Goal: Task Accomplishment & Management: Complete application form

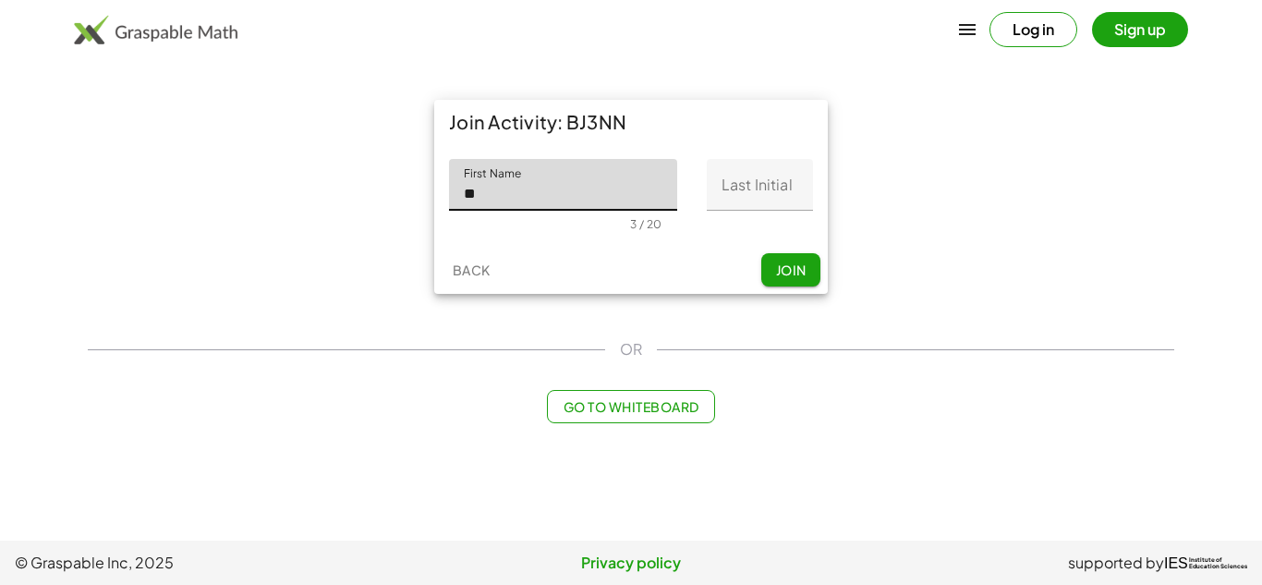
type input "*"
type input "******"
click at [768, 173] on input "Last Initial" at bounding box center [760, 185] width 106 height 52
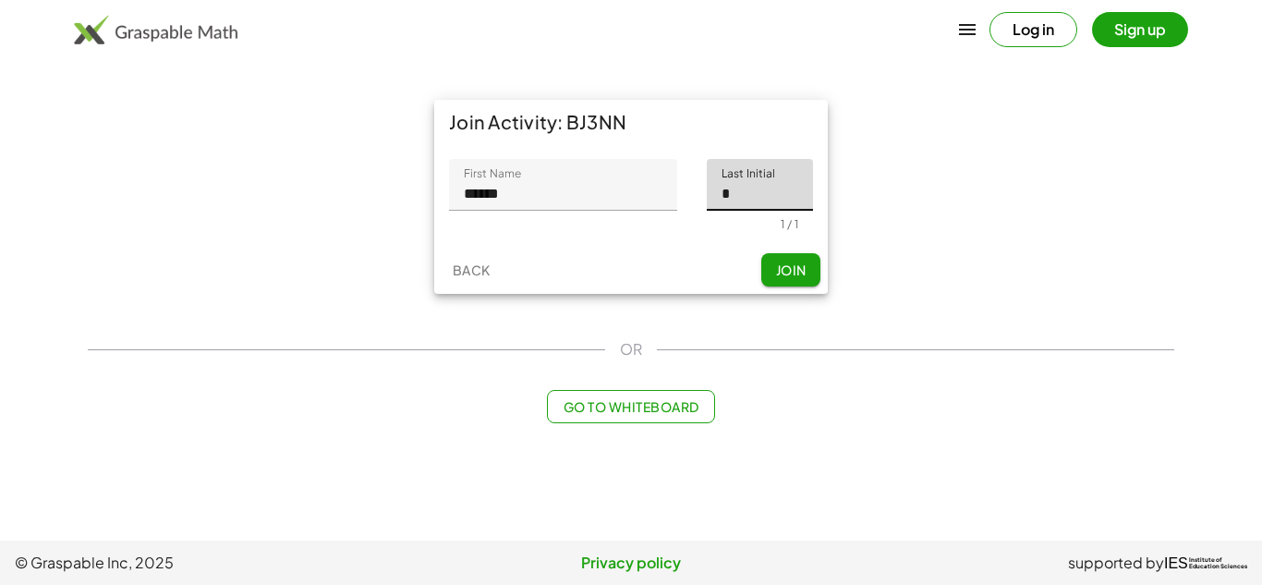
type input "*"
click at [784, 267] on span "Join" at bounding box center [790, 269] width 30 height 17
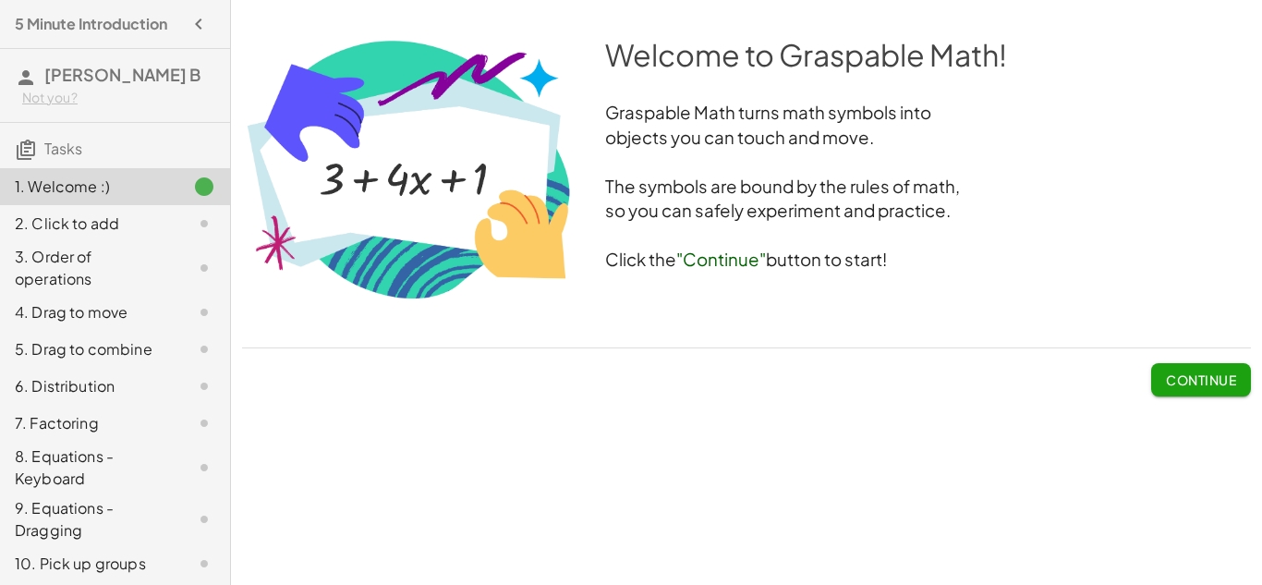
click at [1201, 389] on button "Continue" at bounding box center [1201, 379] width 100 height 33
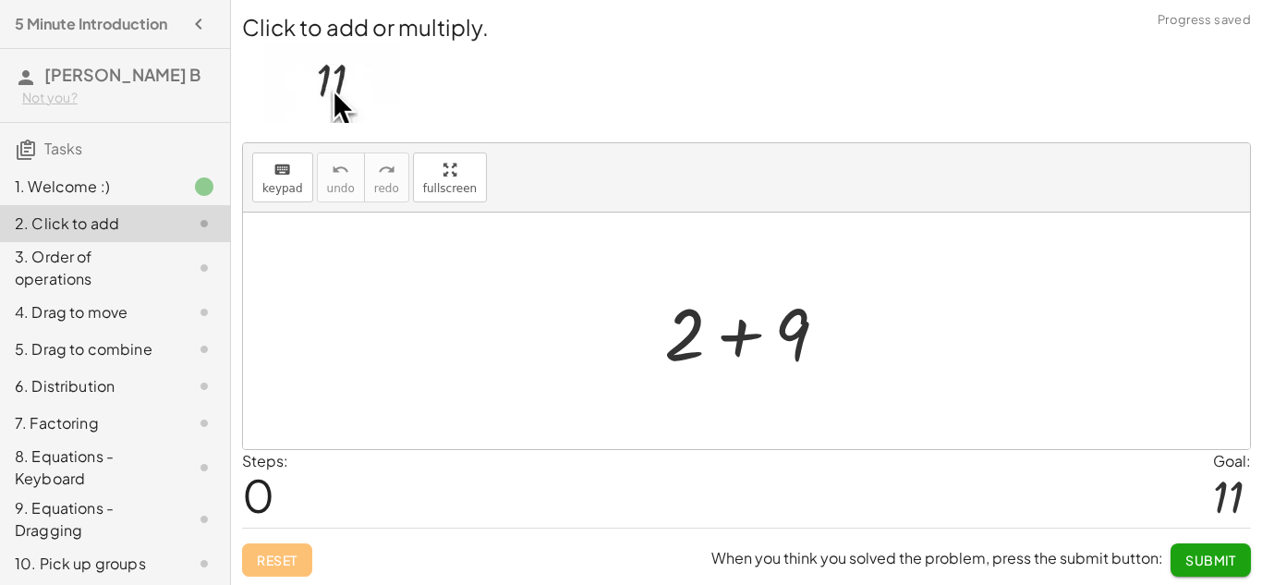
click at [757, 333] on div at bounding box center [753, 331] width 197 height 95
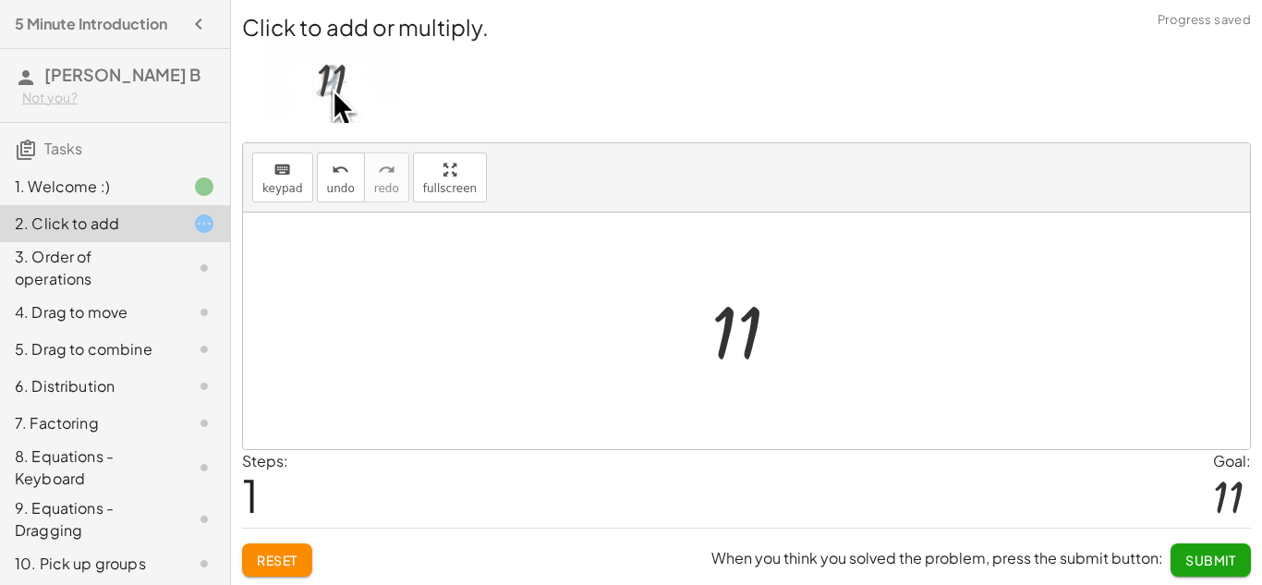
click at [309, 466] on div "Steps: 1 Goal: 11" at bounding box center [746, 488] width 1009 height 77
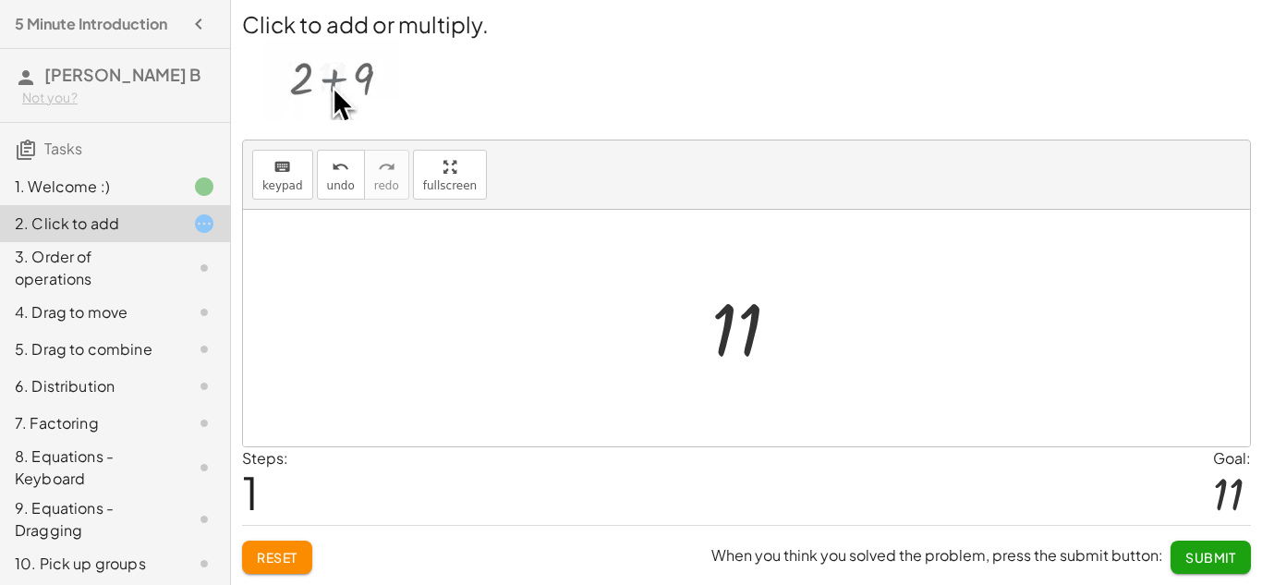
click at [1234, 565] on button "Submit" at bounding box center [1210, 556] width 80 height 33
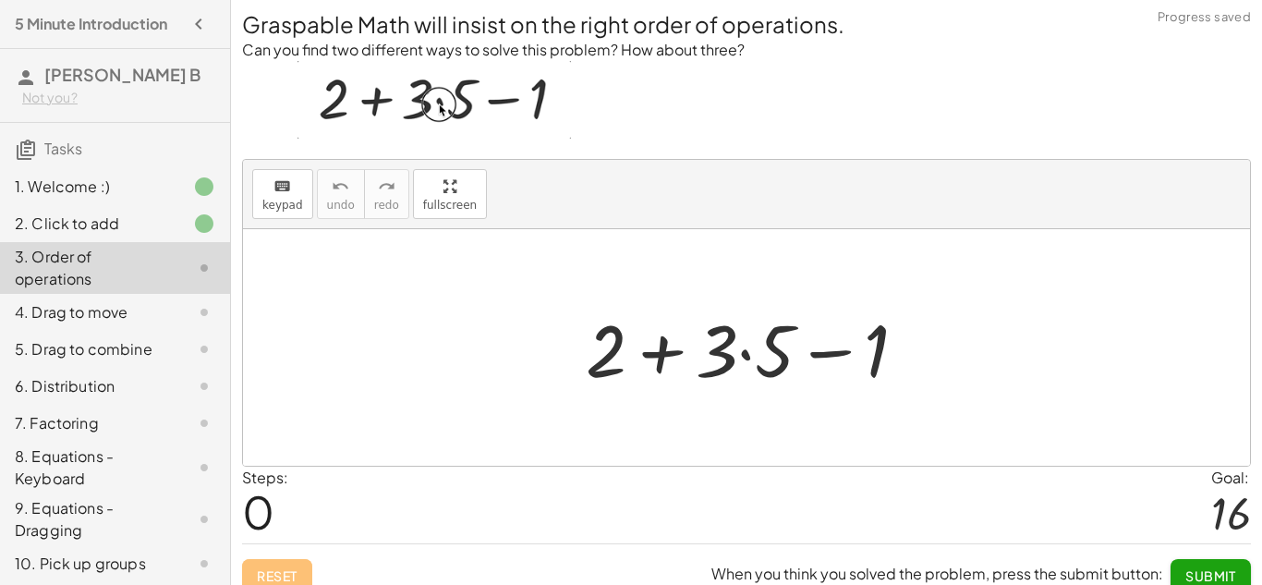
click at [632, 372] on div at bounding box center [753, 347] width 355 height 95
click at [750, 343] on div at bounding box center [753, 347] width 355 height 95
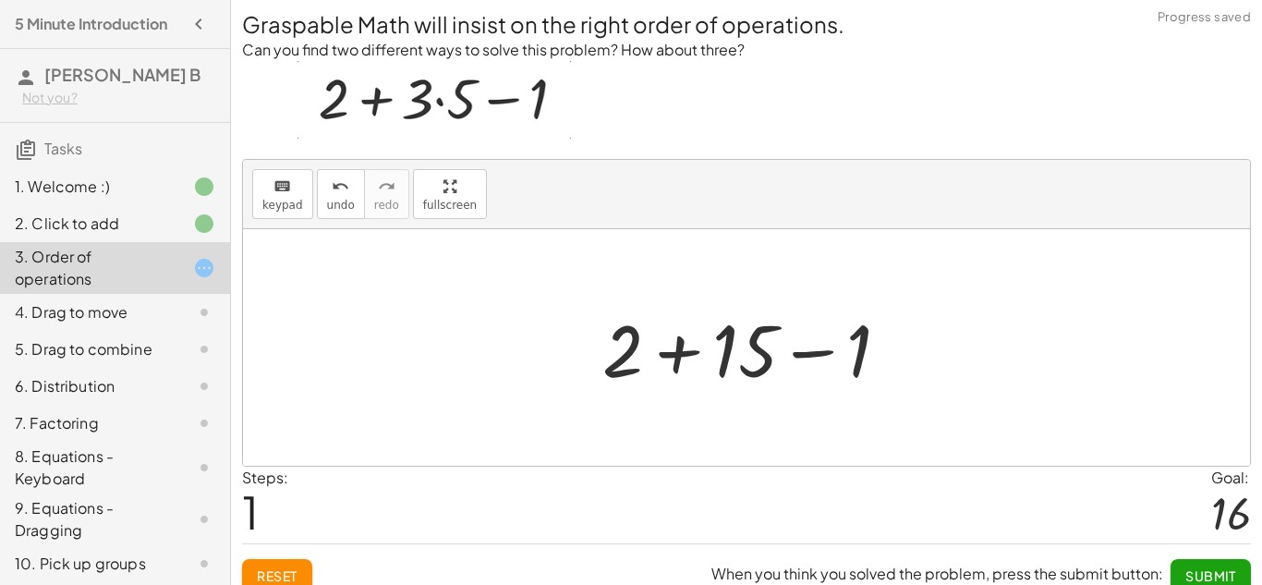
click at [846, 354] on div at bounding box center [753, 347] width 321 height 95
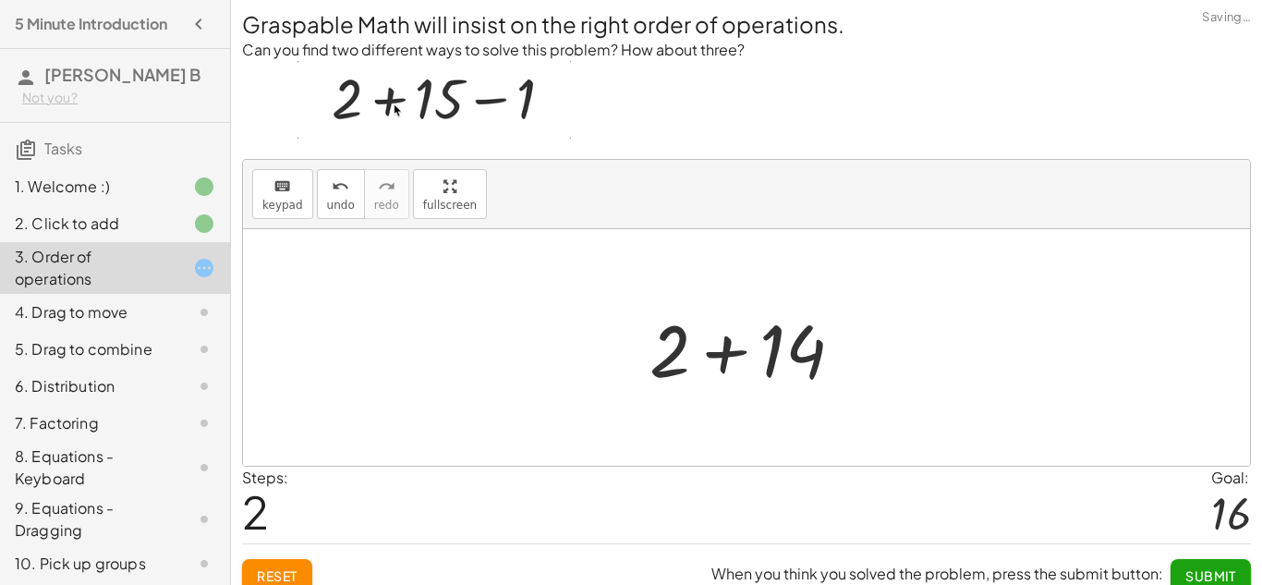
click at [686, 352] on div at bounding box center [753, 347] width 226 height 95
click at [769, 350] on div at bounding box center [753, 347] width 226 height 95
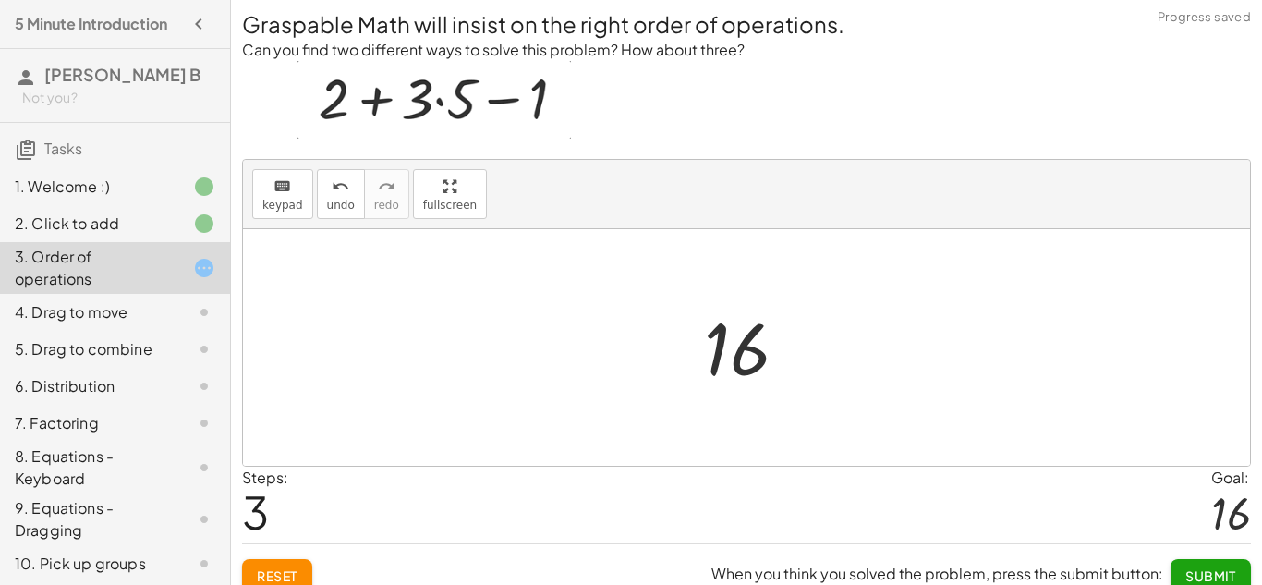
click at [1194, 568] on span "Submit" at bounding box center [1210, 575] width 51 height 17
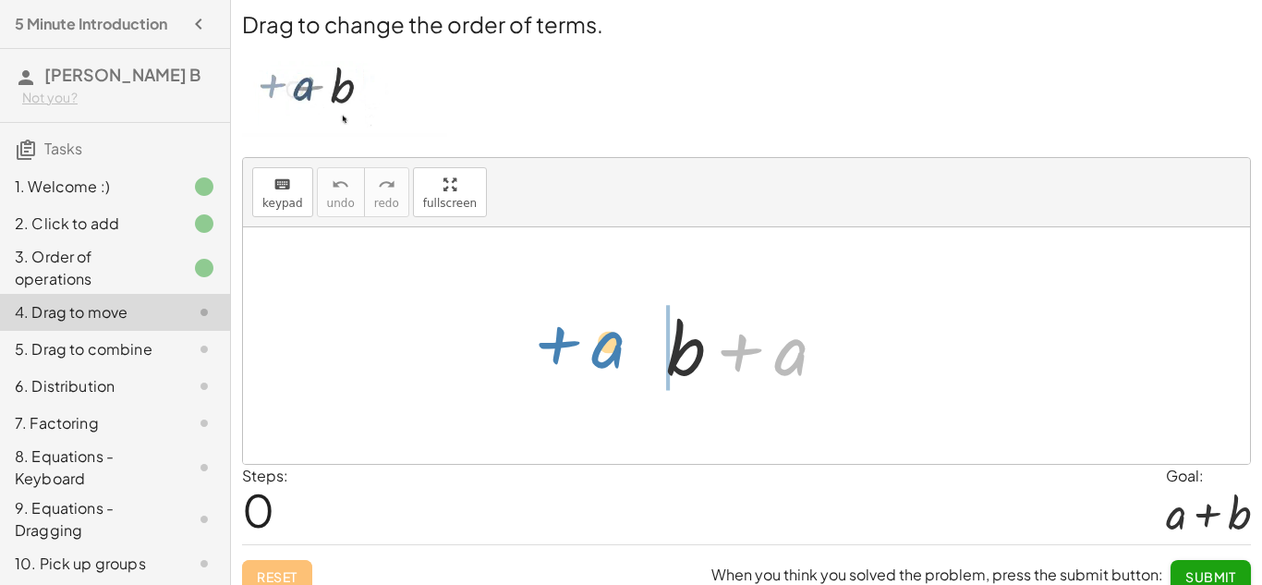
drag, startPoint x: 792, startPoint y: 357, endPoint x: 613, endPoint y: 351, distance: 178.4
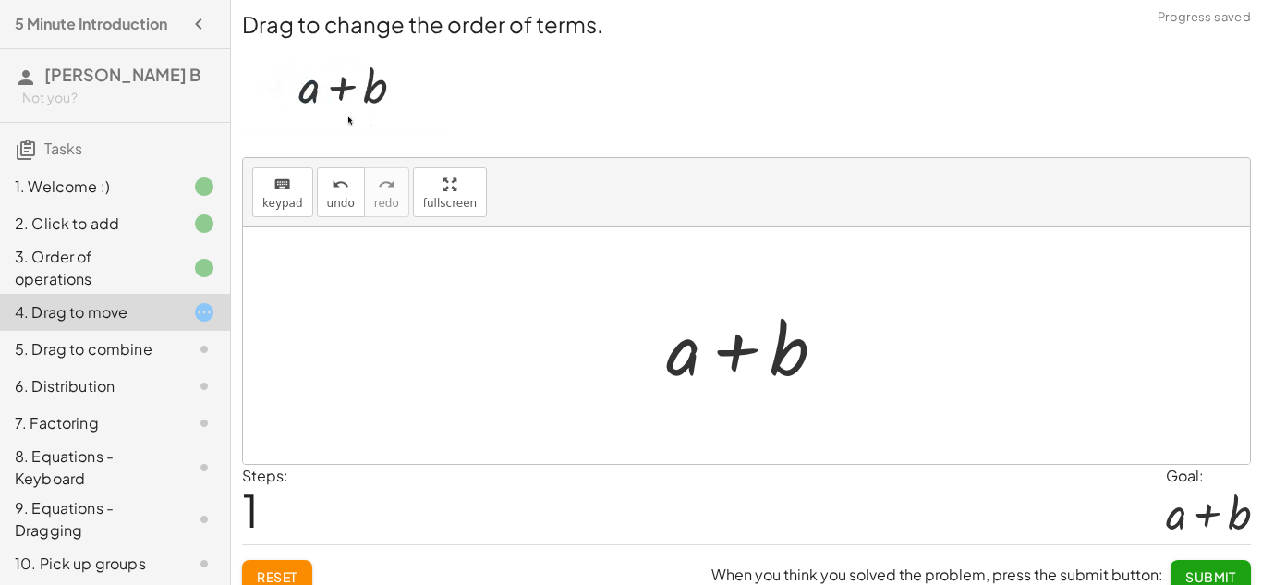
click at [759, 392] on div at bounding box center [753, 345] width 193 height 95
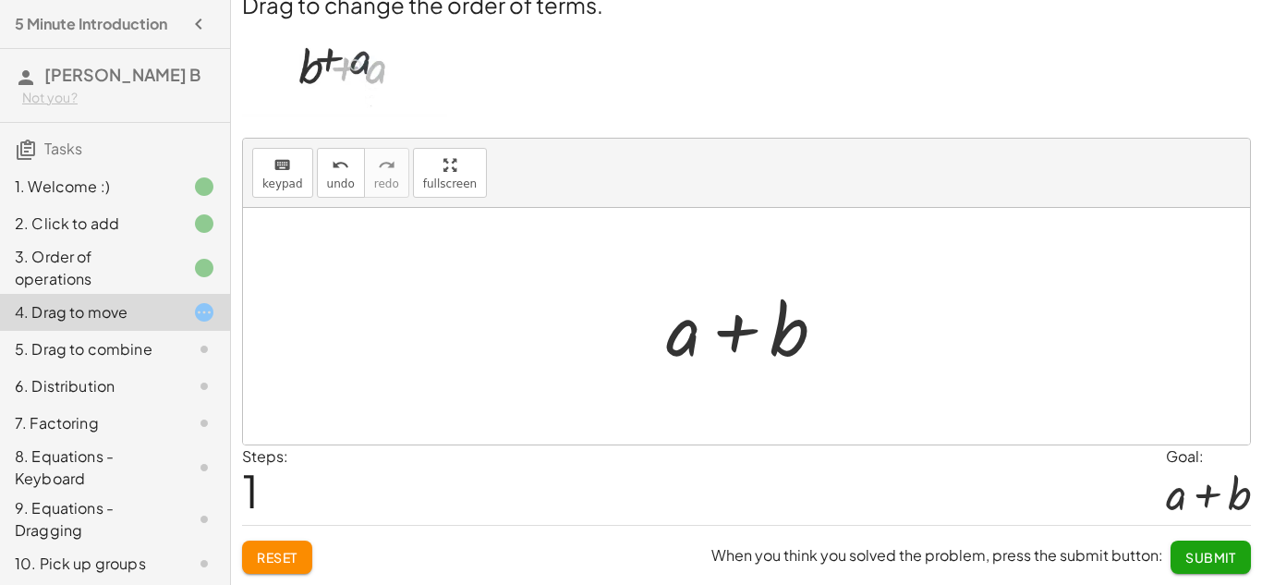
scroll to position [19, 0]
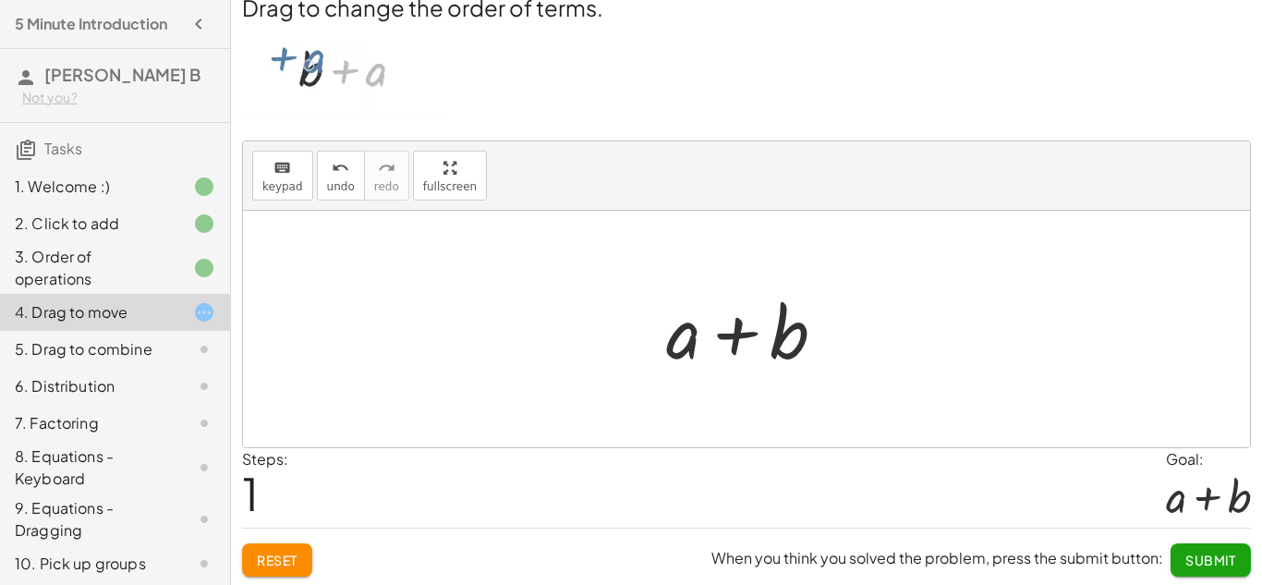
click at [1223, 554] on span "Submit" at bounding box center [1210, 559] width 51 height 17
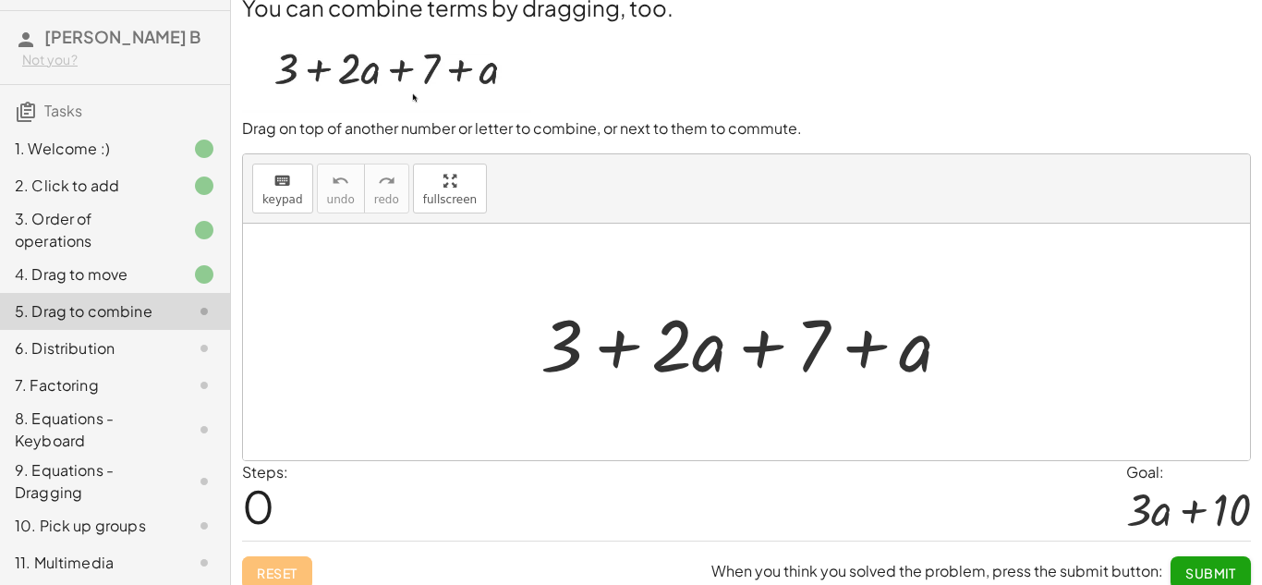
scroll to position [0, 0]
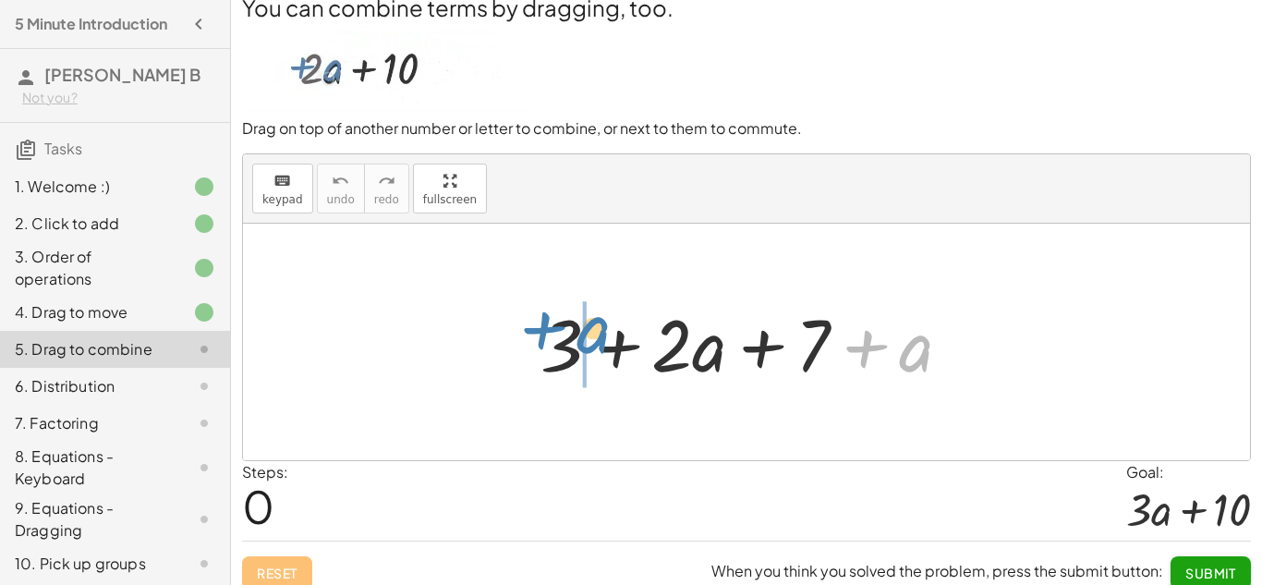
drag, startPoint x: 913, startPoint y: 362, endPoint x: 592, endPoint y: 345, distance: 320.9
click at [592, 345] on div at bounding box center [753, 342] width 444 height 95
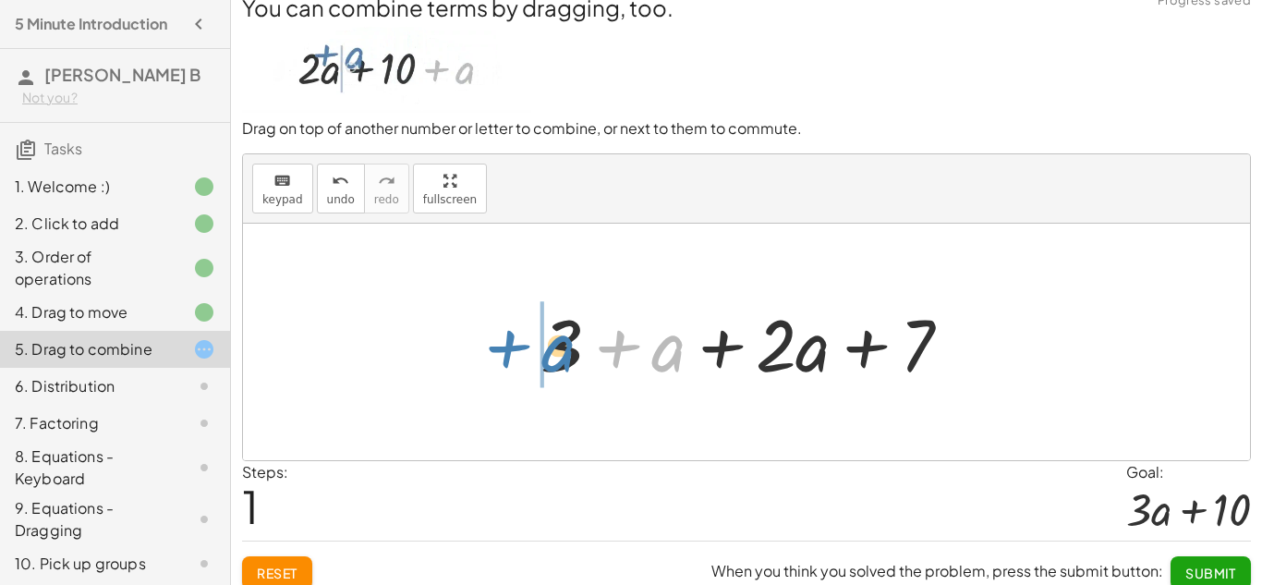
drag, startPoint x: 647, startPoint y: 351, endPoint x: 537, endPoint y: 351, distance: 110.8
click at [537, 351] on div at bounding box center [753, 342] width 444 height 95
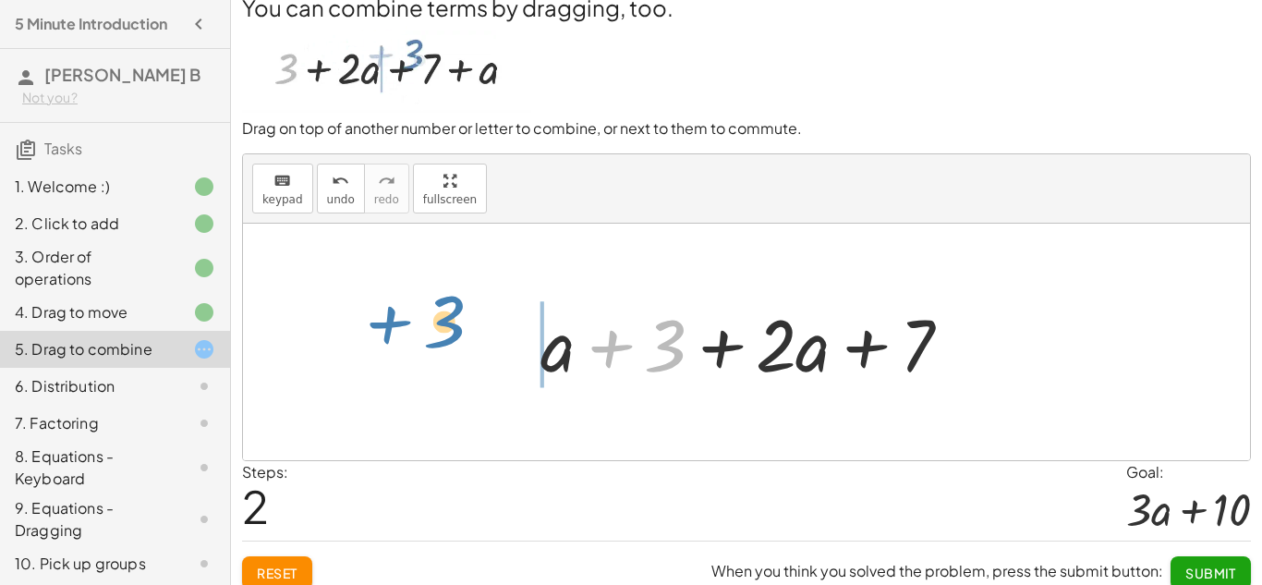
drag, startPoint x: 622, startPoint y: 337, endPoint x: 405, endPoint y: 315, distance: 217.3
click at [405, 315] on div "+ 3 + · 2 · a + 7 + a + 3 + a + · 2 · a + 7 + 3 + 3 + · 2 · a + 7 + a" at bounding box center [746, 342] width 1007 height 236
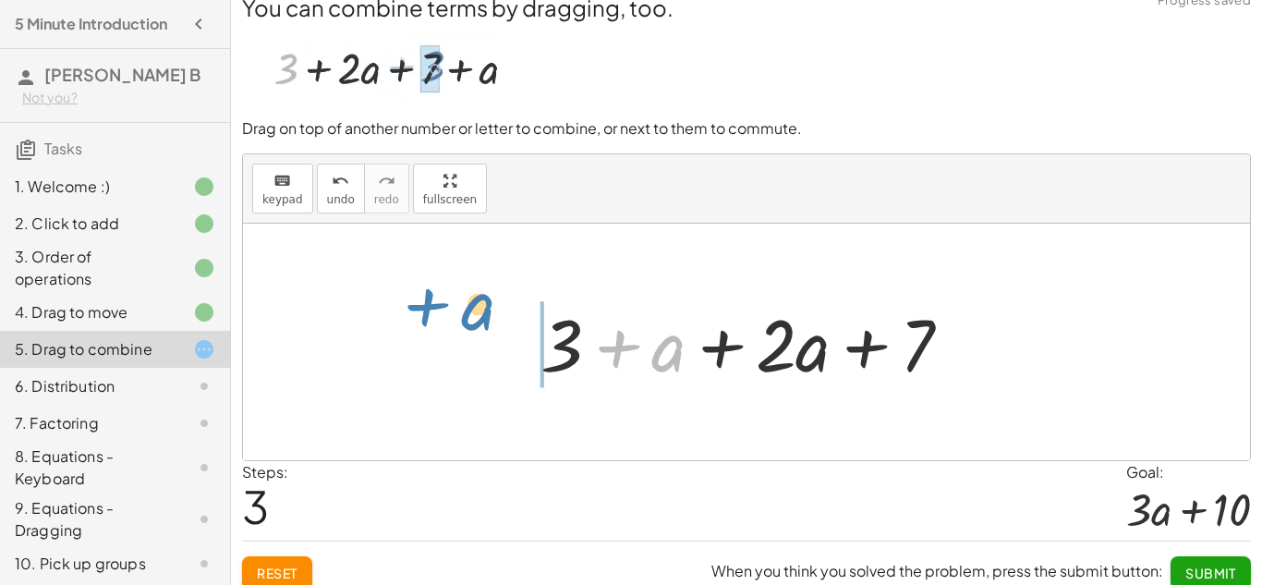
drag, startPoint x: 623, startPoint y: 347, endPoint x: 442, endPoint y: 312, distance: 184.4
click at [442, 312] on div "+ 3 + · 2 · a + 7 + a + 3 + a + · 2 · a + 7 + a + 3 + · 2 · a + 7 + a + 3 + · 2…" at bounding box center [746, 342] width 1007 height 236
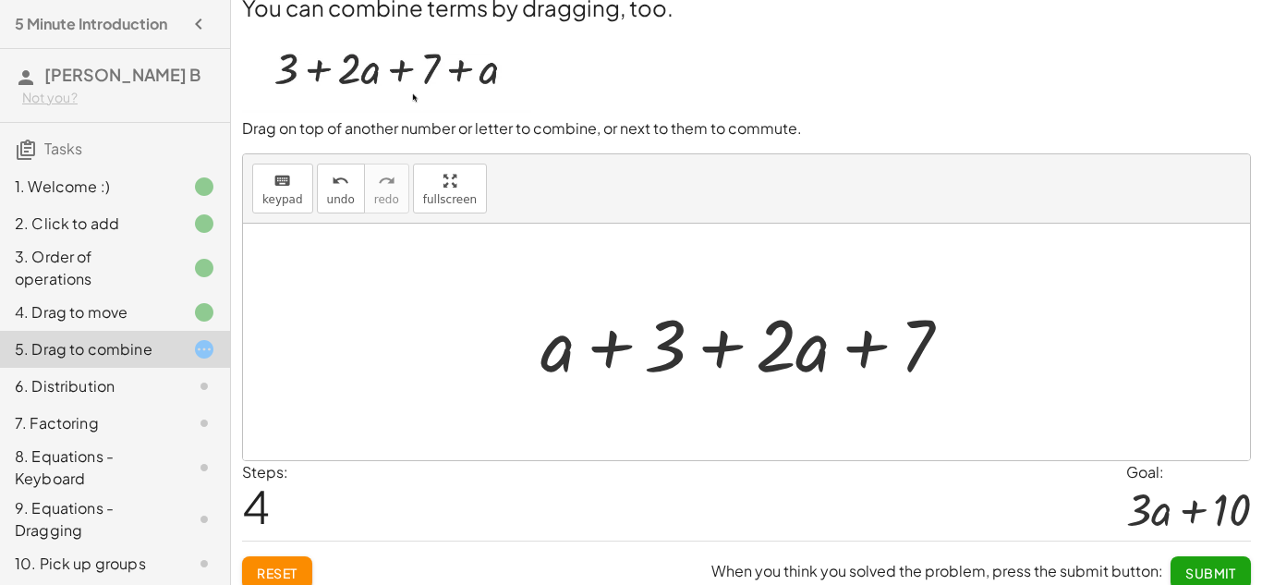
click at [658, 346] on div at bounding box center [753, 342] width 444 height 95
click at [558, 362] on div at bounding box center [753, 342] width 444 height 95
drag, startPoint x: 793, startPoint y: 354, endPoint x: 704, endPoint y: 354, distance: 88.7
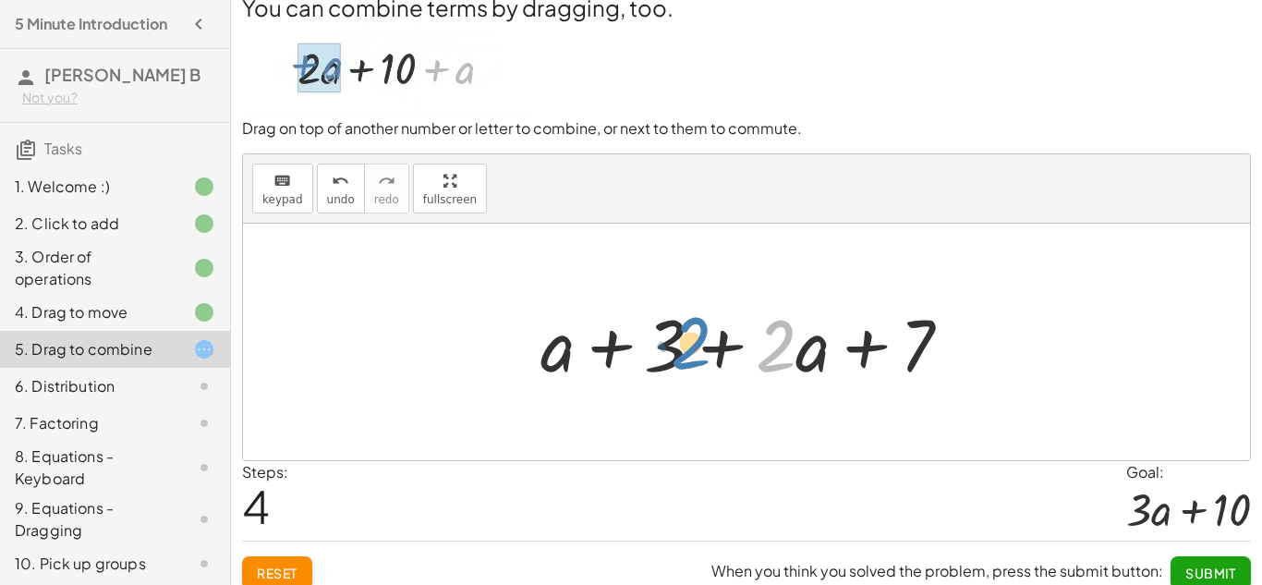
click at [704, 354] on div at bounding box center [753, 342] width 444 height 95
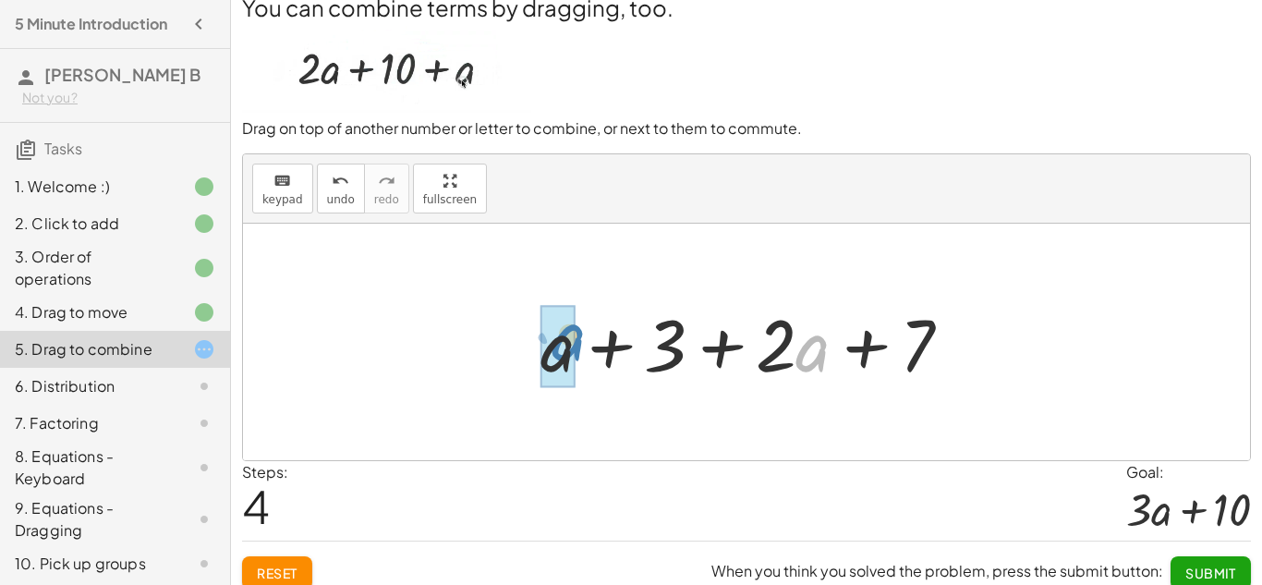
drag, startPoint x: 807, startPoint y: 343, endPoint x: 570, endPoint y: 338, distance: 237.4
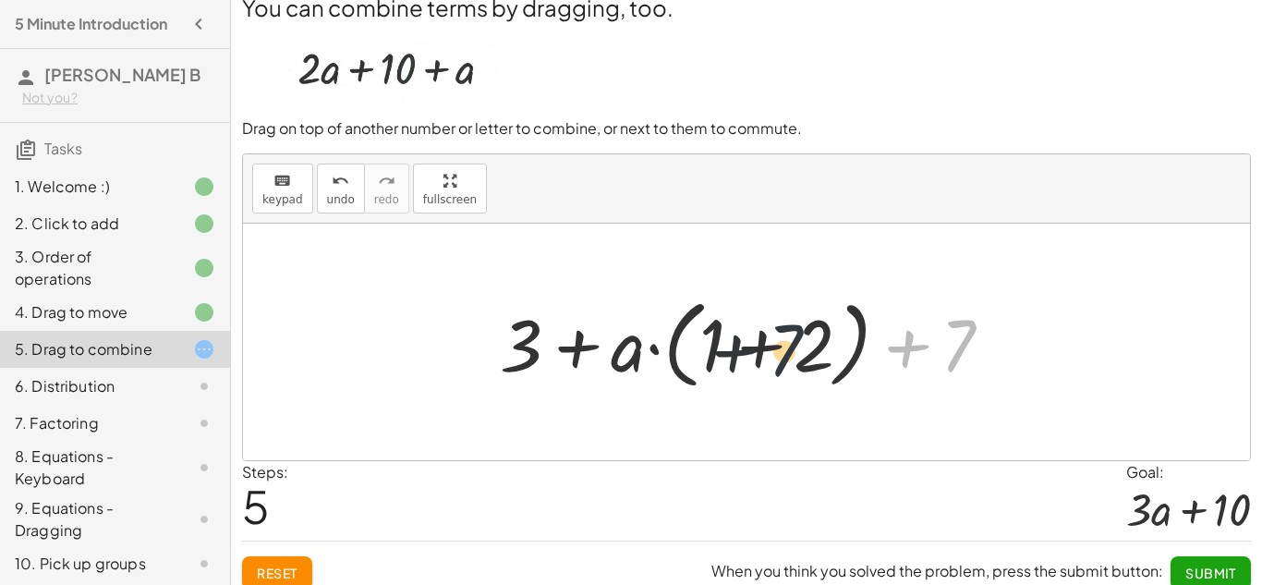
drag, startPoint x: 965, startPoint y: 332, endPoint x: 755, endPoint y: 333, distance: 210.6
click at [755, 333] on div at bounding box center [753, 342] width 526 height 106
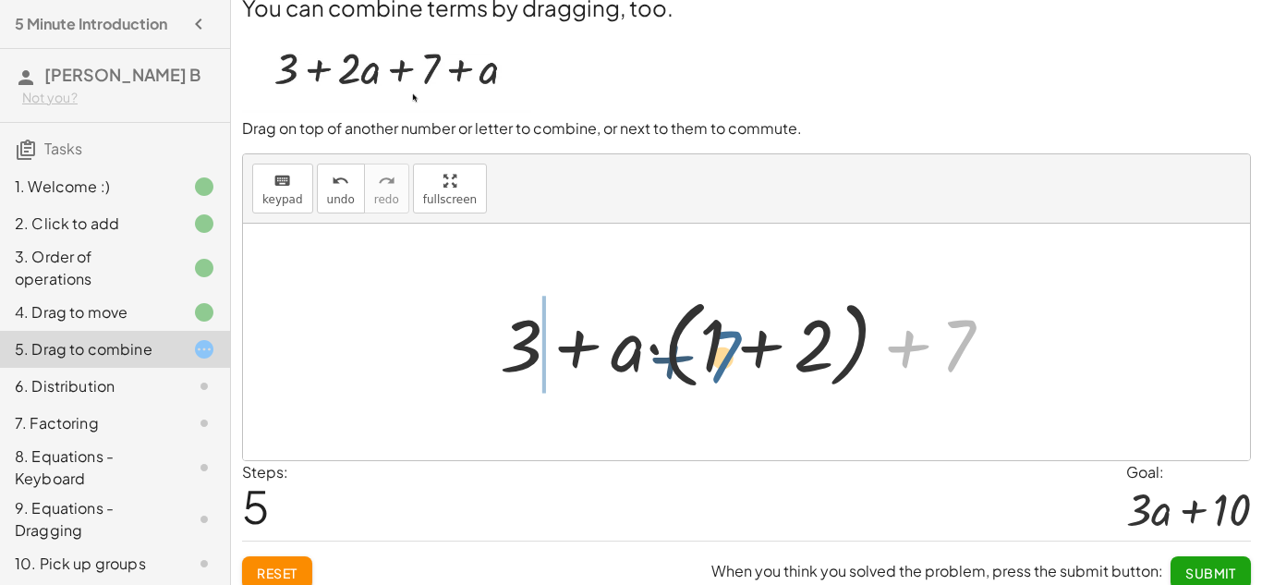
drag, startPoint x: 957, startPoint y: 327, endPoint x: 852, endPoint y: 336, distance: 105.7
click at [852, 336] on div at bounding box center [753, 342] width 526 height 106
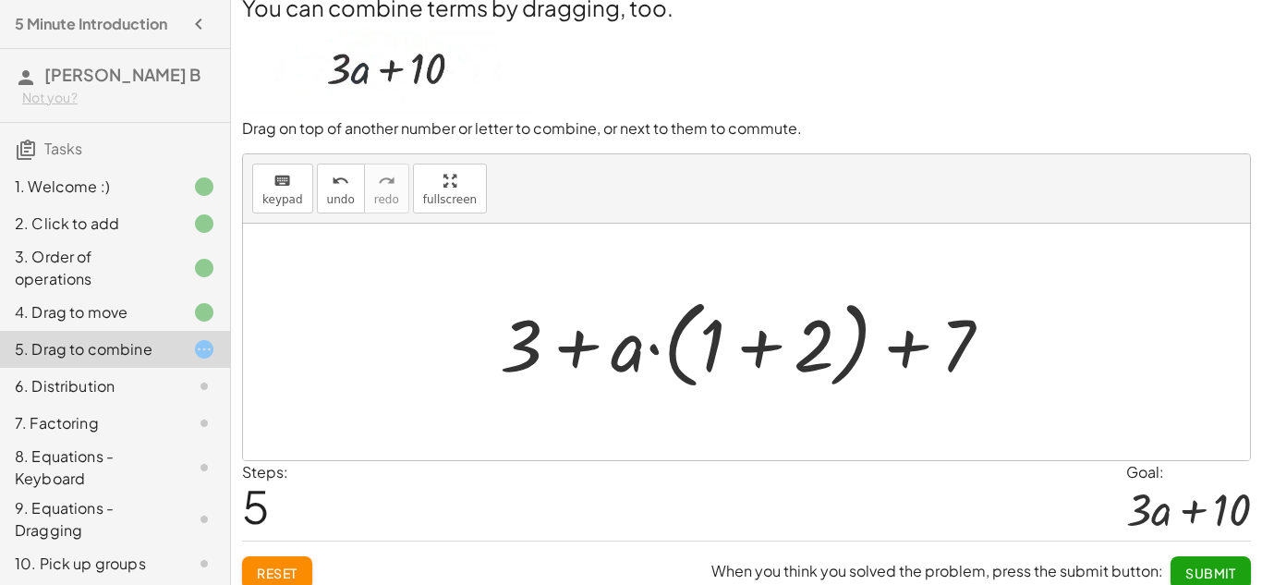
click at [973, 317] on div at bounding box center [753, 342] width 526 height 106
click at [971, 333] on div at bounding box center [753, 342] width 526 height 106
click at [913, 344] on div at bounding box center [753, 342] width 526 height 106
click at [565, 346] on div at bounding box center [753, 342] width 526 height 106
drag, startPoint x: 806, startPoint y: 334, endPoint x: 702, endPoint y: 332, distance: 104.4
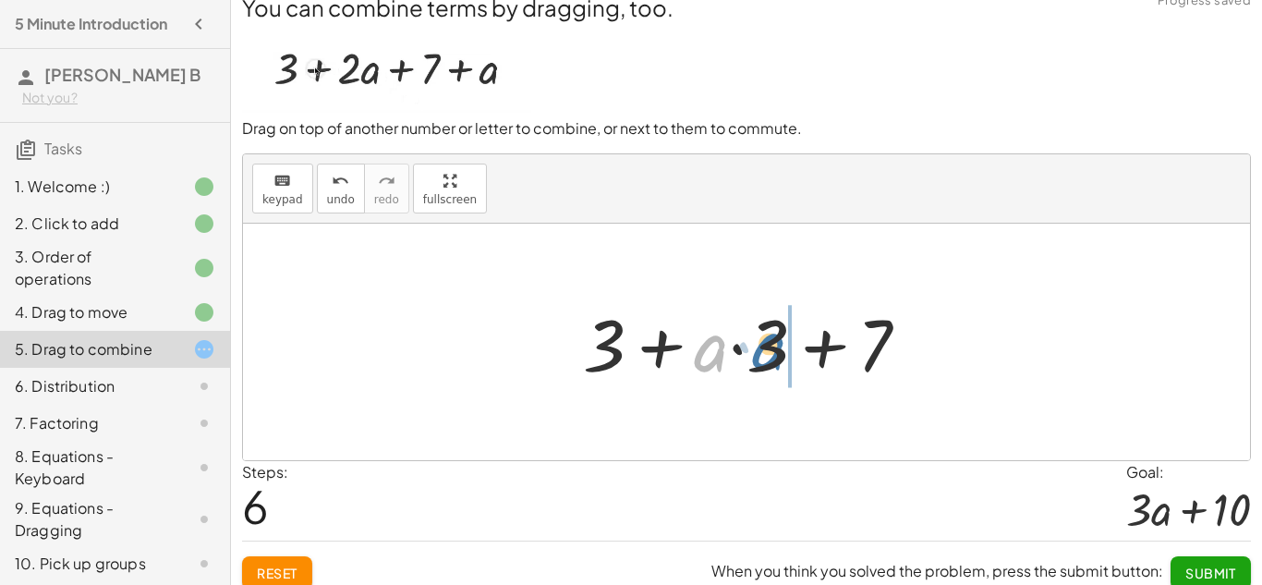
drag, startPoint x: 712, startPoint y: 345, endPoint x: 771, endPoint y: 345, distance: 59.1
click at [771, 345] on div at bounding box center [753, 342] width 359 height 95
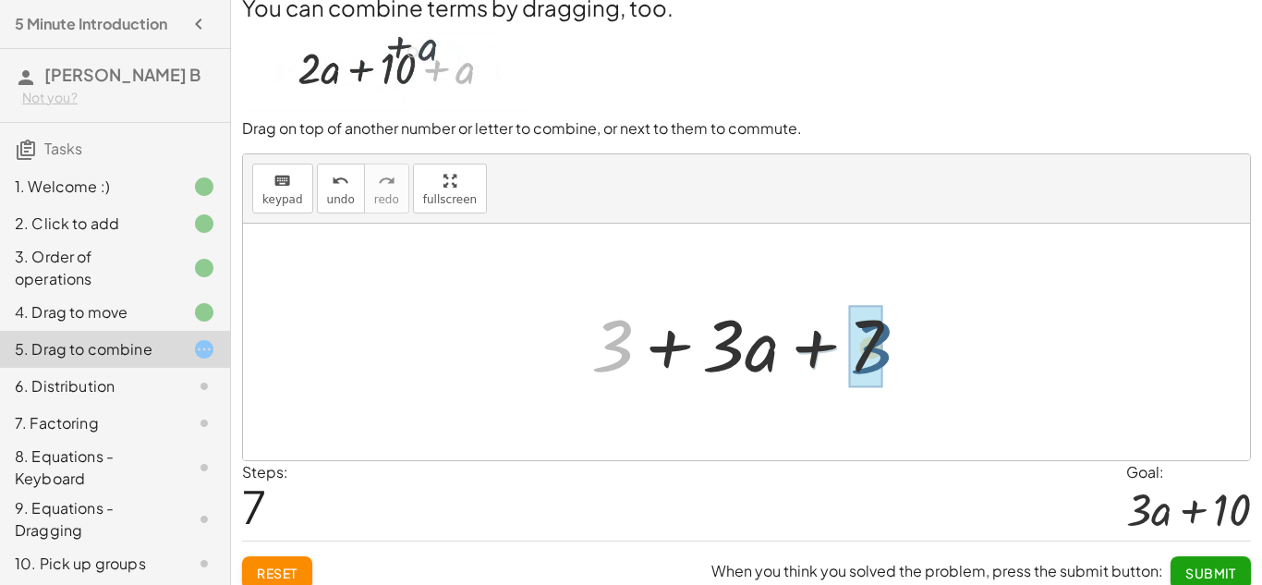
drag, startPoint x: 624, startPoint y: 342, endPoint x: 887, endPoint y: 344, distance: 262.3
click at [887, 344] on div at bounding box center [753, 342] width 342 height 95
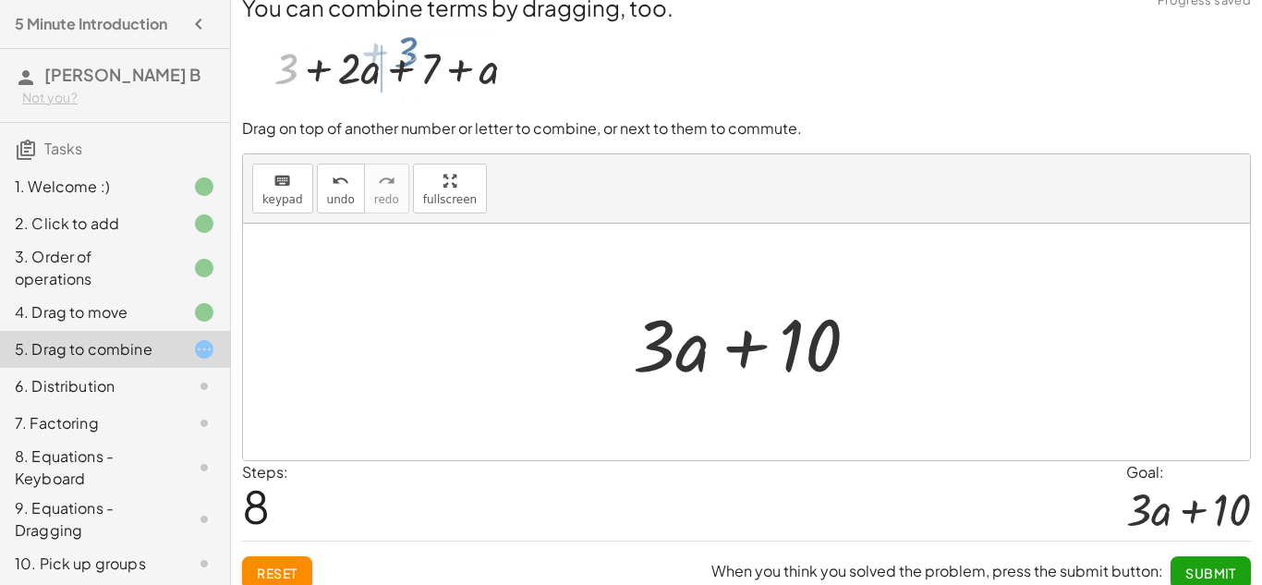
click at [1215, 572] on span "Submit" at bounding box center [1210, 572] width 51 height 17
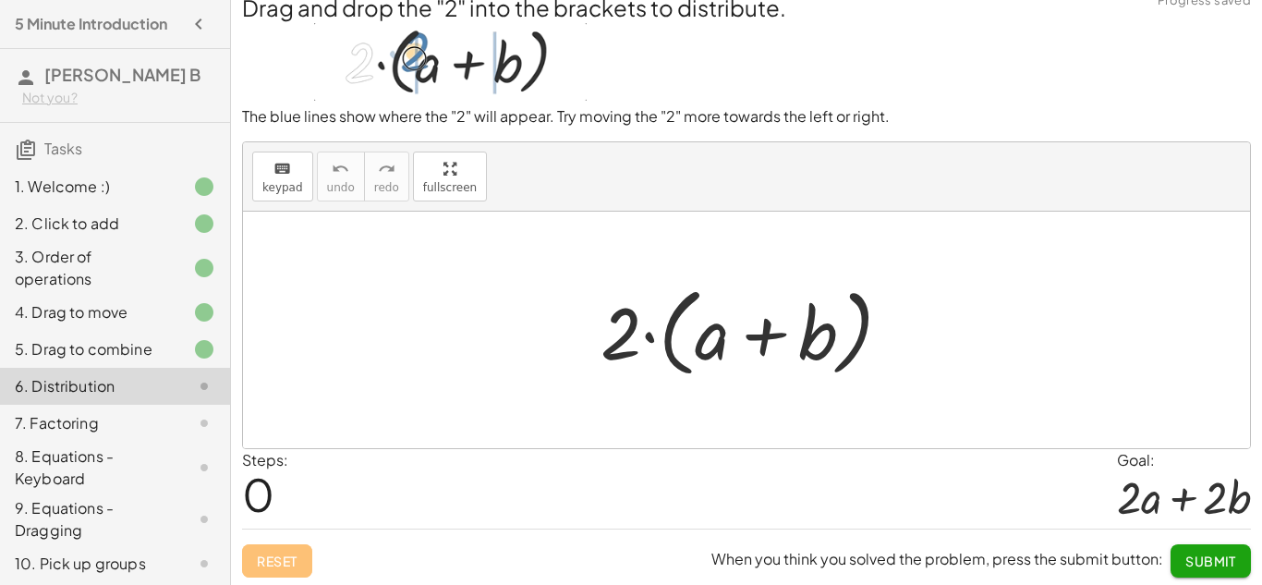
click at [1215, 572] on button "Submit" at bounding box center [1210, 560] width 80 height 33
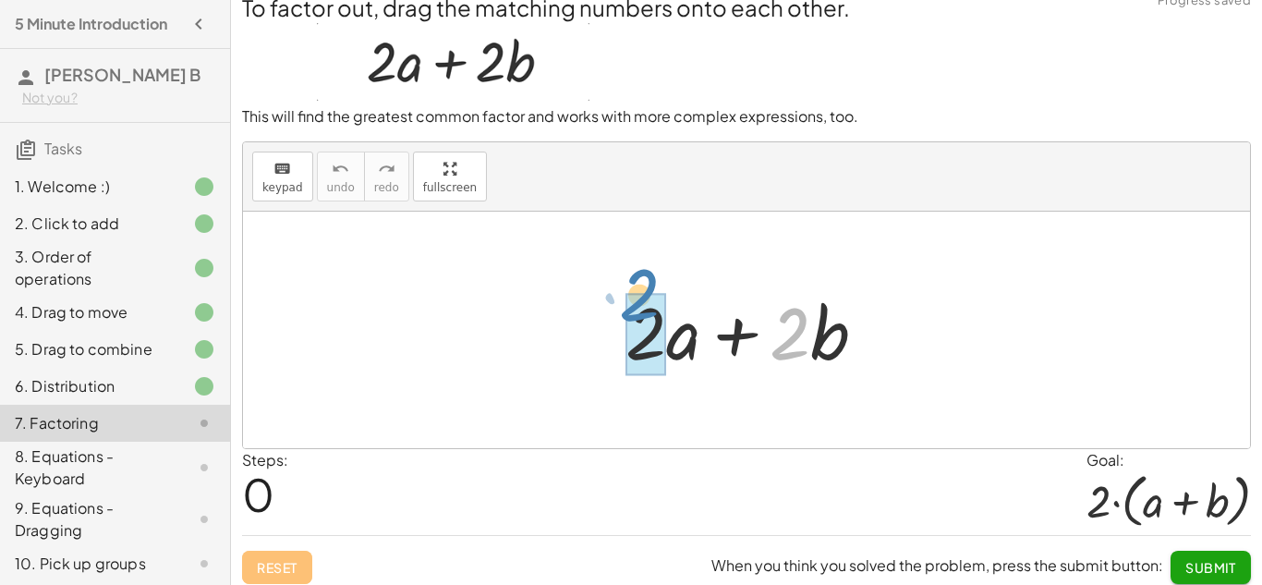
drag, startPoint x: 794, startPoint y: 331, endPoint x: 641, endPoint y: 304, distance: 155.7
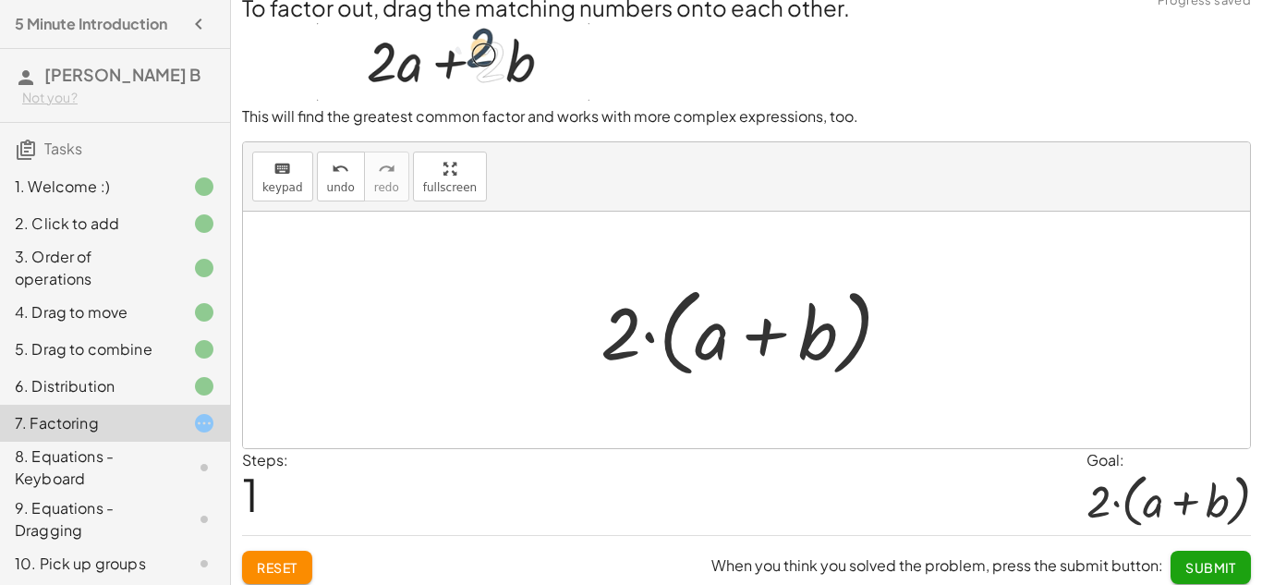
click at [1225, 565] on span "Submit" at bounding box center [1210, 567] width 51 height 17
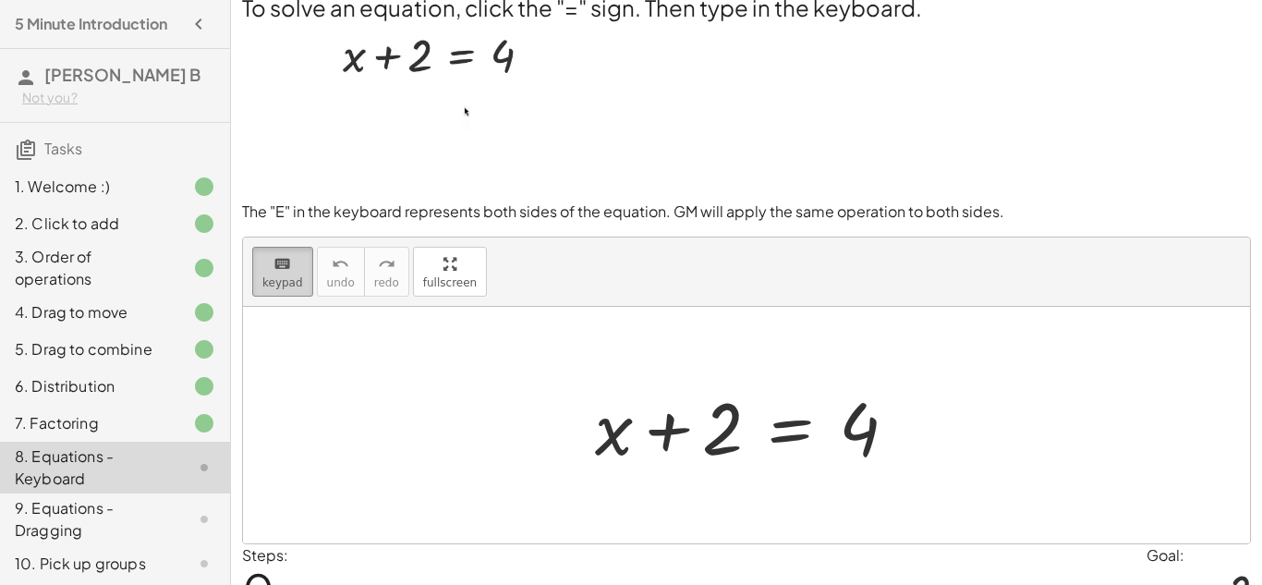
click at [272, 289] on button "keyboard keypad" at bounding box center [282, 272] width 61 height 50
click at [273, 266] on icon "keyboard" at bounding box center [282, 264] width 18 height 22
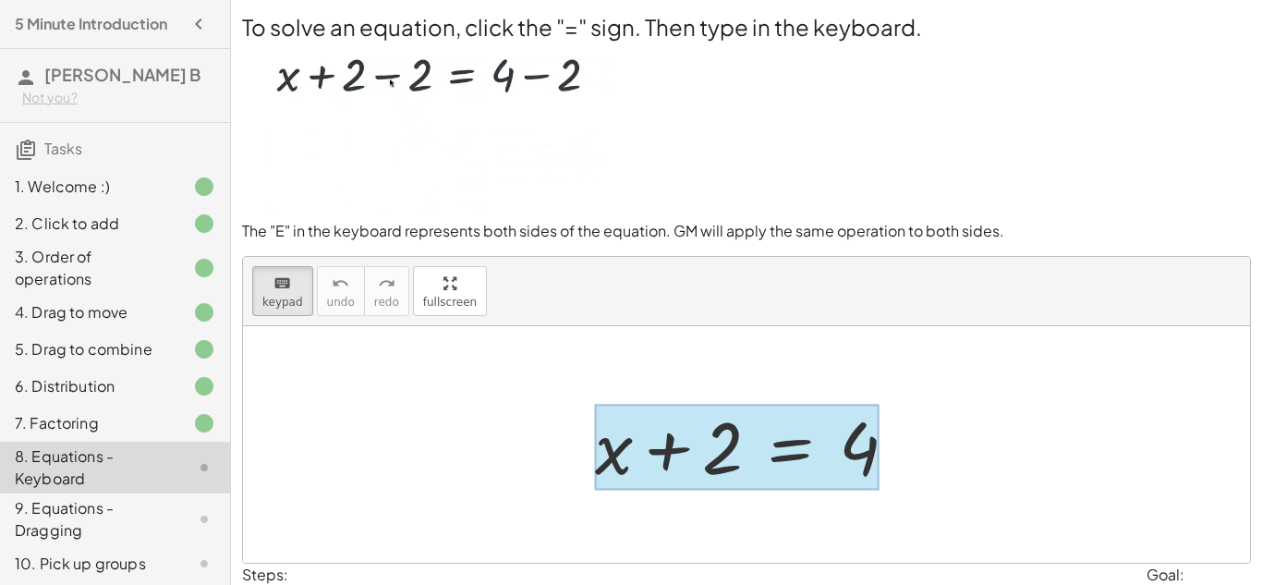
click at [781, 461] on div at bounding box center [737, 447] width 284 height 86
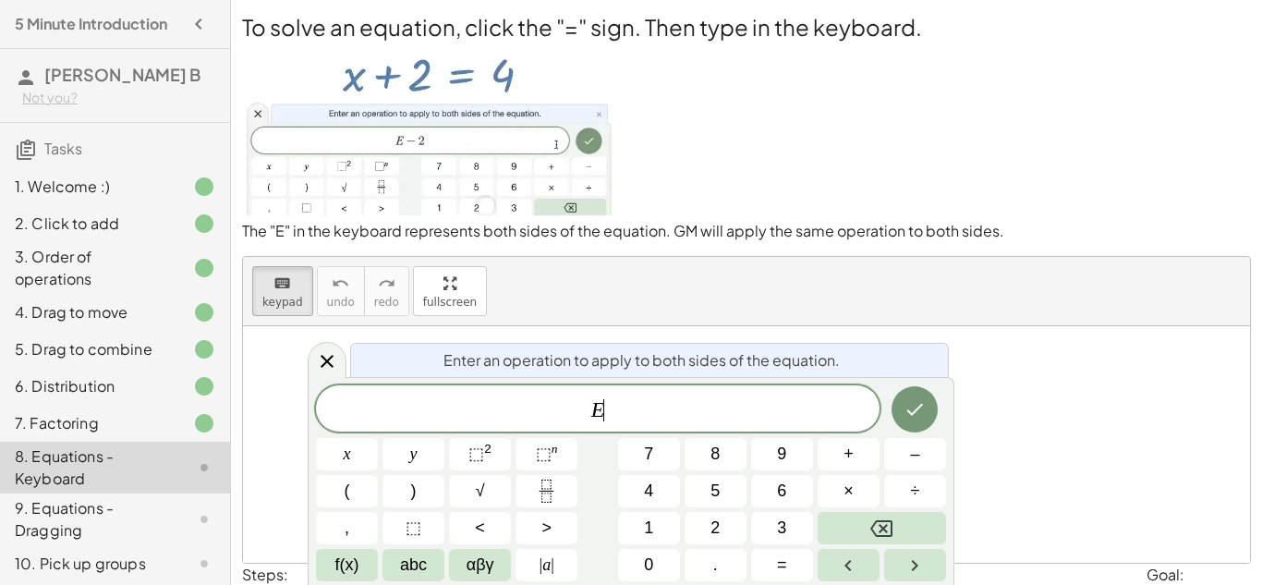
scroll to position [1, 0]
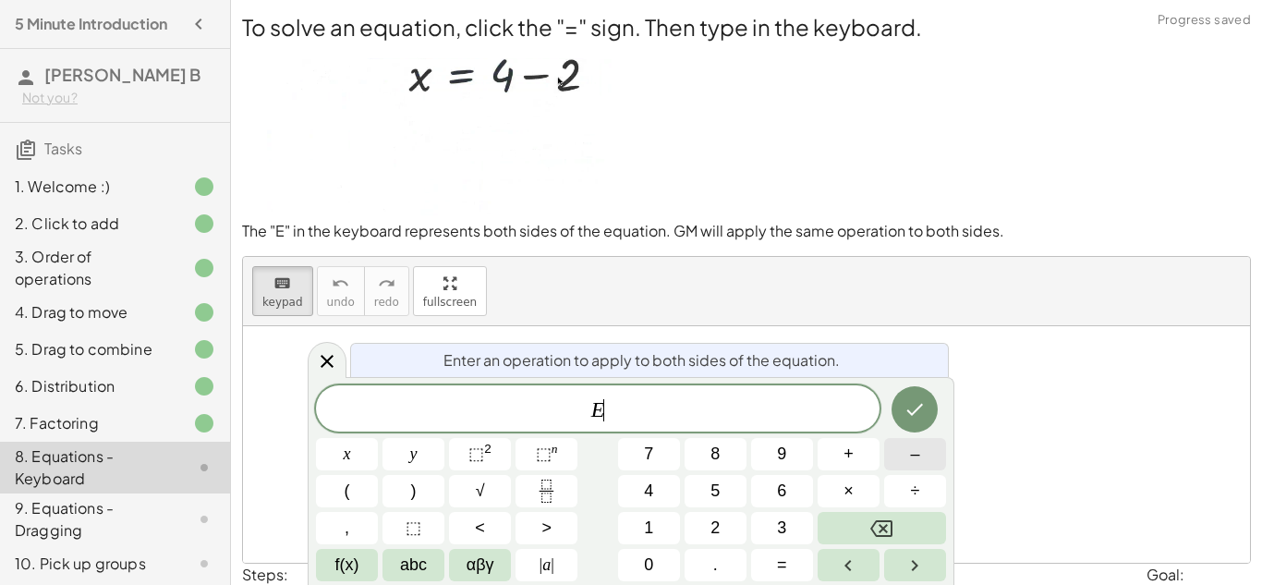
click at [919, 462] on span "–" at bounding box center [914, 454] width 9 height 25
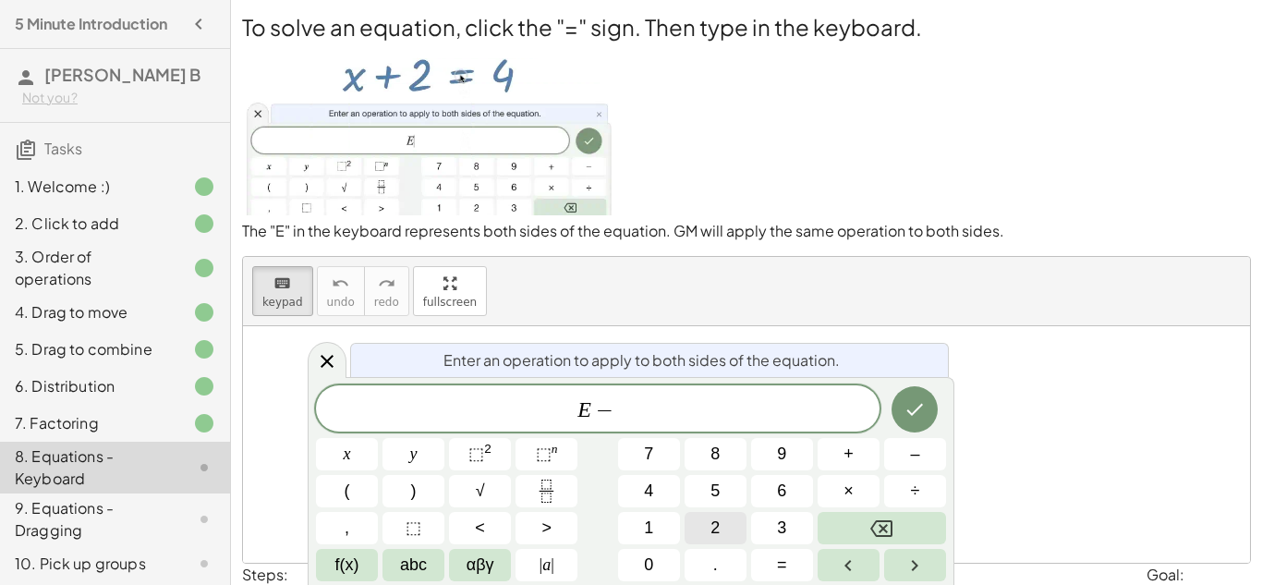
click at [725, 516] on button "2" at bounding box center [715, 528] width 62 height 32
click at [903, 410] on icon "Done" at bounding box center [914, 409] width 22 height 22
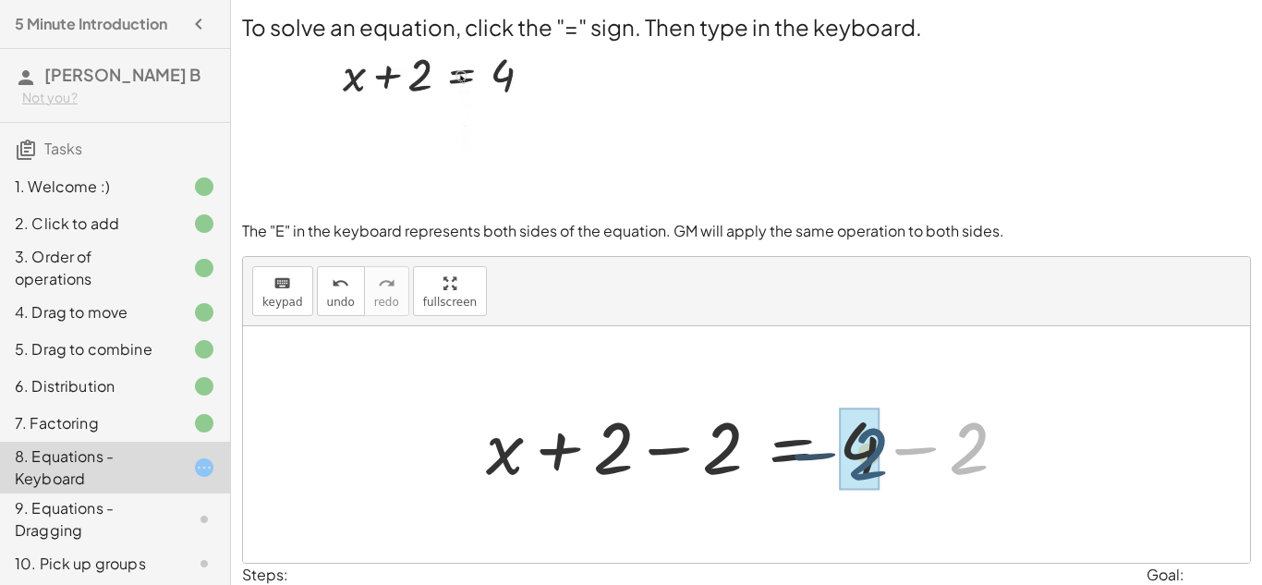
drag, startPoint x: 957, startPoint y: 435, endPoint x: 855, endPoint y: 441, distance: 101.8
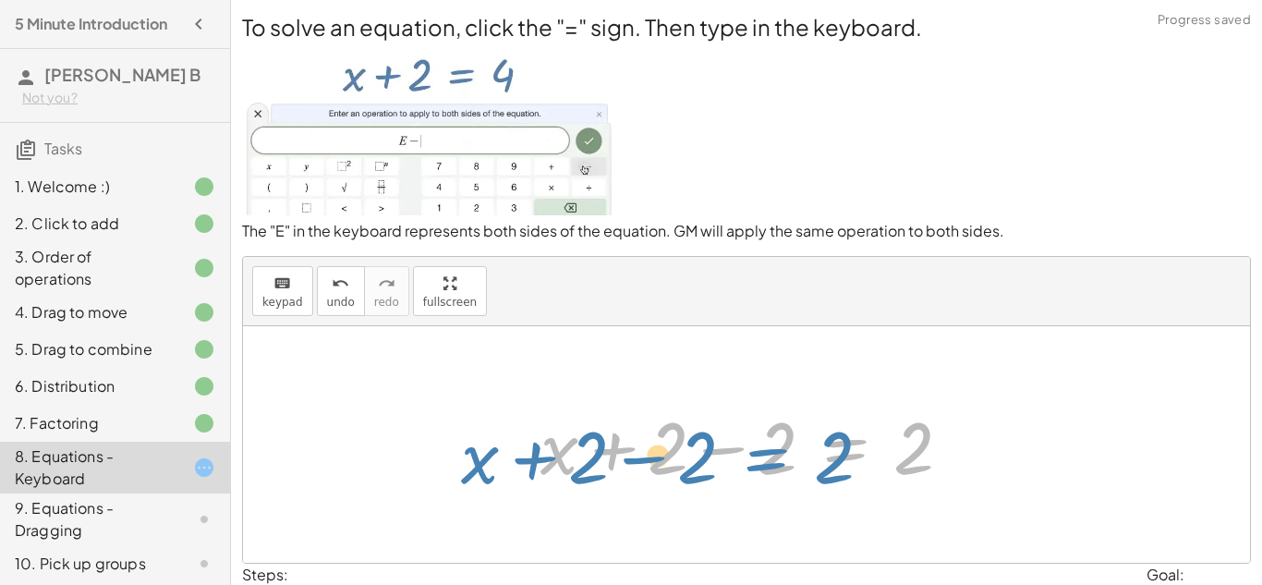
drag, startPoint x: 852, startPoint y: 443, endPoint x: 823, endPoint y: 444, distance: 28.6
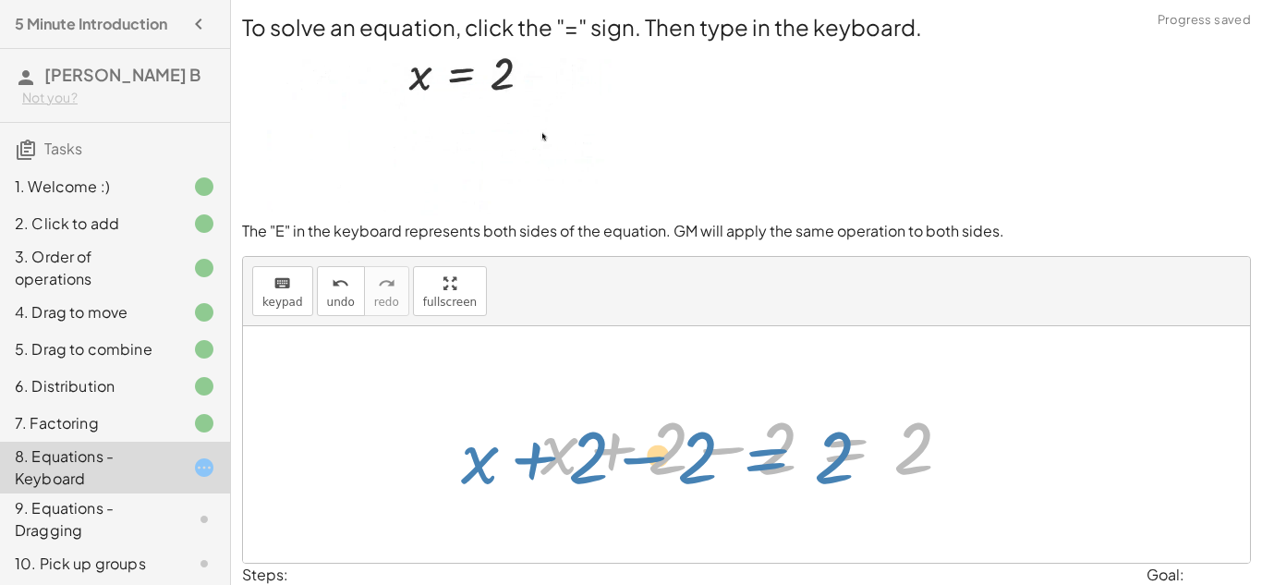
click at [823, 444] on div at bounding box center [753, 444] width 444 height 95
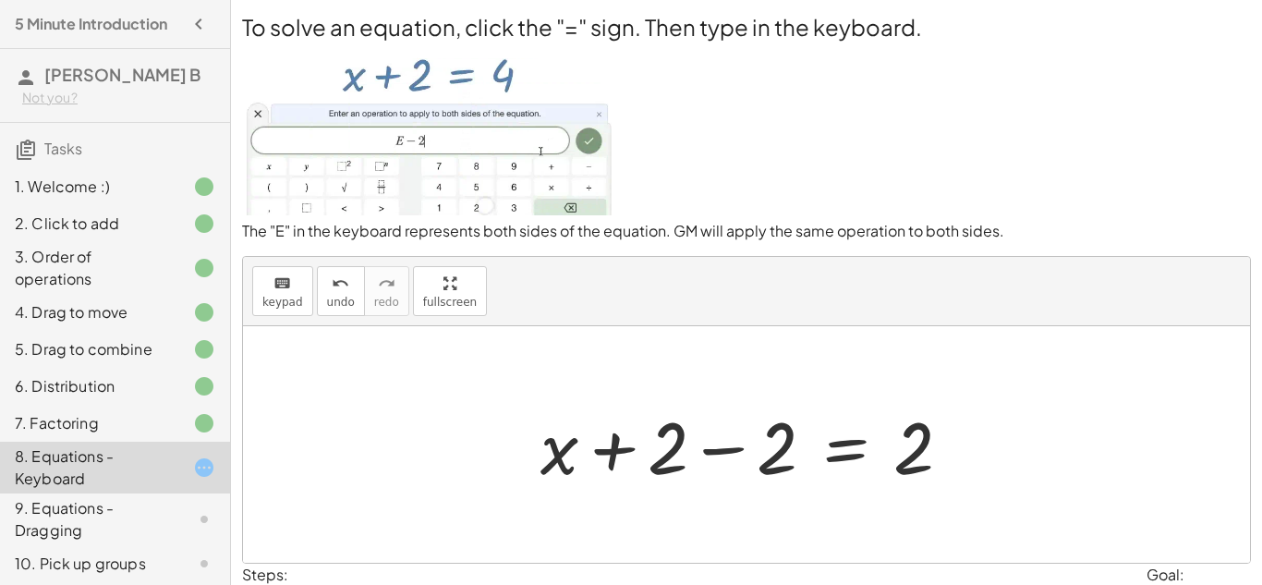
scroll to position [116, 0]
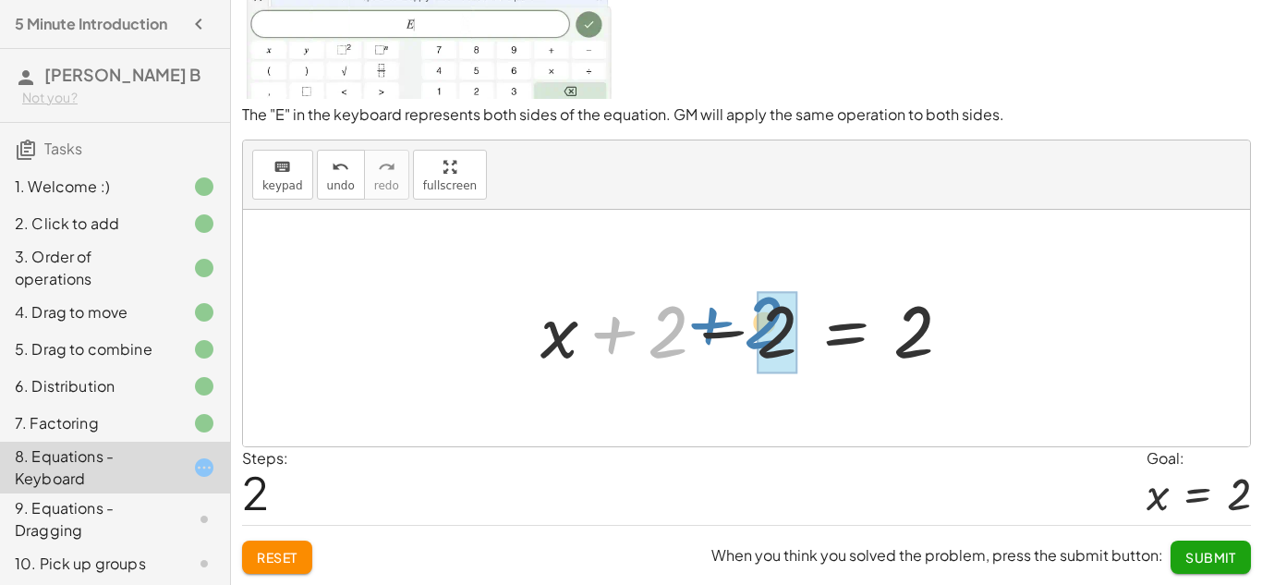
drag, startPoint x: 659, startPoint y: 324, endPoint x: 756, endPoint y: 316, distance: 97.3
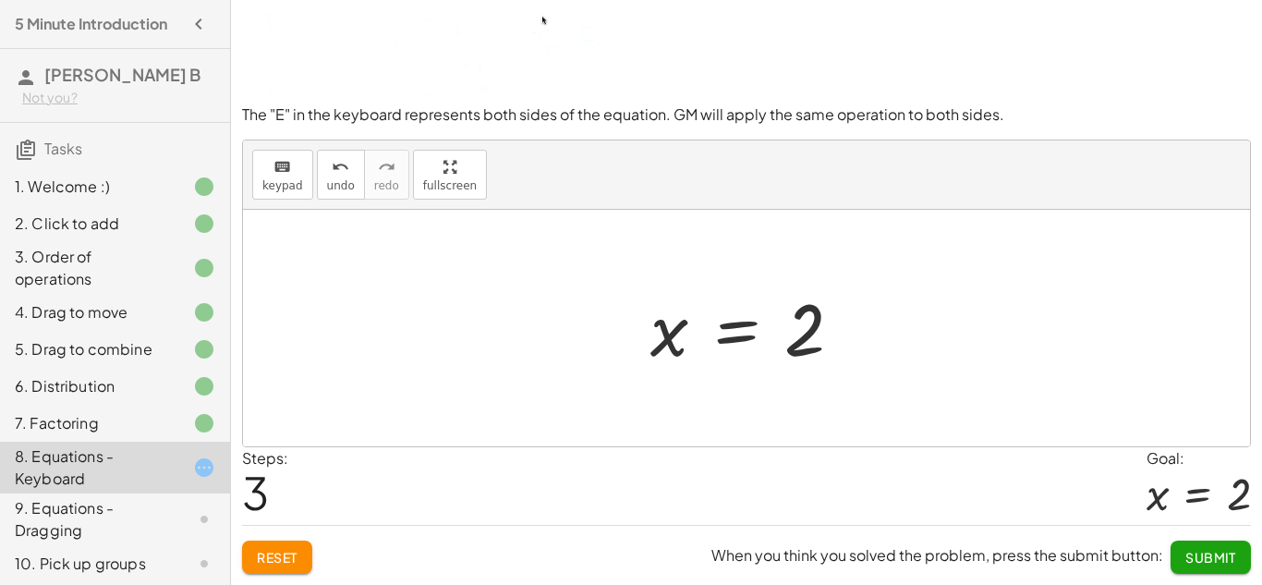
click at [1226, 551] on span "Submit" at bounding box center [1210, 557] width 51 height 17
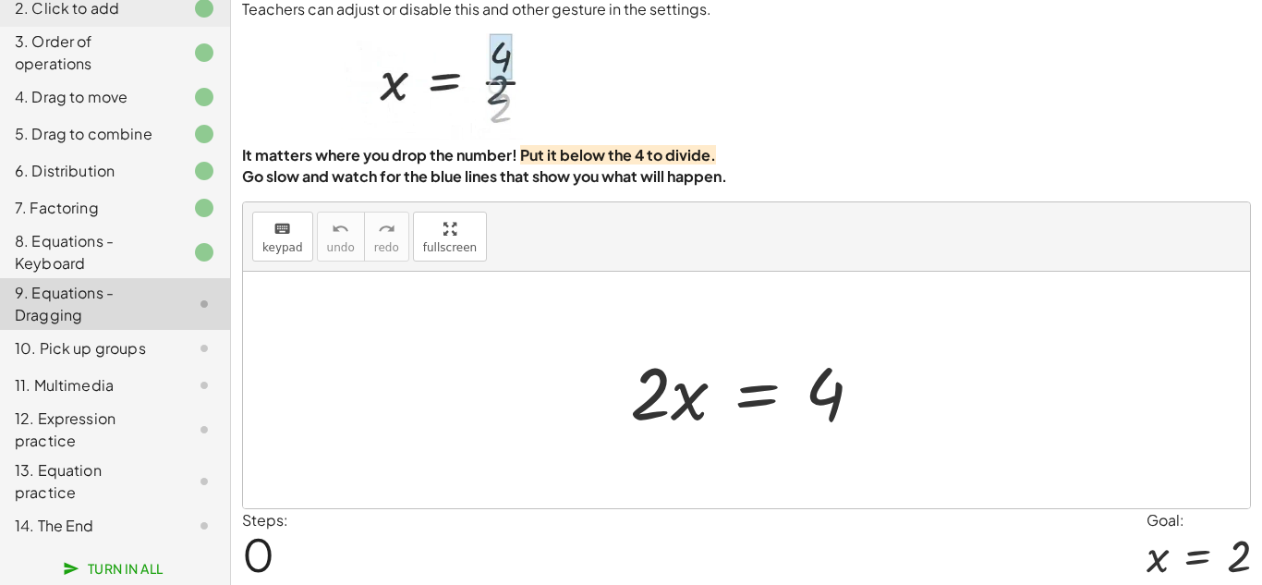
scroll to position [42, 0]
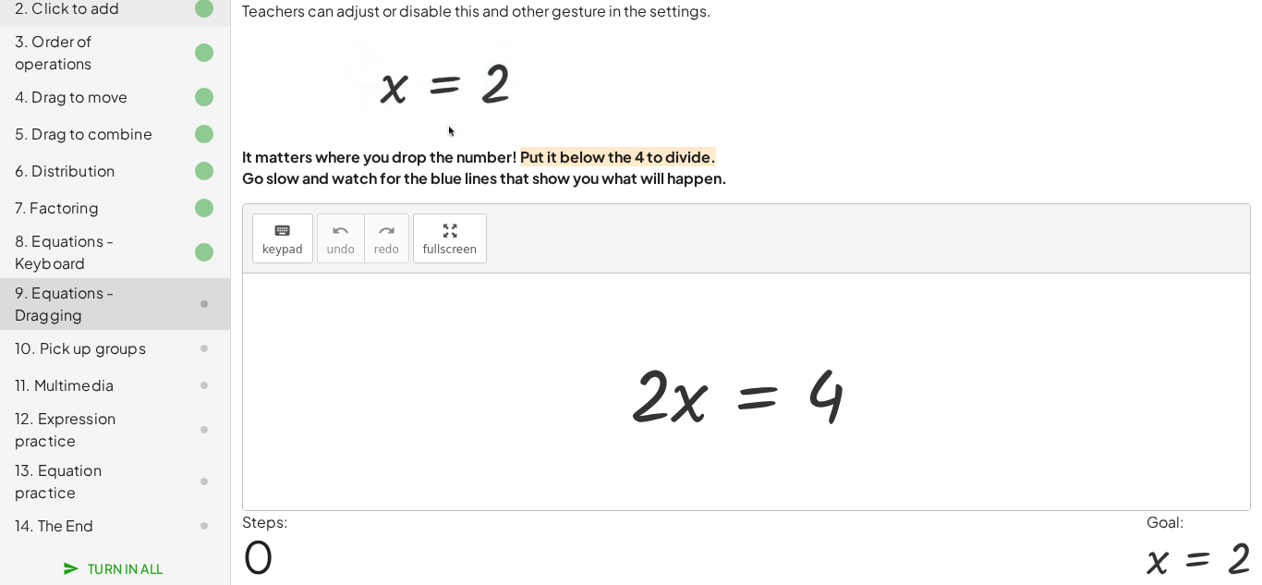
click at [829, 413] on div at bounding box center [754, 392] width 266 height 95
drag, startPoint x: 829, startPoint y: 413, endPoint x: 614, endPoint y: 412, distance: 215.2
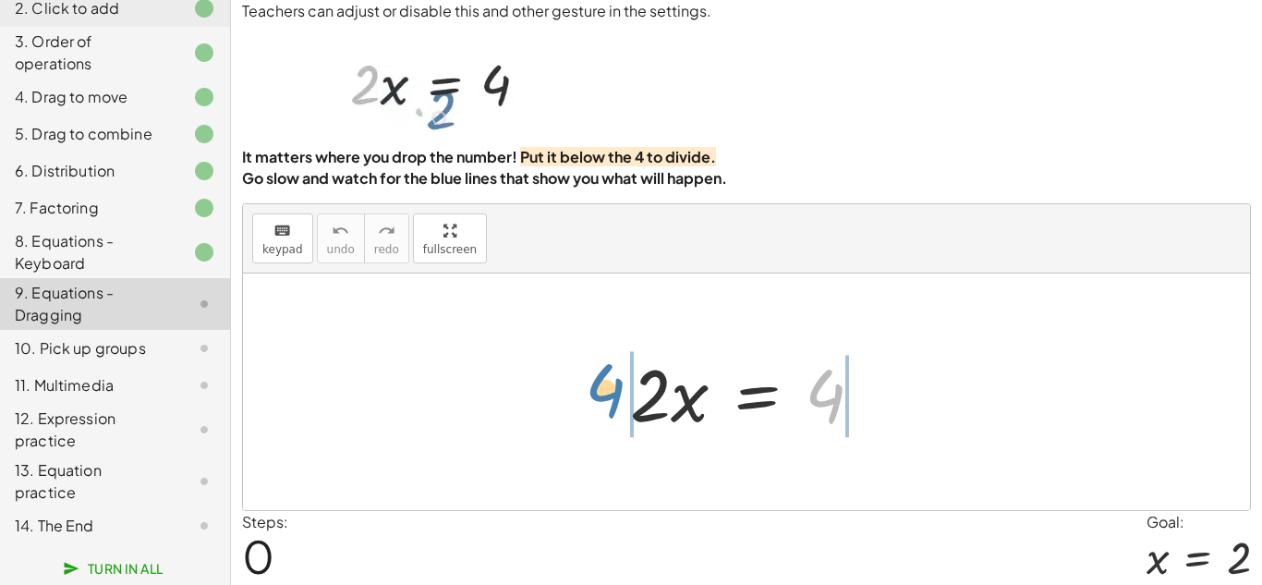
click at [614, 412] on div "4 · 2 · x = 4" at bounding box center [746, 392] width 289 height 104
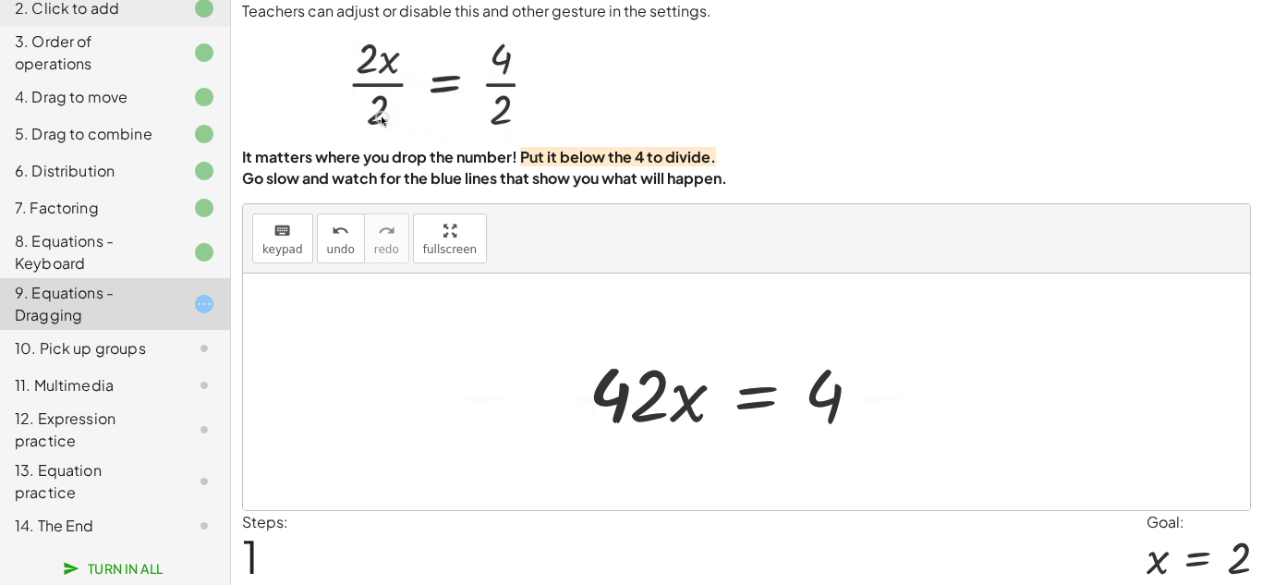
click at [614, 412] on div at bounding box center [713, 392] width 542 height 95
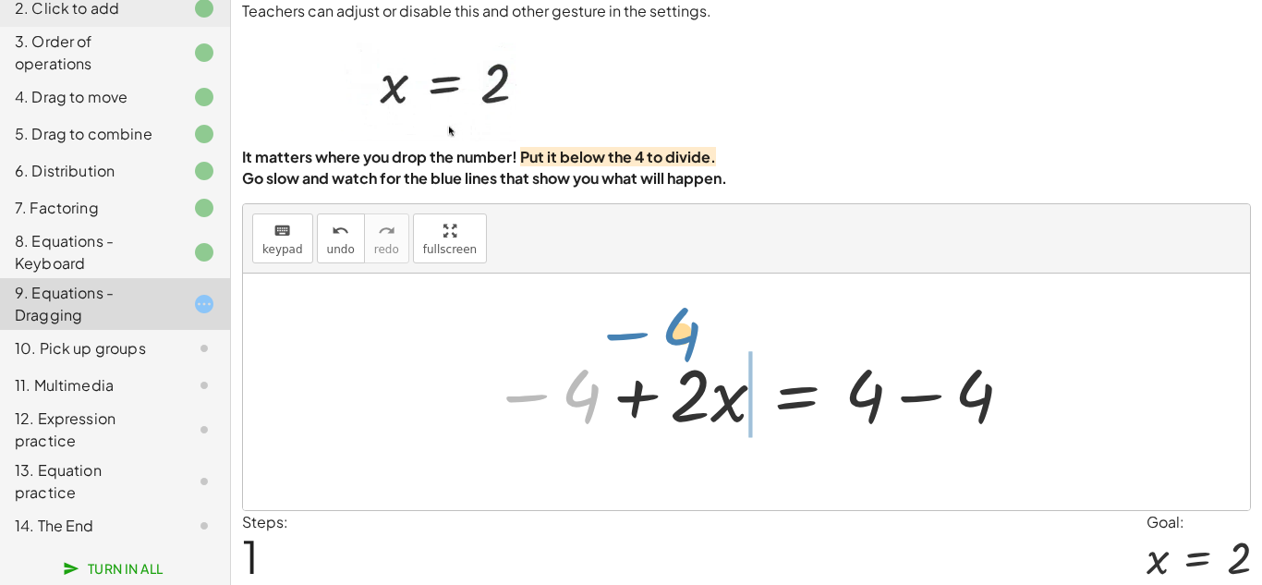
drag, startPoint x: 589, startPoint y: 400, endPoint x: 679, endPoint y: 343, distance: 106.3
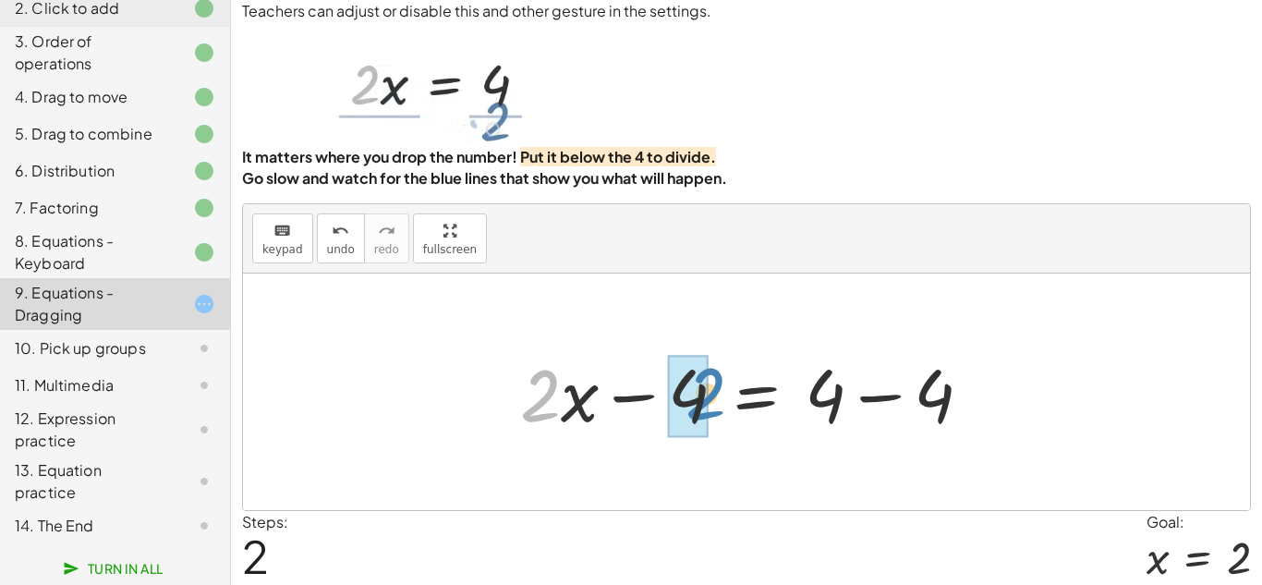
drag, startPoint x: 529, startPoint y: 394, endPoint x: 690, endPoint y: 393, distance: 160.7
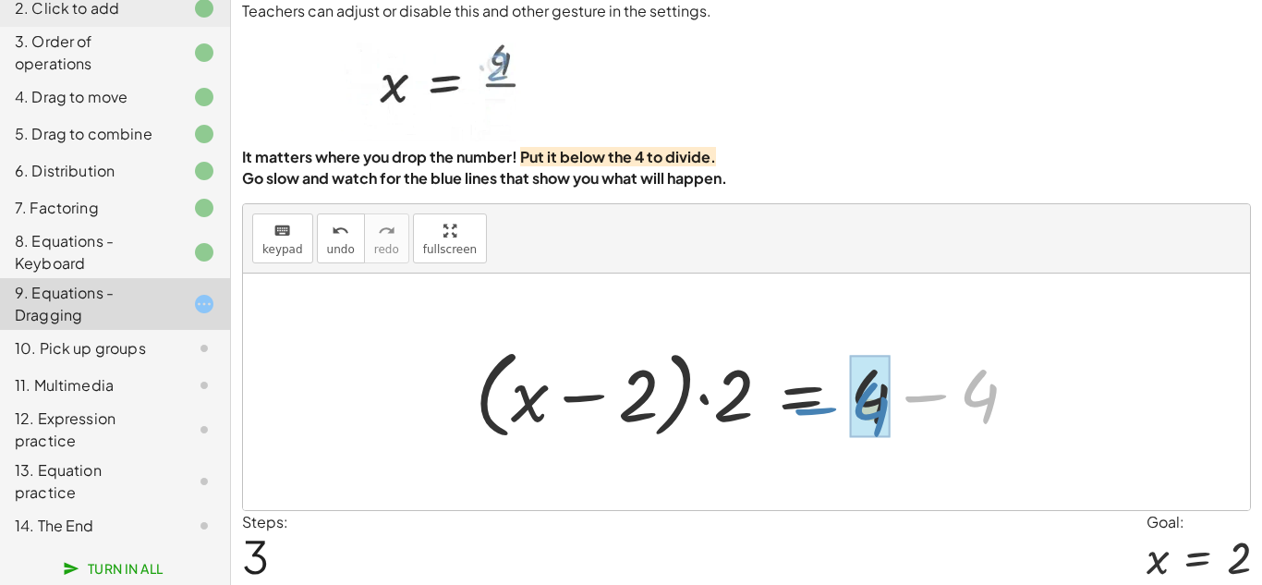
drag, startPoint x: 984, startPoint y: 376, endPoint x: 876, endPoint y: 389, distance: 108.8
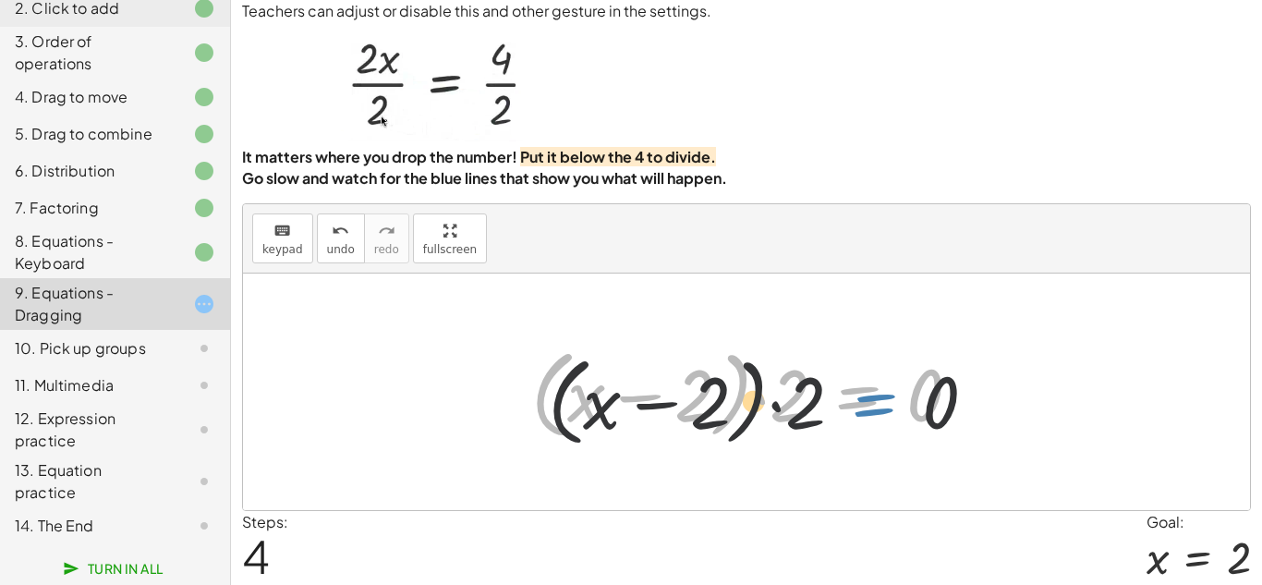
drag, startPoint x: 876, startPoint y: 389, endPoint x: 896, endPoint y: 397, distance: 22.0
click at [896, 397] on div at bounding box center [753, 392] width 463 height 106
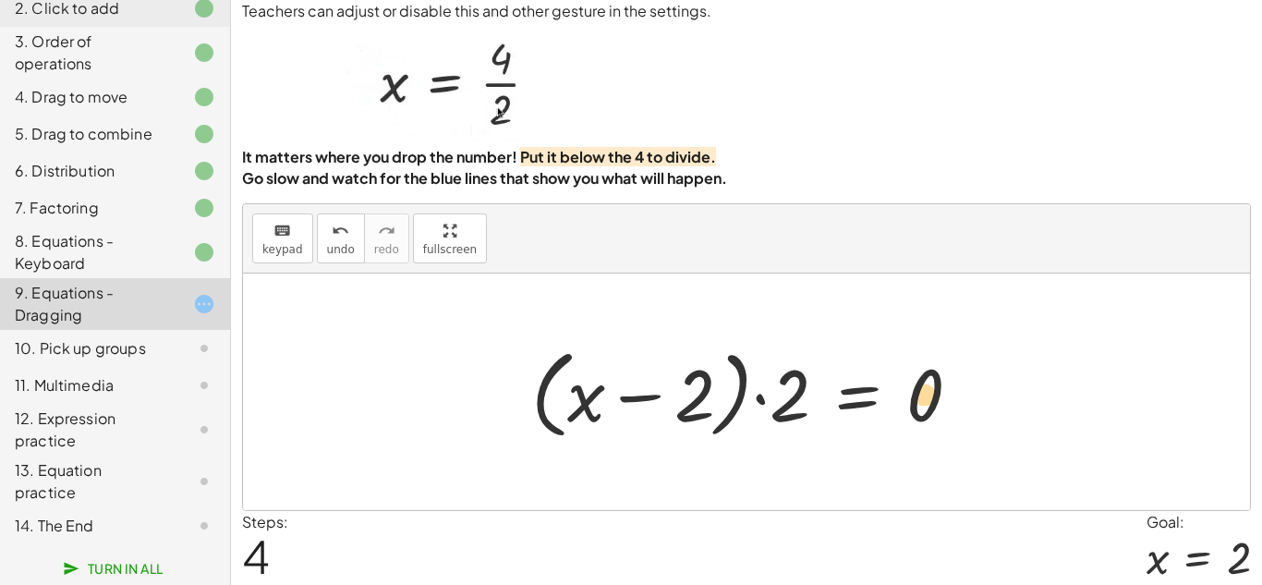
click at [908, 395] on div at bounding box center [753, 392] width 463 height 106
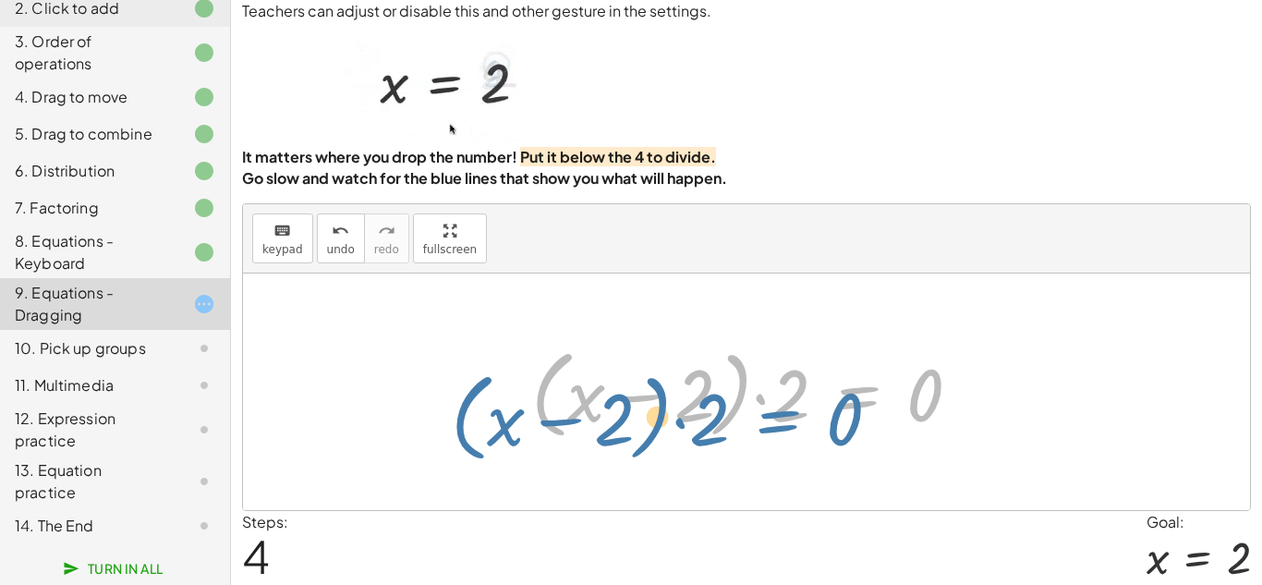
drag, startPoint x: 870, startPoint y: 398, endPoint x: 869, endPoint y: 422, distance: 24.0
click at [869, 422] on div at bounding box center [753, 392] width 463 height 106
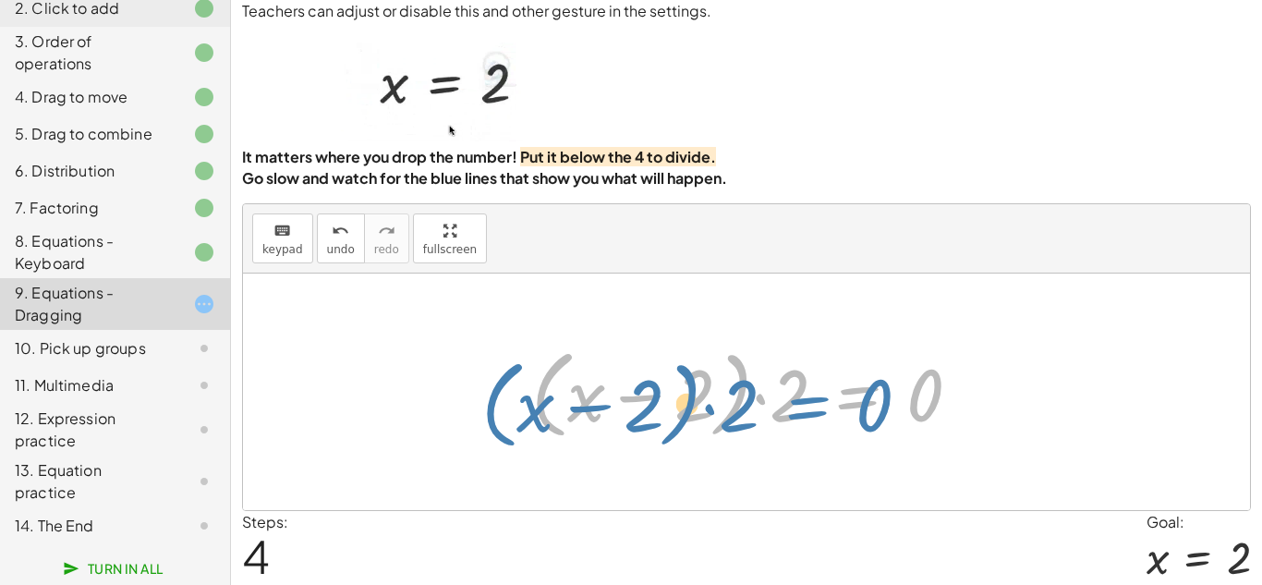
drag, startPoint x: 860, startPoint y: 399, endPoint x: 818, endPoint y: 407, distance: 42.4
click at [818, 407] on div at bounding box center [753, 392] width 463 height 106
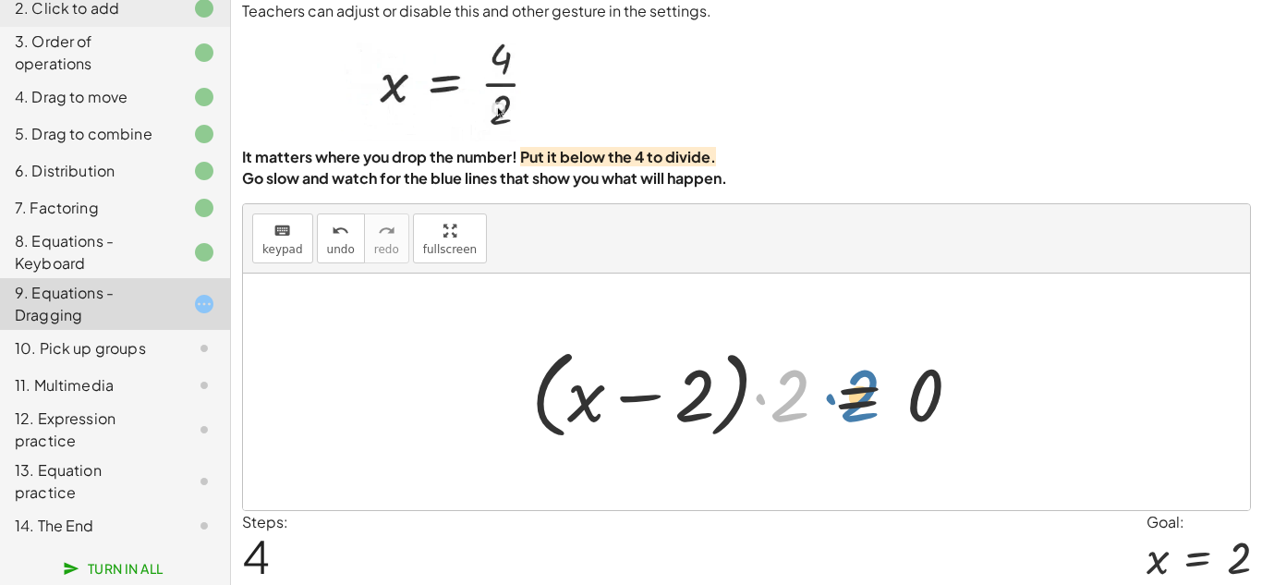
drag, startPoint x: 793, startPoint y: 398, endPoint x: 863, endPoint y: 399, distance: 69.3
click at [863, 399] on div at bounding box center [753, 392] width 463 height 106
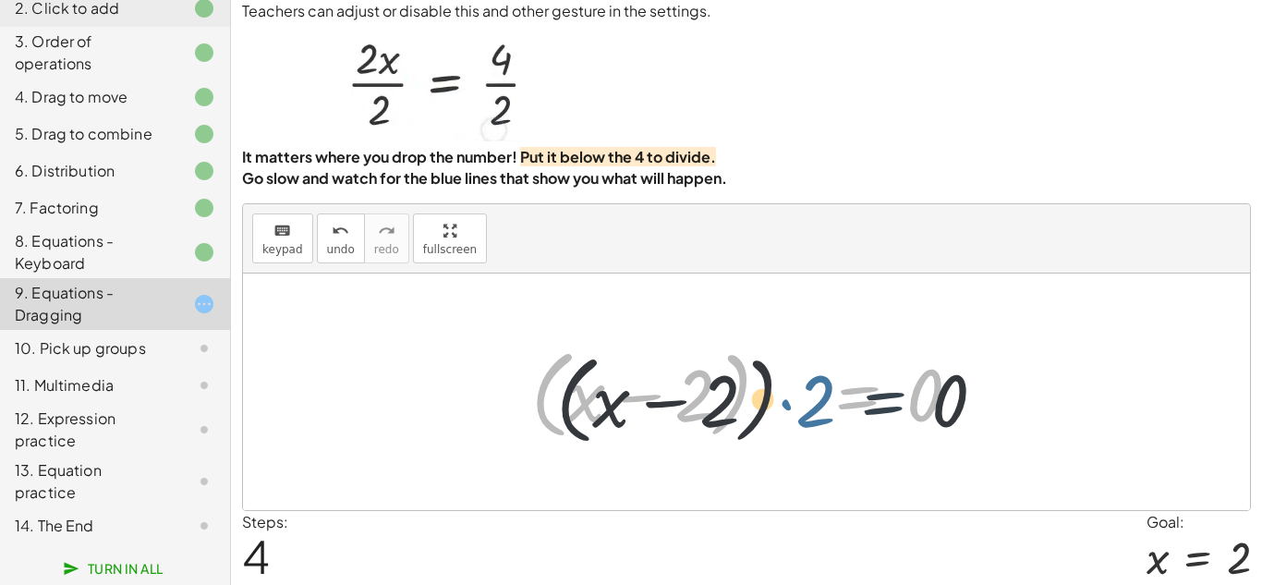
drag, startPoint x: 863, startPoint y: 399, endPoint x: 897, endPoint y: 405, distance: 34.8
click at [897, 405] on div at bounding box center [753, 392] width 463 height 106
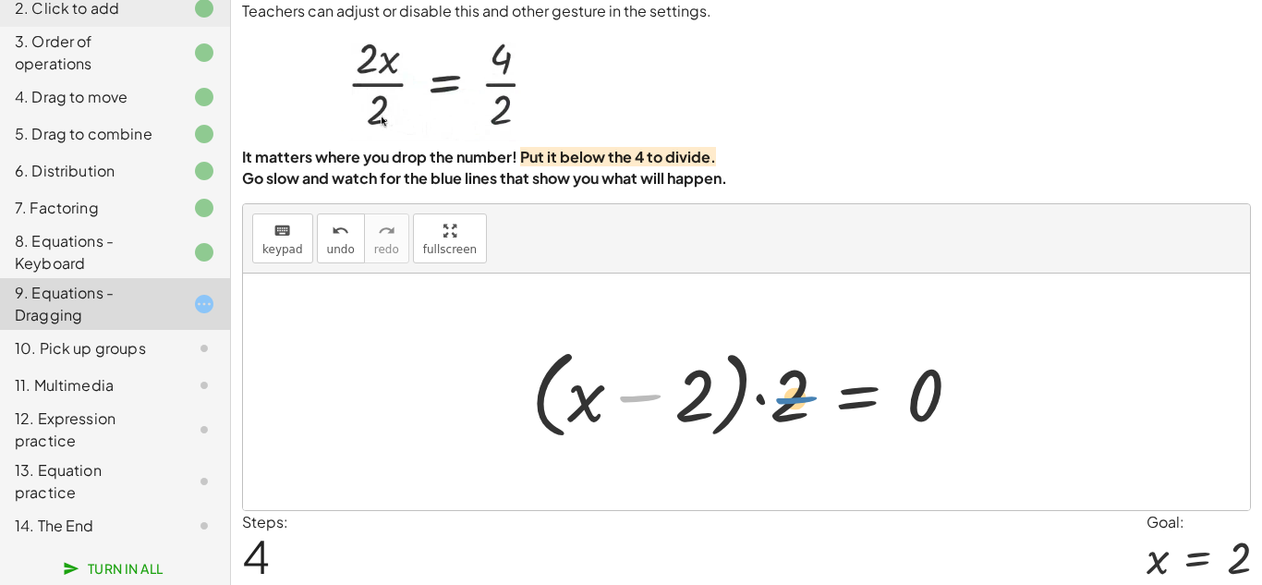
drag, startPoint x: 635, startPoint y: 396, endPoint x: 790, endPoint y: 398, distance: 154.3
click at [790, 398] on div at bounding box center [753, 392] width 463 height 106
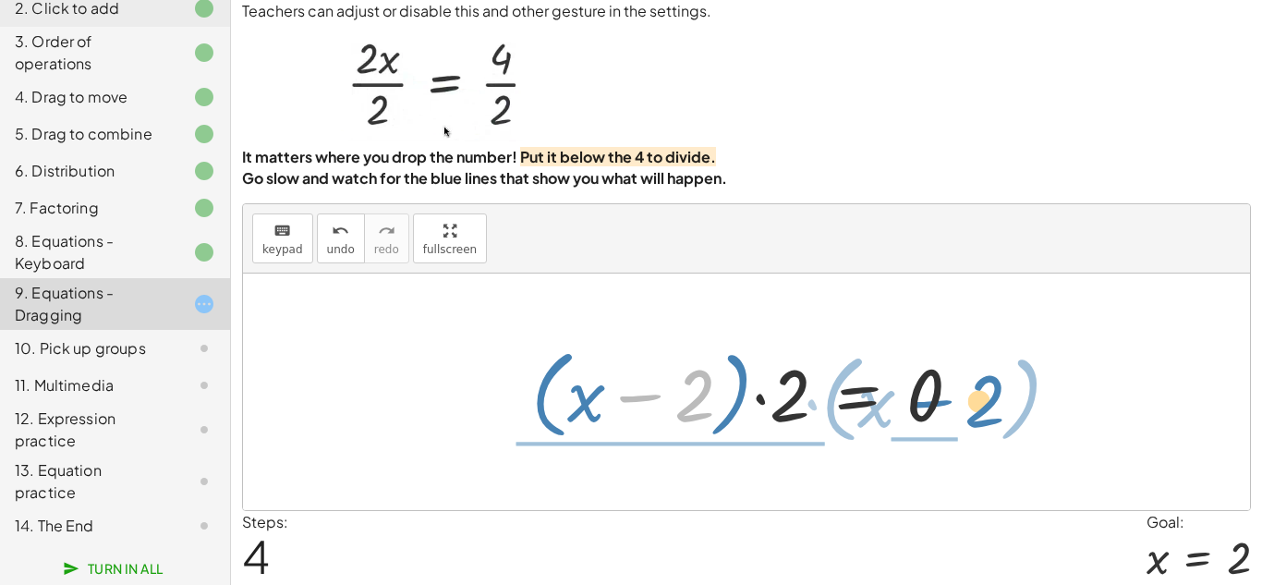
drag, startPoint x: 638, startPoint y: 397, endPoint x: 928, endPoint y: 403, distance: 290.1
click at [928, 403] on div at bounding box center [753, 392] width 463 height 106
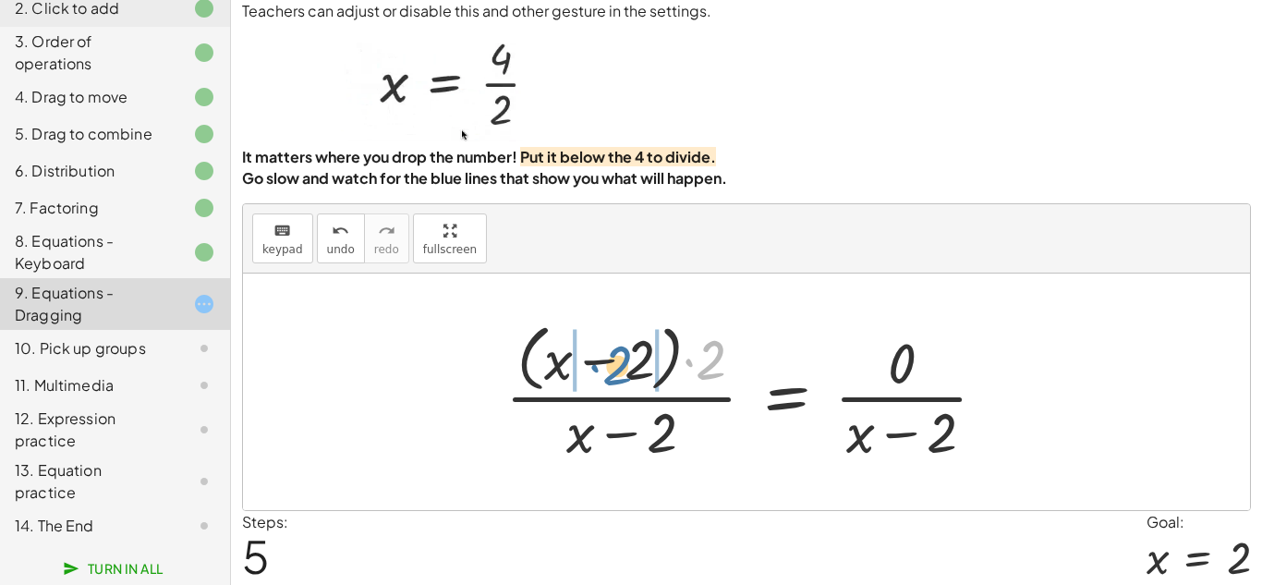
drag, startPoint x: 720, startPoint y: 353, endPoint x: 635, endPoint y: 358, distance: 85.2
click at [635, 358] on div at bounding box center [753, 391] width 514 height 151
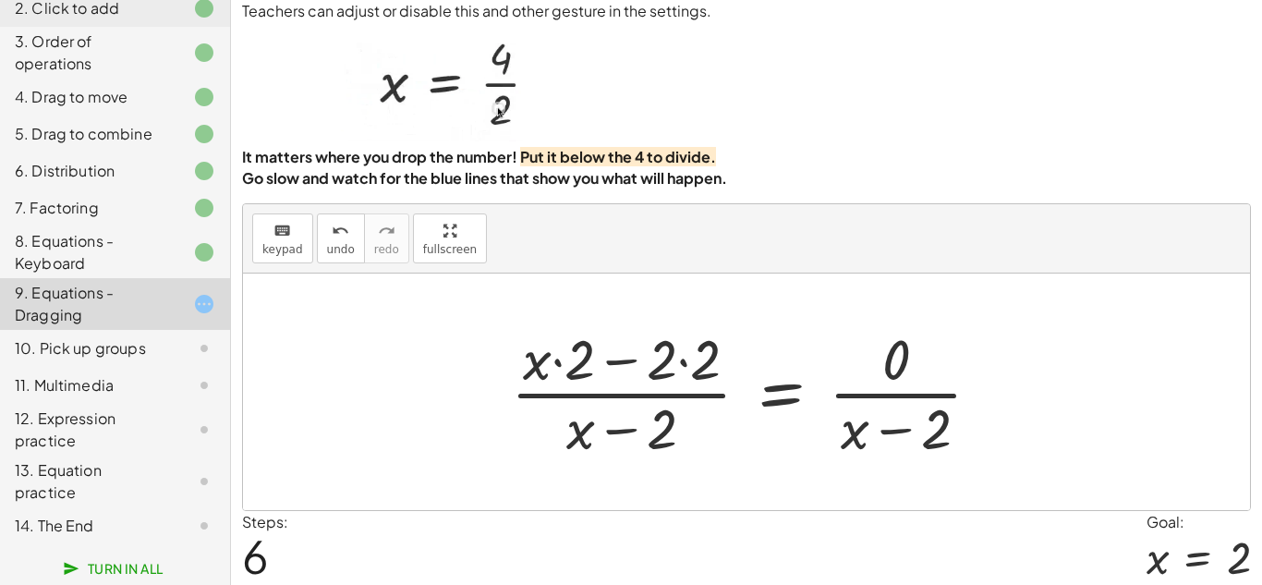
click at [685, 436] on div at bounding box center [753, 392] width 503 height 142
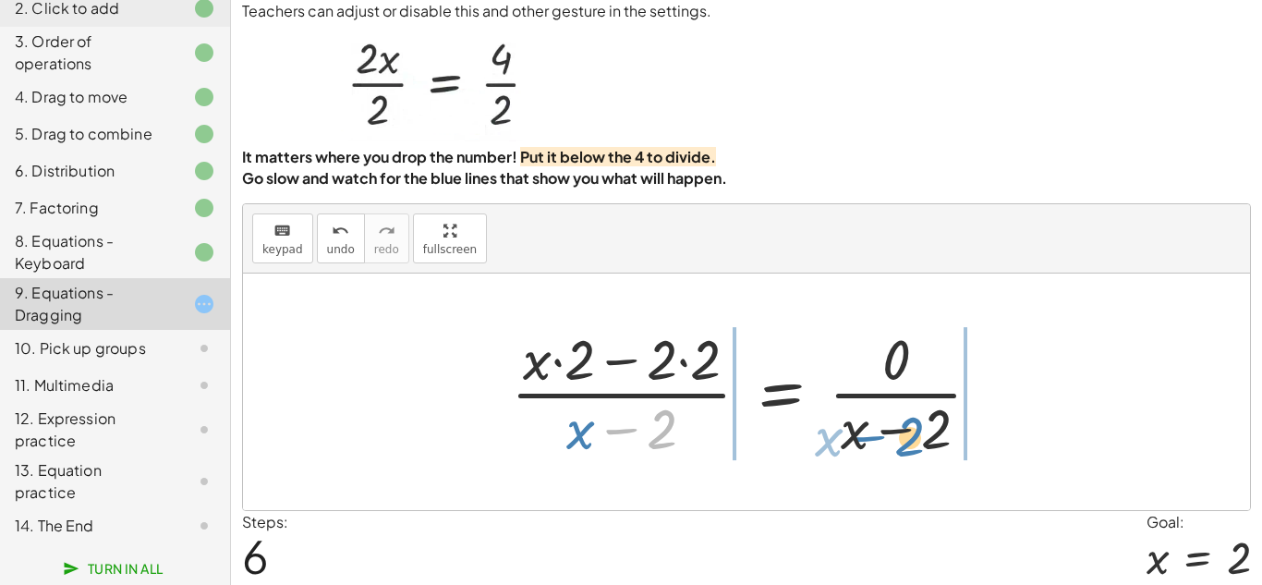
drag, startPoint x: 667, startPoint y: 431, endPoint x: 926, endPoint y: 437, distance: 259.6
click at [926, 437] on div at bounding box center [753, 392] width 503 height 142
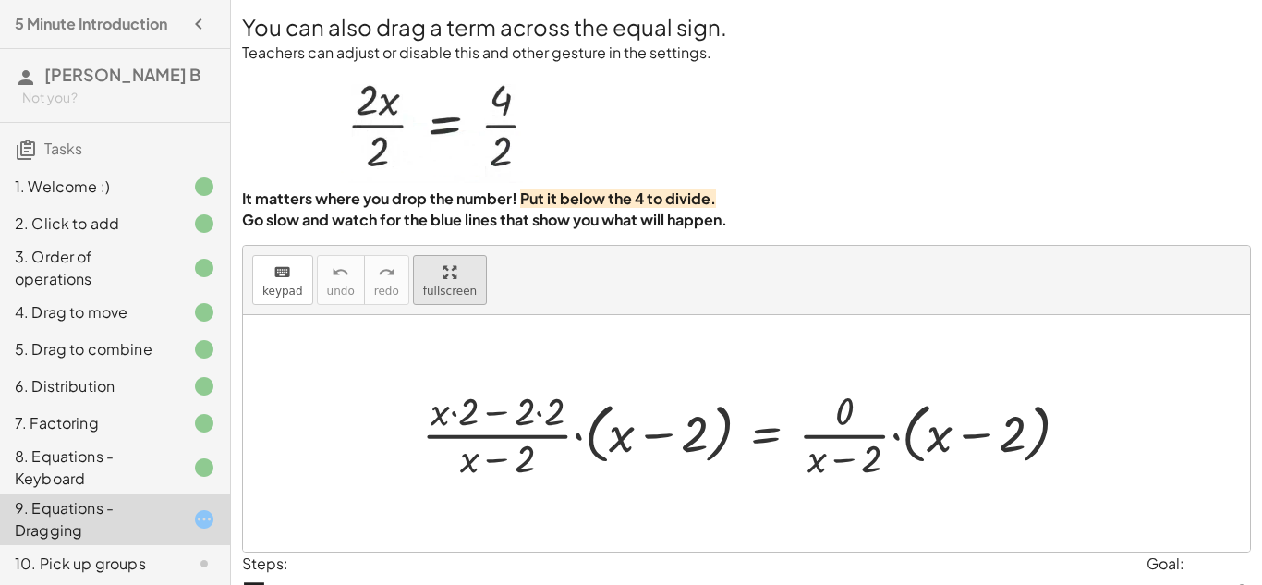
click at [0, 0] on div "You can also drag a term across the equal sign. Teachers can adjust or disable …" at bounding box center [0, 0] width 0 height 0
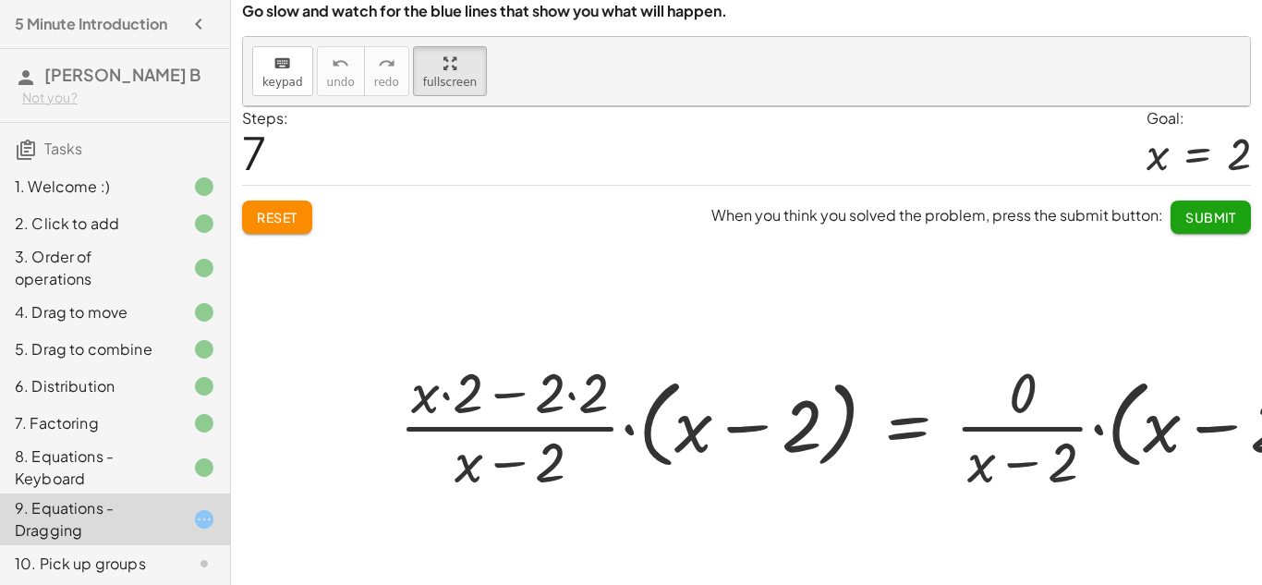
scroll to position [239, 0]
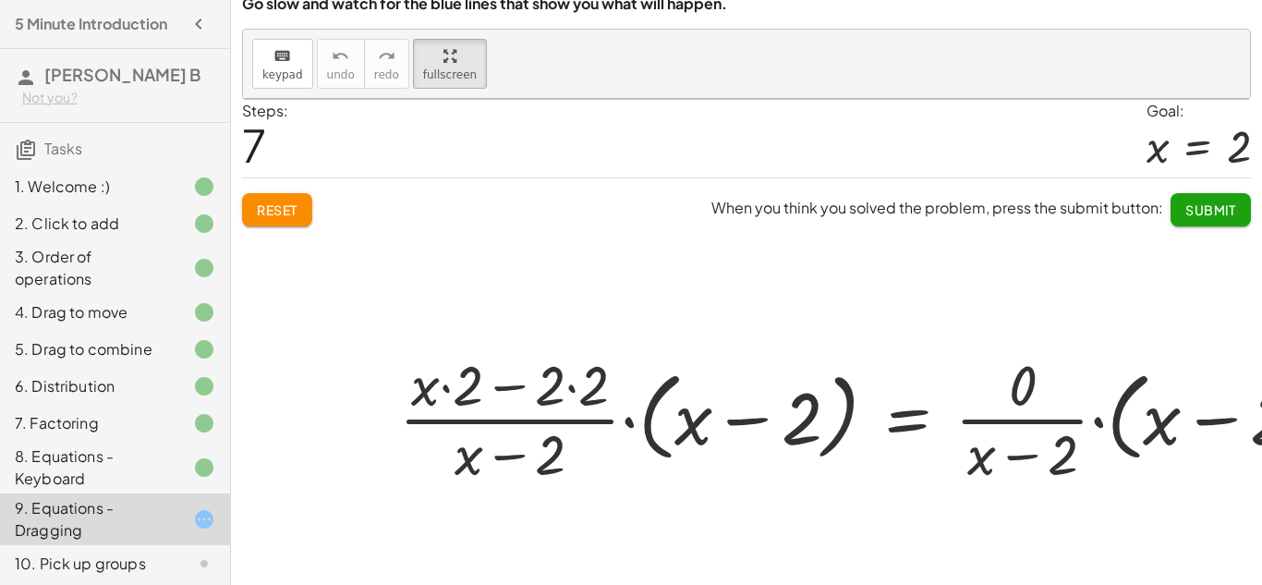
click at [301, 207] on div at bounding box center [808, 375] width 1131 height 552
click at [278, 210] on div at bounding box center [808, 375] width 1131 height 552
drag, startPoint x: 566, startPoint y: 405, endPoint x: 794, endPoint y: 442, distance: 231.1
click at [794, 442] on div at bounding box center [879, 417] width 979 height 142
click at [259, 200] on div at bounding box center [808, 375] width 1131 height 552
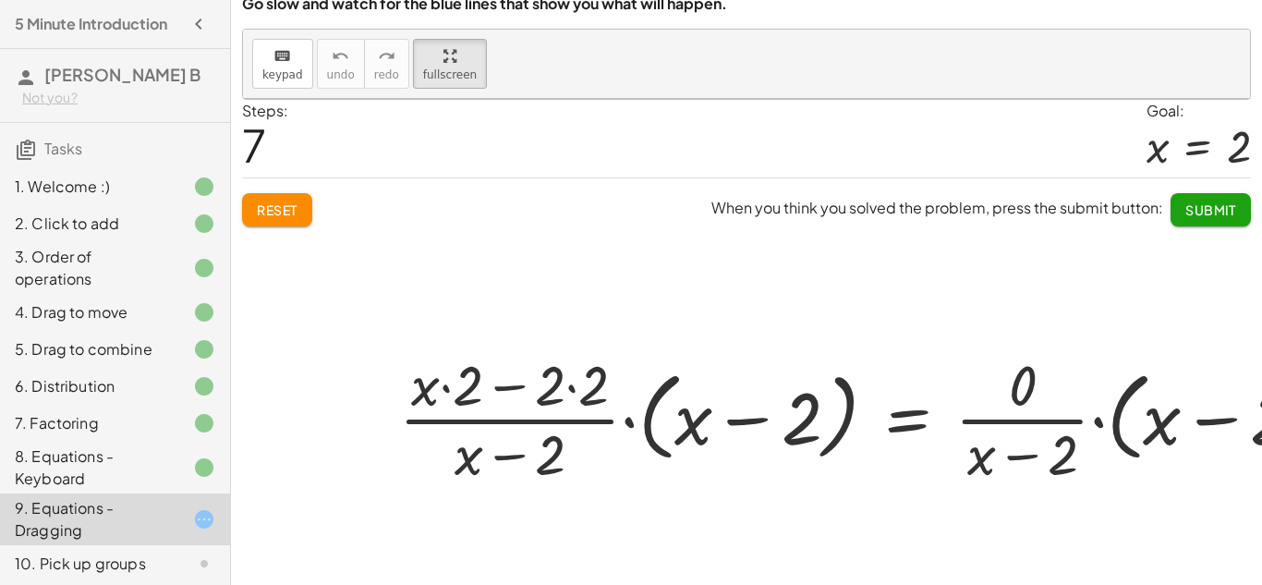
click at [259, 200] on div at bounding box center [808, 375] width 1131 height 552
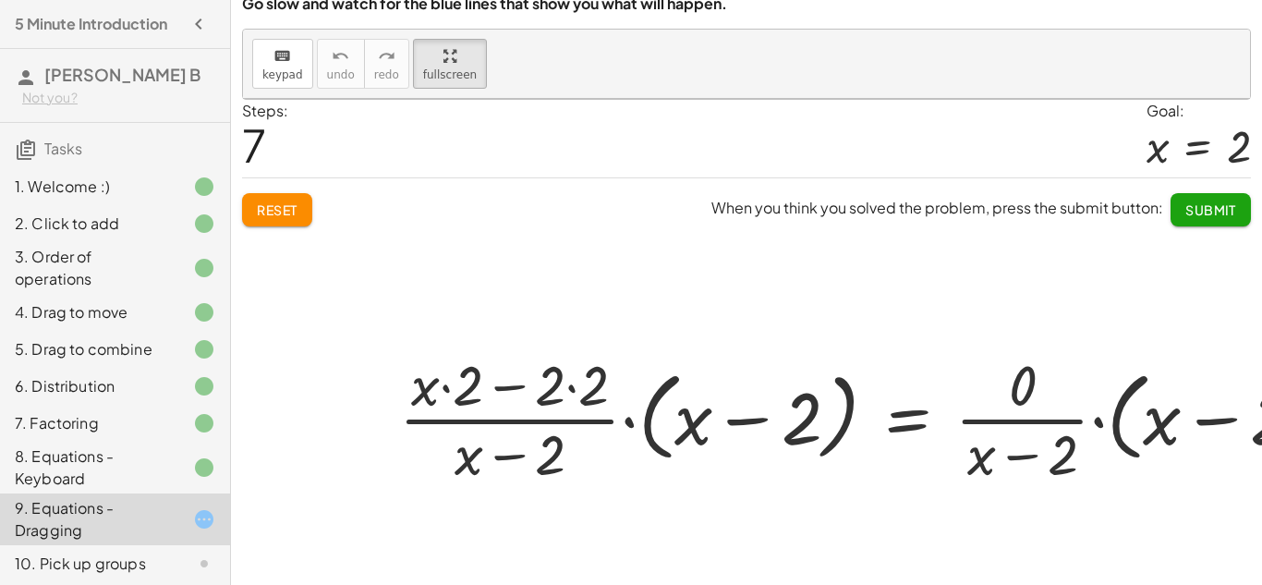
click at [259, 200] on div at bounding box center [808, 375] width 1131 height 552
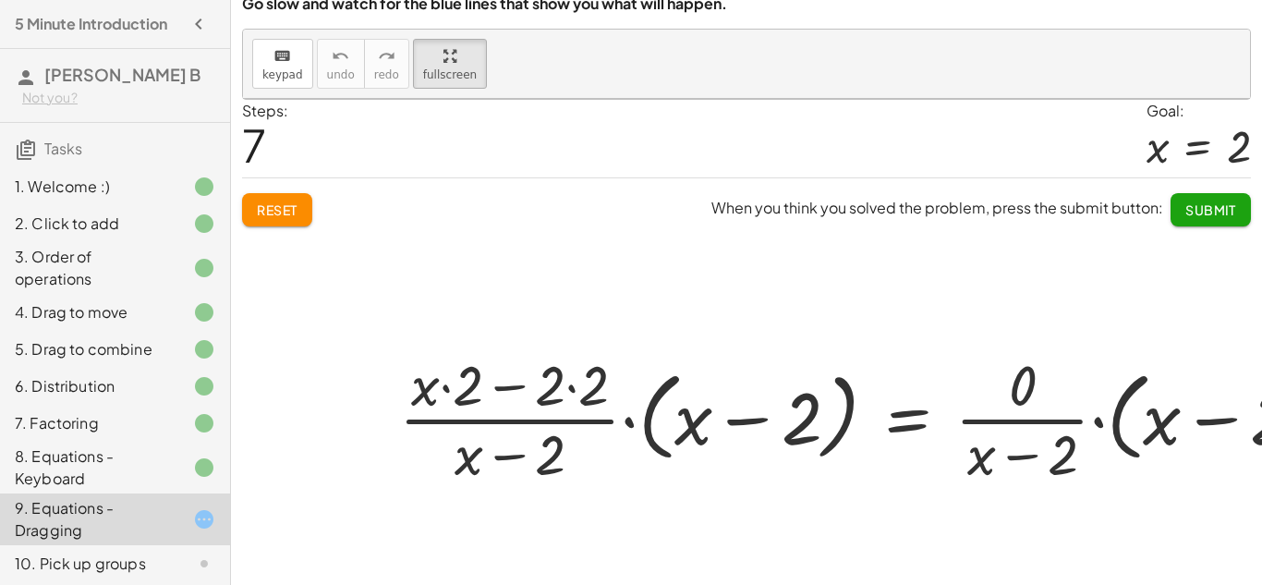
click at [259, 200] on div at bounding box center [808, 375] width 1131 height 552
click at [269, 209] on div at bounding box center [808, 375] width 1131 height 552
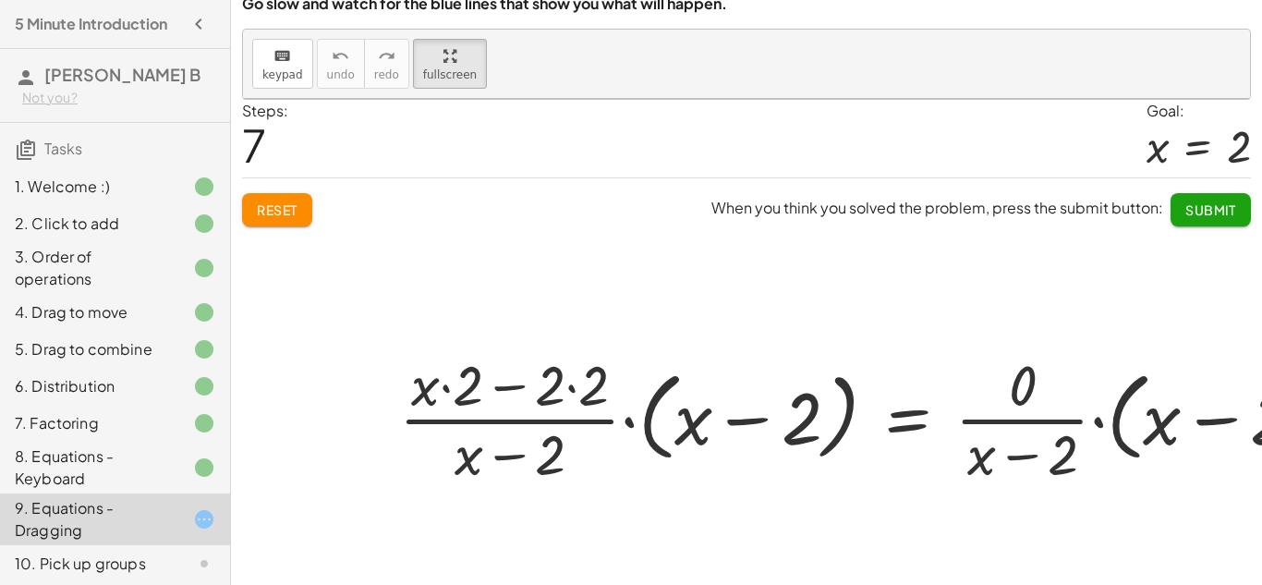
click at [269, 209] on div at bounding box center [808, 375] width 1131 height 552
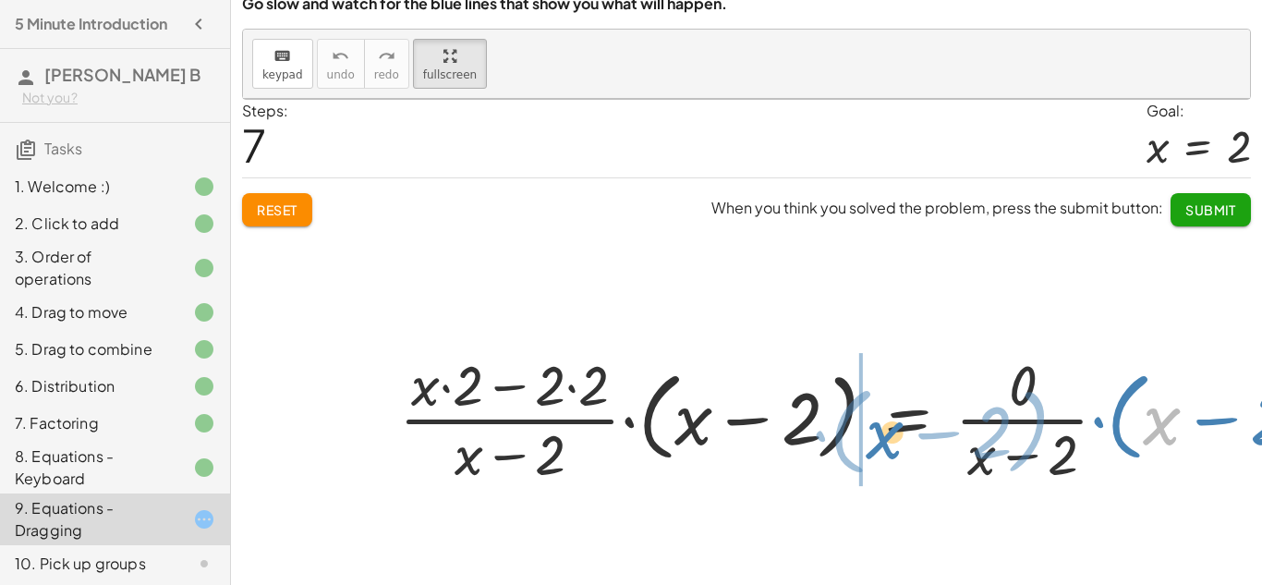
drag, startPoint x: 1148, startPoint y: 405, endPoint x: 852, endPoint y: 426, distance: 297.2
click at [852, 426] on div at bounding box center [879, 417] width 979 height 142
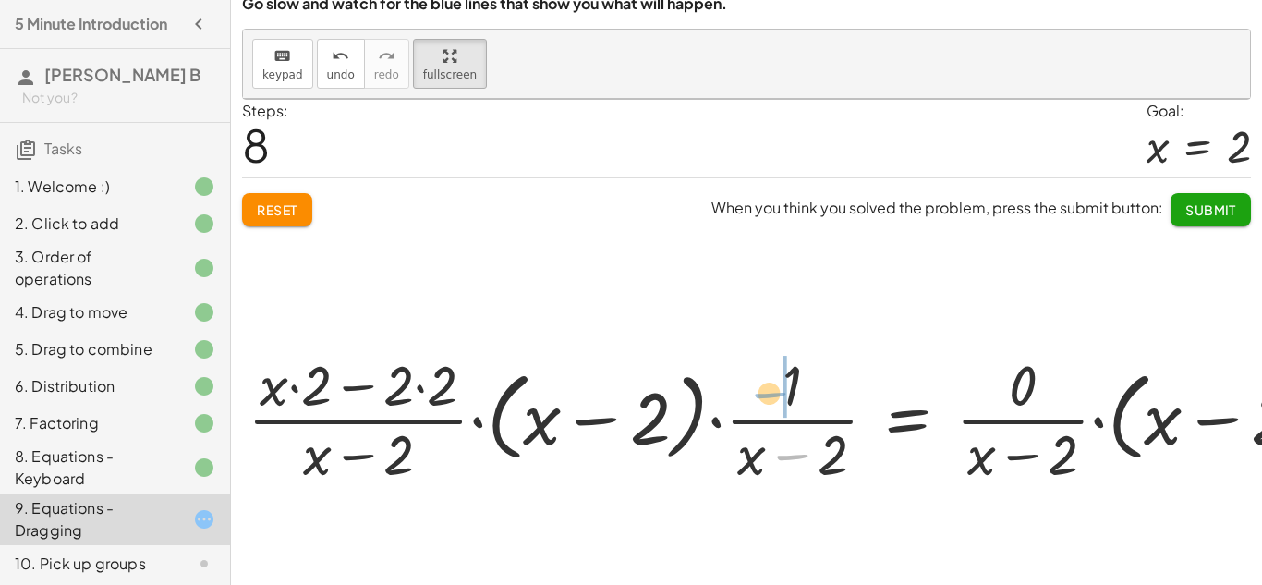
drag, startPoint x: 815, startPoint y: 454, endPoint x: 808, endPoint y: 397, distance: 57.6
click at [808, 397] on div at bounding box center [880, 417] width 1284 height 142
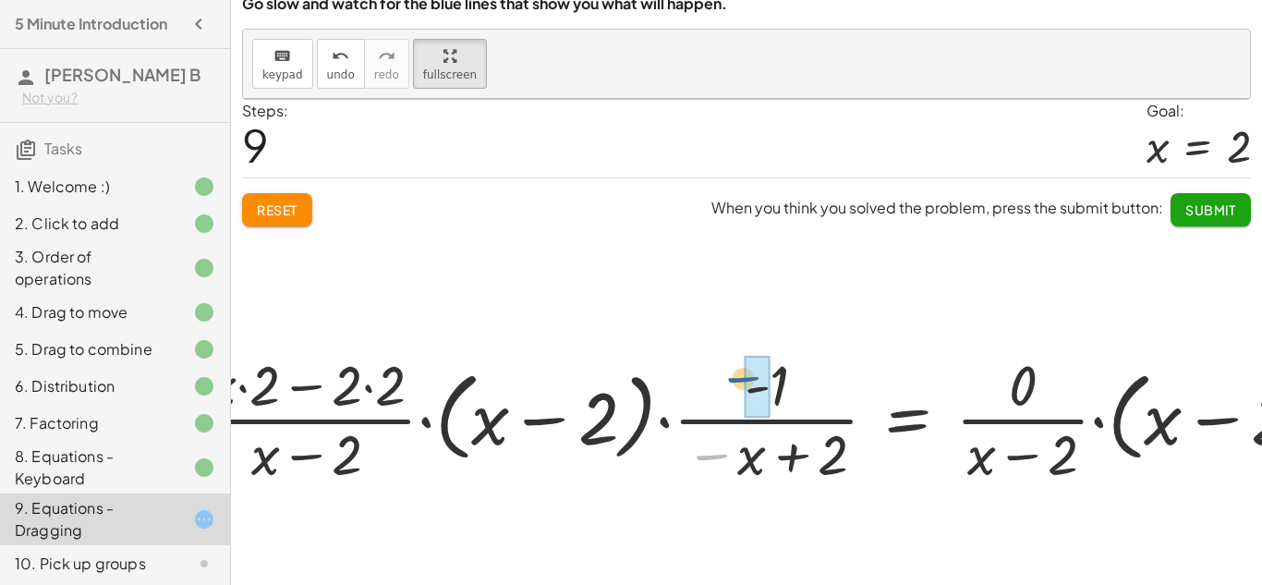
drag, startPoint x: 704, startPoint y: 462, endPoint x: 738, endPoint y: 379, distance: 89.9
click at [738, 379] on div at bounding box center [855, 417] width 1336 height 142
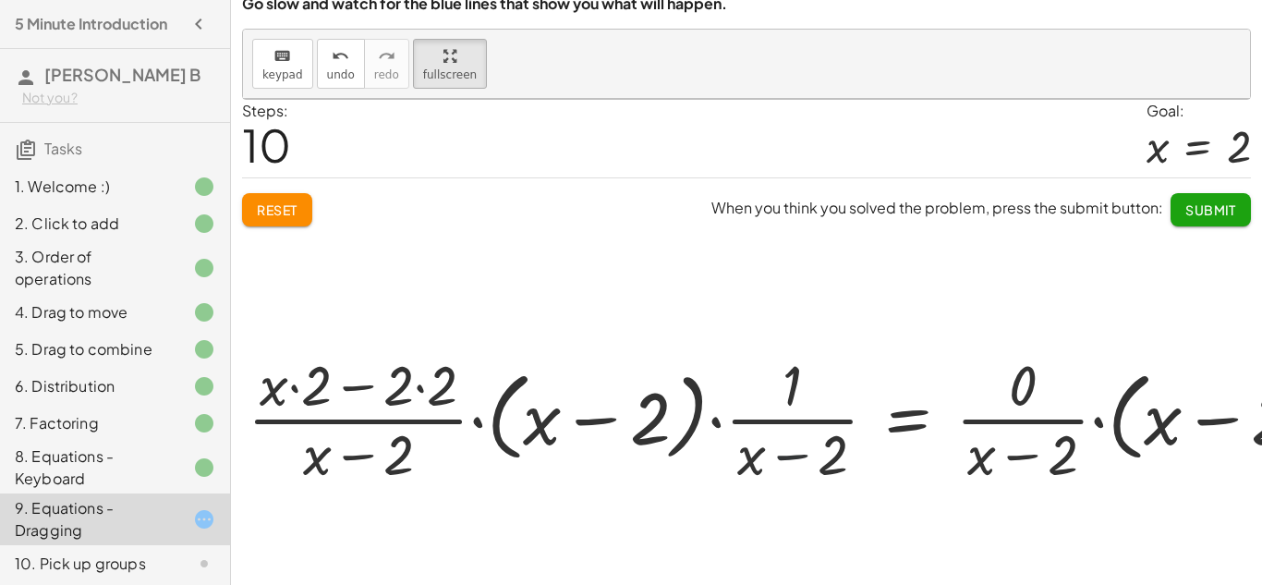
drag, startPoint x: 794, startPoint y: 457, endPoint x: 789, endPoint y: 446, distance: 12.4
click at [789, 446] on div at bounding box center [880, 417] width 1284 height 142
drag, startPoint x: 793, startPoint y: 458, endPoint x: 763, endPoint y: 395, distance: 69.8
click at [763, 395] on div at bounding box center [880, 417] width 1284 height 142
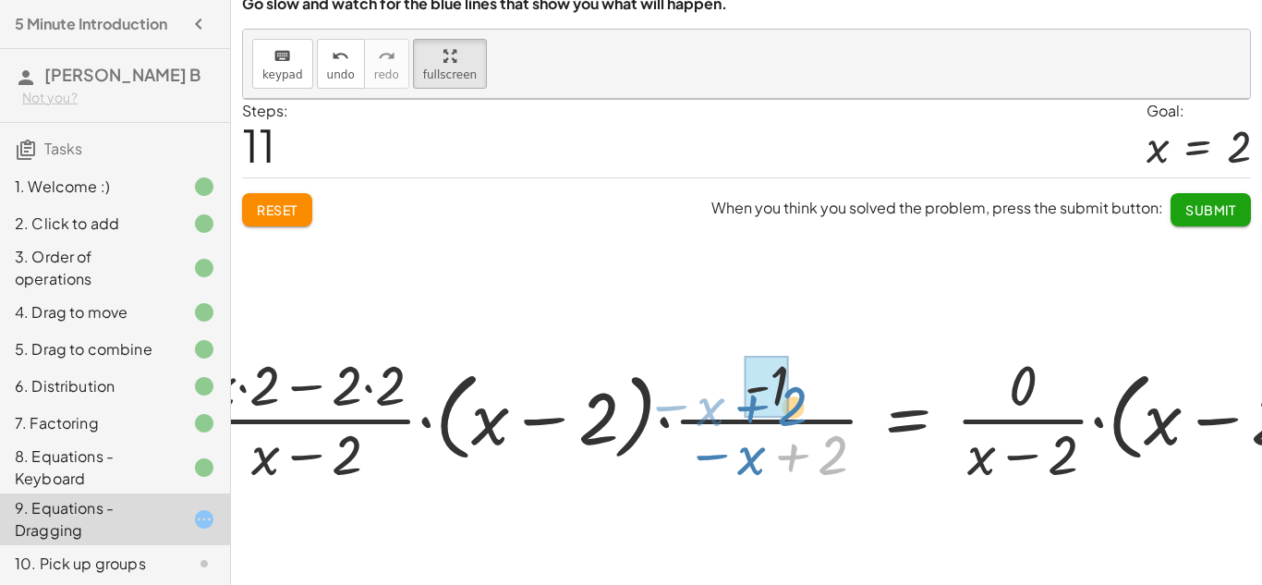
drag, startPoint x: 787, startPoint y: 459, endPoint x: 704, endPoint y: 395, distance: 104.8
click at [702, 395] on div at bounding box center [855, 417] width 1336 height 142
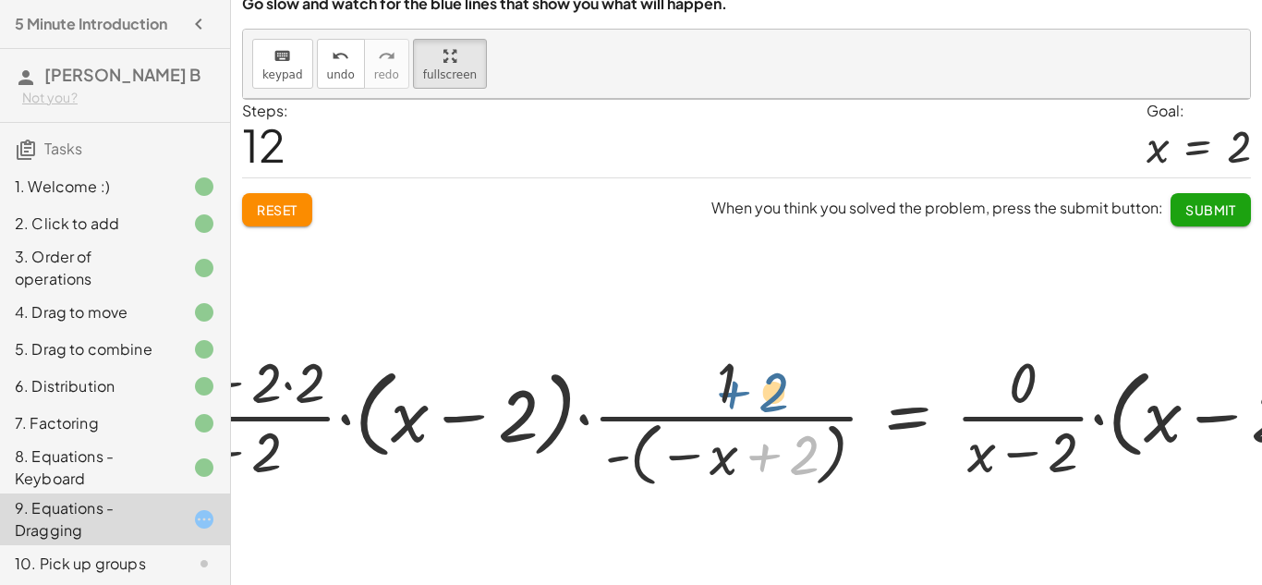
drag, startPoint x: 764, startPoint y: 465, endPoint x: 730, endPoint y: 393, distance: 78.9
click at [730, 393] on div at bounding box center [814, 418] width 1416 height 148
drag, startPoint x: 782, startPoint y: 448, endPoint x: 784, endPoint y: 388, distance: 60.1
click at [784, 388] on div at bounding box center [814, 418] width 1416 height 148
click at [267, 209] on div at bounding box center [887, 375] width 1288 height 552
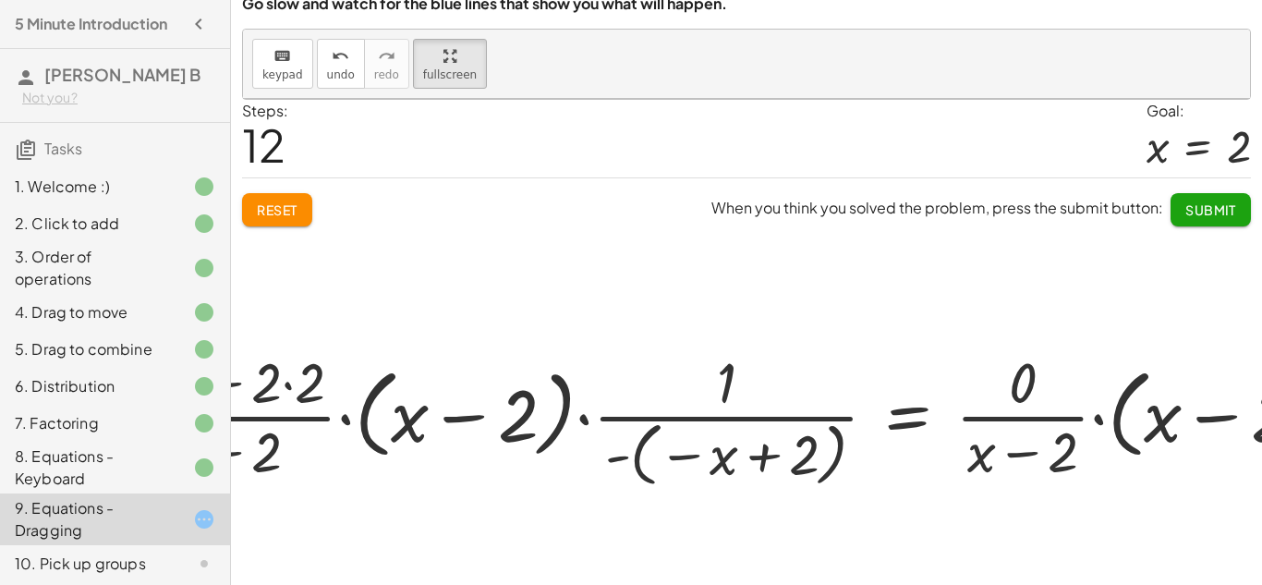
click at [267, 209] on div at bounding box center [887, 375] width 1288 height 552
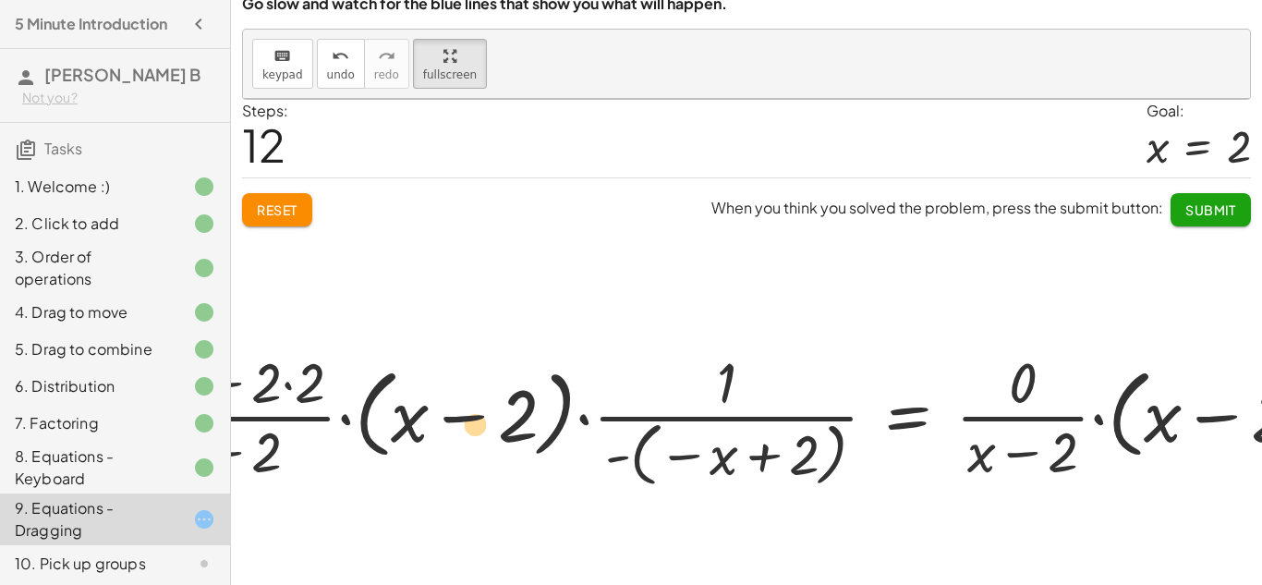
drag, startPoint x: 291, startPoint y: 361, endPoint x: 485, endPoint y: 400, distance: 197.8
click at [485, 400] on div at bounding box center [814, 418] width 1416 height 148
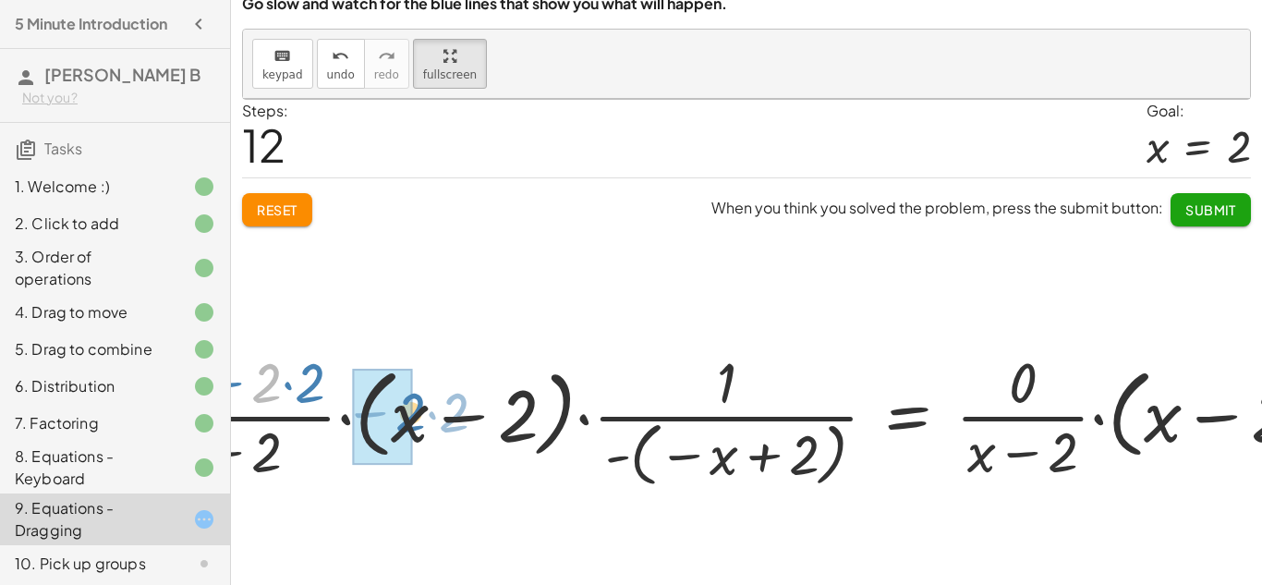
drag, startPoint x: 272, startPoint y: 382, endPoint x: 416, endPoint y: 413, distance: 147.3
click at [416, 413] on div at bounding box center [814, 418] width 1416 height 148
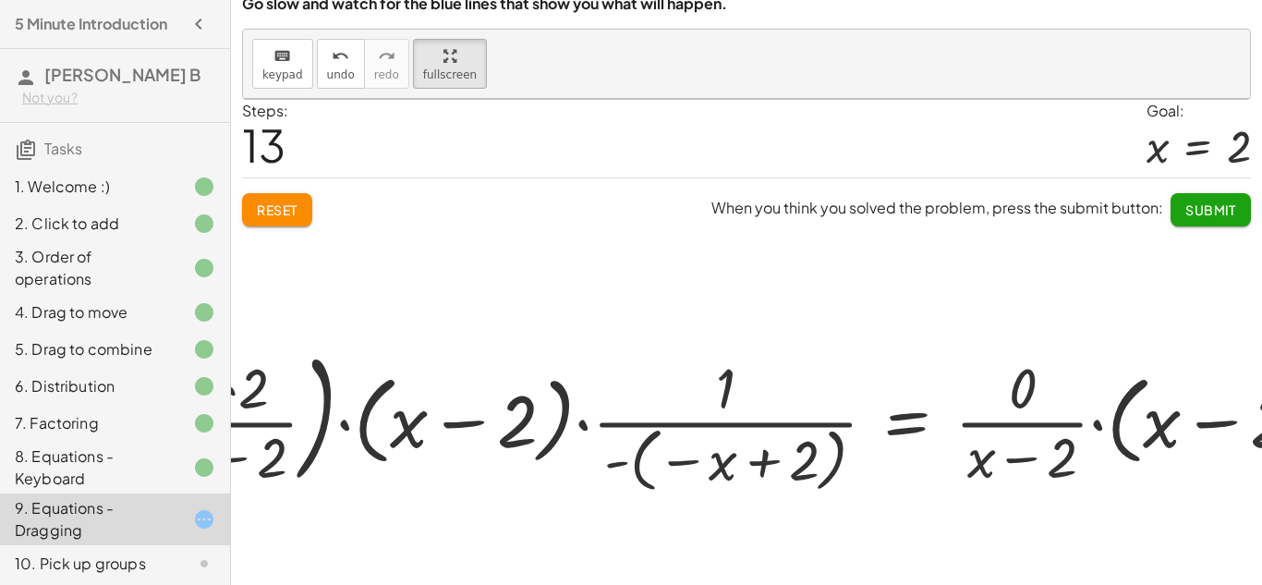
click at [1206, 222] on div at bounding box center [887, 375] width 1288 height 552
click at [1212, 200] on div at bounding box center [887, 375] width 1288 height 552
click at [304, 222] on div at bounding box center [887, 375] width 1288 height 552
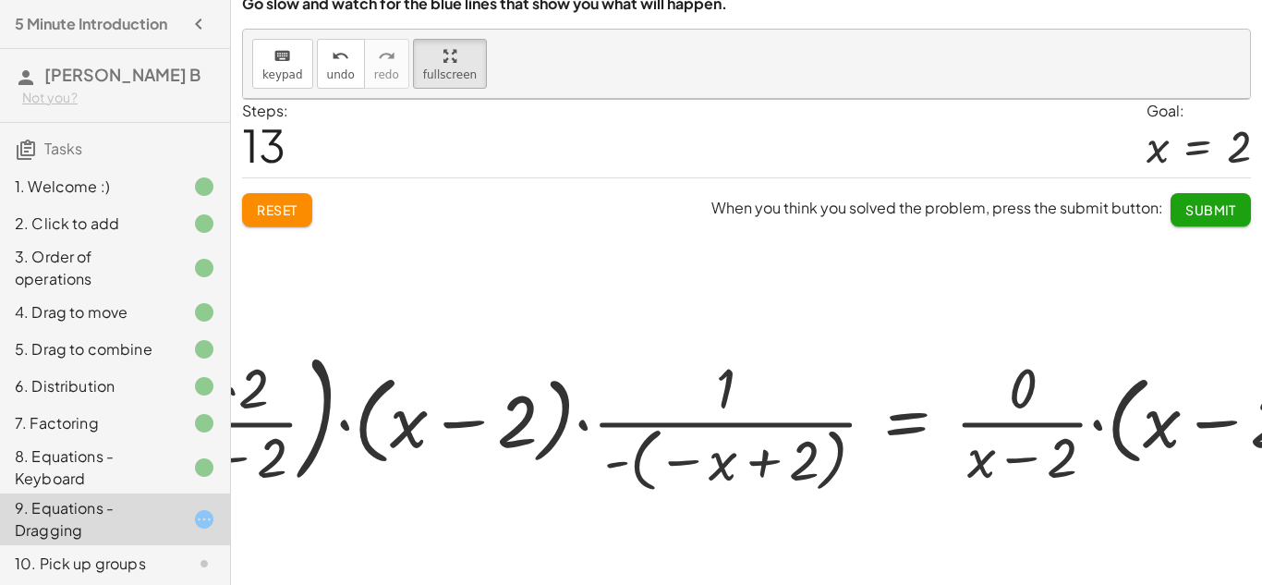
click at [304, 222] on div at bounding box center [887, 375] width 1288 height 552
click at [301, 201] on div at bounding box center [887, 375] width 1288 height 552
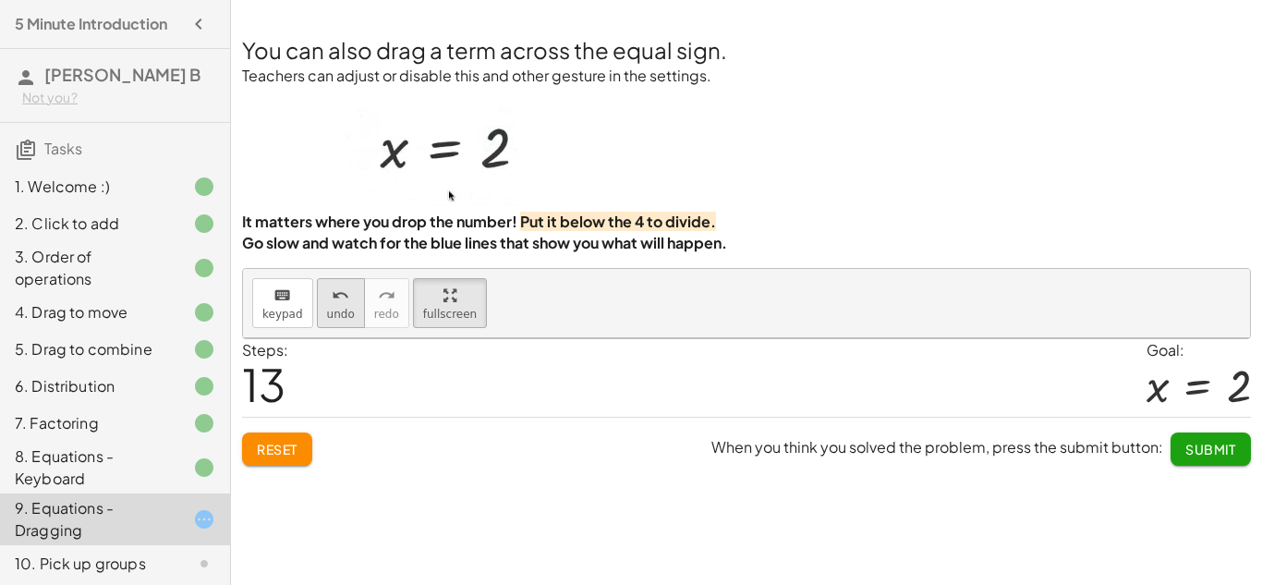
click at [321, 293] on button "undo undo" at bounding box center [341, 303] width 48 height 50
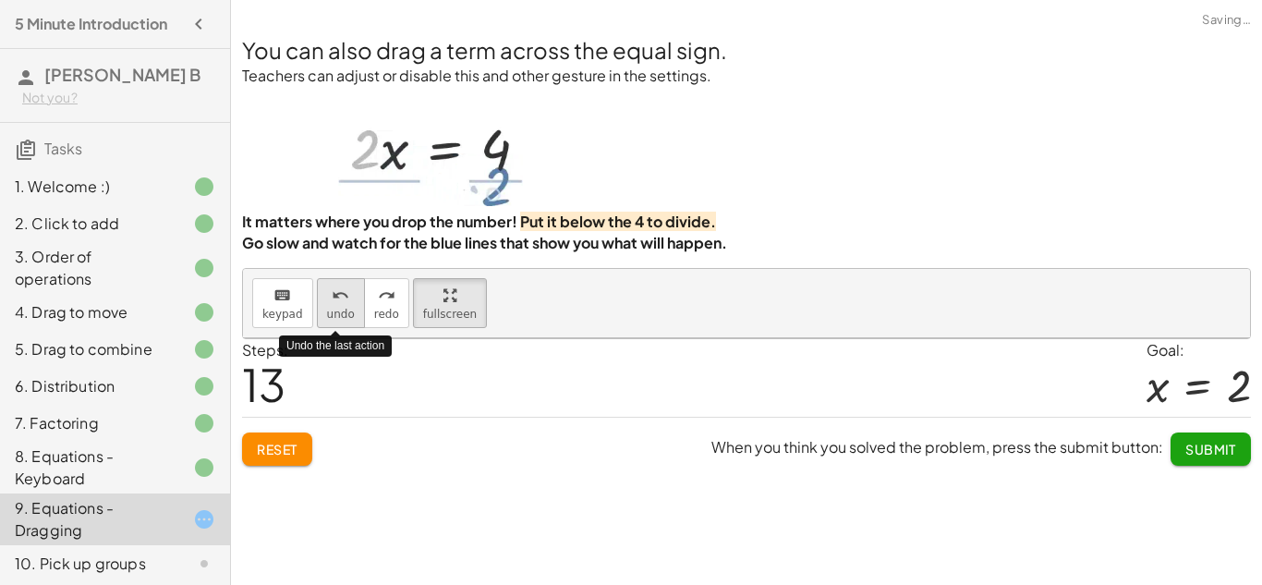
click at [321, 293] on button "undo undo" at bounding box center [341, 303] width 48 height 50
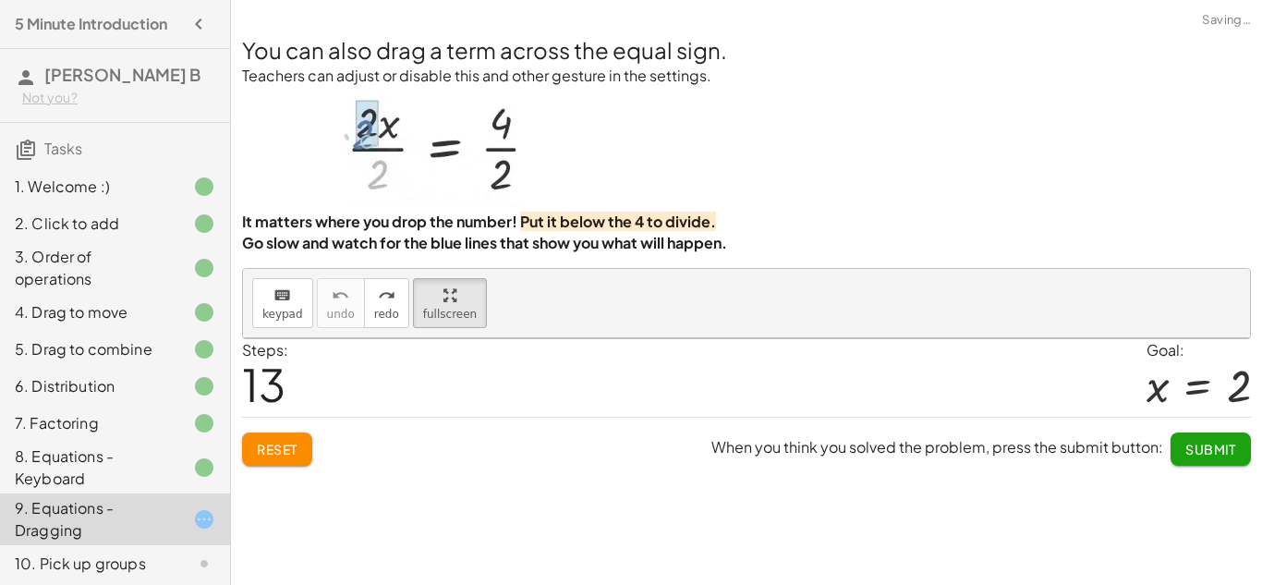
scroll to position [306, 0]
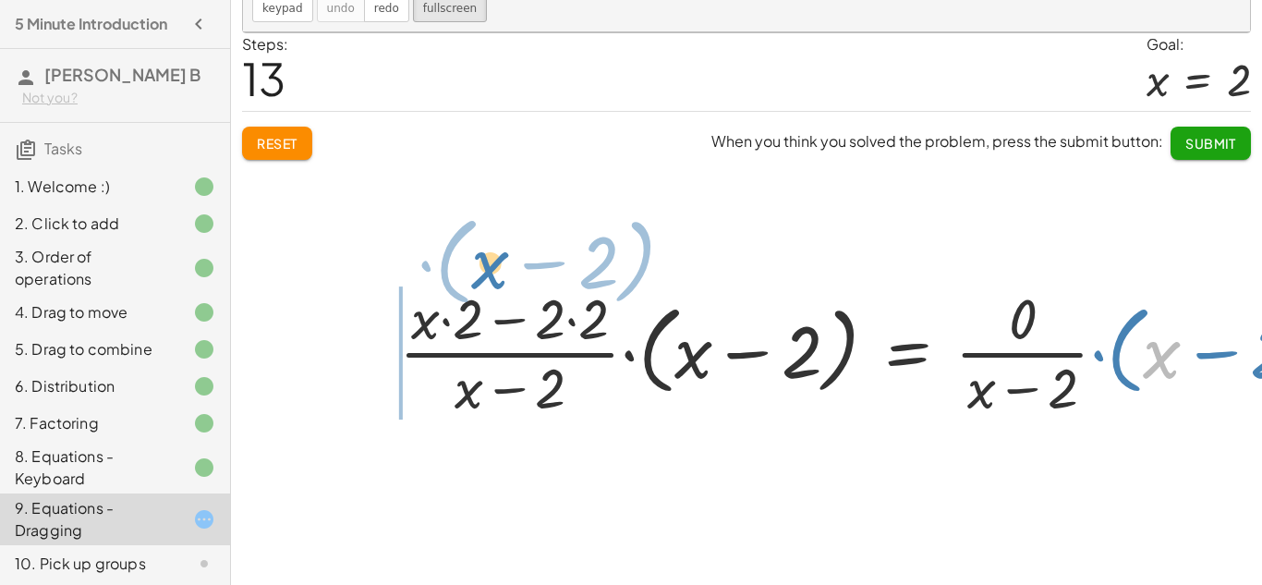
drag, startPoint x: 1163, startPoint y: 349, endPoint x: 468, endPoint y: 268, distance: 699.3
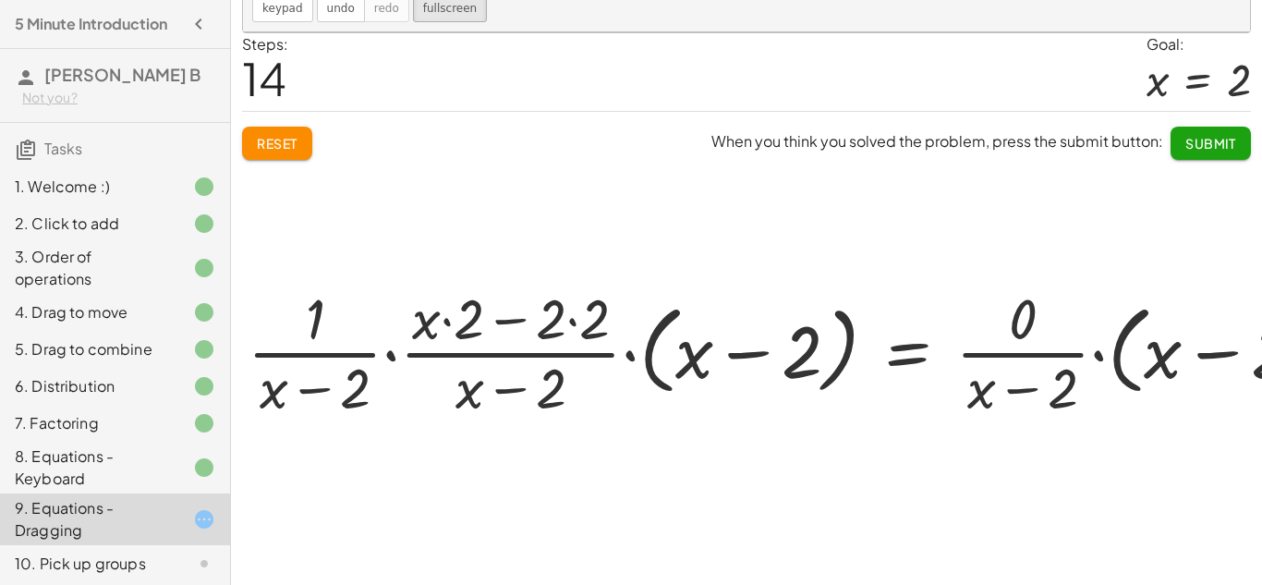
click at [249, 137] on div at bounding box center [887, 308] width 1288 height 552
click at [282, 167] on div at bounding box center [887, 308] width 1288 height 552
click at [268, 137] on div at bounding box center [887, 308] width 1288 height 552
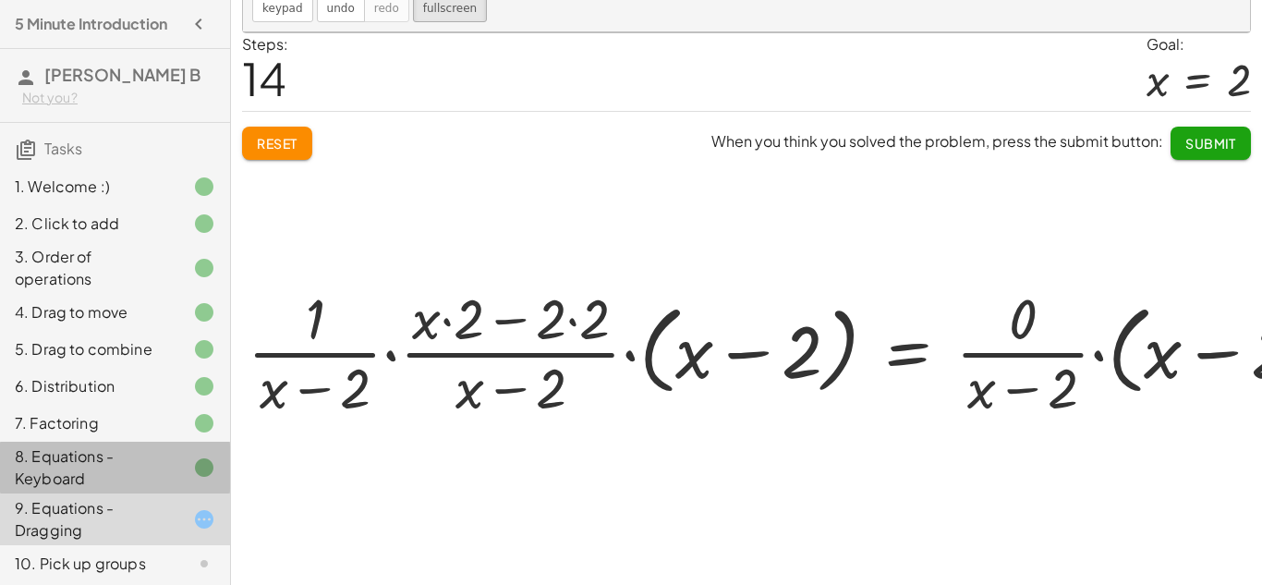
click at [106, 477] on div "8. Equations - Keyboard" at bounding box center [89, 467] width 149 height 44
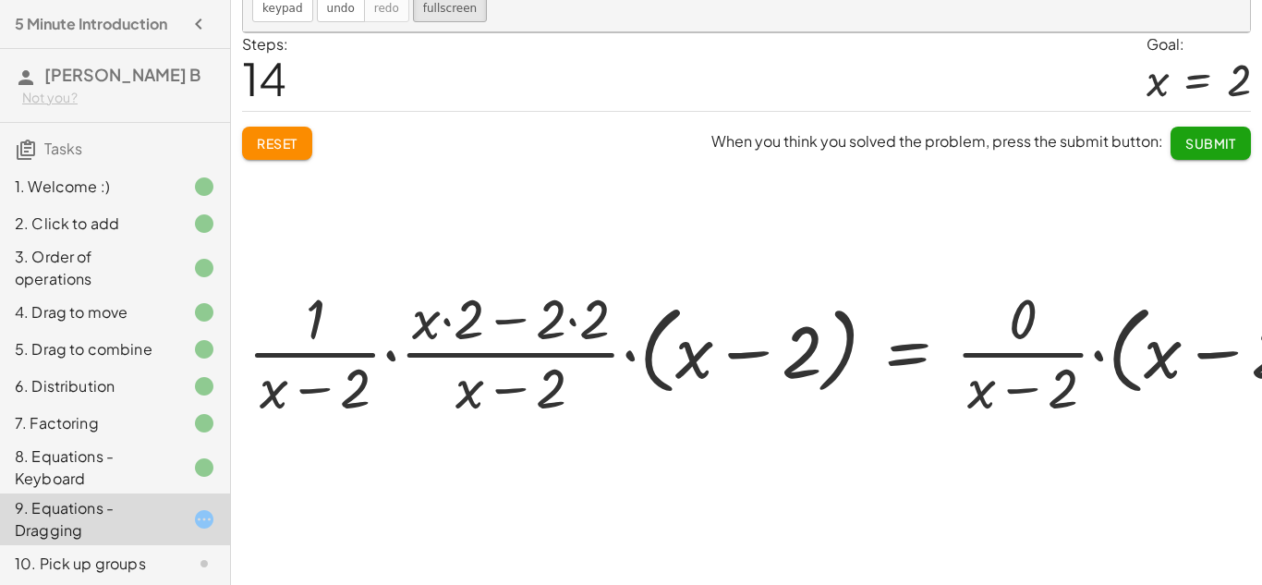
click at [76, 477] on div "8. Equations - Keyboard" at bounding box center [89, 467] width 149 height 44
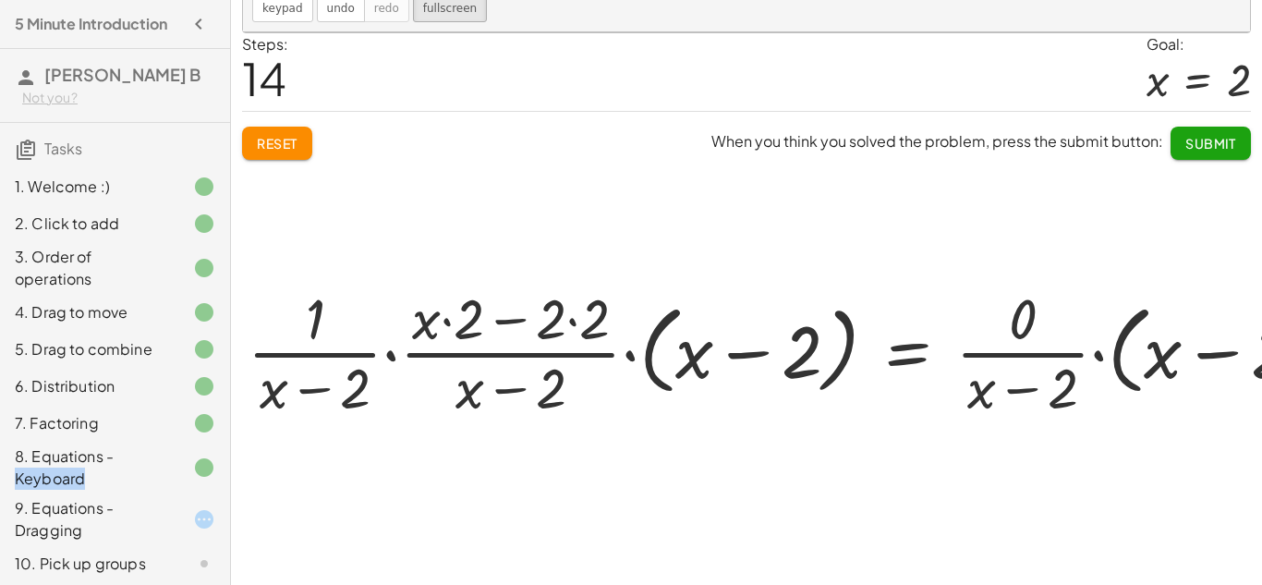
click at [76, 477] on div "8. Equations - Keyboard" at bounding box center [89, 467] width 149 height 44
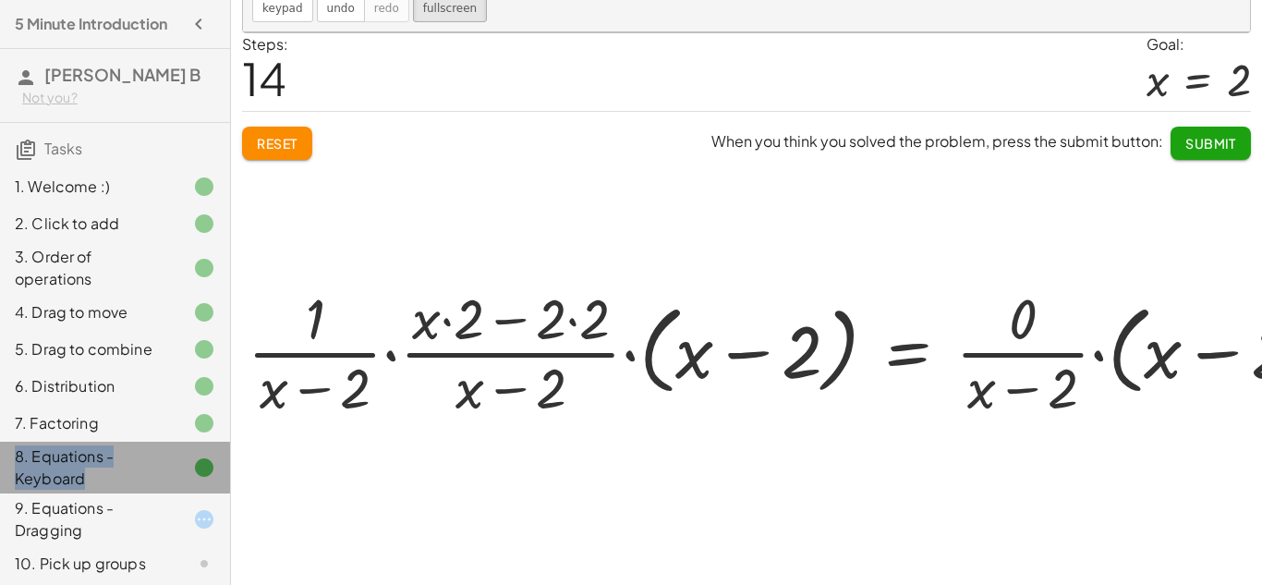
click at [76, 477] on div "8. Equations - Keyboard" at bounding box center [89, 467] width 149 height 44
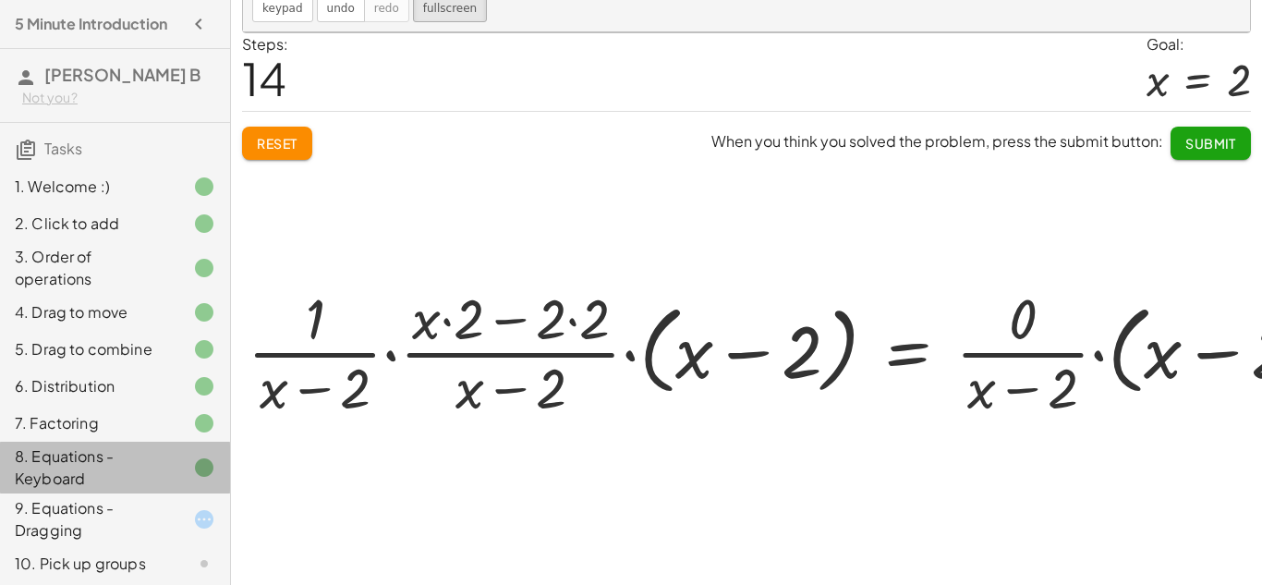
click at [76, 477] on div "8. Equations - Keyboard" at bounding box center [89, 467] width 149 height 44
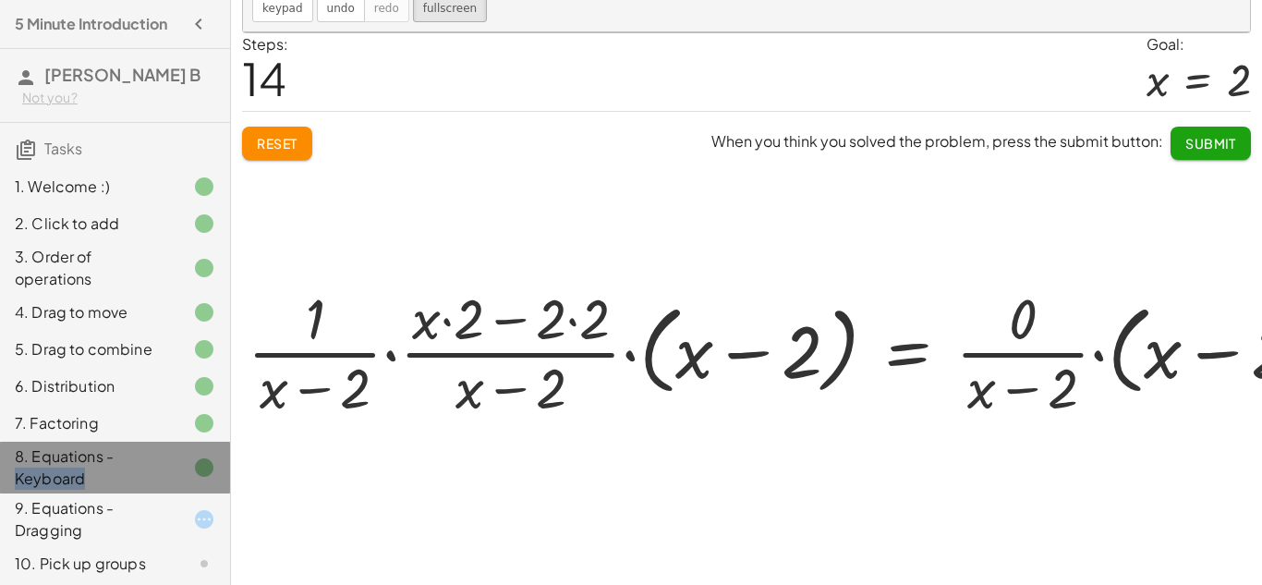
click at [76, 477] on div "8. Equations - Keyboard" at bounding box center [89, 467] width 149 height 44
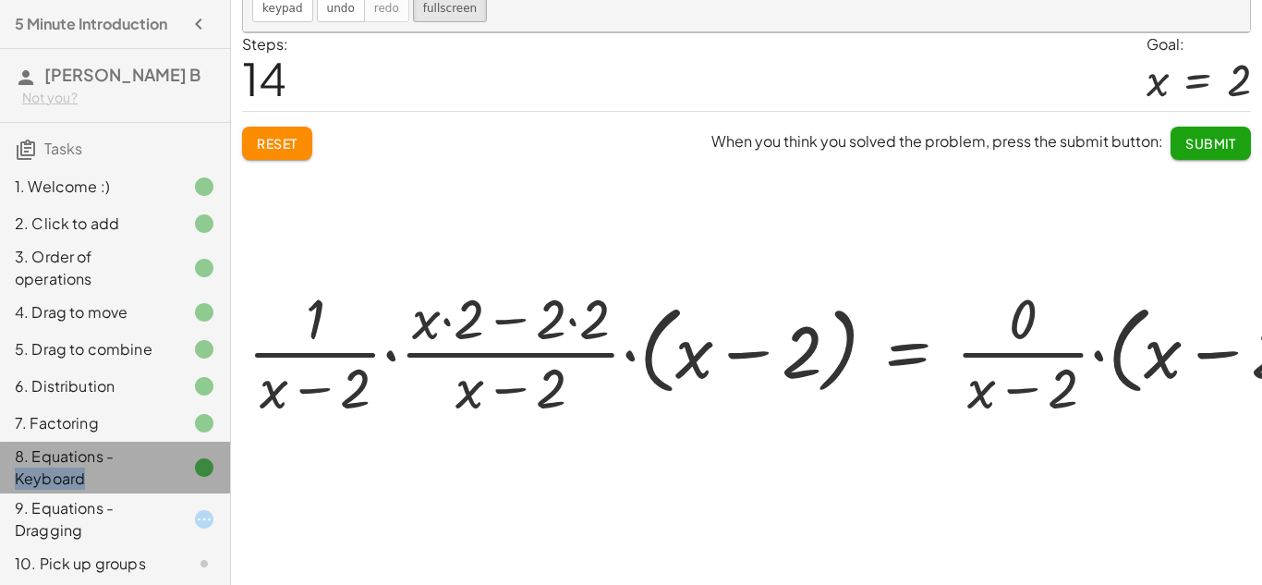
click at [76, 477] on div "8. Equations - Keyboard" at bounding box center [89, 467] width 149 height 44
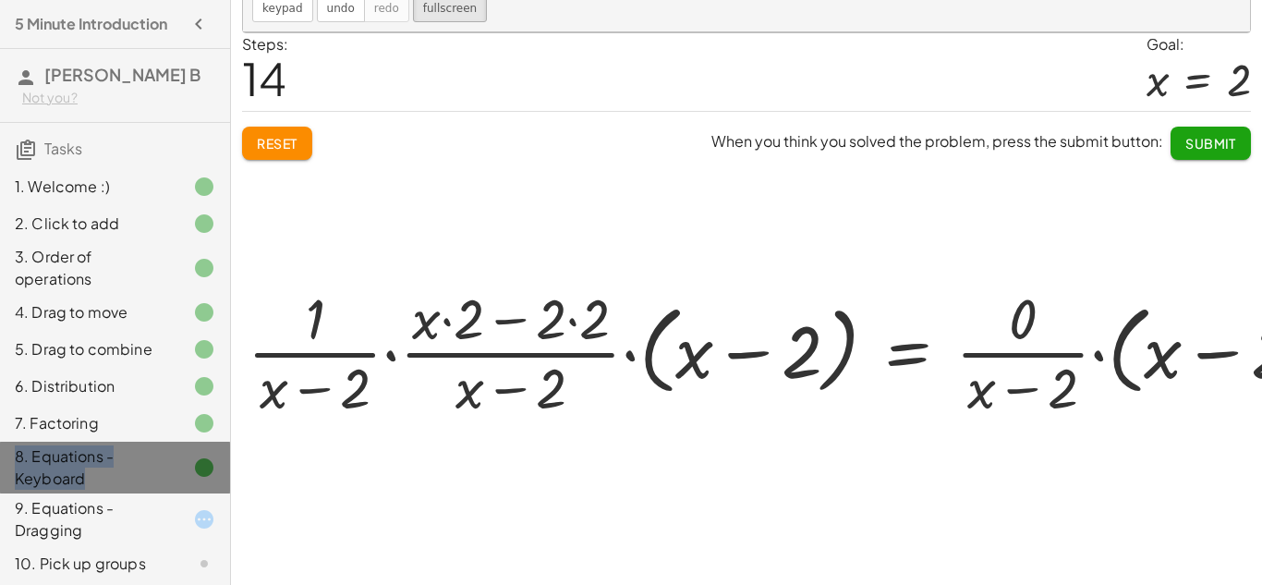
click at [76, 477] on div "8. Equations - Keyboard" at bounding box center [89, 467] width 149 height 44
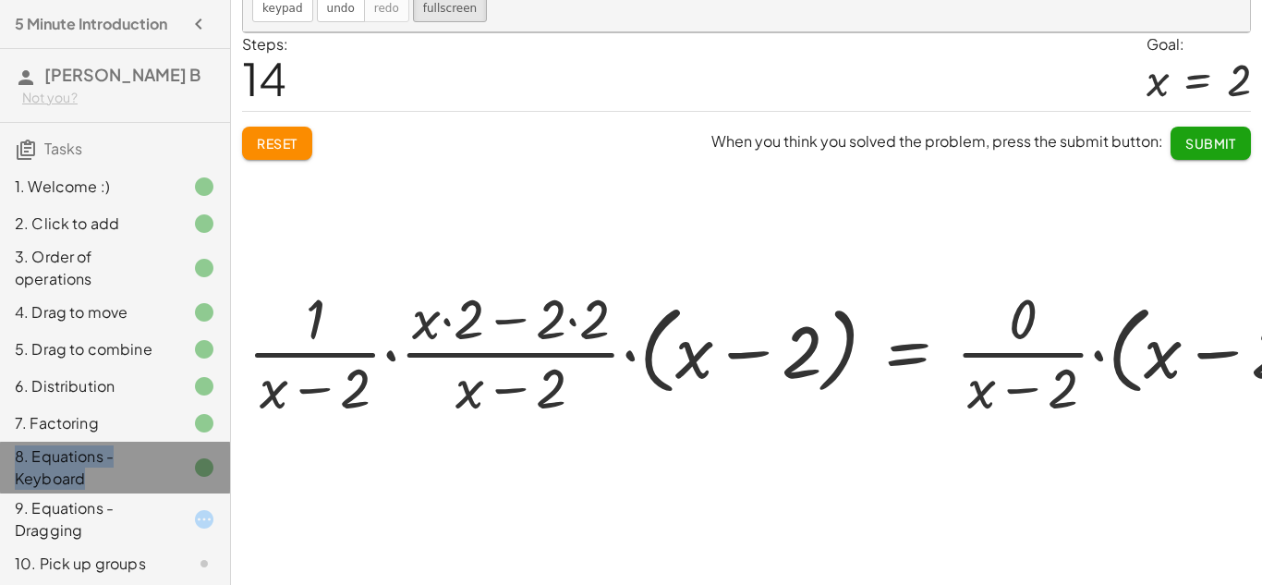
click at [76, 477] on div "8. Equations - Keyboard" at bounding box center [89, 467] width 149 height 44
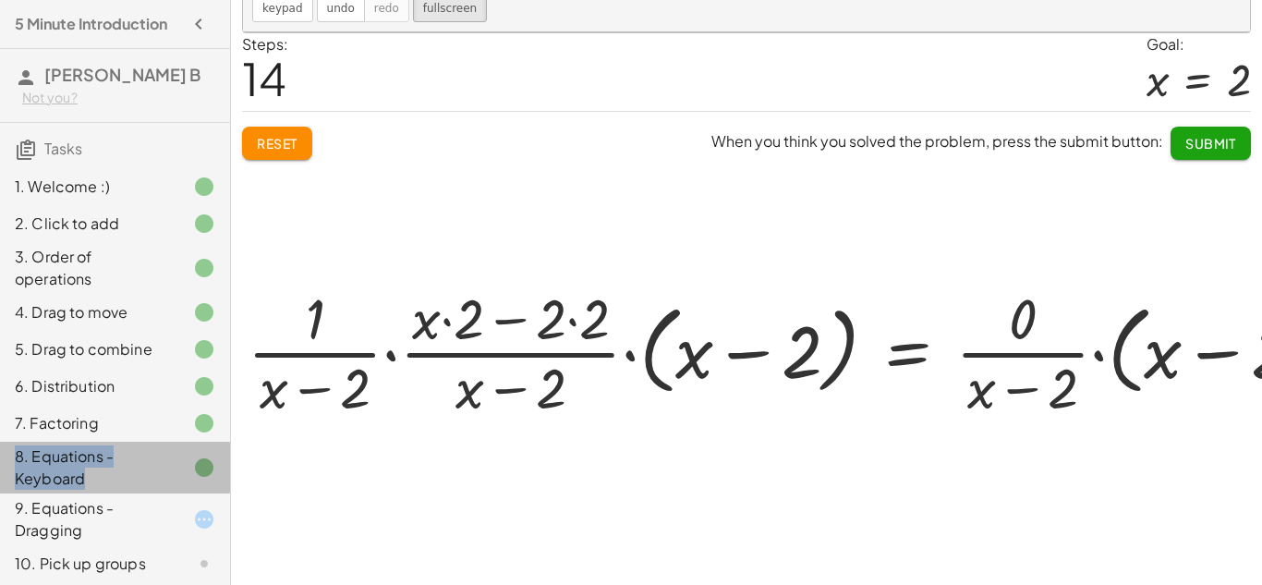
click at [76, 477] on div "8. Equations - Keyboard" at bounding box center [89, 467] width 149 height 44
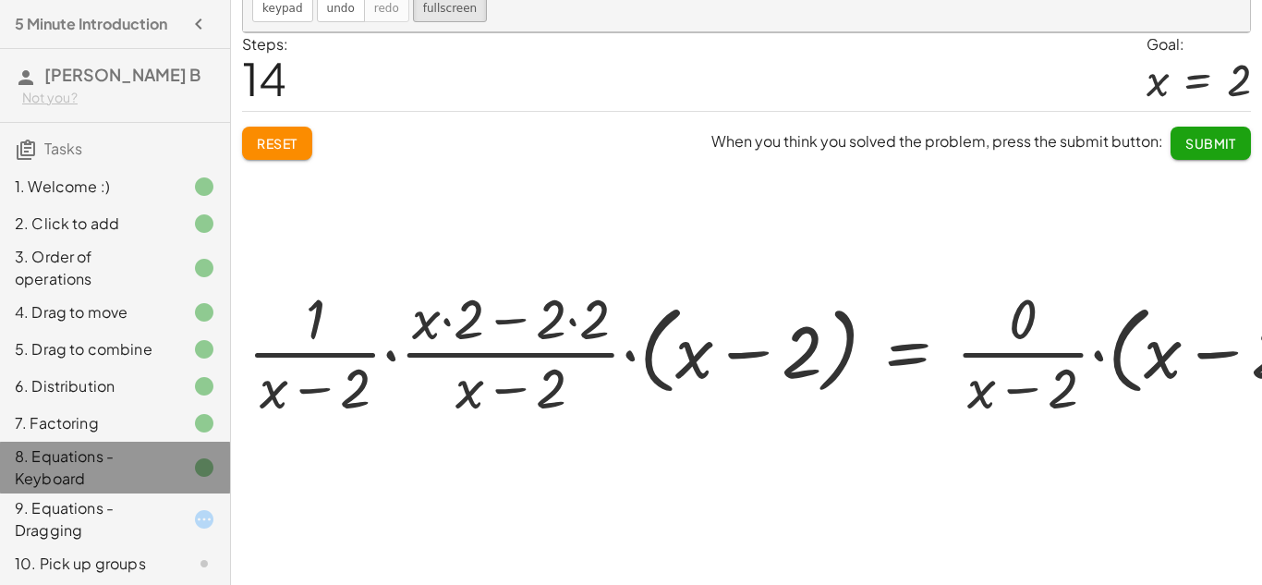
click at [76, 477] on div "8. Equations - Keyboard" at bounding box center [89, 467] width 149 height 44
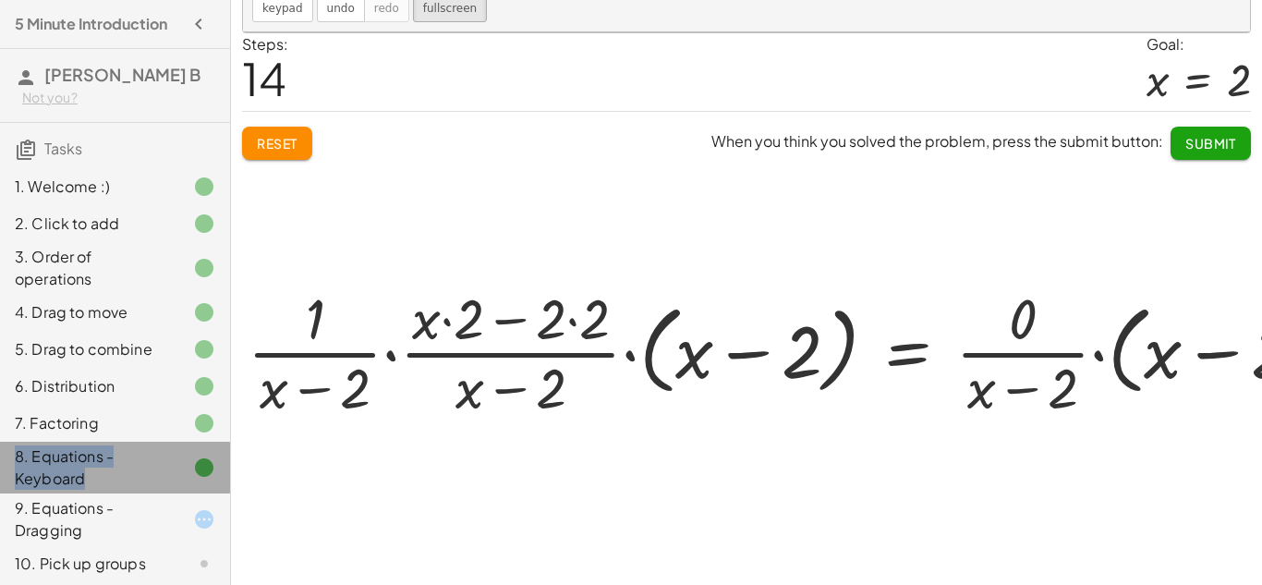
click at [76, 477] on div "8. Equations - Keyboard" at bounding box center [89, 467] width 149 height 44
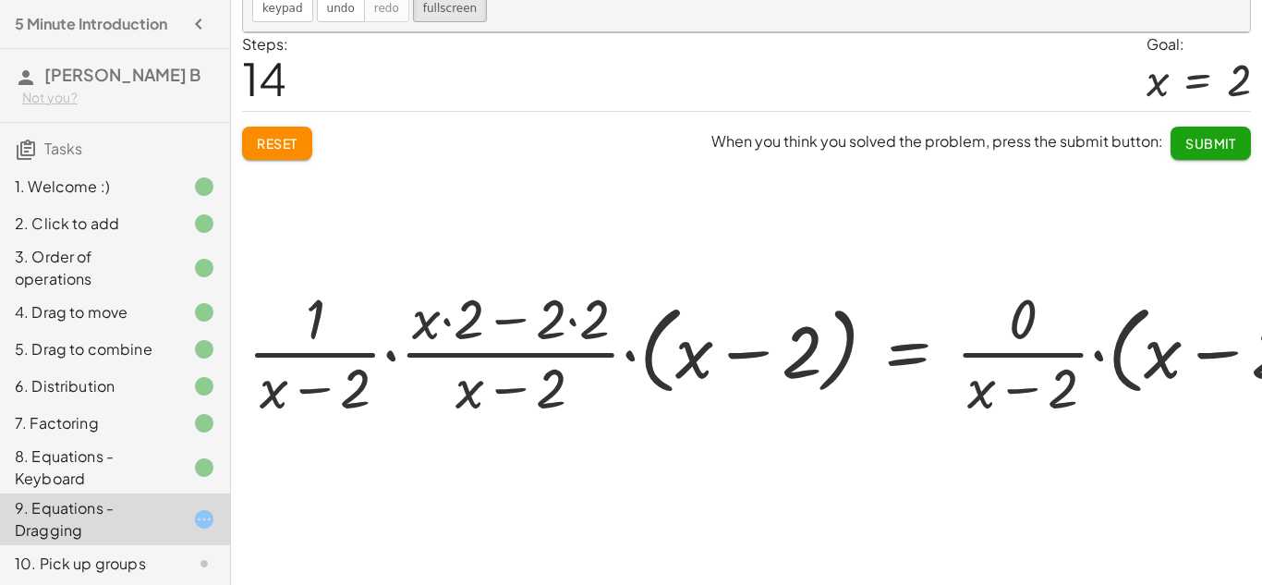
click at [297, 152] on div at bounding box center [887, 308] width 1288 height 552
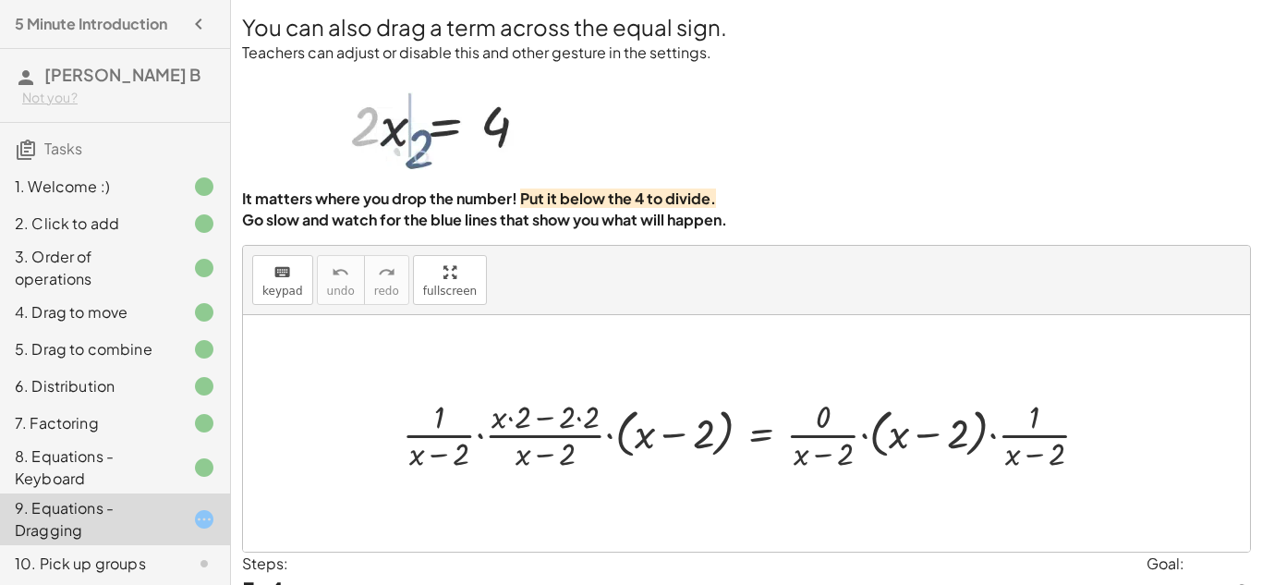
scroll to position [105, 0]
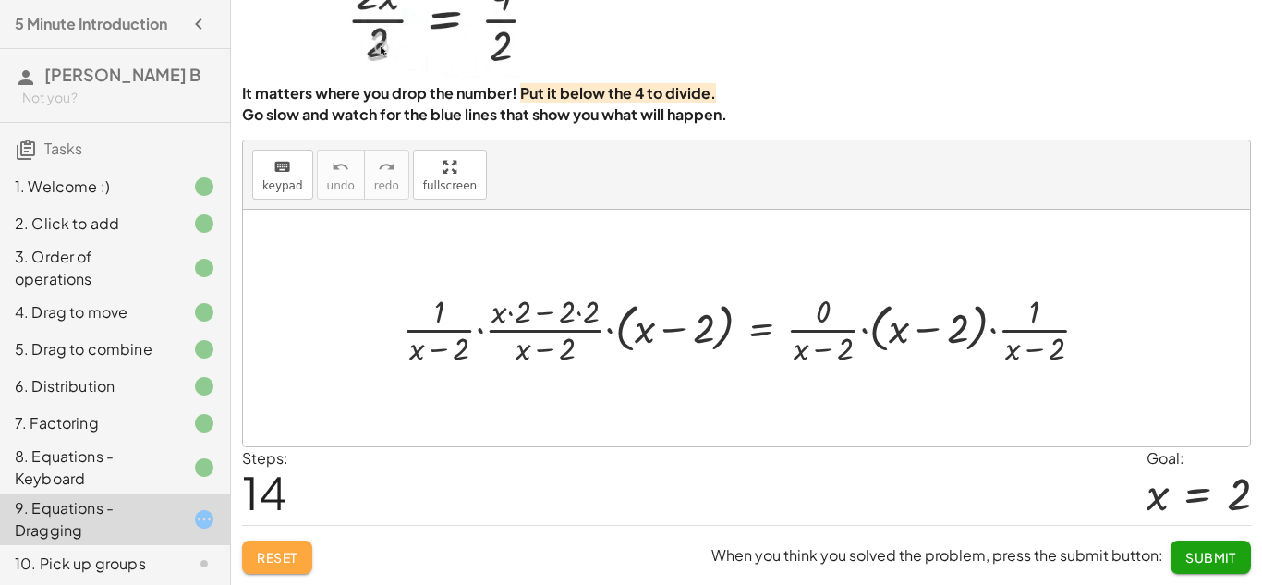
click at [261, 553] on span "Reset" at bounding box center [277, 557] width 41 height 17
click at [261, 553] on div "Reset When you think you solved the problem, press the submit button: Submit" at bounding box center [746, 549] width 1009 height 49
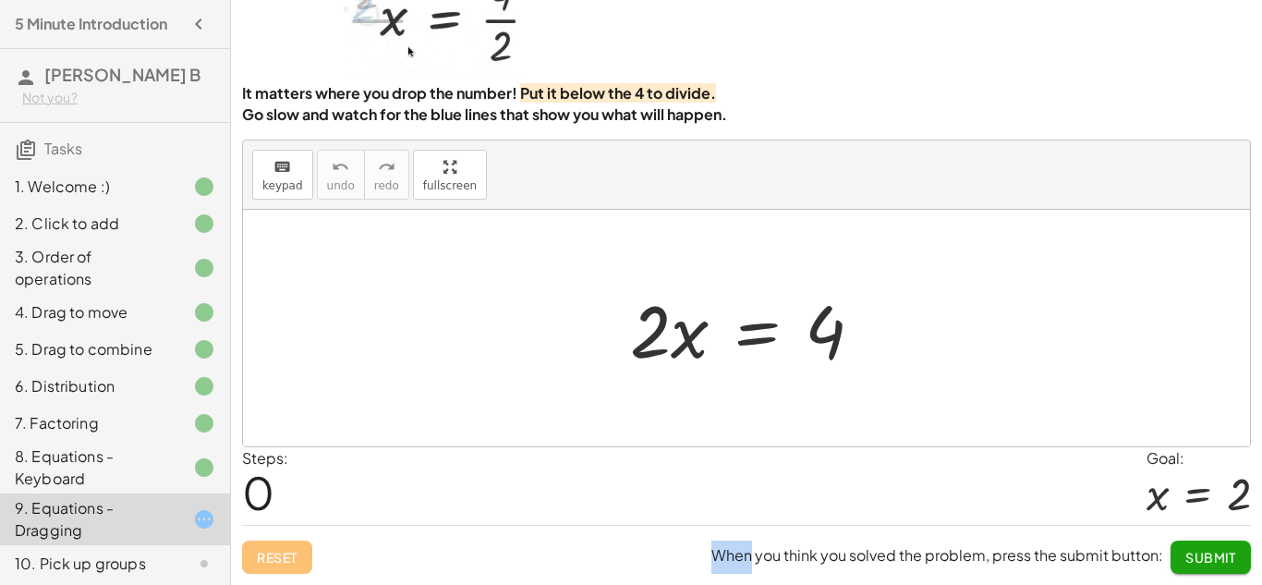
click at [261, 553] on div "Reset When you think you solved the problem, press the submit button: Submit" at bounding box center [746, 549] width 1009 height 49
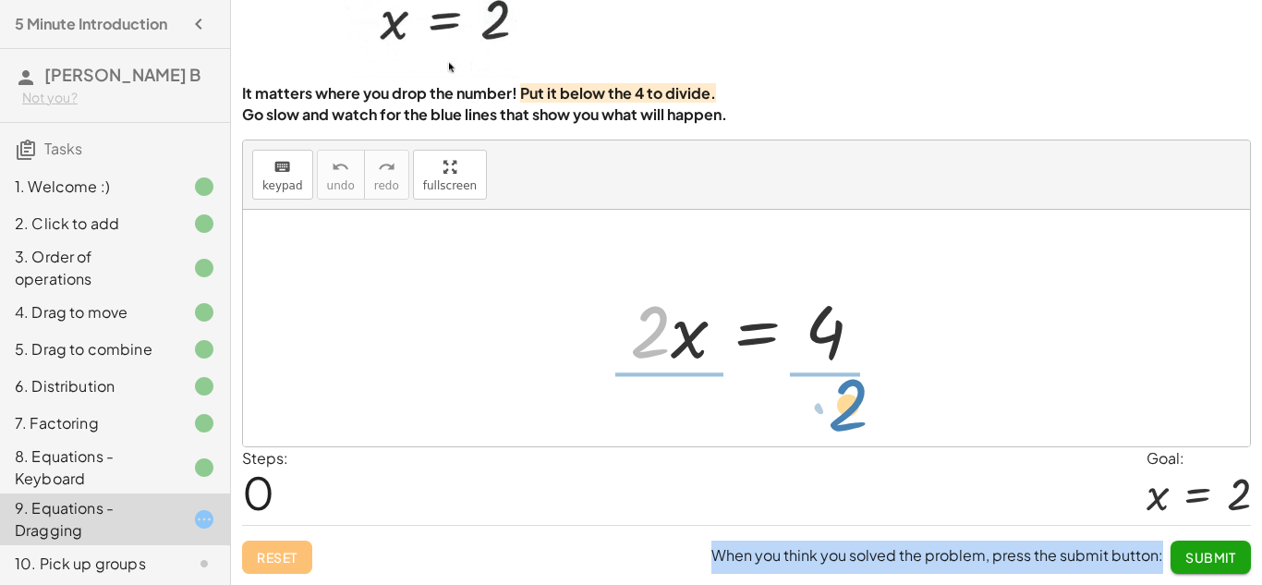
drag, startPoint x: 657, startPoint y: 337, endPoint x: 854, endPoint y: 413, distance: 211.7
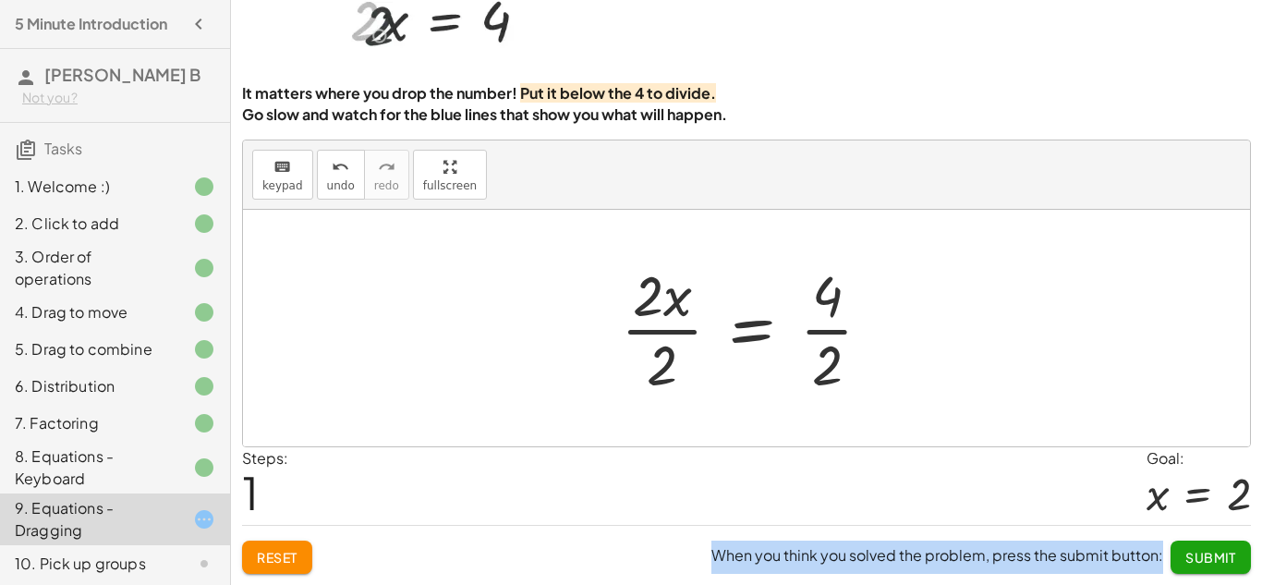
scroll to position [0, 0]
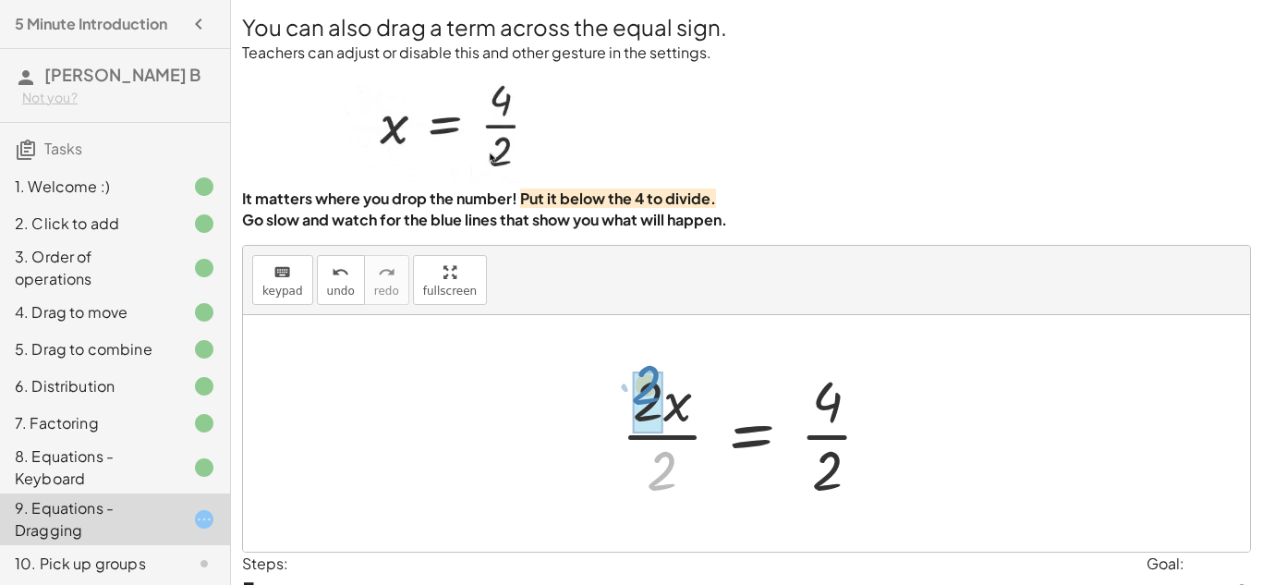
drag, startPoint x: 660, startPoint y: 485, endPoint x: 645, endPoint y: 401, distance: 85.3
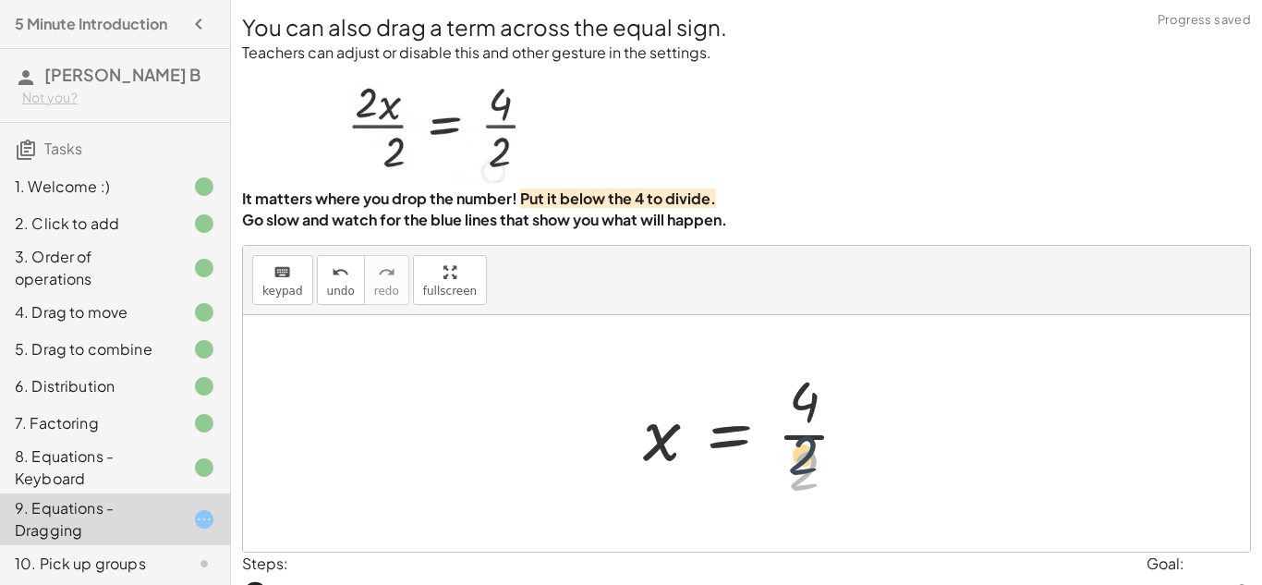
drag, startPoint x: 804, startPoint y: 454, endPoint x: 803, endPoint y: 434, distance: 20.3
click at [803, 434] on div at bounding box center [753, 433] width 239 height 142
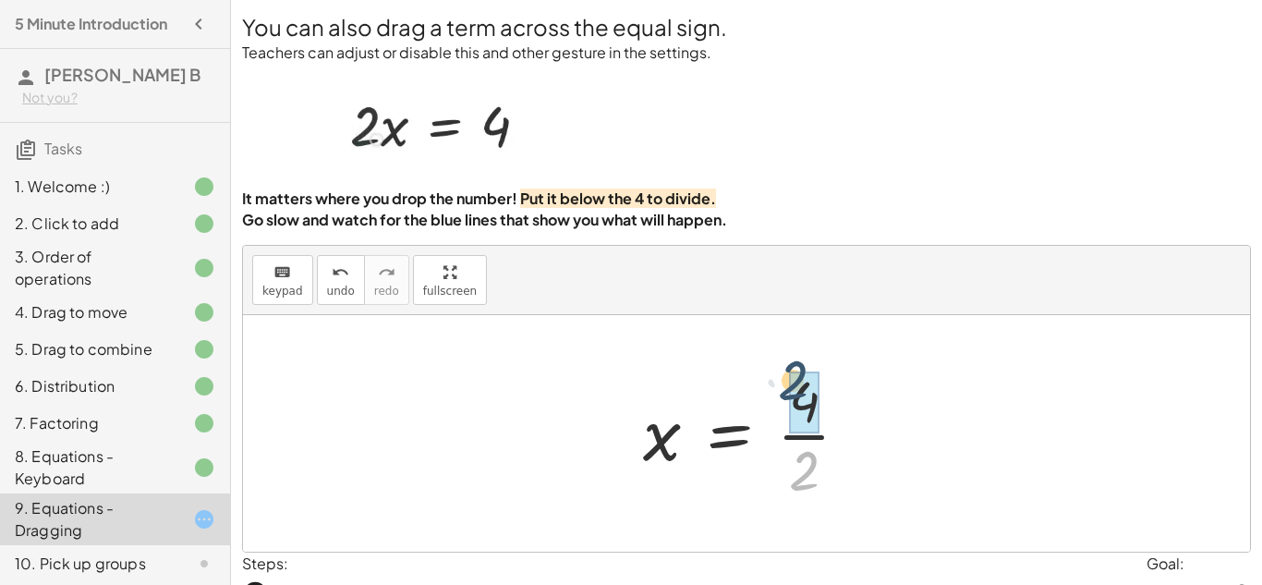
drag, startPoint x: 802, startPoint y: 454, endPoint x: 798, endPoint y: 382, distance: 72.1
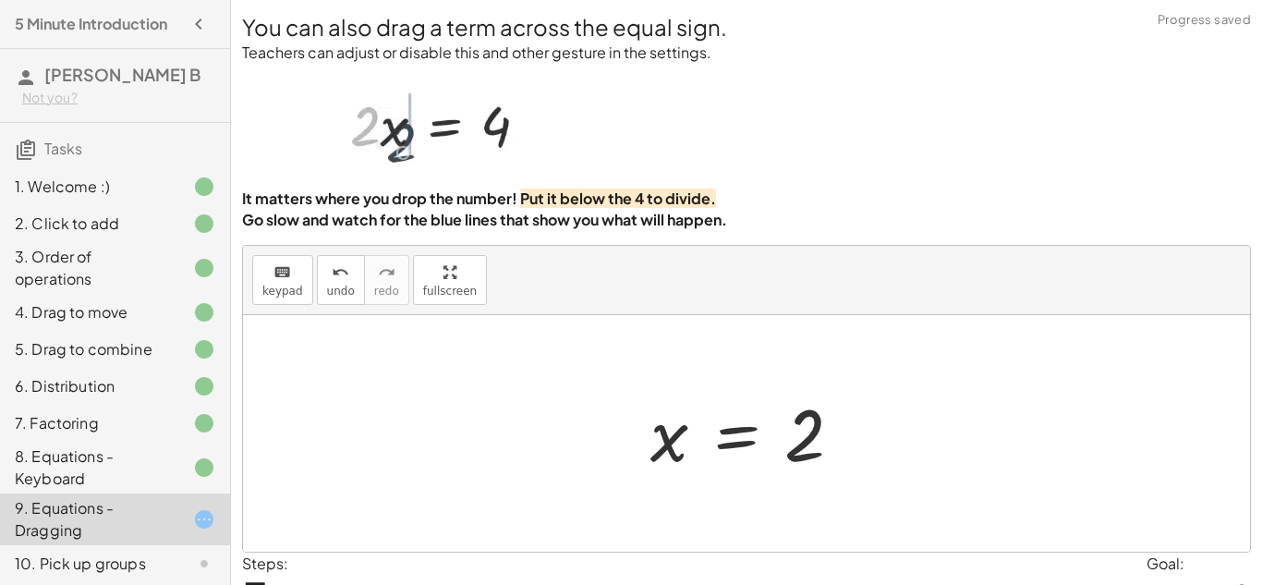
scroll to position [105, 0]
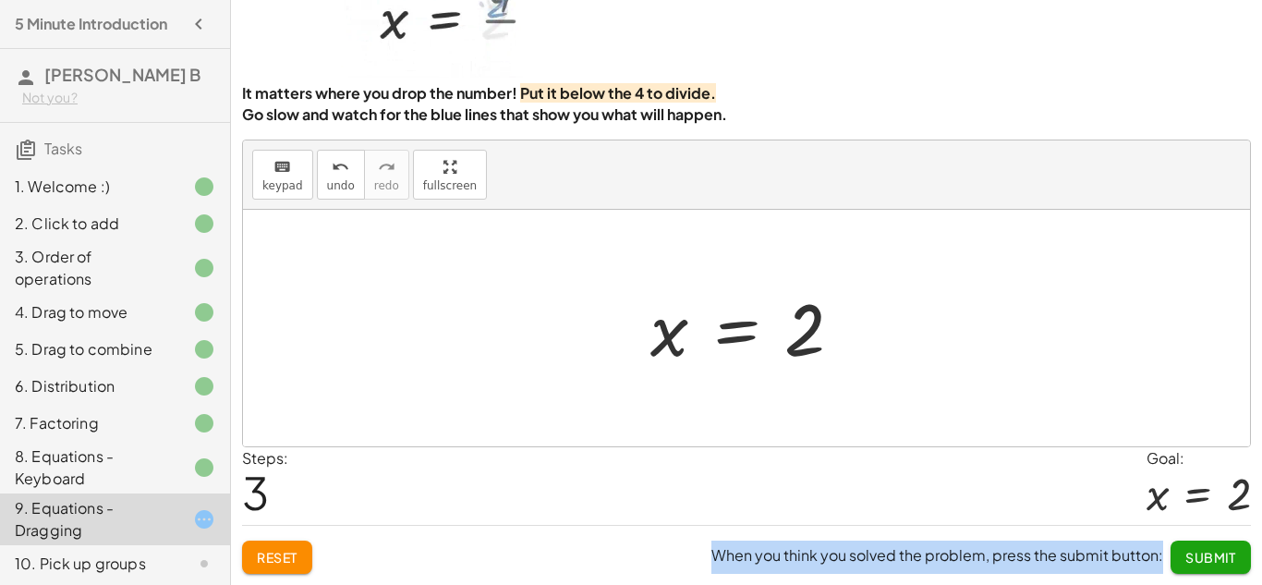
click at [1224, 550] on span "Submit" at bounding box center [1210, 557] width 51 height 17
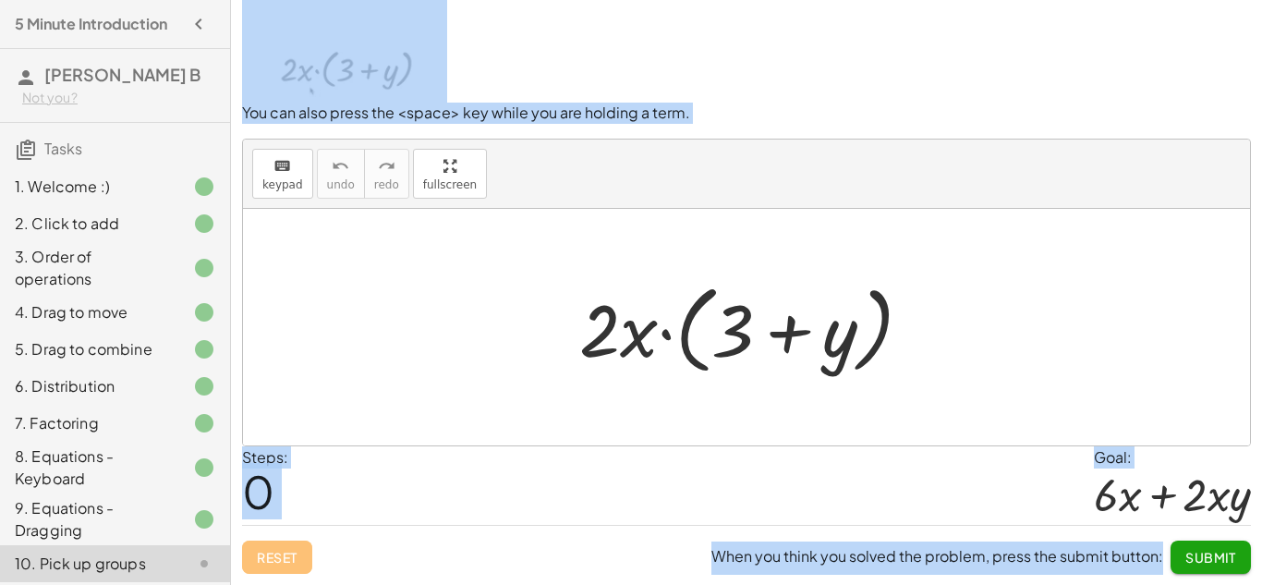
scroll to position [0, 0]
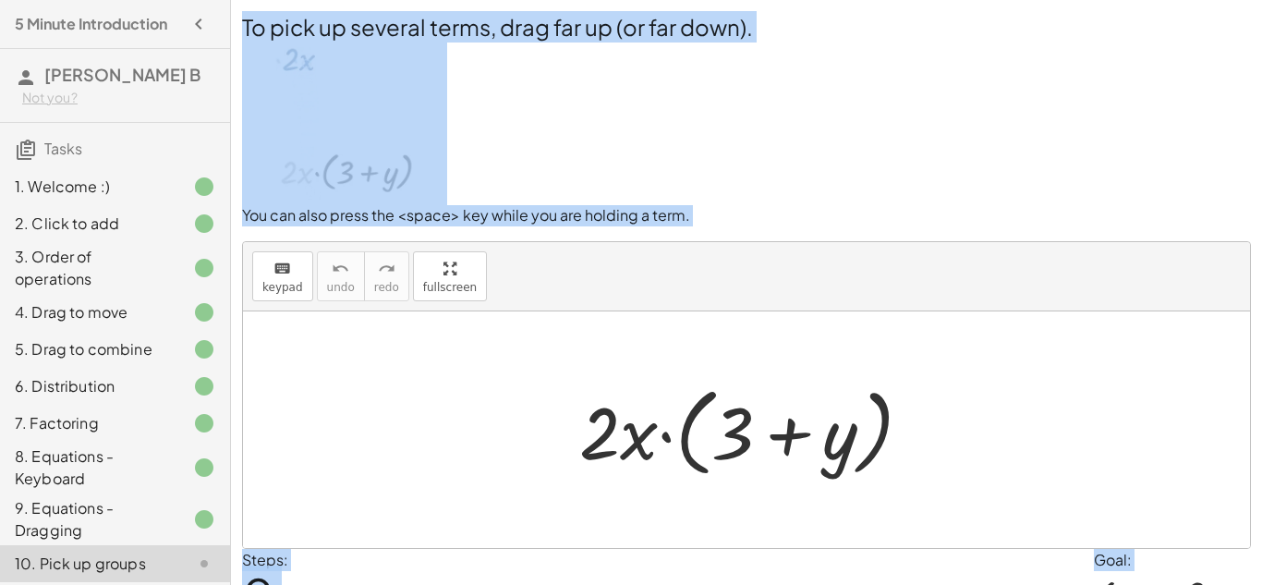
click at [601, 420] on div at bounding box center [753, 430] width 366 height 106
drag, startPoint x: 601, startPoint y: 420, endPoint x: 594, endPoint y: 406, distance: 15.7
click at [594, 406] on div at bounding box center [753, 430] width 366 height 106
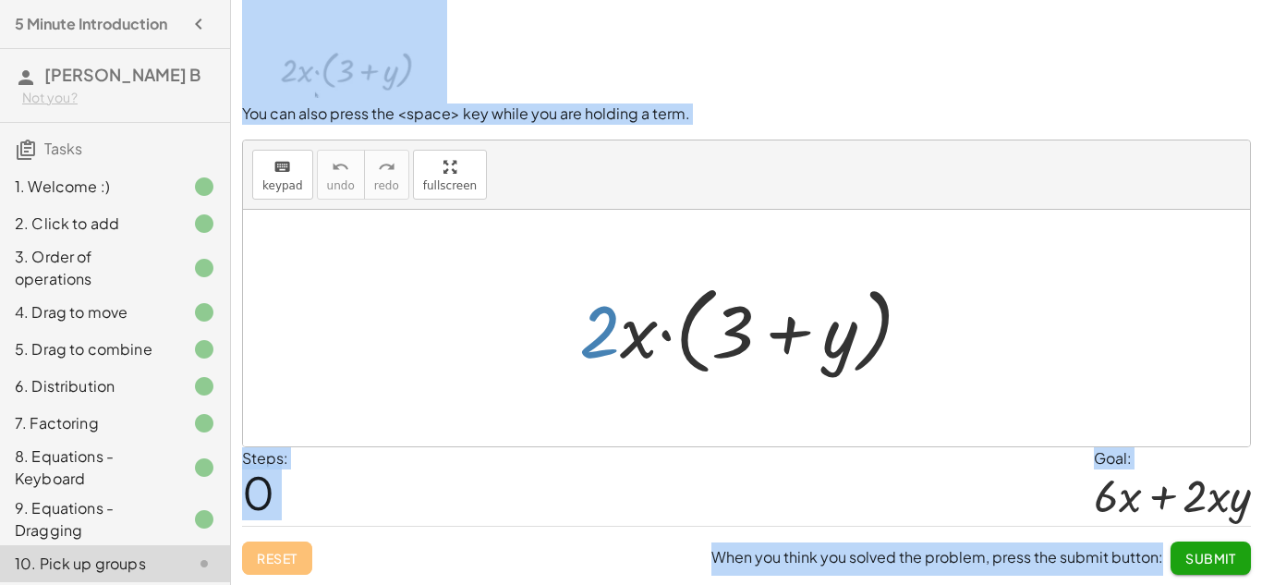
scroll to position [103, 0]
click at [599, 442] on div "· 2 · x · ( + 3 + y )" at bounding box center [746, 327] width 1007 height 236
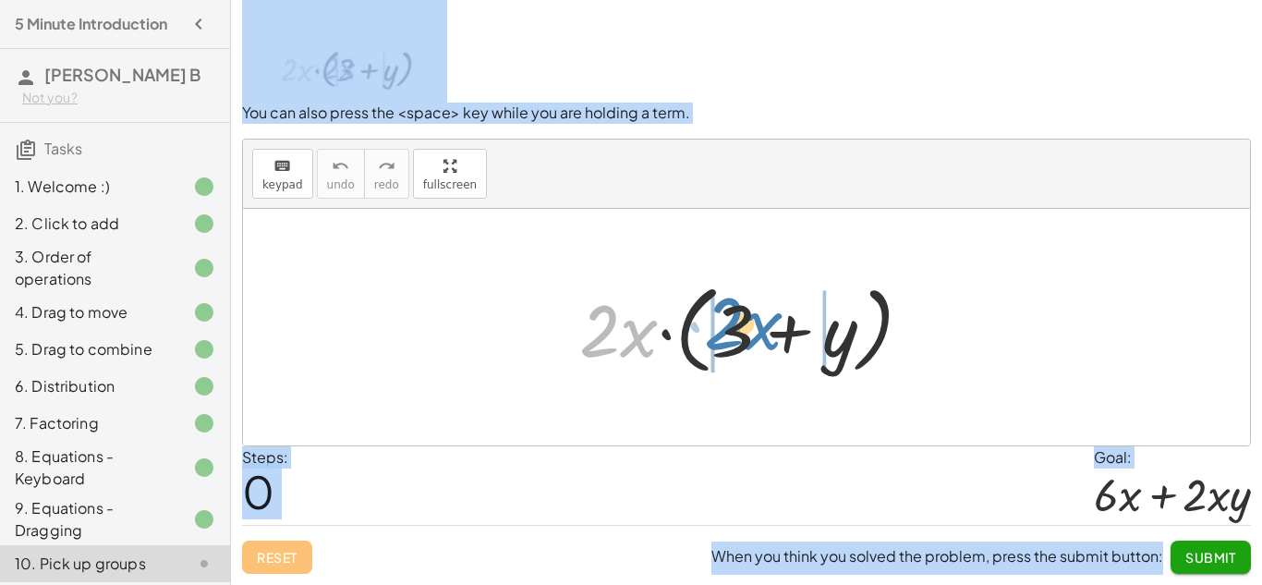
drag, startPoint x: 605, startPoint y: 330, endPoint x: 730, endPoint y: 322, distance: 124.9
click at [730, 322] on div at bounding box center [753, 327] width 366 height 106
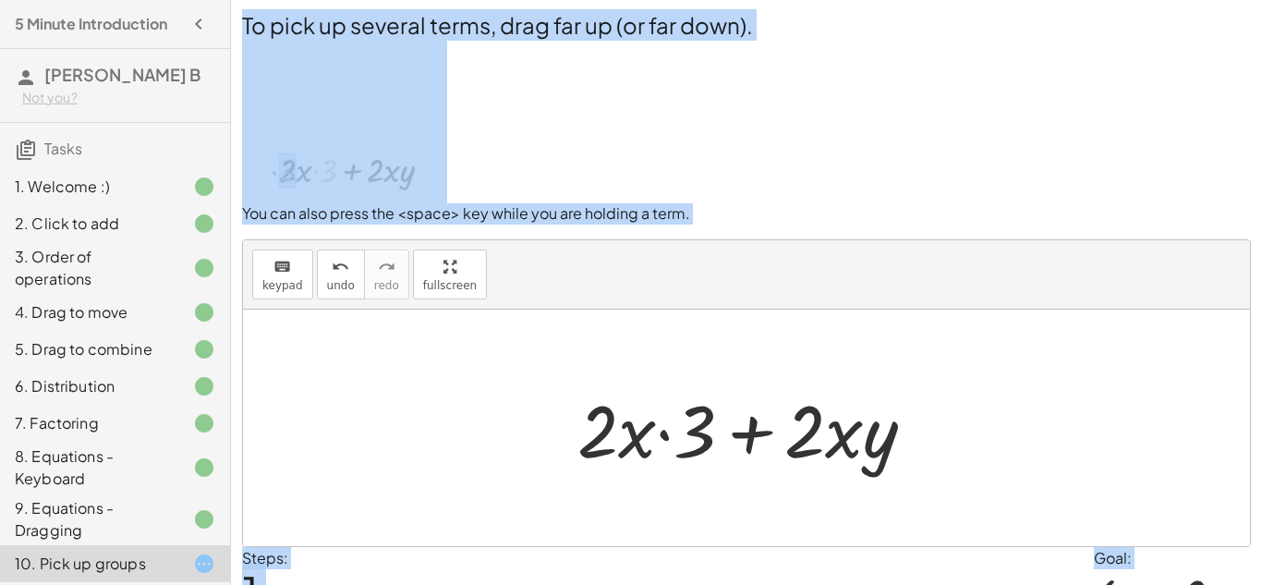
scroll to position [0, 0]
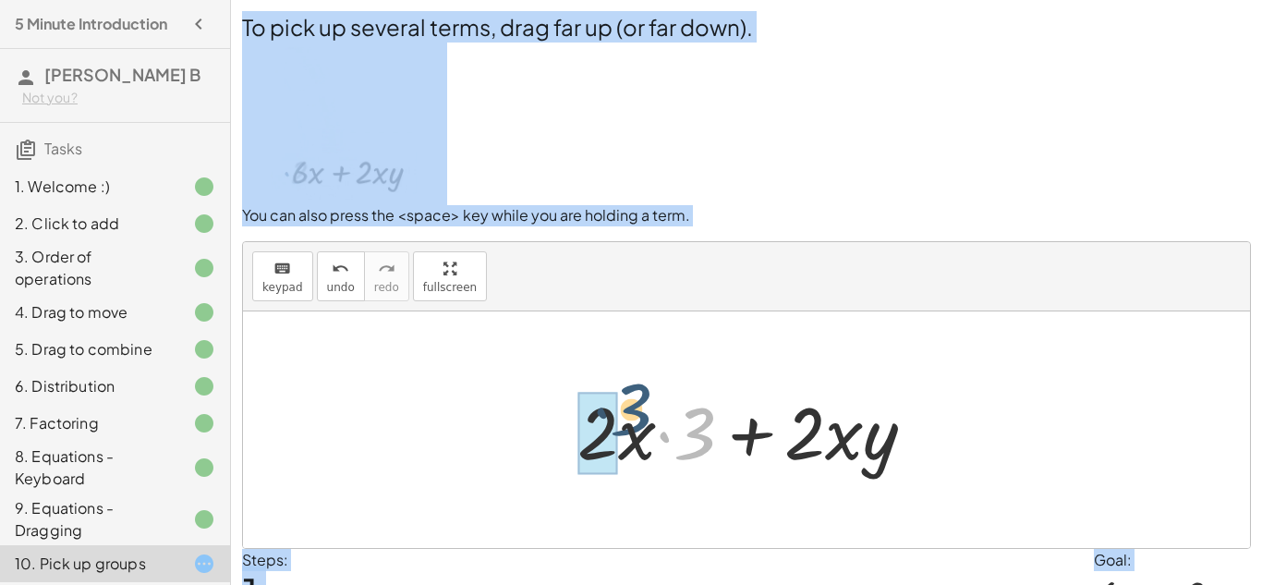
drag, startPoint x: 679, startPoint y: 440, endPoint x: 583, endPoint y: 430, distance: 96.5
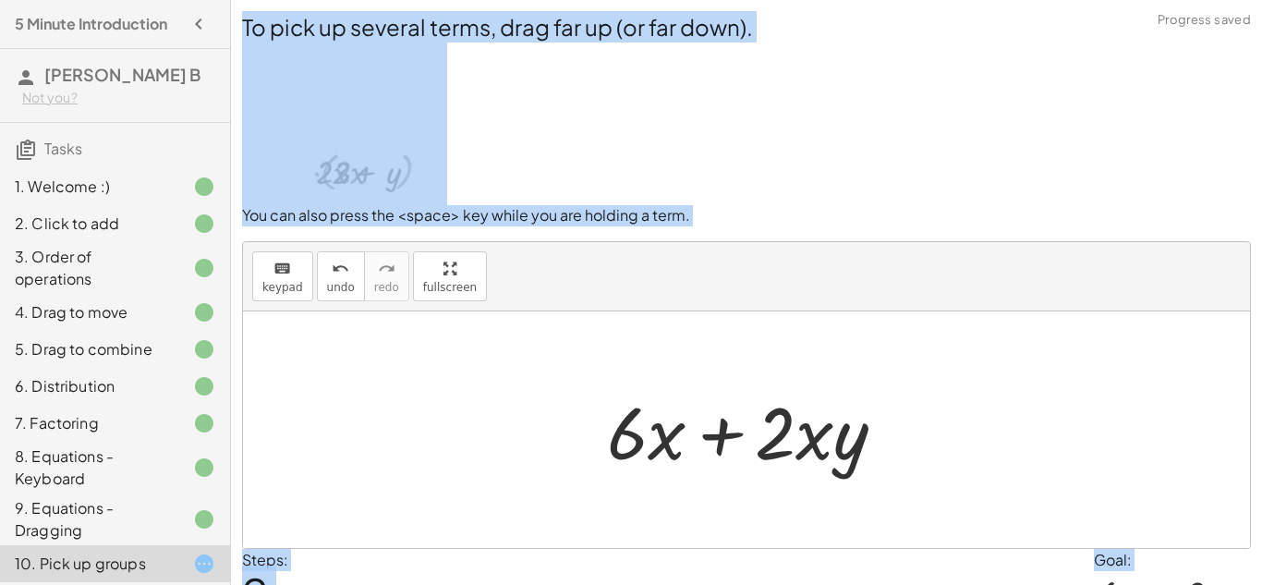
scroll to position [103, 0]
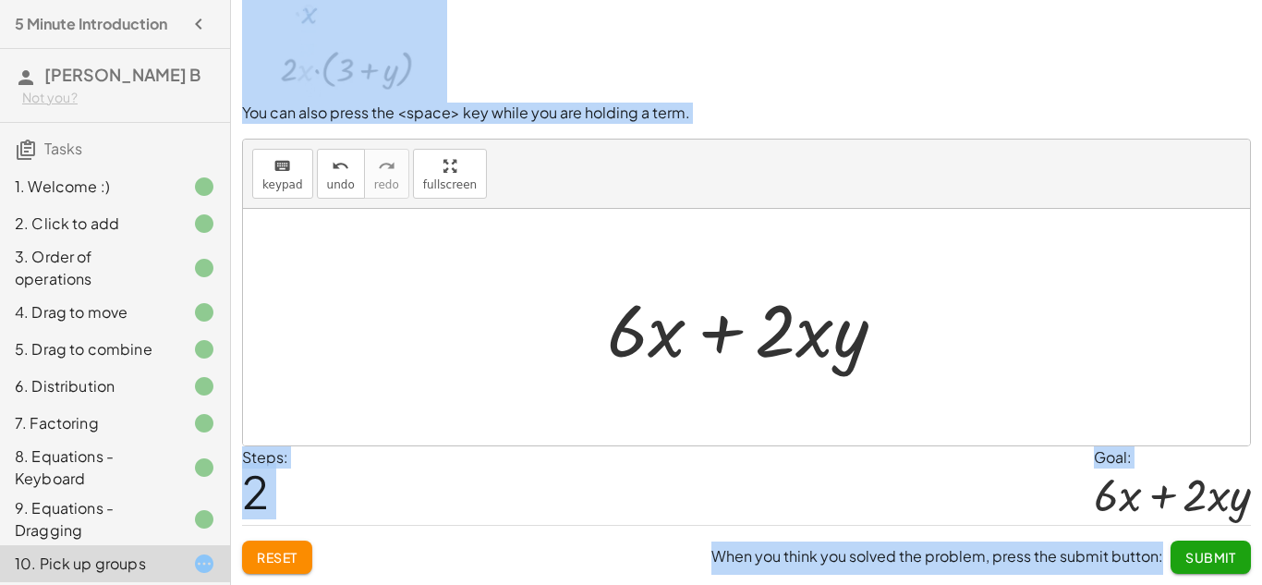
click at [1180, 564] on button "Submit" at bounding box center [1210, 556] width 80 height 33
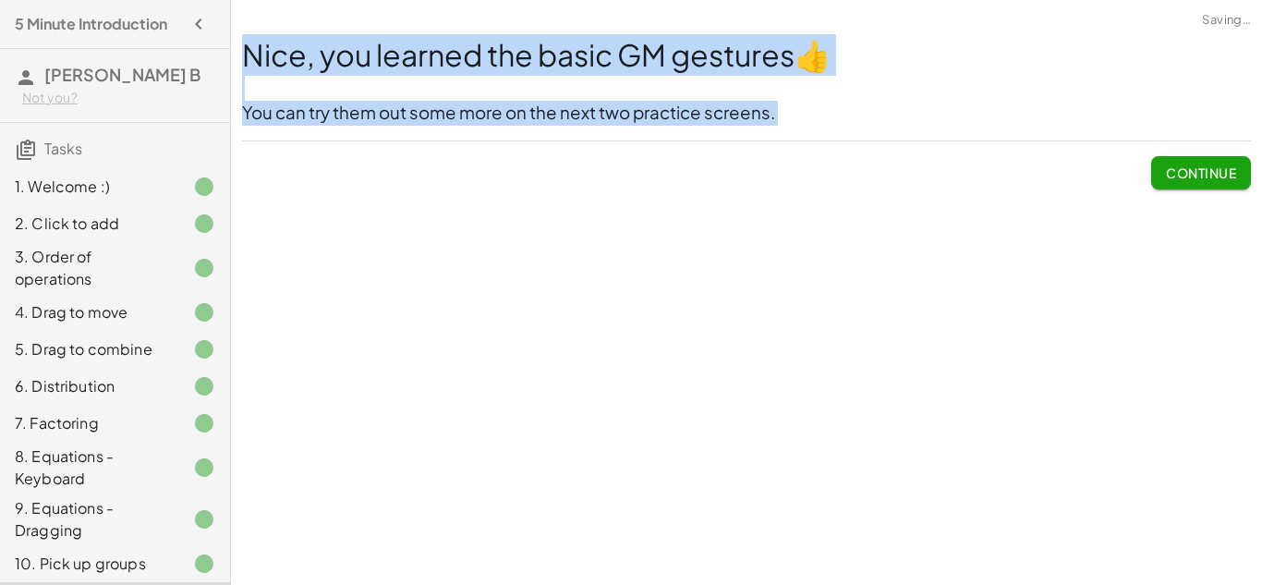
scroll to position [0, 0]
click at [715, 155] on div "Continue" at bounding box center [746, 165] width 1009 height 48
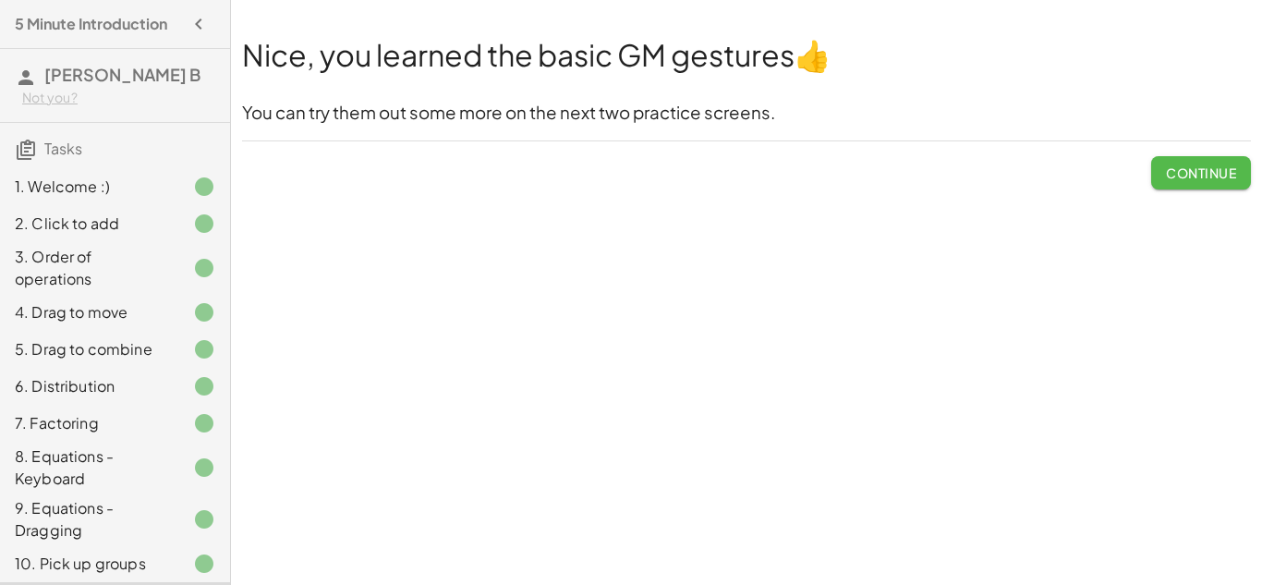
click at [1221, 171] on span "Continue" at bounding box center [1201, 172] width 70 height 17
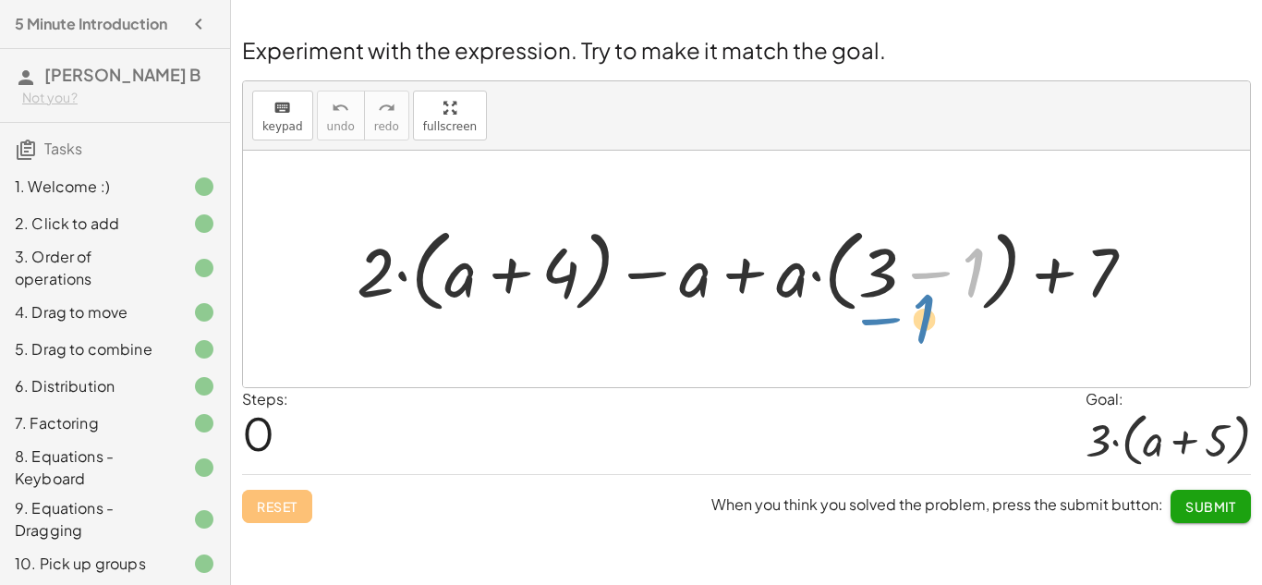
drag, startPoint x: 967, startPoint y: 271, endPoint x: 914, endPoint y: 319, distance: 72.0
click at [369, 258] on div at bounding box center [752, 269] width 811 height 100
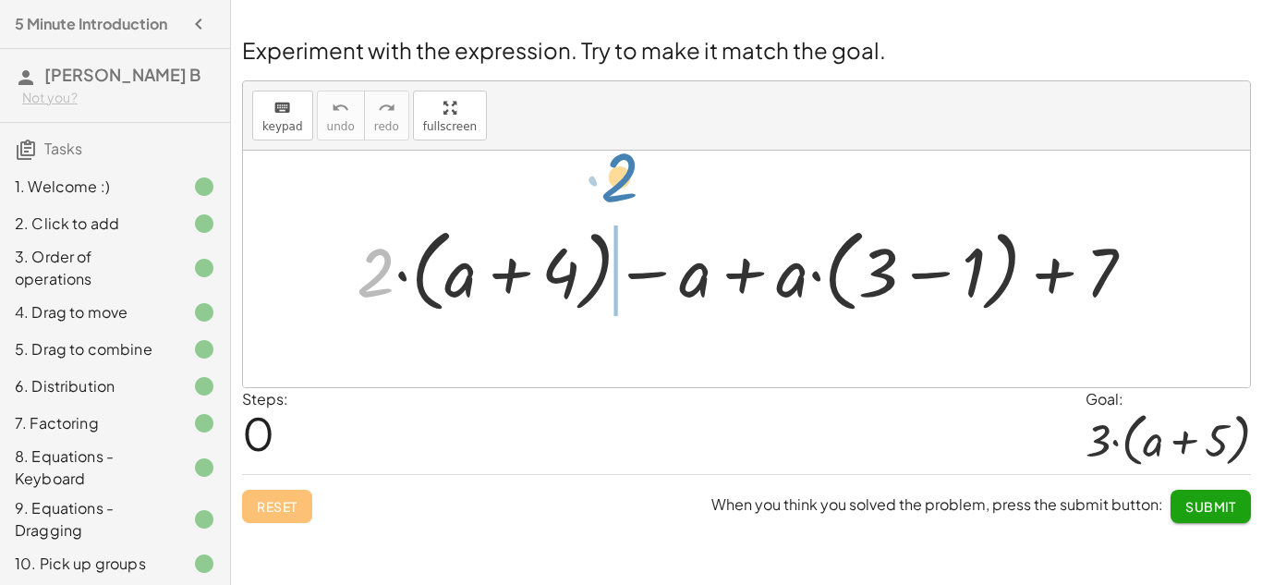
drag, startPoint x: 377, startPoint y: 276, endPoint x: 691, endPoint y: 227, distance: 317.8
click at [691, 227] on div at bounding box center [752, 269] width 811 height 100
drag, startPoint x: 377, startPoint y: 270, endPoint x: 678, endPoint y: 209, distance: 307.2
click at [678, 209] on div "· 2 + · 2 · ( + a + 4 ) − a + · a · ( + 3 − 1 ) + 7" at bounding box center [746, 269] width 1007 height 236
drag, startPoint x: 381, startPoint y: 288, endPoint x: 564, endPoint y: -18, distance: 356.7
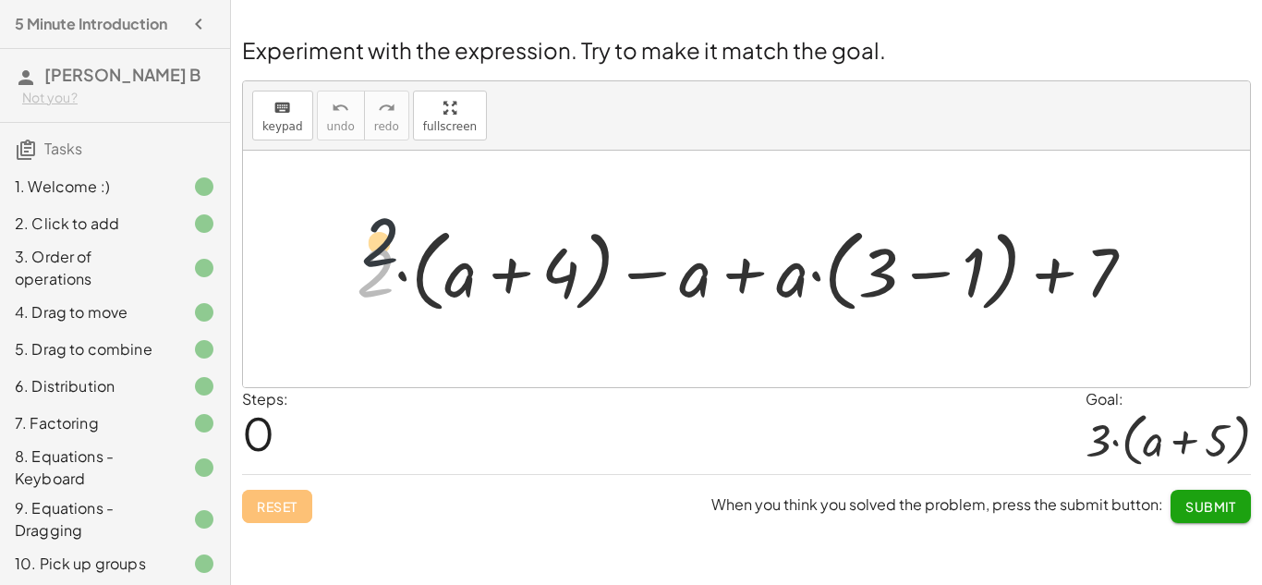
click at [564, 0] on html "5 Minute Introduction [PERSON_NAME] B Not you? Tasks 1. Welcome :) 2. Click to …" at bounding box center [631, 292] width 1262 height 585
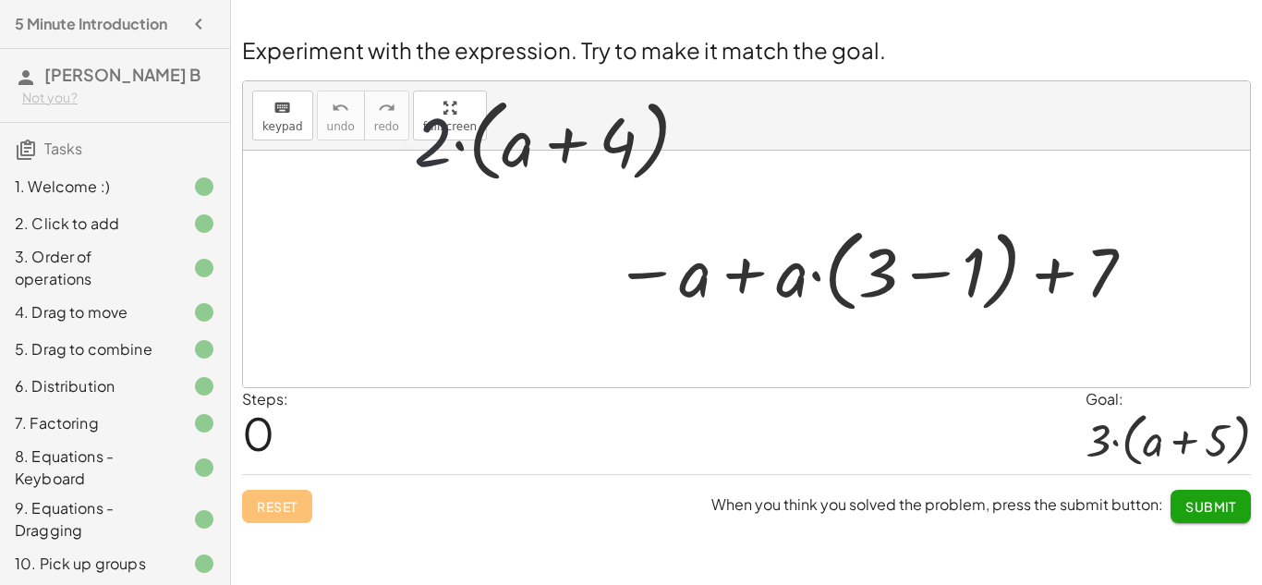
click at [656, 49] on span "Experiment with the expression. Try to make it match the goal." at bounding box center [564, 50] width 644 height 28
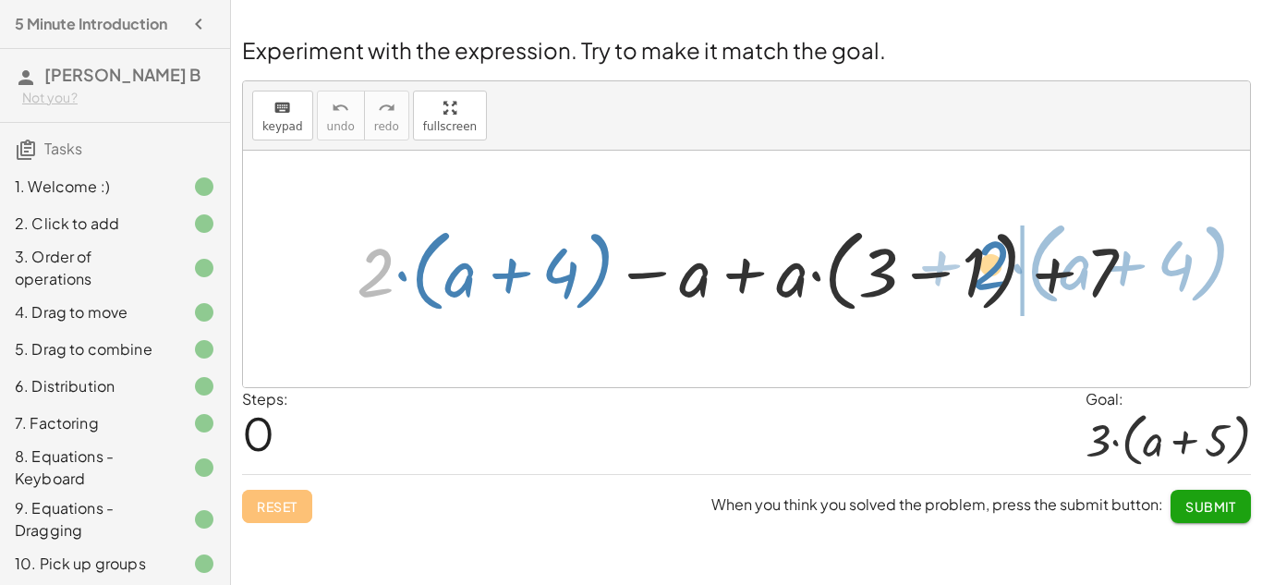
drag, startPoint x: 388, startPoint y: 257, endPoint x: 998, endPoint y: 250, distance: 610.6
click at [998, 250] on div at bounding box center [752, 269] width 811 height 100
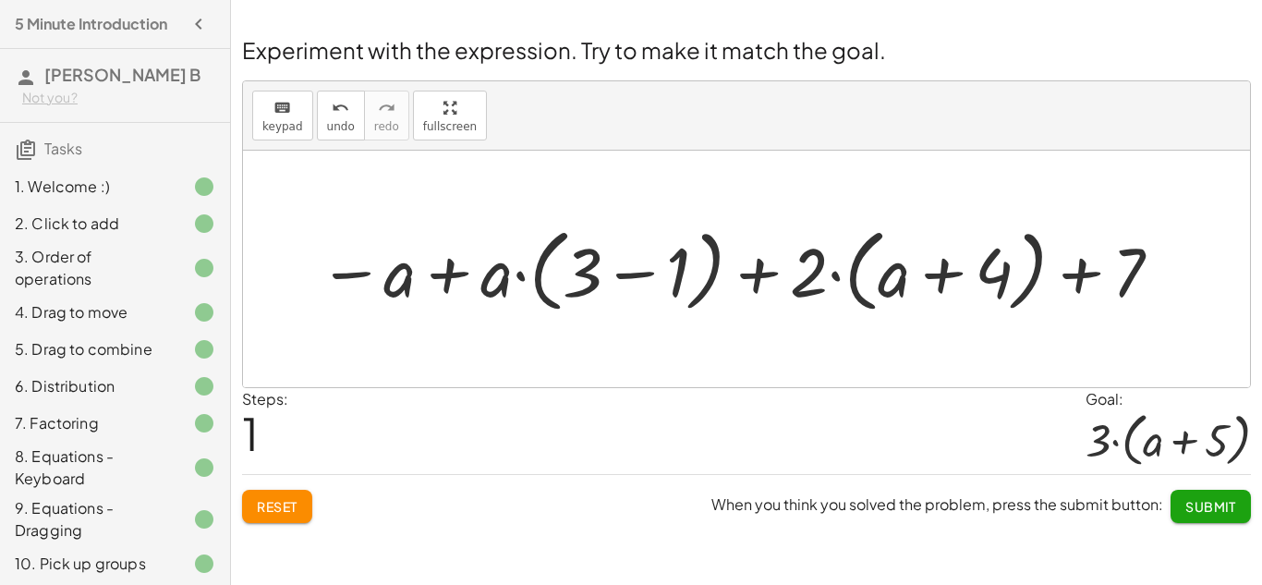
click at [277, 502] on span "Reset" at bounding box center [277, 506] width 41 height 17
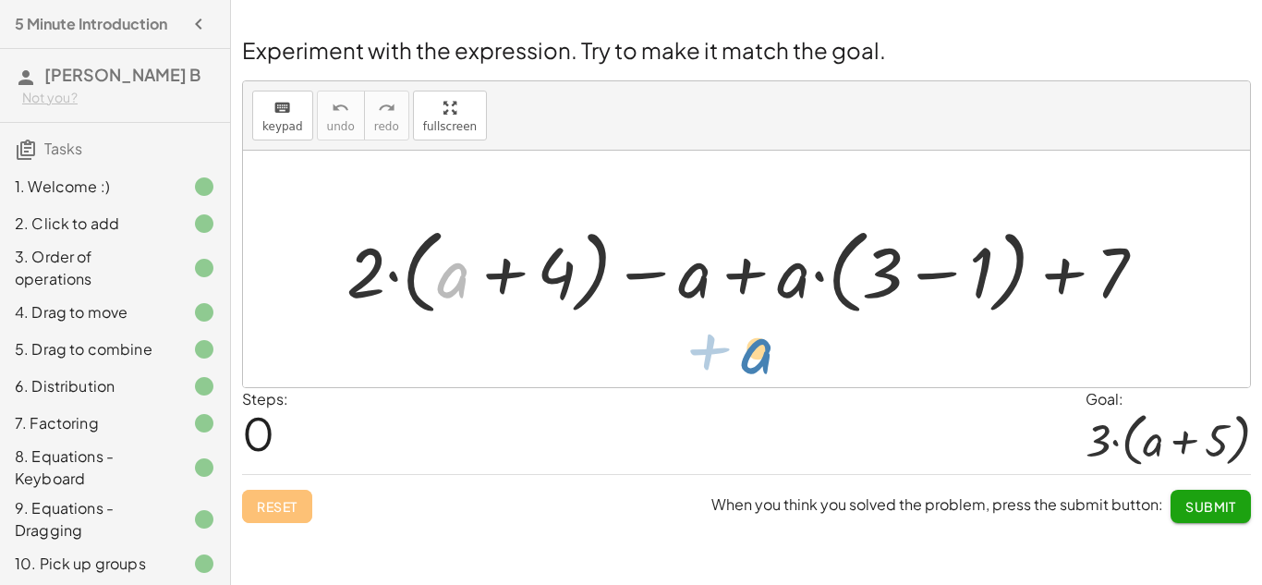
drag, startPoint x: 457, startPoint y: 265, endPoint x: 753, endPoint y: 317, distance: 300.1
click at [753, 317] on div at bounding box center [753, 269] width 832 height 103
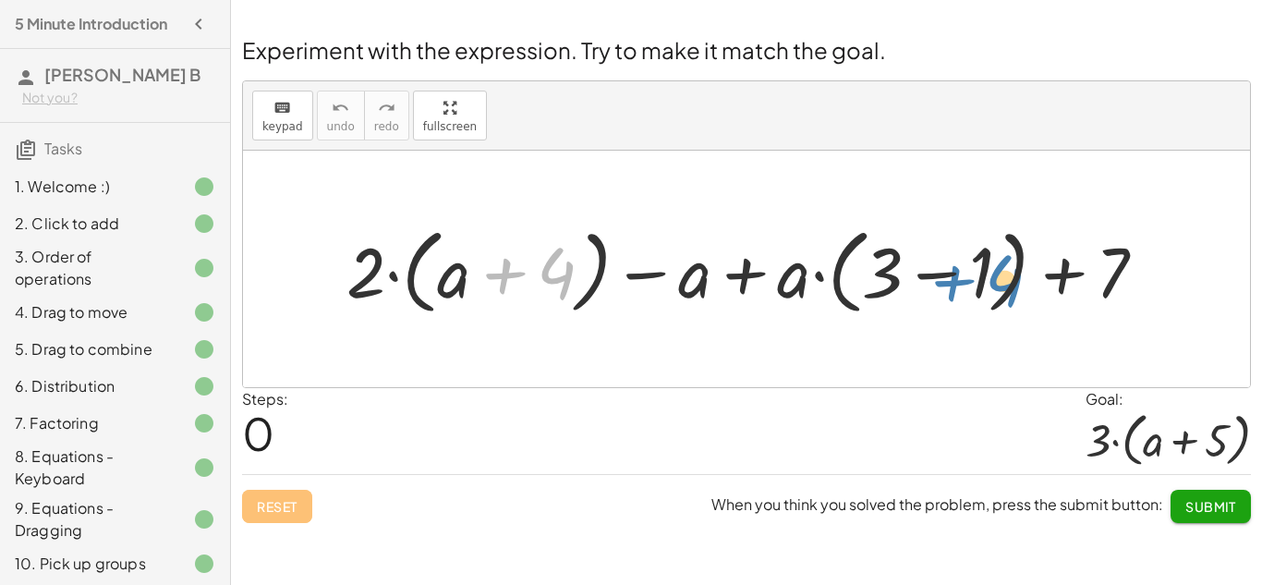
drag, startPoint x: 559, startPoint y: 254, endPoint x: 1003, endPoint y: 260, distance: 444.3
click at [1003, 260] on div at bounding box center [753, 269] width 832 height 103
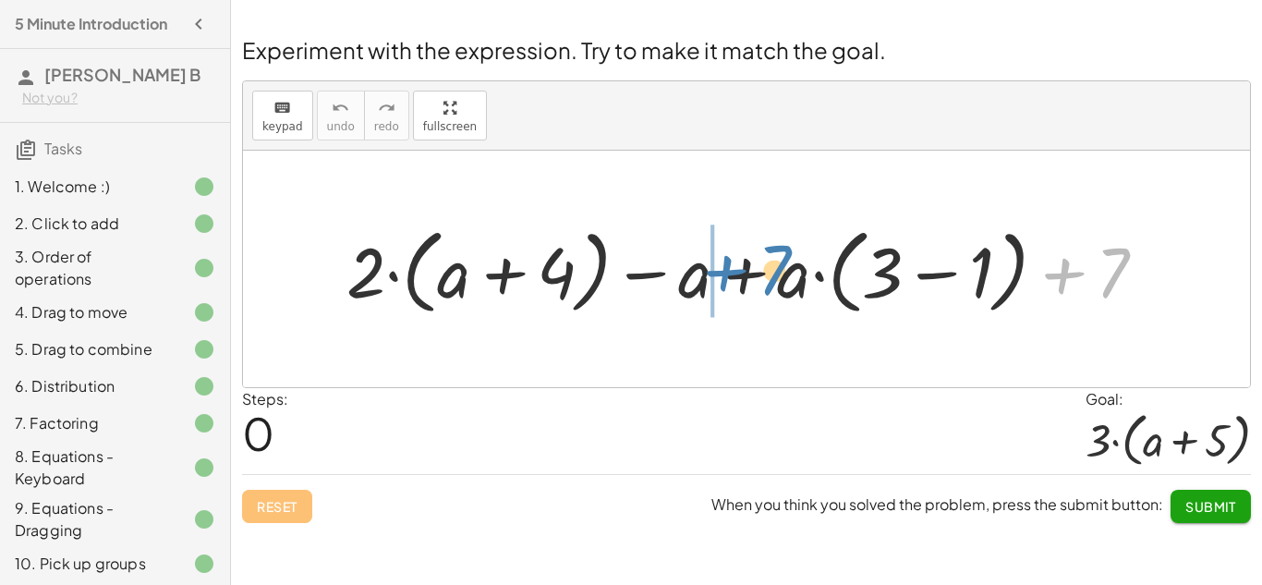
drag, startPoint x: 1108, startPoint y: 249, endPoint x: 768, endPoint y: 246, distance: 339.9
click at [768, 246] on div at bounding box center [753, 269] width 832 height 103
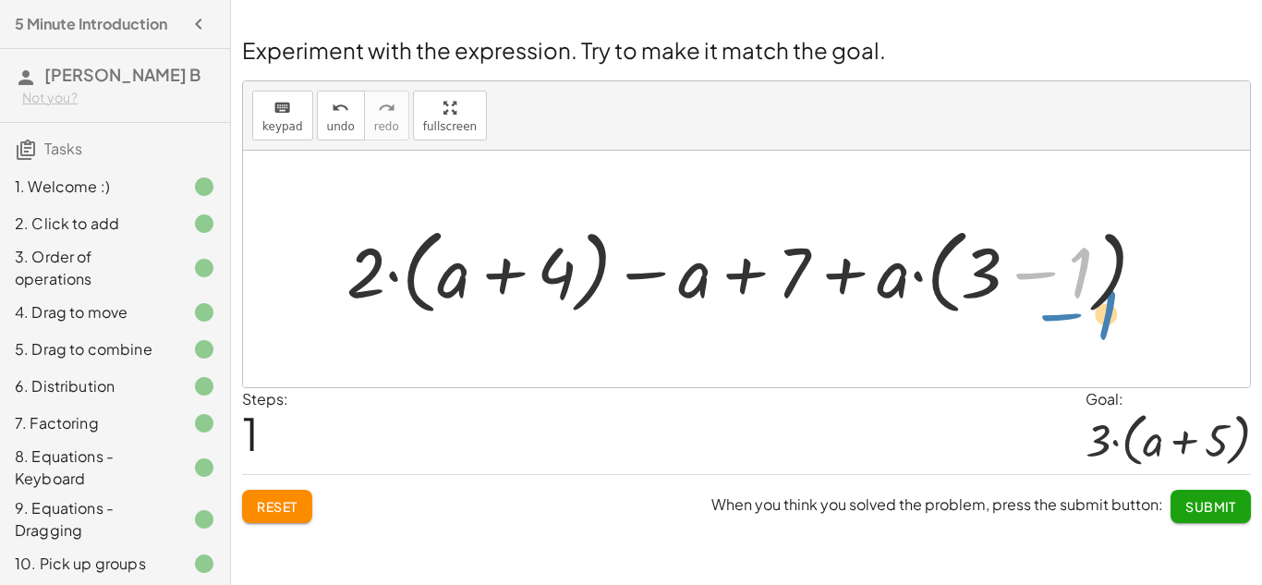
drag, startPoint x: 1074, startPoint y: 270, endPoint x: 1101, endPoint y: 305, distance: 44.2
click at [1101, 305] on div at bounding box center [753, 269] width 832 height 103
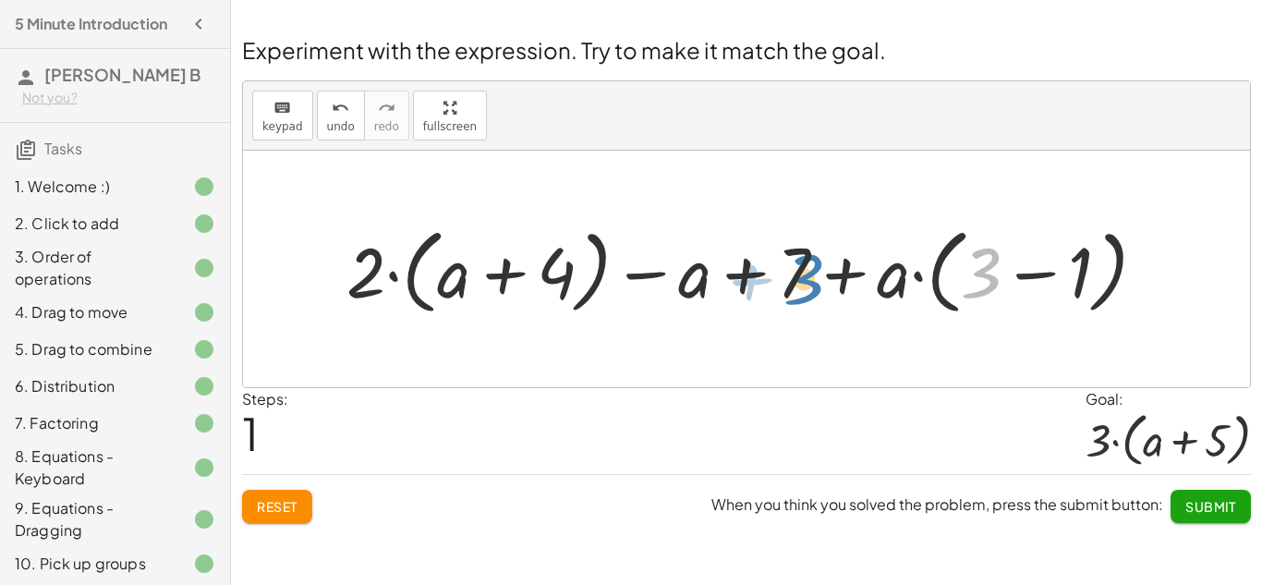
drag, startPoint x: 990, startPoint y: 284, endPoint x: 805, endPoint y: 280, distance: 185.7
click at [805, 280] on div at bounding box center [753, 269] width 832 height 103
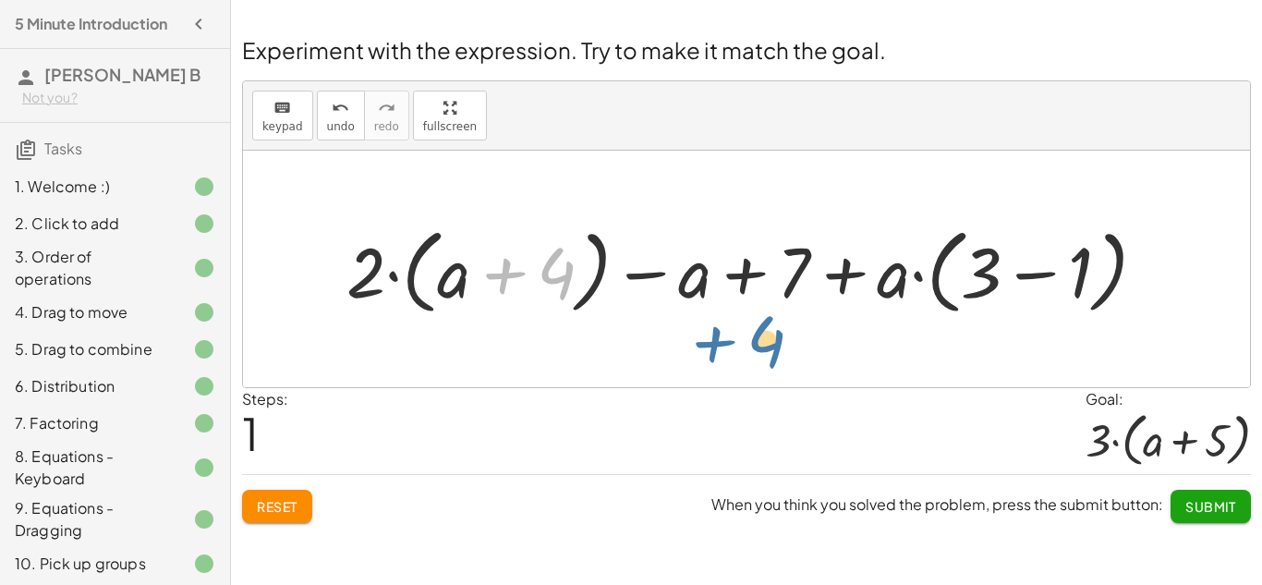
drag, startPoint x: 574, startPoint y: 279, endPoint x: 798, endPoint y: 321, distance: 228.3
click at [798, 321] on div "+ · 2 · ( + a + 4 ) − a + · a · ( + 3 − 1 ) + 7 + 4 + · 2 · ( + a + 4 ) − a + ·…" at bounding box center [746, 269] width 855 height 112
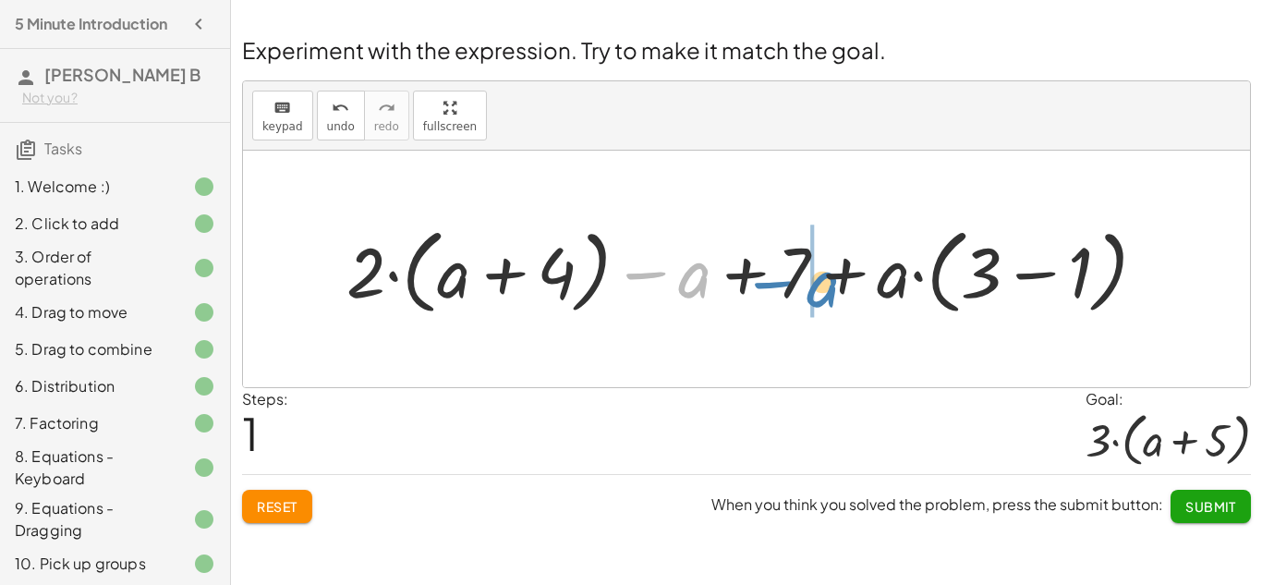
drag, startPoint x: 628, startPoint y: 282, endPoint x: 758, endPoint y: 287, distance: 130.4
click at [758, 287] on div at bounding box center [753, 269] width 832 height 103
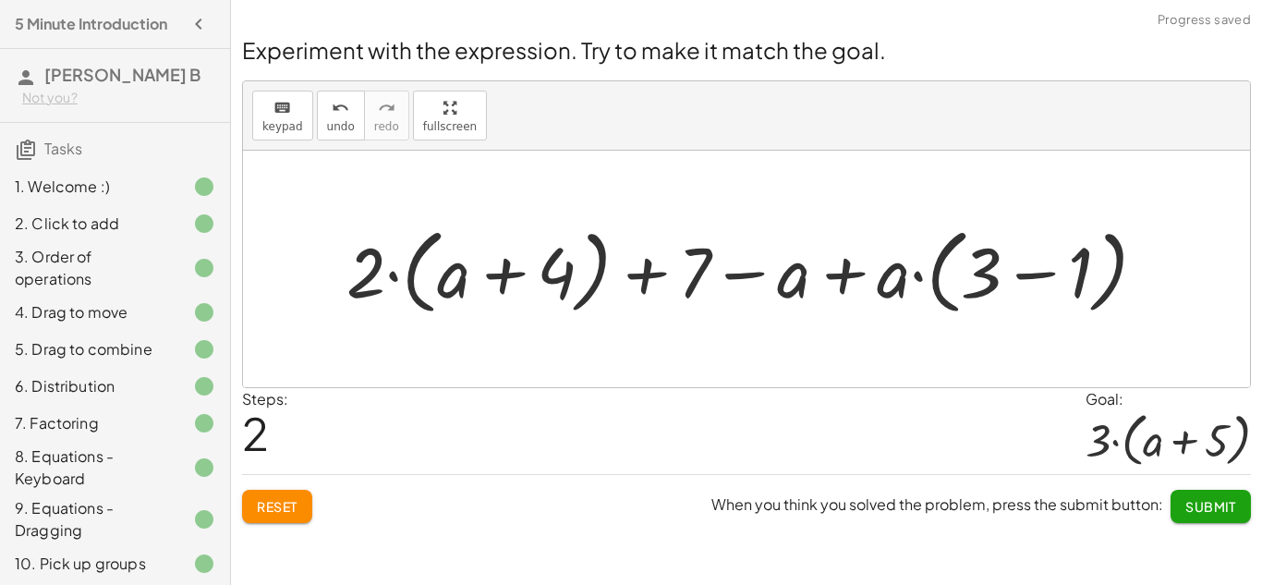
click at [728, 271] on div at bounding box center [753, 269] width 832 height 103
click at [700, 267] on div at bounding box center [753, 269] width 832 height 103
click at [751, 268] on div at bounding box center [753, 269] width 832 height 103
click at [841, 268] on div at bounding box center [753, 269] width 832 height 103
drag, startPoint x: 975, startPoint y: 268, endPoint x: 768, endPoint y: 274, distance: 207.9
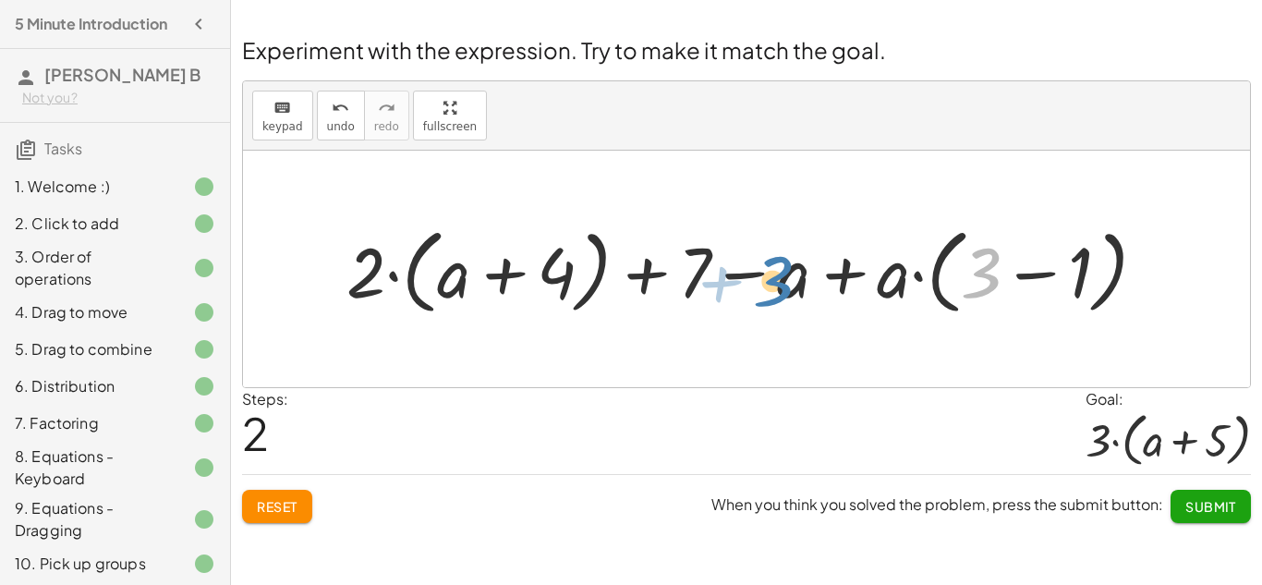
click at [768, 274] on div at bounding box center [753, 269] width 832 height 103
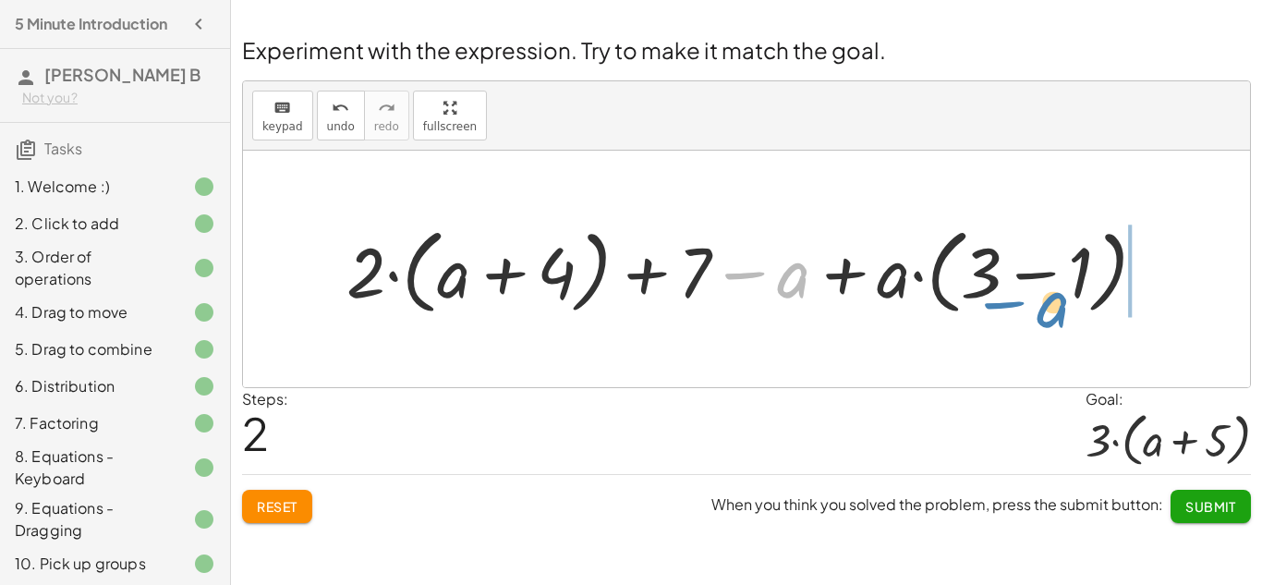
drag, startPoint x: 784, startPoint y: 278, endPoint x: 1038, endPoint y: 294, distance: 254.5
click at [1038, 294] on div at bounding box center [753, 269] width 832 height 103
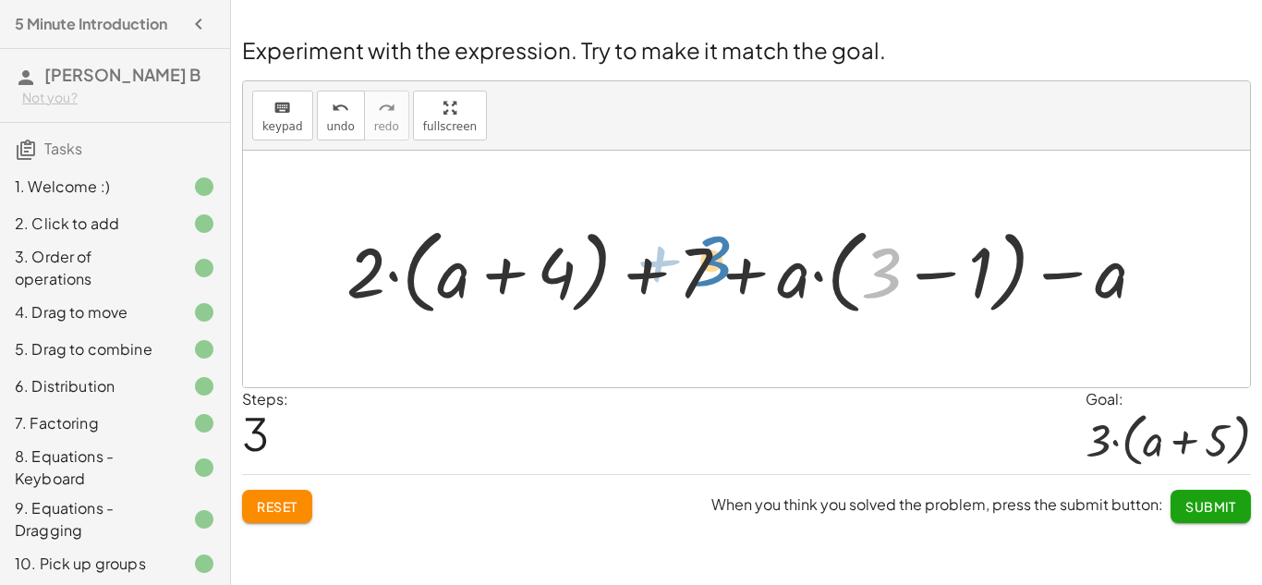
drag, startPoint x: 891, startPoint y: 269, endPoint x: 722, endPoint y: 258, distance: 169.4
click at [722, 258] on div at bounding box center [753, 269] width 832 height 103
drag, startPoint x: 787, startPoint y: 281, endPoint x: 704, endPoint y: 350, distance: 108.2
click at [704, 350] on div at bounding box center [746, 269] width 1007 height 236
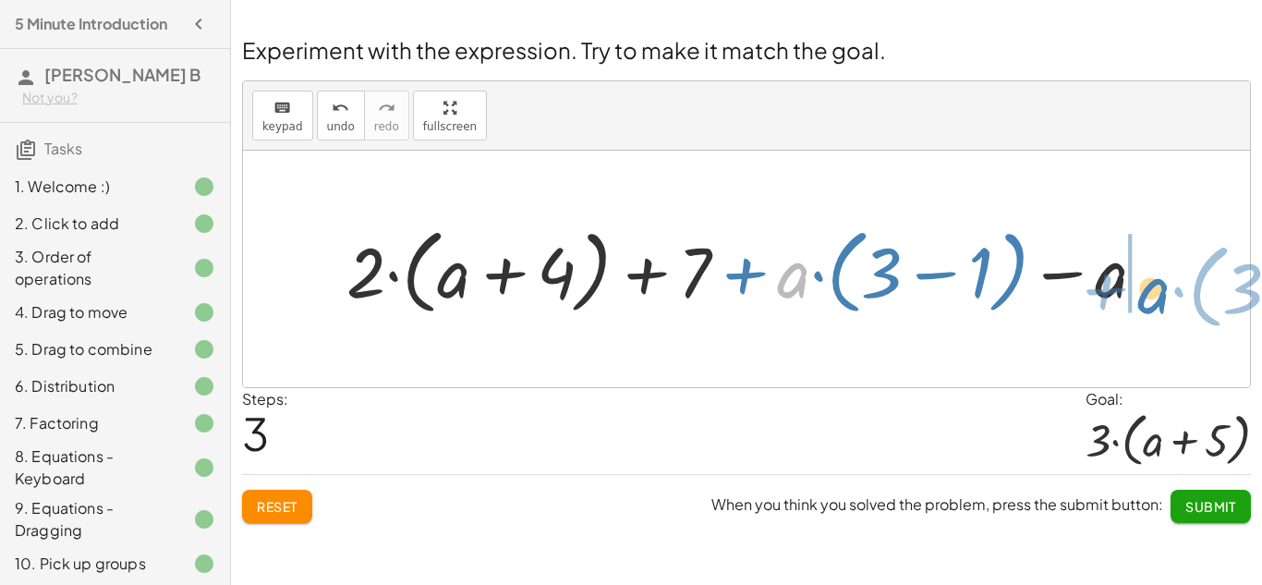
drag, startPoint x: 779, startPoint y: 288, endPoint x: 1143, endPoint y: 304, distance: 364.3
click at [1143, 304] on div at bounding box center [753, 269] width 832 height 103
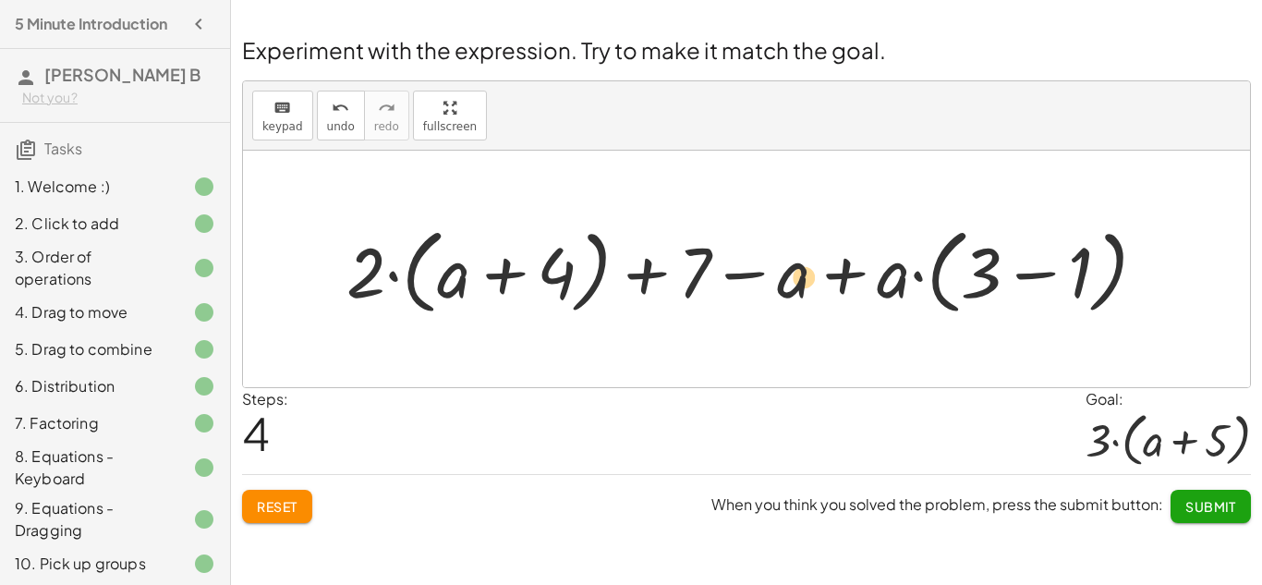
drag, startPoint x: 1071, startPoint y: 286, endPoint x: 798, endPoint y: 290, distance: 272.5
click at [798, 290] on div at bounding box center [753, 269] width 832 height 103
drag, startPoint x: 1076, startPoint y: 284, endPoint x: 825, endPoint y: 284, distance: 251.2
click at [825, 284] on div at bounding box center [753, 269] width 832 height 103
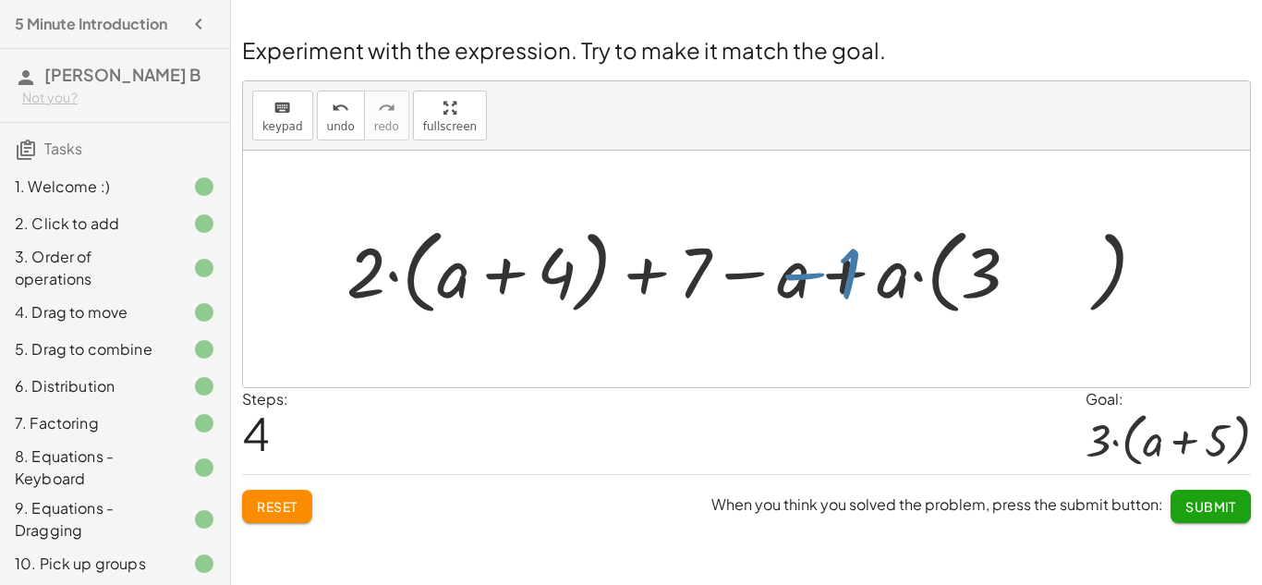
click at [825, 284] on div at bounding box center [753, 269] width 832 height 103
click at [871, 288] on div at bounding box center [753, 269] width 832 height 103
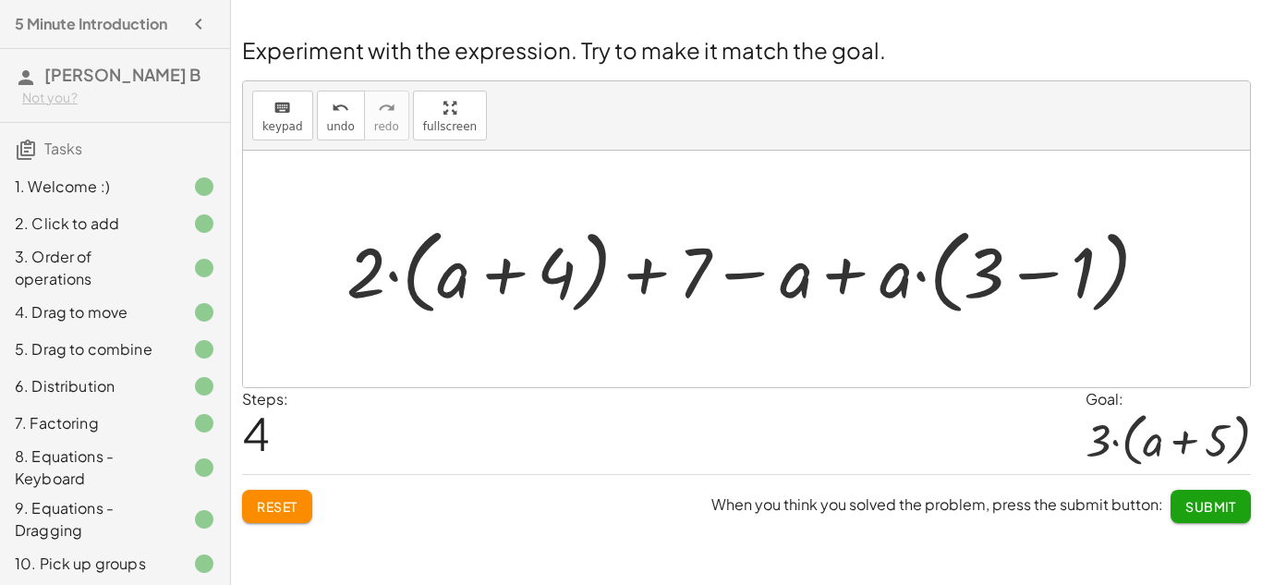
click at [871, 288] on div at bounding box center [753, 269] width 832 height 103
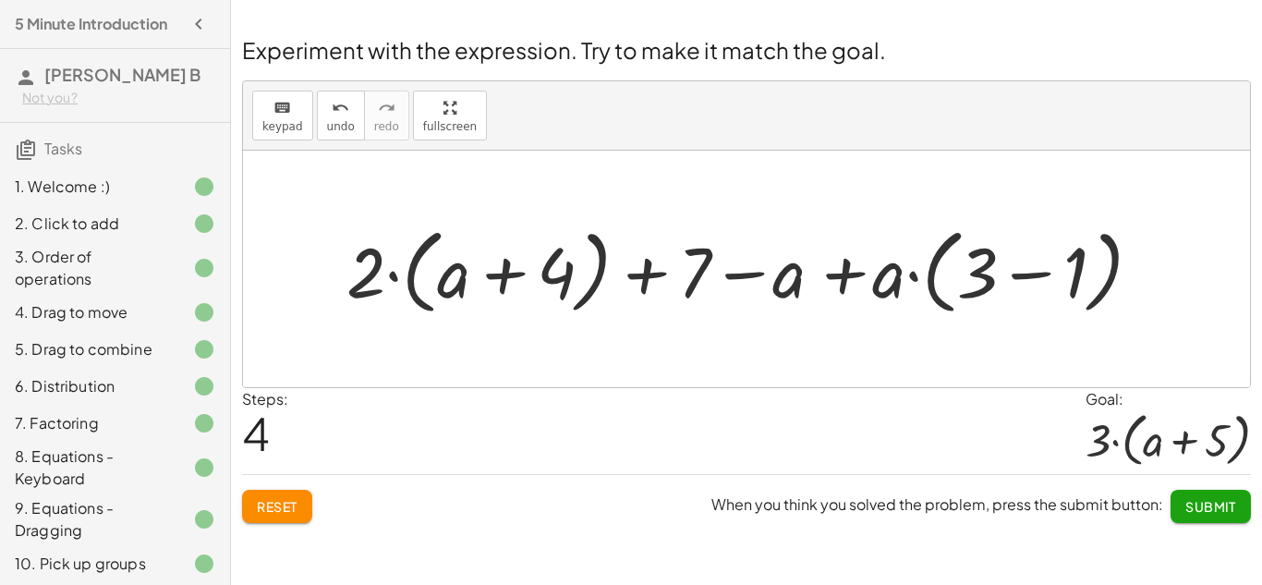
click at [871, 288] on div at bounding box center [753, 269] width 832 height 103
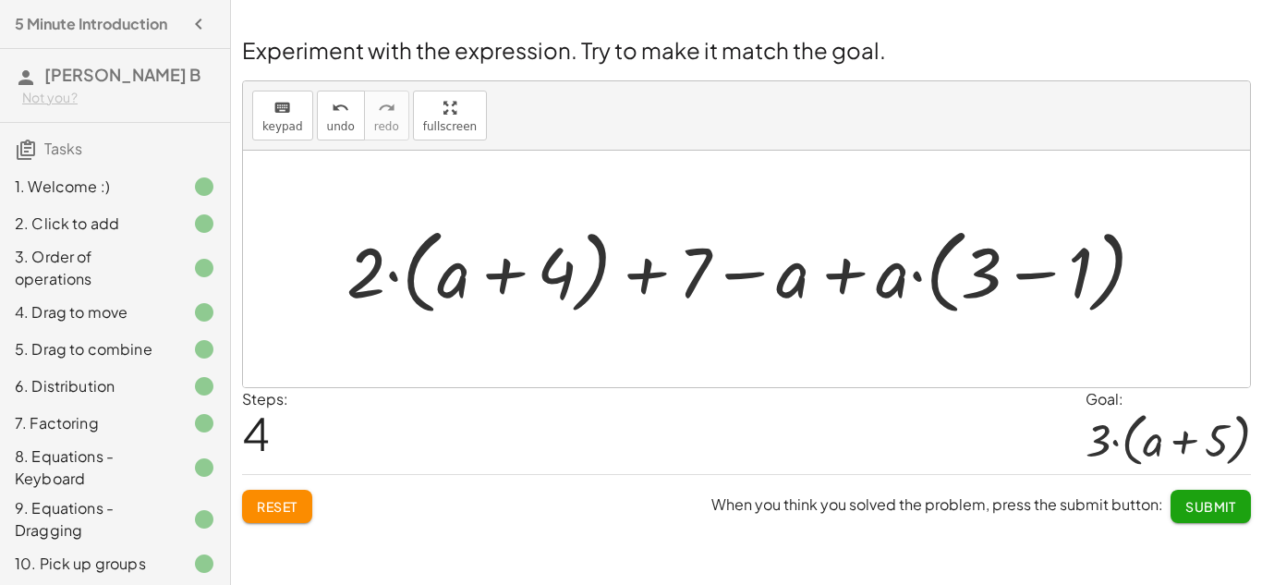
click at [871, 288] on div at bounding box center [753, 269] width 832 height 103
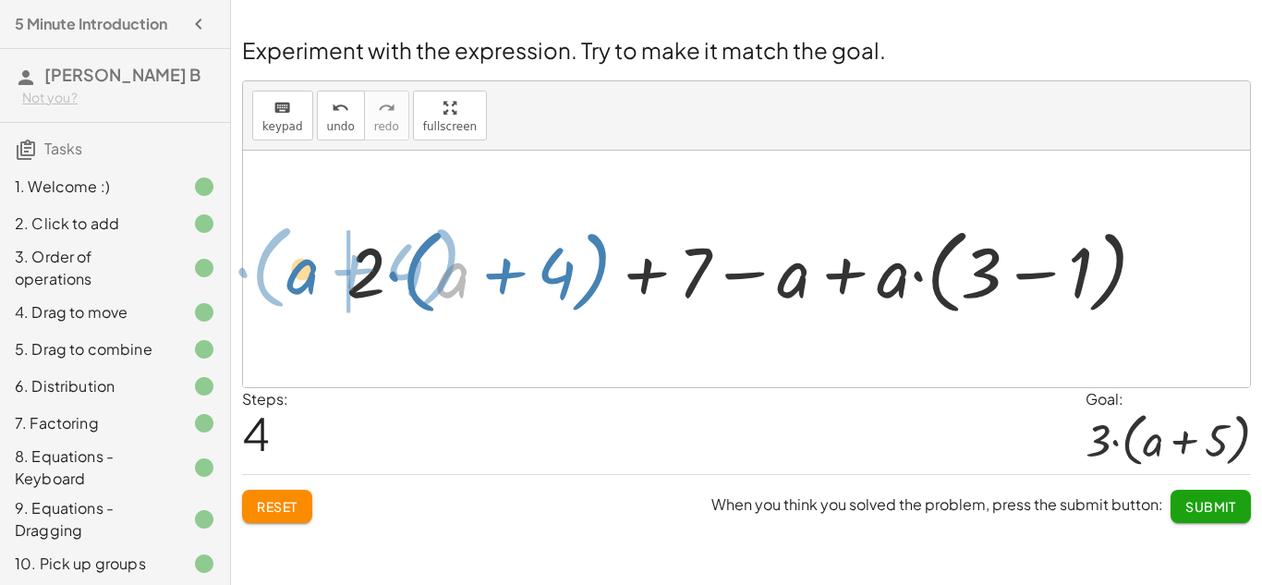
drag, startPoint x: 452, startPoint y: 281, endPoint x: 302, endPoint y: 277, distance: 149.7
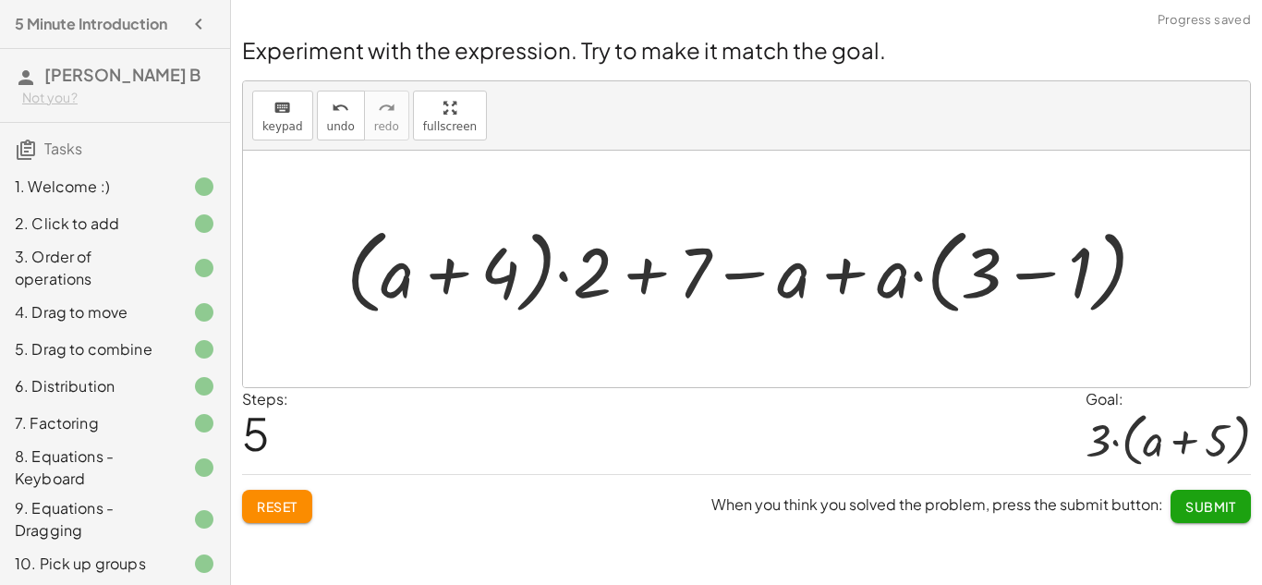
click at [647, 284] on div at bounding box center [753, 269] width 832 height 103
click at [686, 287] on div at bounding box center [753, 269] width 832 height 103
drag, startPoint x: 388, startPoint y: 282, endPoint x: 530, endPoint y: 381, distance: 173.2
drag, startPoint x: 1078, startPoint y: 258, endPoint x: 998, endPoint y: 386, distance: 151.5
click at [998, 386] on div "+ · 2 · ( + a + 4 ) − a + · a · ( + 3 − 1 ) + 7 + · 2 · ( + a + 4 ) − a + 7 + ·…" at bounding box center [746, 269] width 1007 height 236
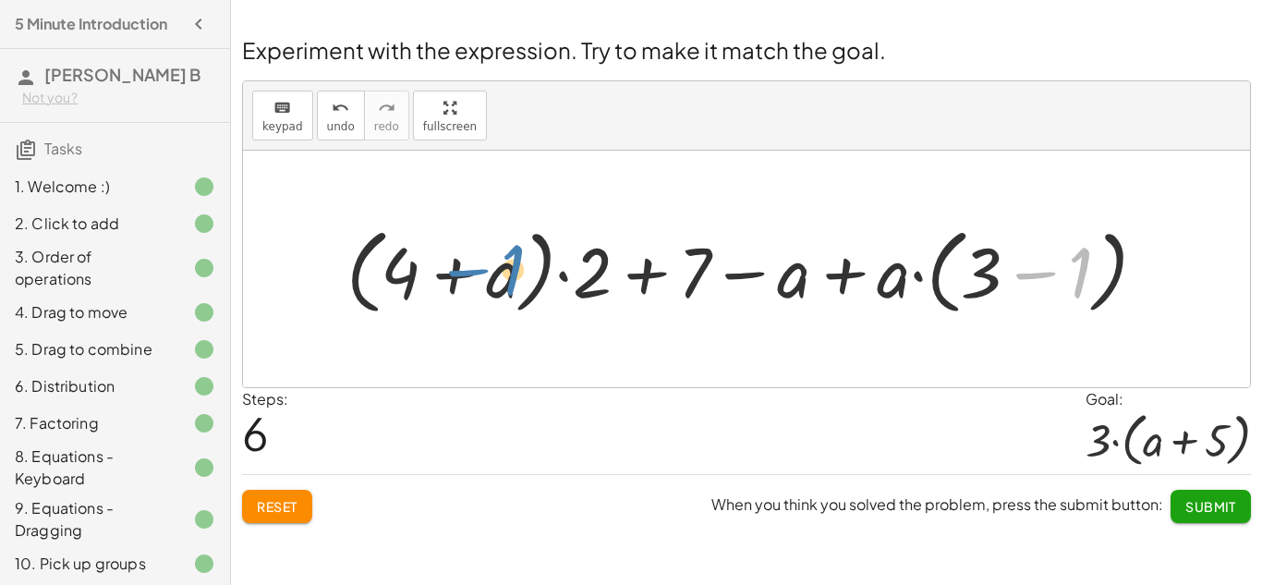
drag, startPoint x: 1079, startPoint y: 262, endPoint x: 512, endPoint y: 264, distance: 567.1
click at [512, 264] on div at bounding box center [753, 269] width 832 height 103
click at [1038, 279] on div at bounding box center [753, 269] width 832 height 103
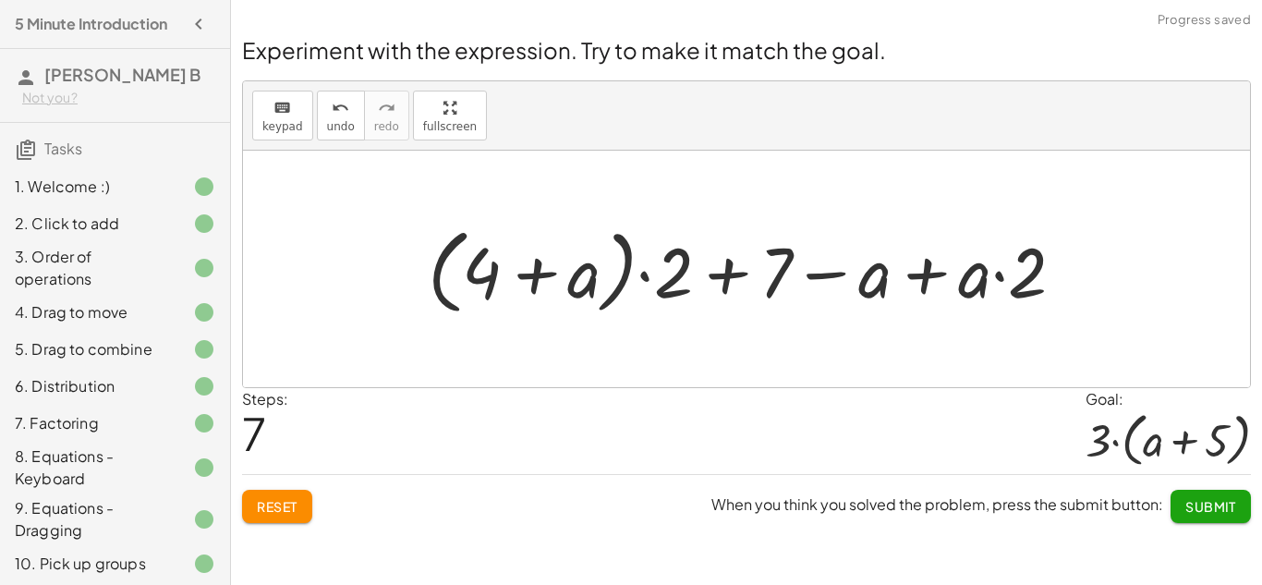
click at [1037, 281] on div at bounding box center [753, 269] width 670 height 103
click at [721, 282] on div at bounding box center [753, 269] width 670 height 103
click at [916, 267] on div at bounding box center [753, 269] width 670 height 103
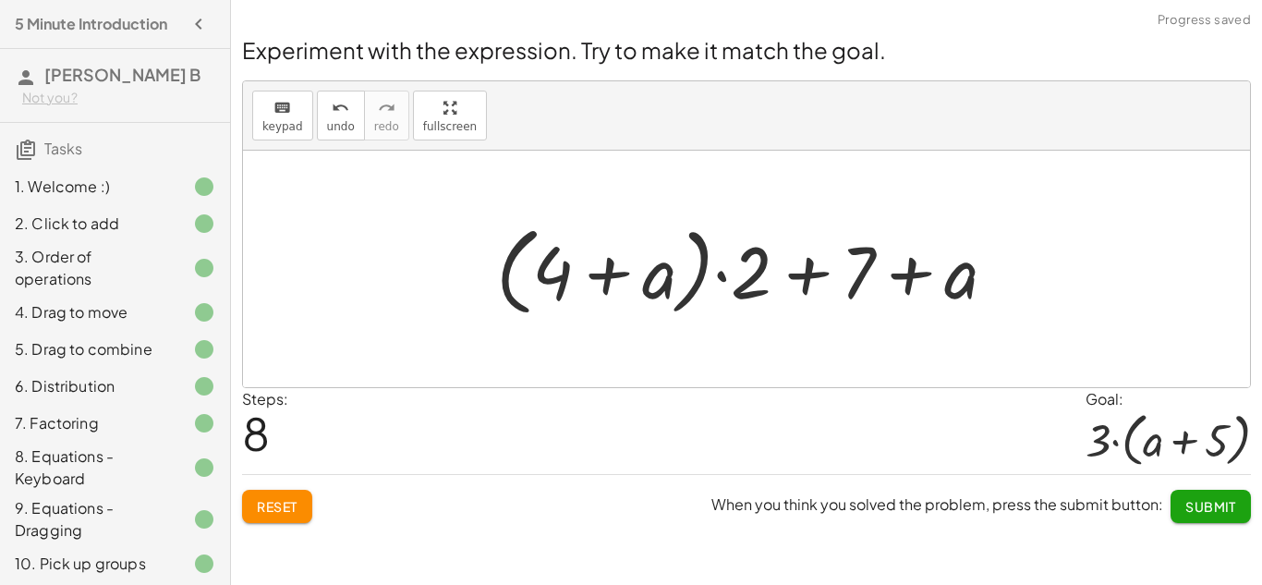
click at [910, 285] on div at bounding box center [753, 269] width 533 height 106
click at [815, 277] on div at bounding box center [753, 269] width 533 height 106
drag, startPoint x: 958, startPoint y: 284, endPoint x: 771, endPoint y: 271, distance: 187.1
click at [808, 280] on div at bounding box center [753, 269] width 533 height 106
click at [906, 274] on div at bounding box center [753, 269] width 533 height 106
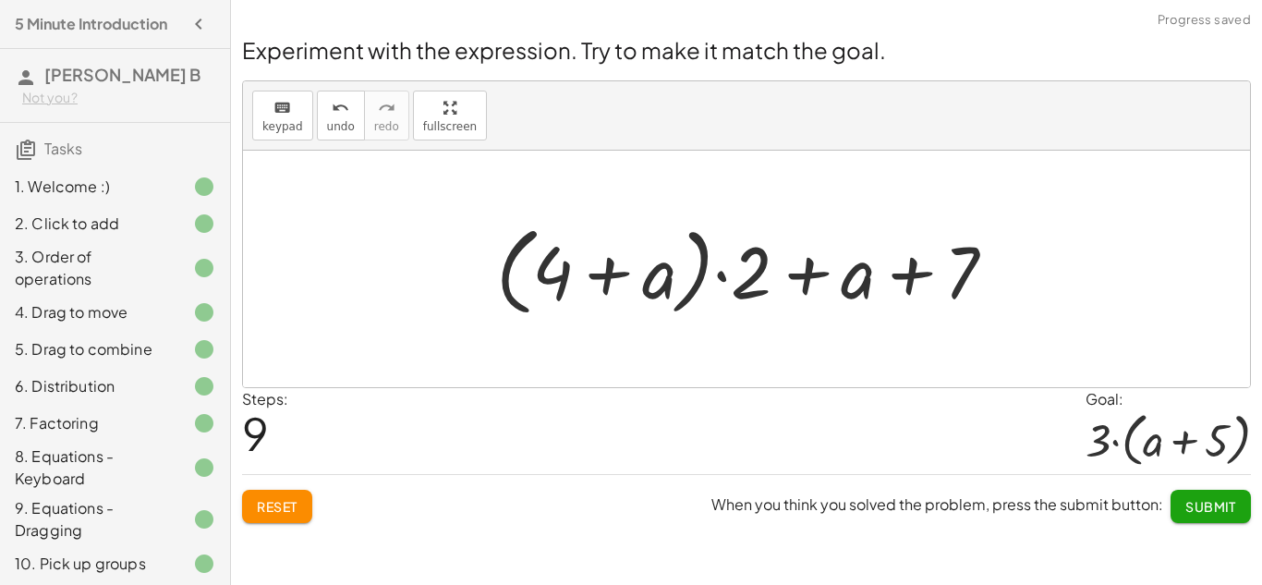
click at [906, 274] on div at bounding box center [753, 269] width 533 height 106
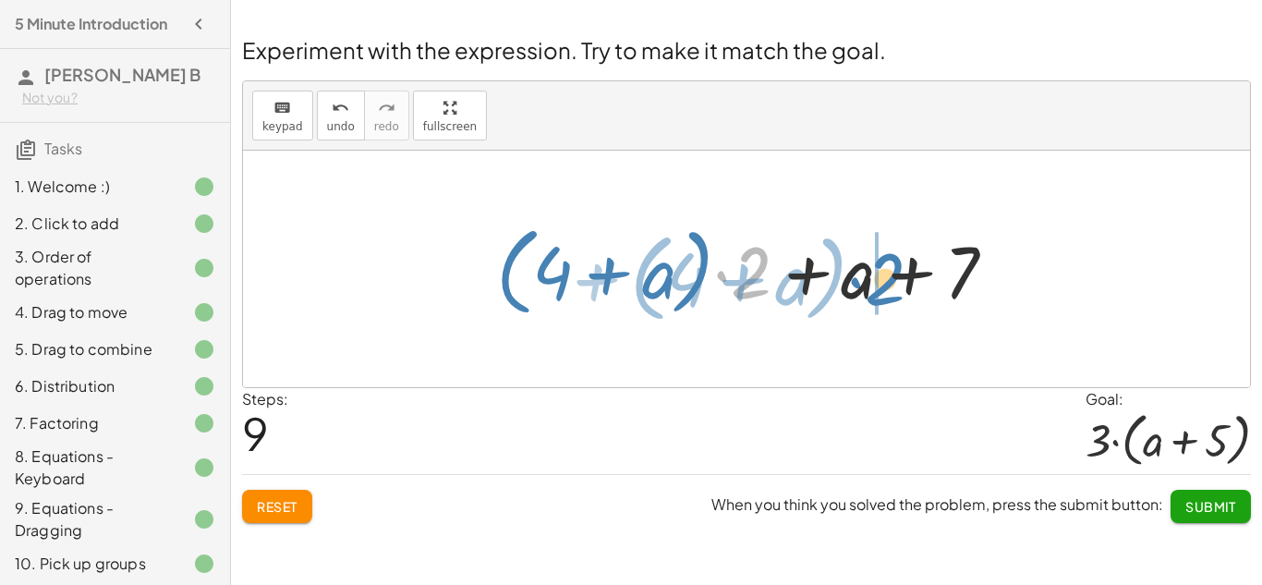
drag, startPoint x: 729, startPoint y: 280, endPoint x: 863, endPoint y: 286, distance: 134.1
click at [863, 286] on div at bounding box center [753, 269] width 533 height 106
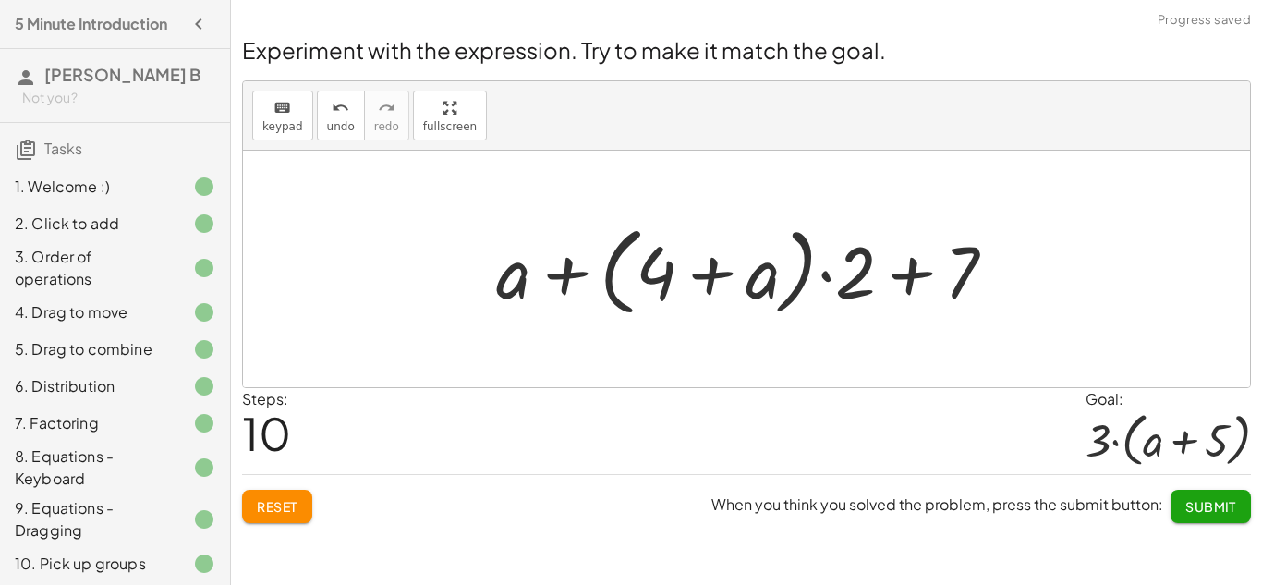
click at [901, 275] on div at bounding box center [753, 269] width 533 height 106
click at [902, 276] on div at bounding box center [753, 269] width 533 height 106
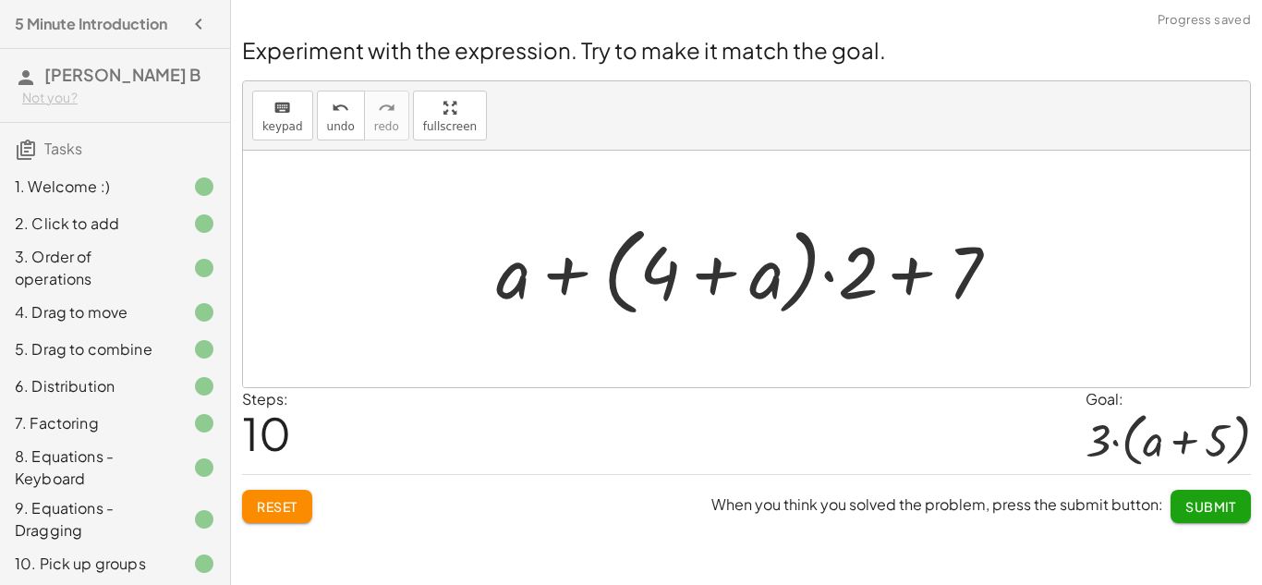
click at [902, 276] on div at bounding box center [753, 269] width 533 height 106
click at [914, 292] on div at bounding box center [753, 269] width 533 height 106
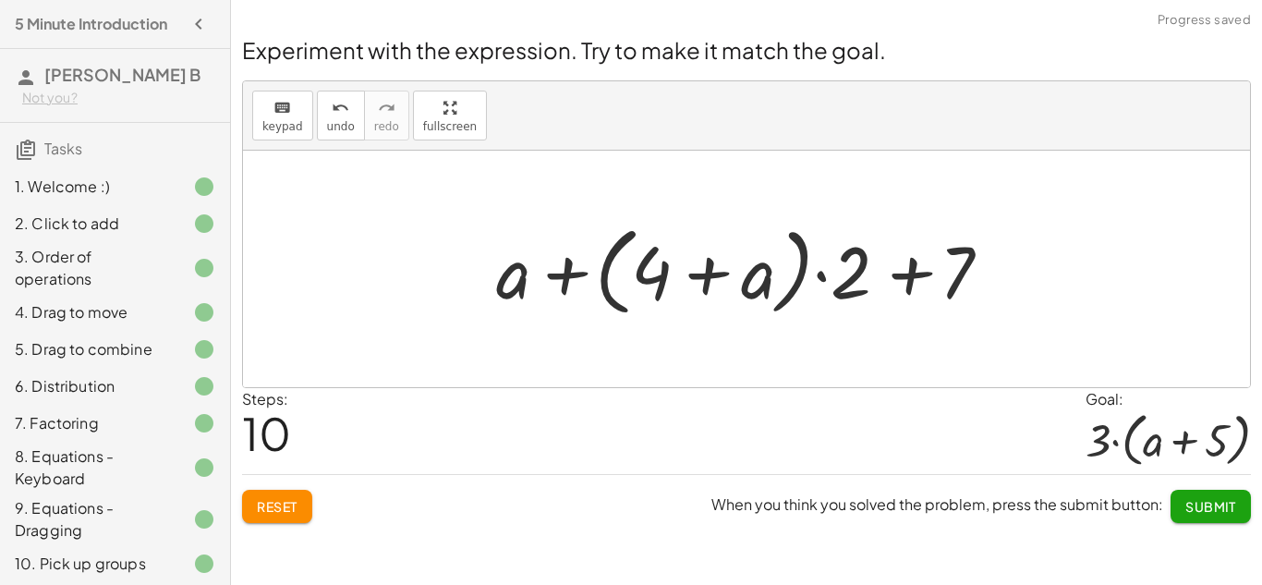
click at [914, 292] on div at bounding box center [753, 269] width 533 height 106
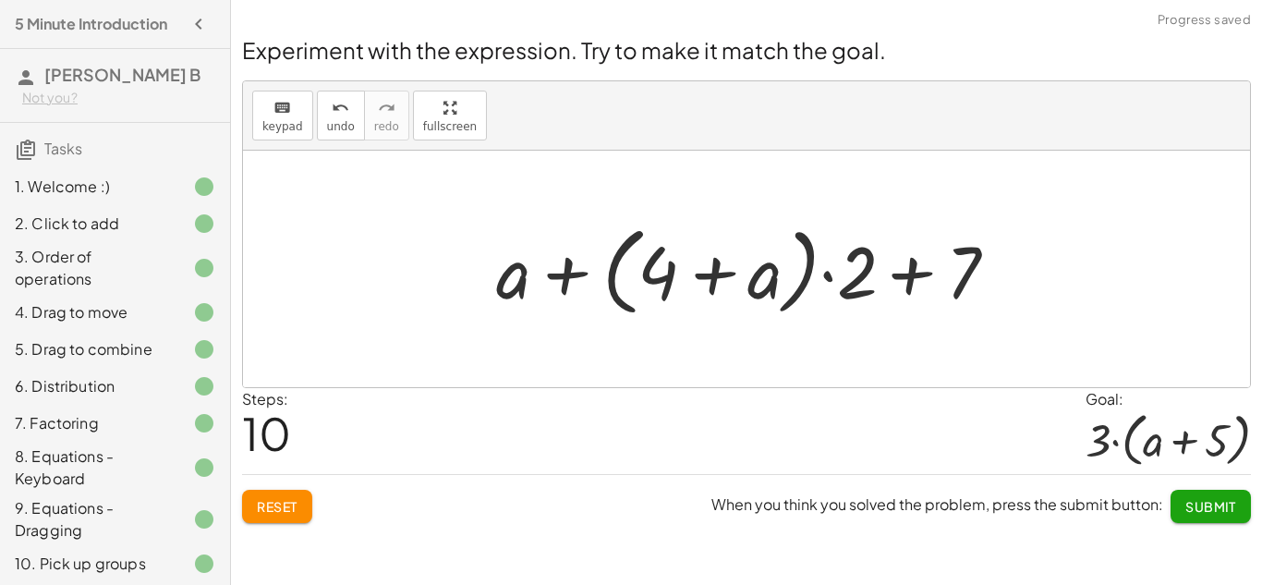
click at [914, 292] on div at bounding box center [753, 269] width 533 height 106
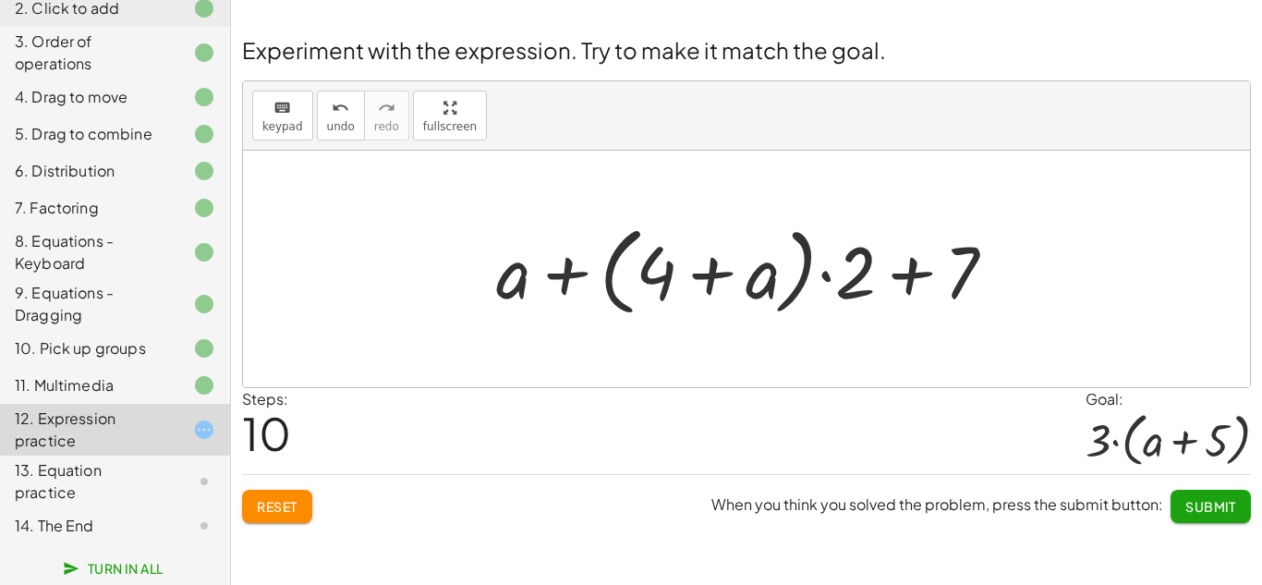
click at [161, 523] on div "14. The End" at bounding box center [89, 525] width 149 height 22
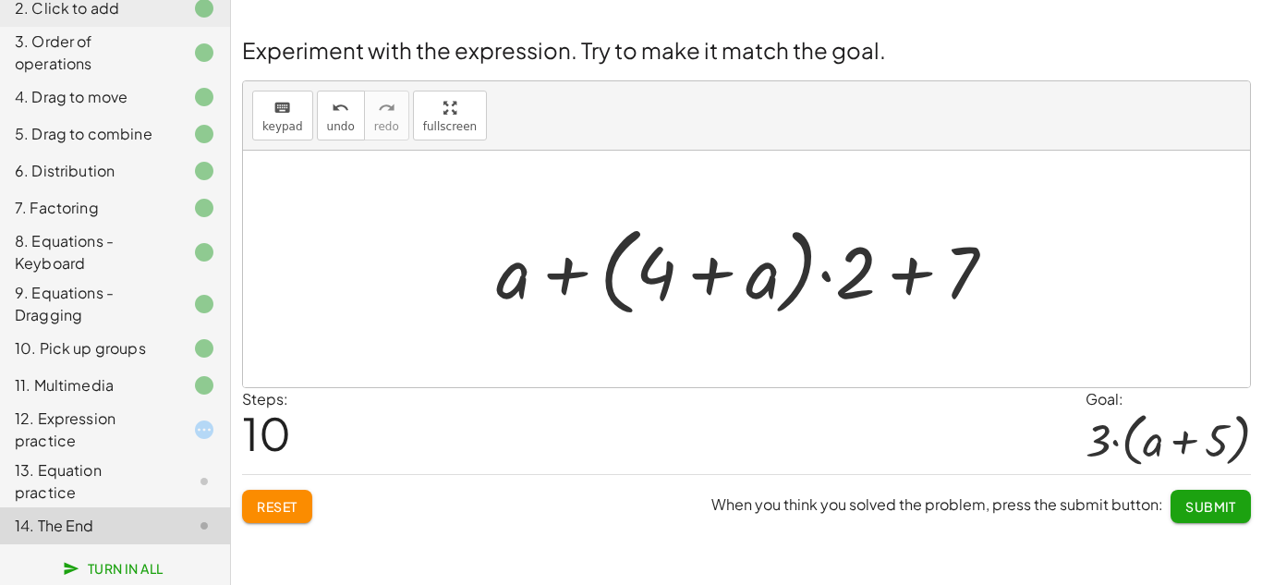
click at [148, 497] on div "13. Equation practice" at bounding box center [89, 481] width 149 height 44
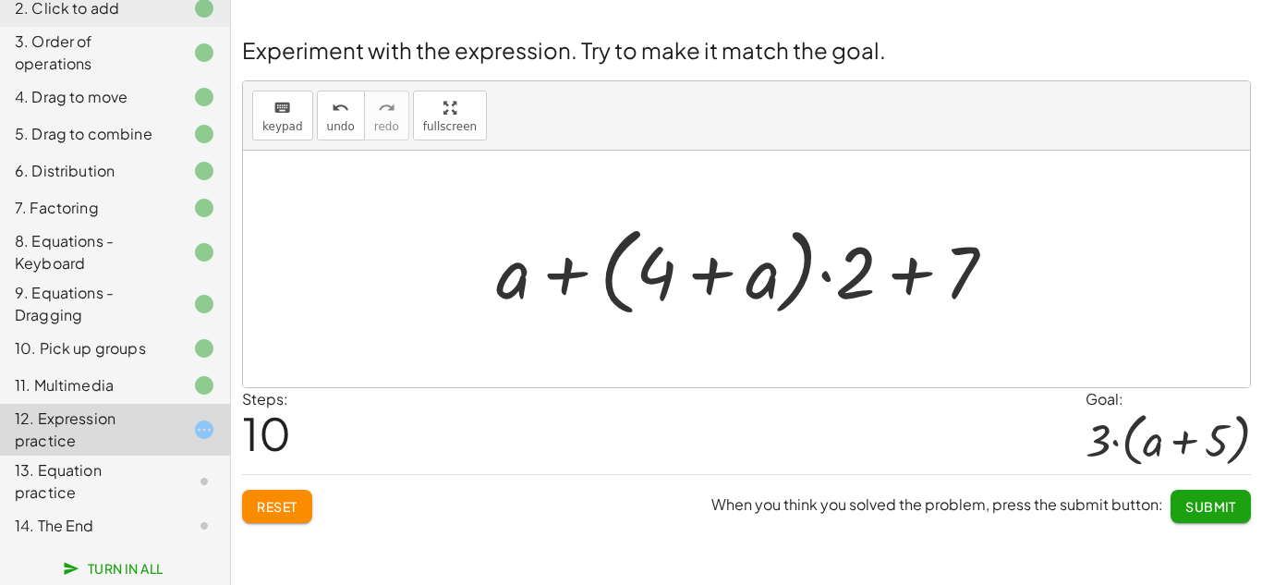
click at [280, 503] on span "Reset" at bounding box center [277, 506] width 41 height 17
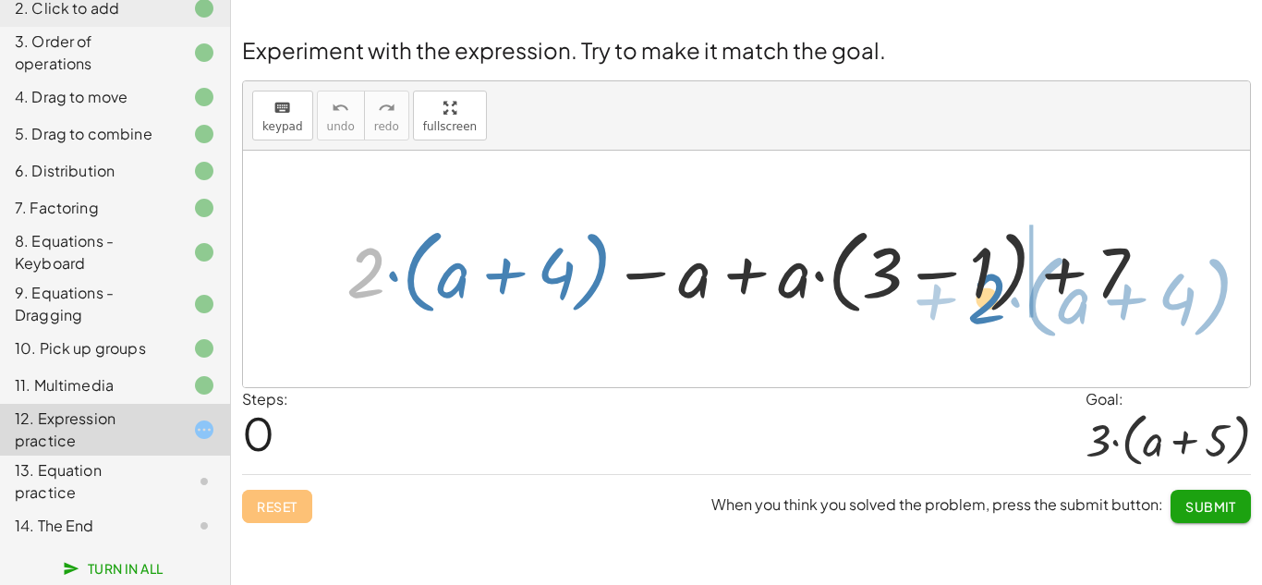
drag, startPoint x: 364, startPoint y: 275, endPoint x: 986, endPoint y: 300, distance: 622.1
click at [986, 300] on div at bounding box center [753, 269] width 833 height 103
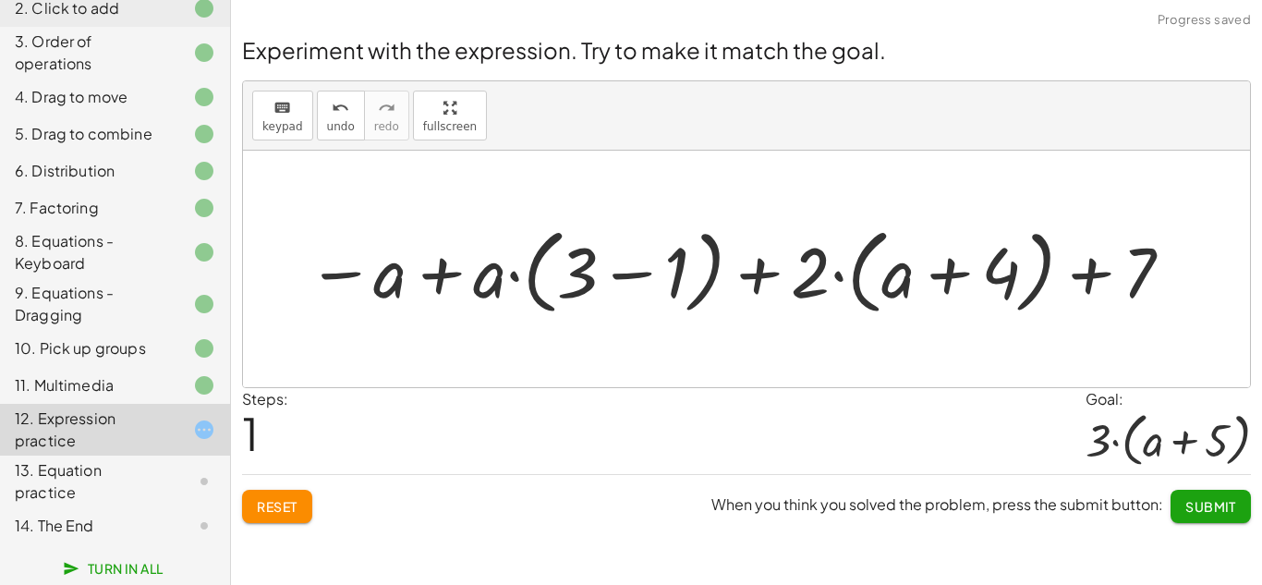
click at [1104, 270] on div at bounding box center [741, 269] width 888 height 103
click at [957, 282] on div at bounding box center [741, 269] width 888 height 103
click at [593, 273] on div at bounding box center [741, 269] width 888 height 103
click at [617, 276] on div at bounding box center [741, 269] width 888 height 103
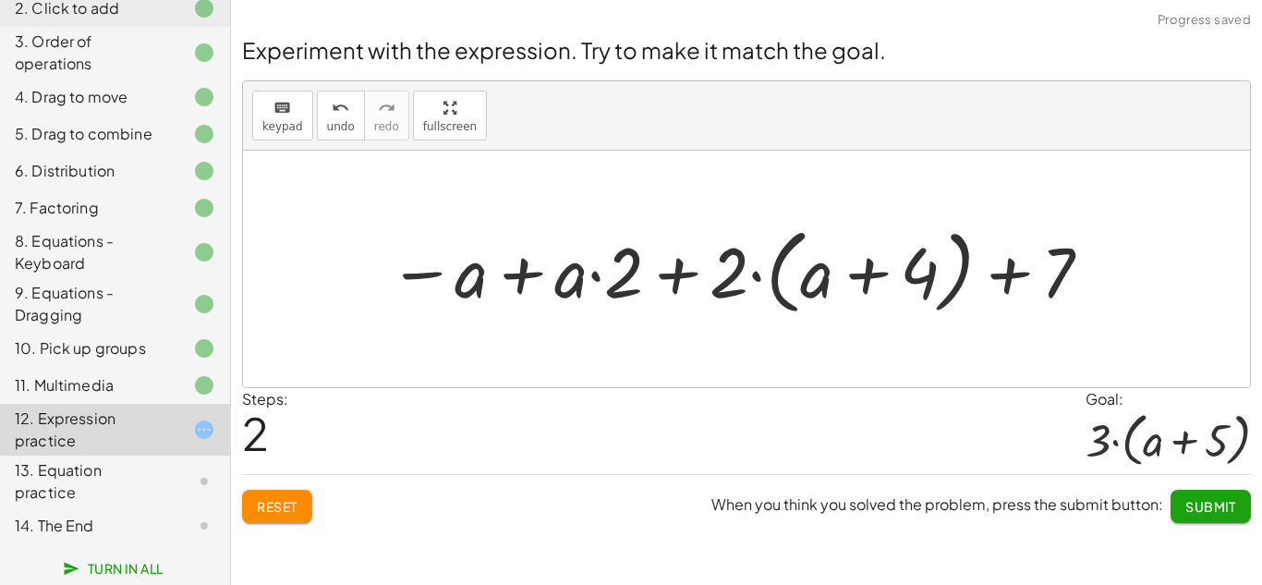
click at [535, 271] on div at bounding box center [741, 269] width 724 height 103
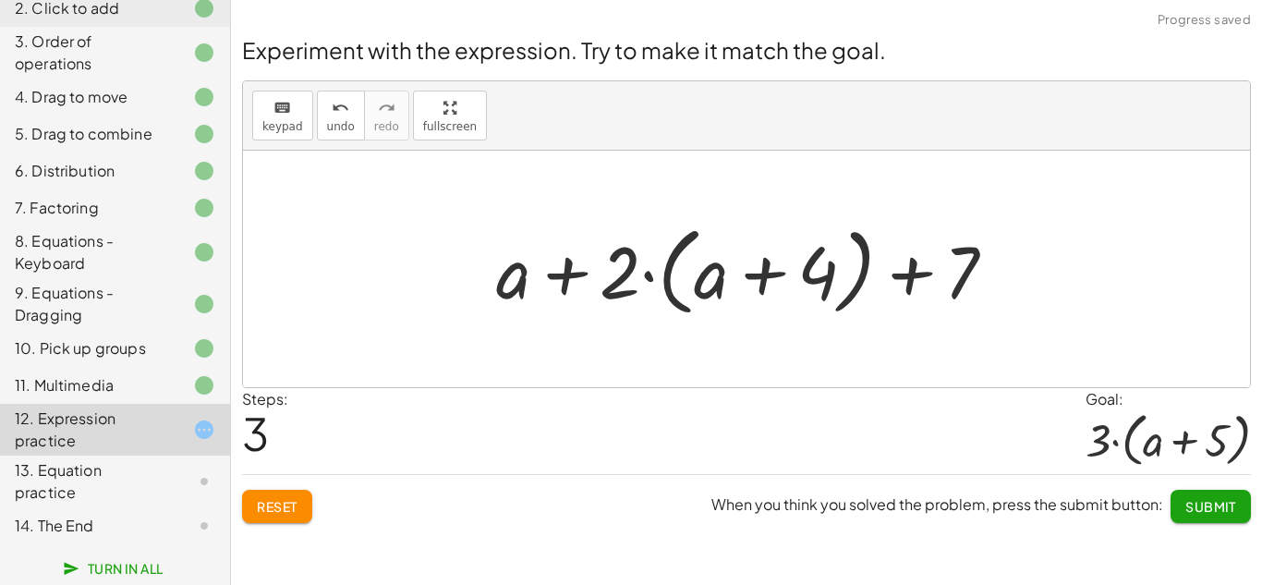
click at [563, 279] on div at bounding box center [753, 269] width 533 height 106
drag, startPoint x: 509, startPoint y: 283, endPoint x: 991, endPoint y: 279, distance: 482.2
click at [991, 279] on div at bounding box center [753, 269] width 533 height 106
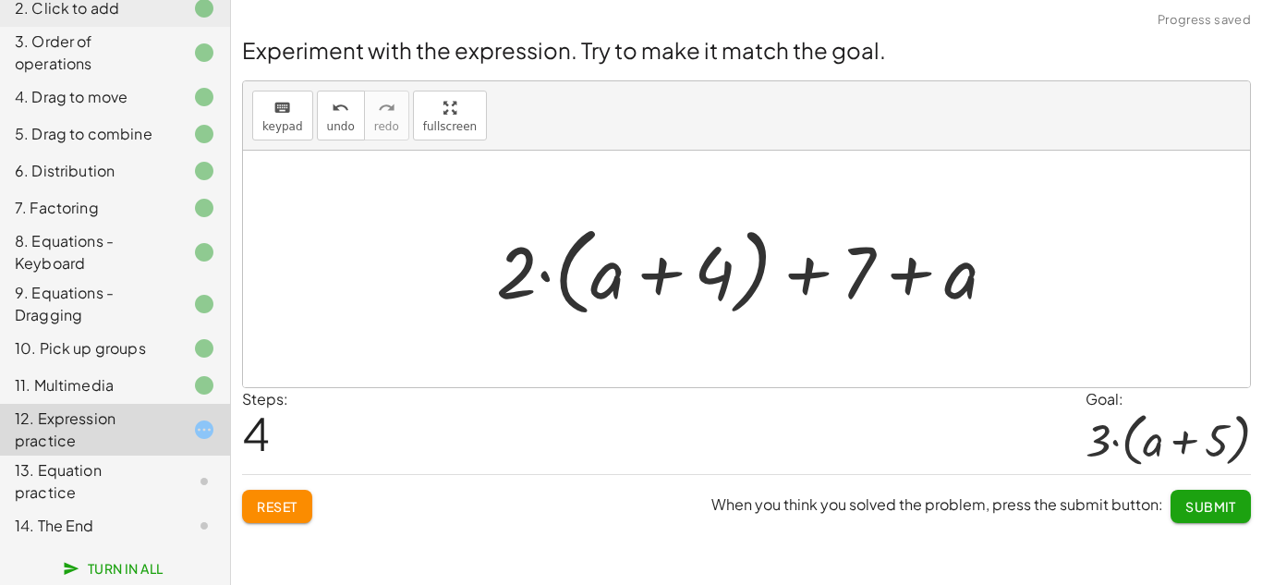
click at [914, 272] on div at bounding box center [753, 269] width 533 height 106
click at [811, 280] on div at bounding box center [753, 269] width 533 height 106
drag, startPoint x: 876, startPoint y: 263, endPoint x: 848, endPoint y: 282, distance: 33.3
click at [848, 282] on div at bounding box center [753, 269] width 533 height 106
drag, startPoint x: 844, startPoint y: 264, endPoint x: 468, endPoint y: 288, distance: 376.7
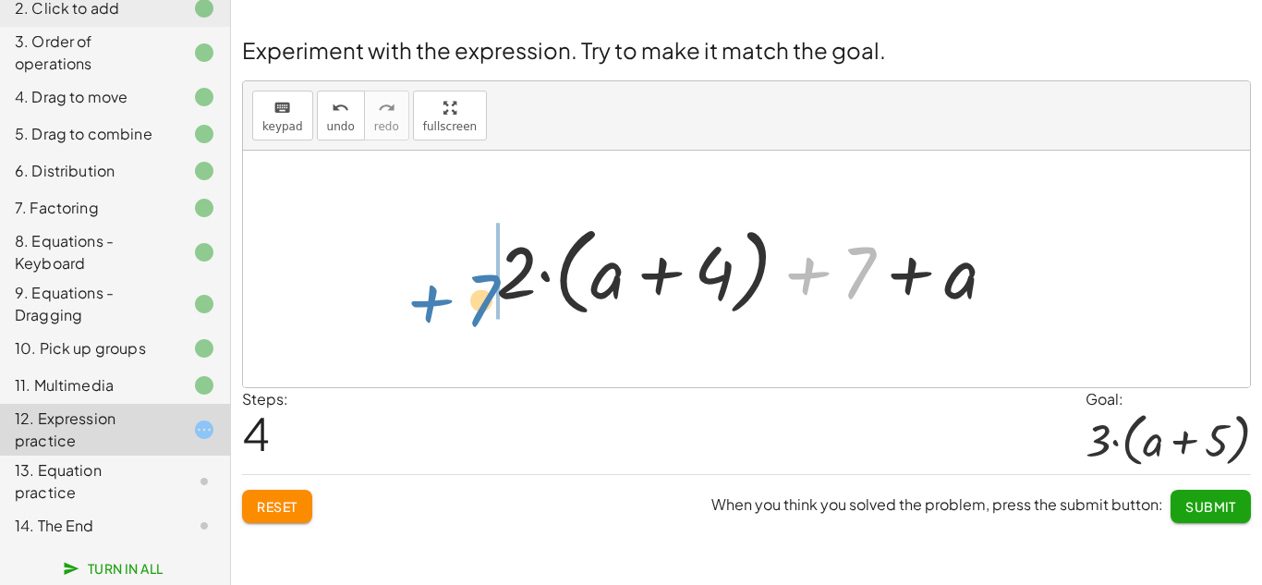
click at [468, 288] on div "+ · 2 · ( + a + 4 ) − a + · a · ( + 3 − 1 ) + 7 − a + · a · ( + 3 − 1 ) + · 2 ·…" at bounding box center [746, 269] width 556 height 115
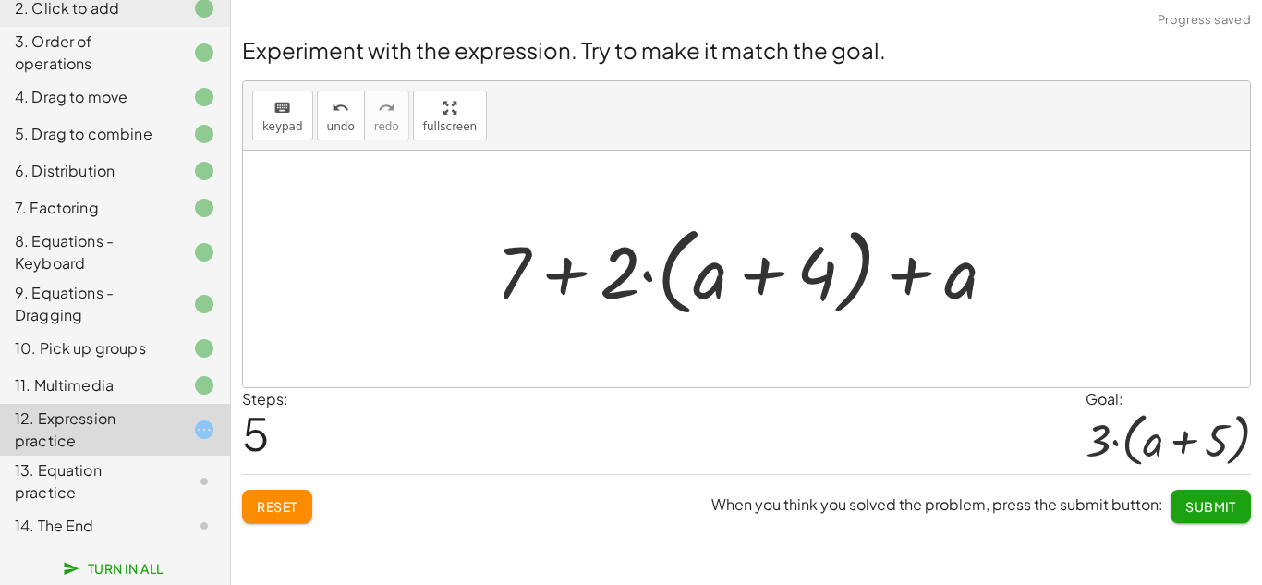
click at [575, 272] on div at bounding box center [753, 269] width 533 height 106
drag, startPoint x: 566, startPoint y: 271, endPoint x: 723, endPoint y: 294, distance: 158.7
click at [723, 294] on div at bounding box center [753, 269] width 533 height 106
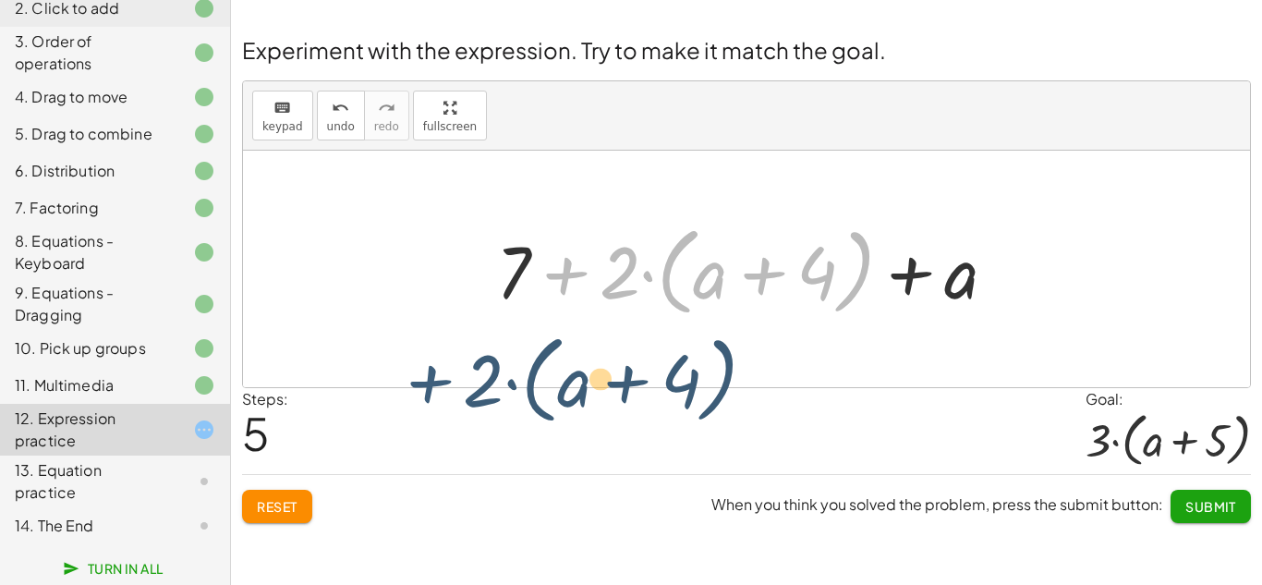
drag, startPoint x: 569, startPoint y: 272, endPoint x: 449, endPoint y: 369, distance: 154.4
click at [449, 369] on div "+ · 2 · ( + a + 4 ) − a + · a · ( + 3 − 1 ) + 7 − a + · a · ( + 3 − 1 ) + · 2 ·…" at bounding box center [746, 269] width 1007 height 236
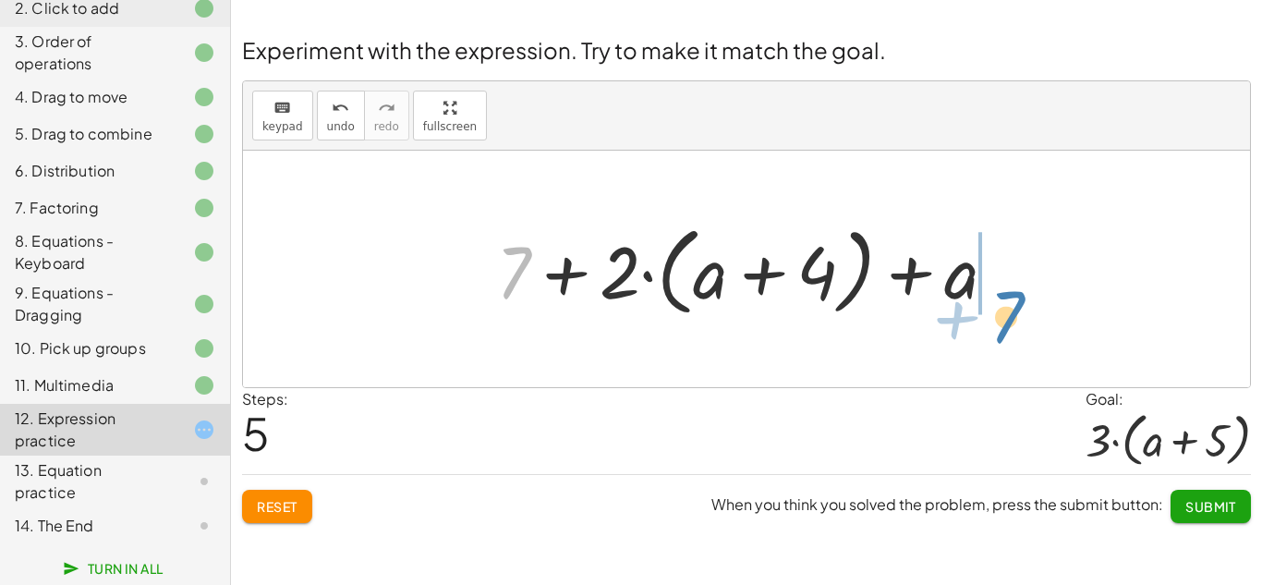
drag, startPoint x: 502, startPoint y: 276, endPoint x: 996, endPoint y: 321, distance: 495.2
click at [996, 321] on div at bounding box center [753, 269] width 533 height 106
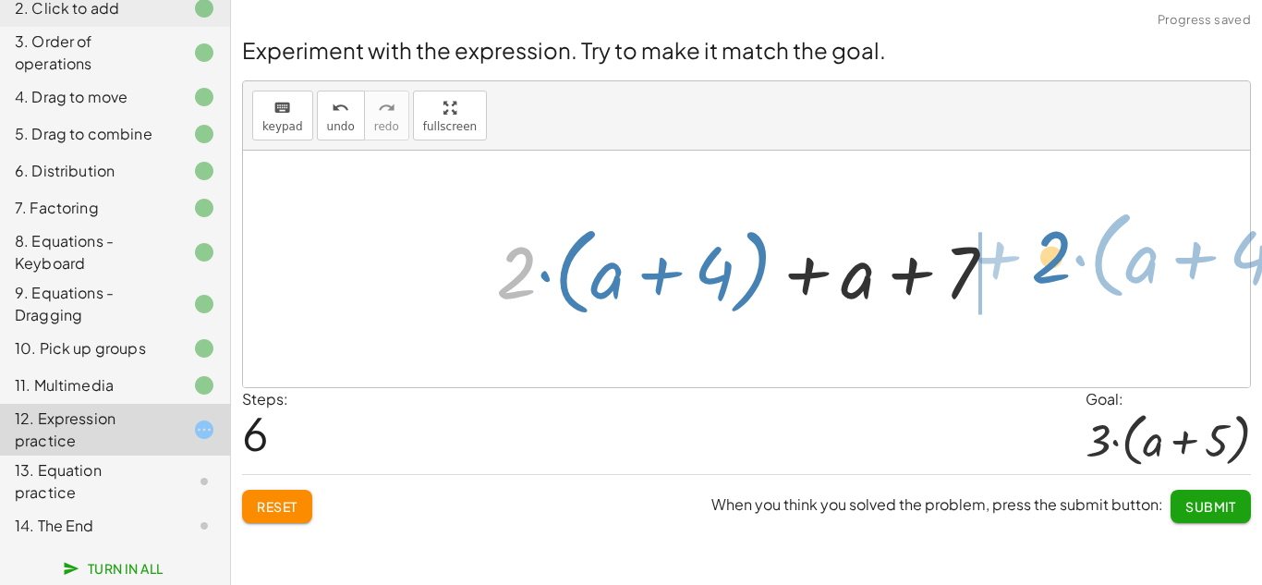
drag, startPoint x: 520, startPoint y: 273, endPoint x: 1054, endPoint y: 257, distance: 534.1
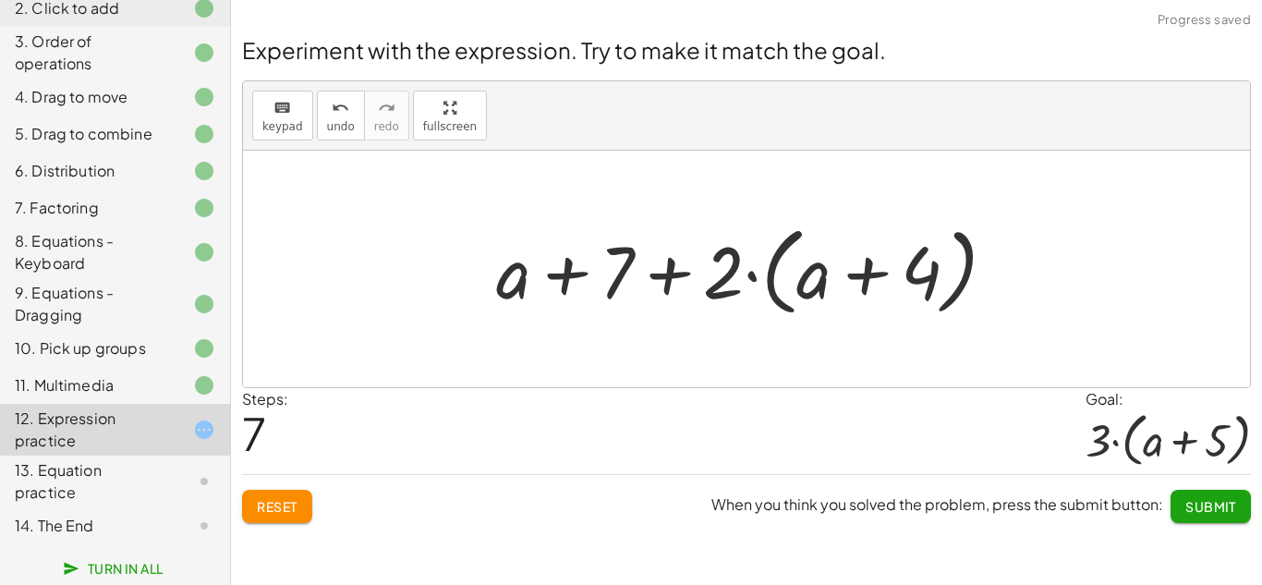
click at [681, 263] on div at bounding box center [753, 269] width 533 height 106
drag, startPoint x: 526, startPoint y: 268, endPoint x: 1140, endPoint y: 218, distance: 616.3
click at [1140, 218] on div "+ · 2 · ( + a + 4 ) − a + · a · ( + 3 − 1 ) + 7 − a + · a · ( + 3 − 1 ) + · 2 ·…" at bounding box center [746, 269] width 1007 height 236
drag, startPoint x: 519, startPoint y: 281, endPoint x: 1002, endPoint y: 323, distance: 484.9
click at [1002, 323] on div "+ · 2 · ( + a + 4 ) − a + · a · ( + 3 − 1 ) + 7 − a + · a · ( + 3 − 1 ) + · 2 ·…" at bounding box center [746, 269] width 556 height 115
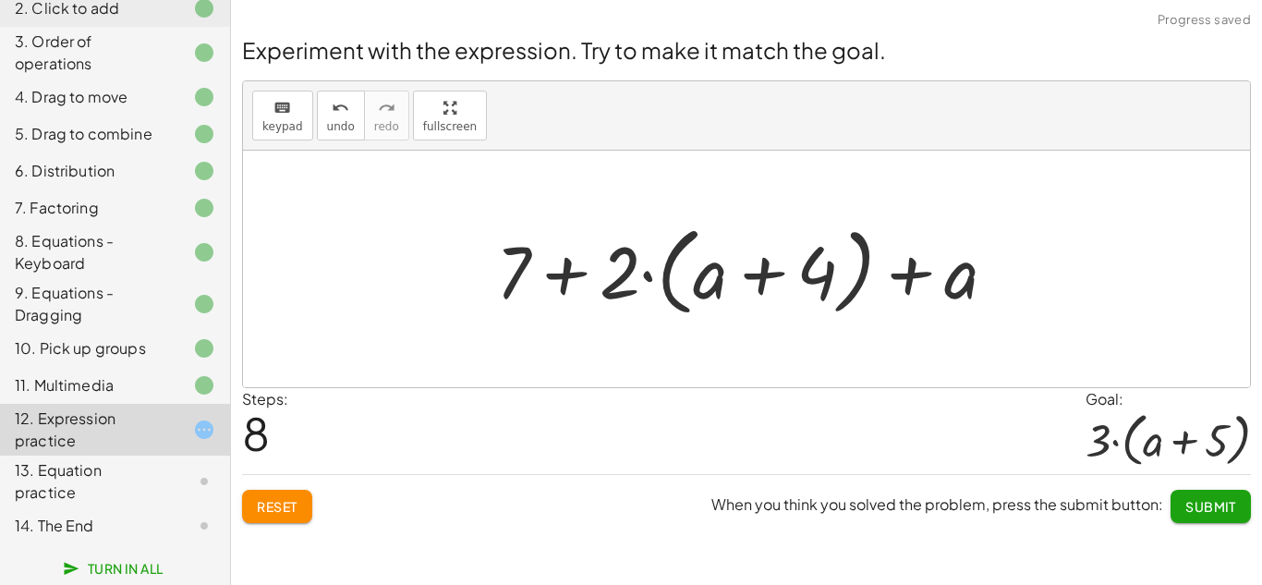
click at [551, 265] on div at bounding box center [753, 269] width 533 height 106
click at [960, 271] on div at bounding box center [753, 269] width 533 height 106
click at [915, 266] on div at bounding box center [753, 269] width 533 height 106
drag, startPoint x: 631, startPoint y: 264, endPoint x: 589, endPoint y: 257, distance: 42.2
click at [589, 257] on div at bounding box center [753, 269] width 533 height 106
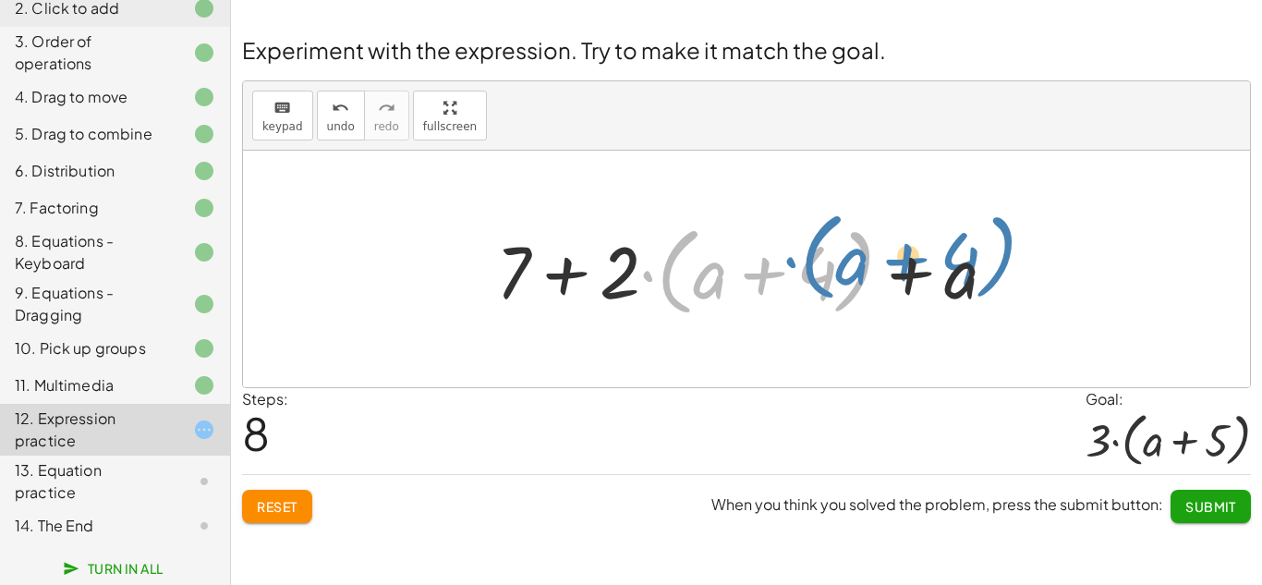
drag, startPoint x: 646, startPoint y: 272, endPoint x: 793, endPoint y: 259, distance: 147.5
click at [793, 259] on div at bounding box center [753, 269] width 533 height 106
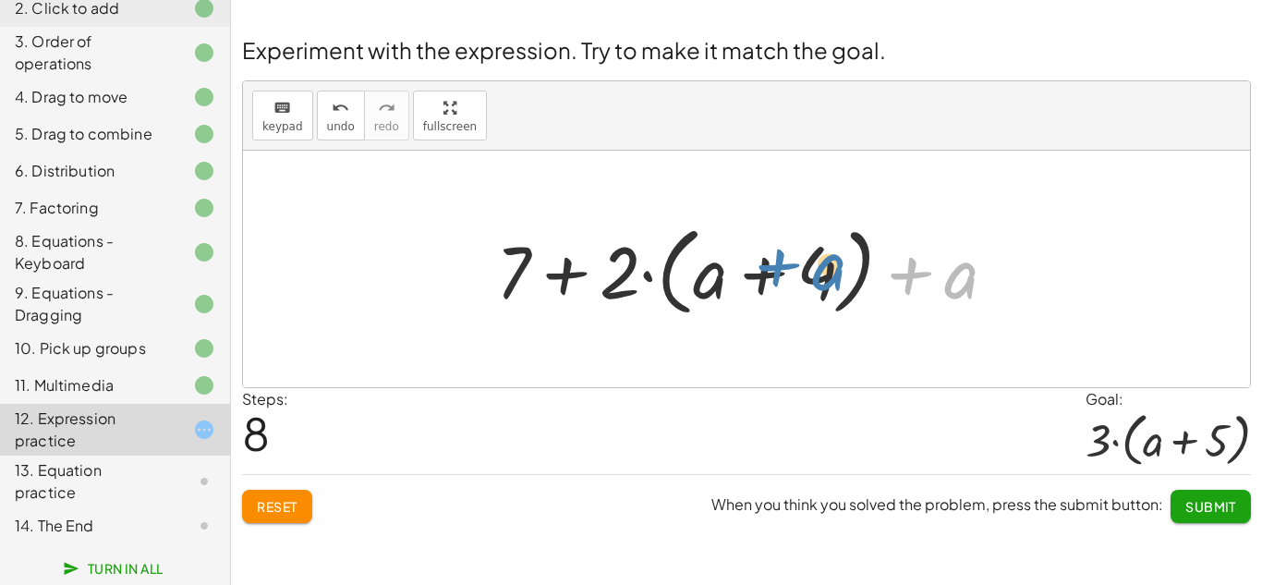
drag, startPoint x: 920, startPoint y: 285, endPoint x: 778, endPoint y: 277, distance: 142.5
click at [778, 277] on div at bounding box center [753, 269] width 533 height 106
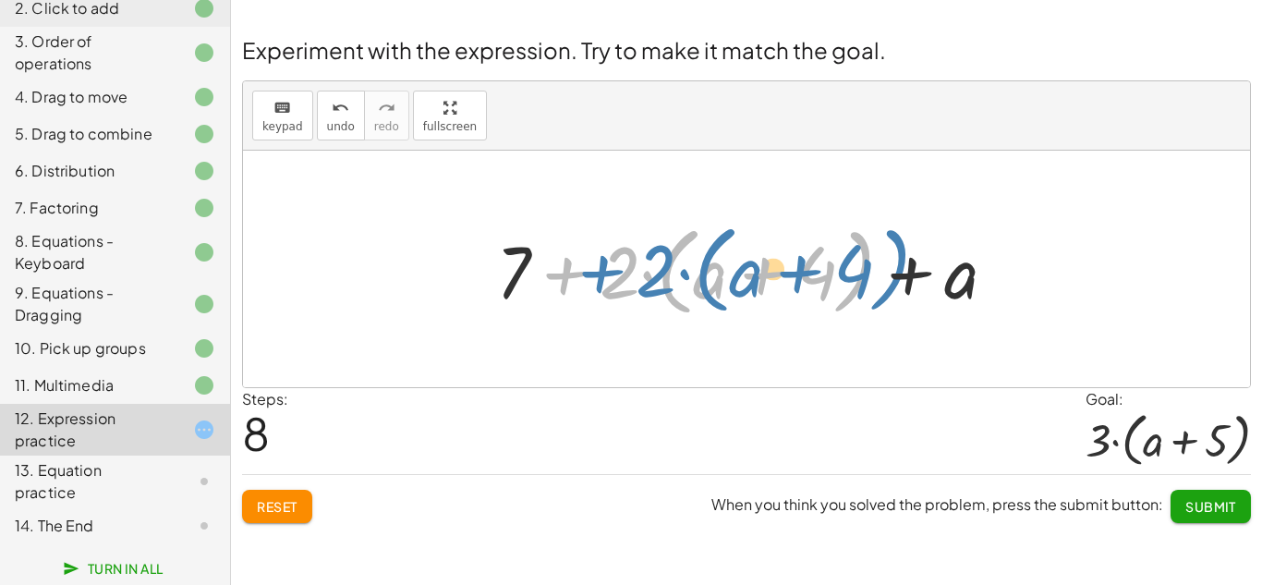
drag, startPoint x: 593, startPoint y: 277, endPoint x: 511, endPoint y: 272, distance: 82.3
click at [511, 272] on div at bounding box center [753, 269] width 533 height 106
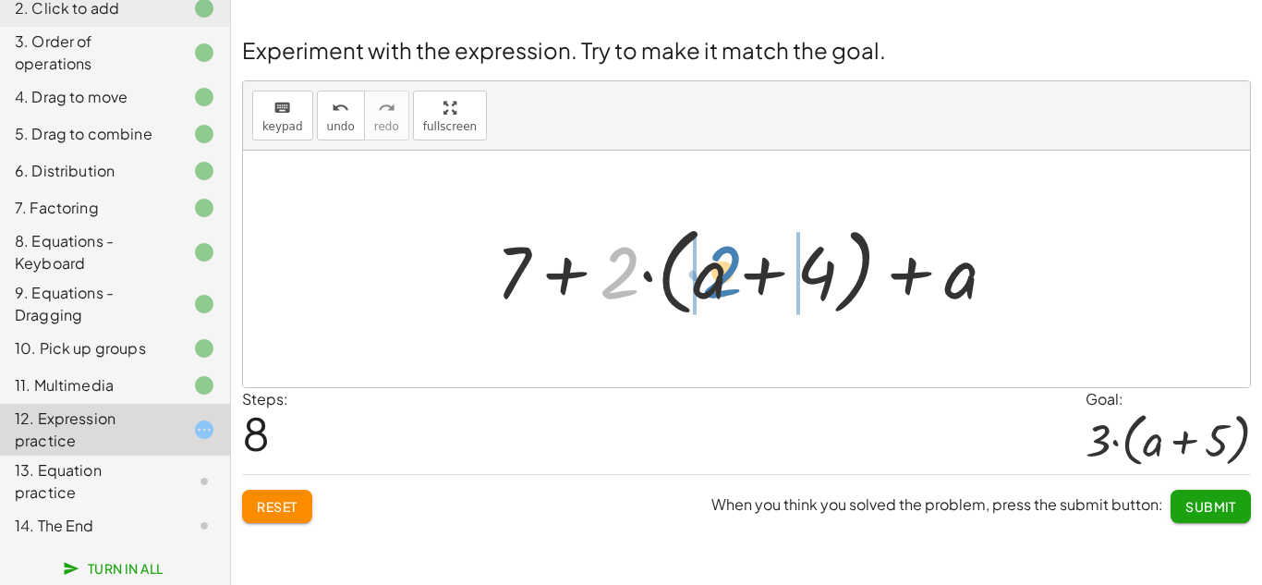
drag, startPoint x: 617, startPoint y: 274, endPoint x: 721, endPoint y: 276, distance: 104.4
click at [721, 276] on div at bounding box center [753, 269] width 533 height 106
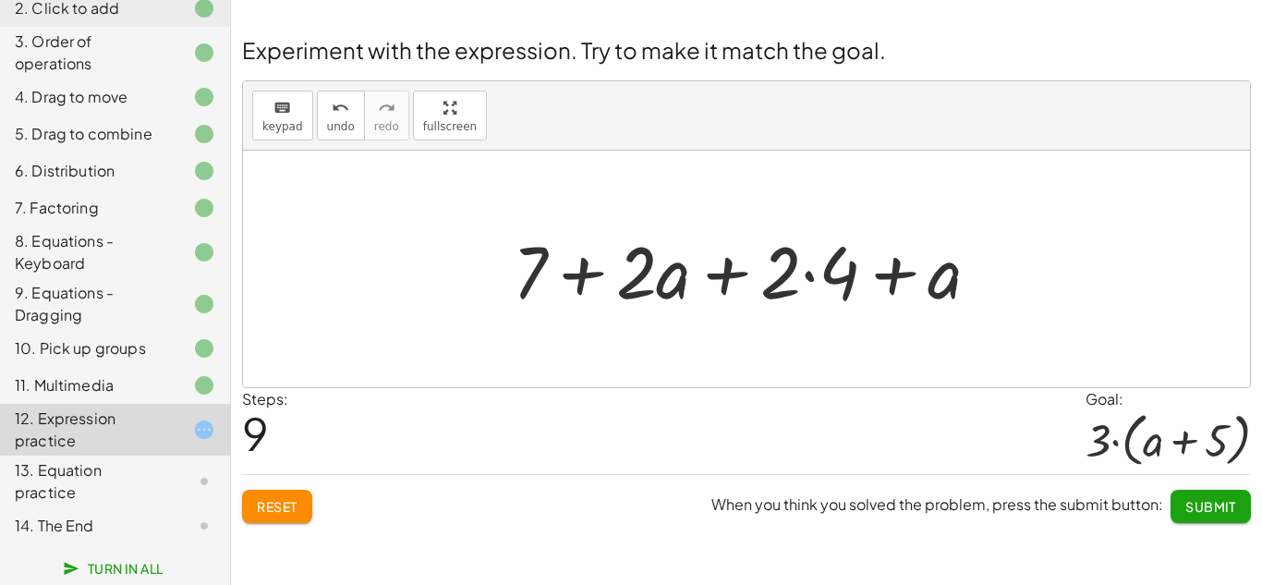
click at [708, 272] on div at bounding box center [753, 269] width 501 height 95
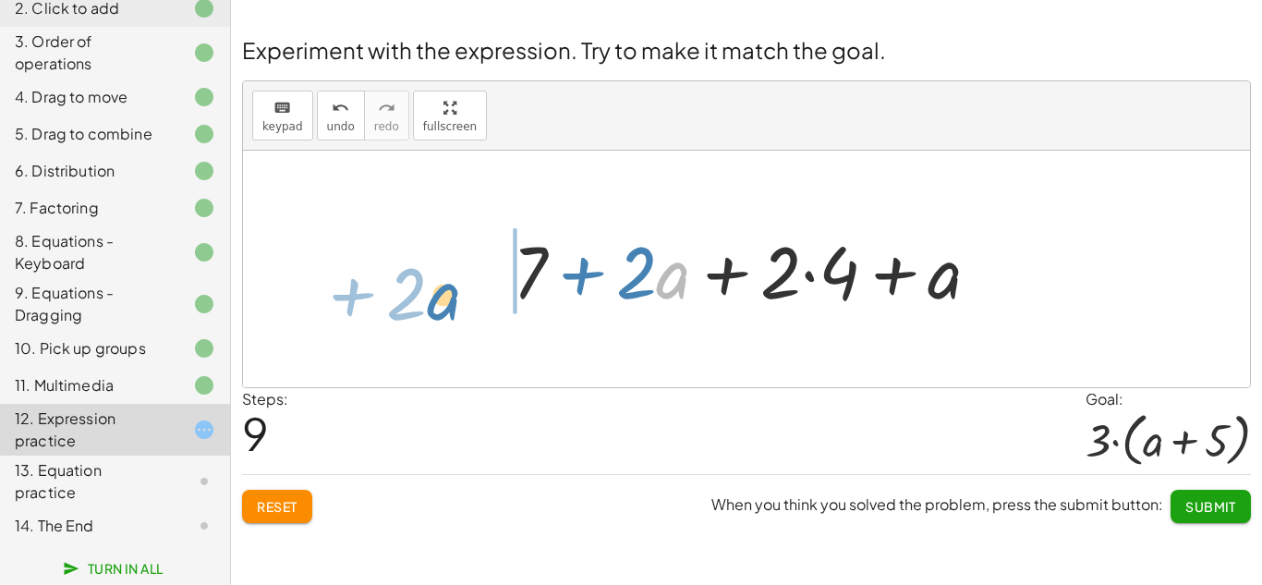
drag, startPoint x: 663, startPoint y: 280, endPoint x: 442, endPoint y: 296, distance: 221.4
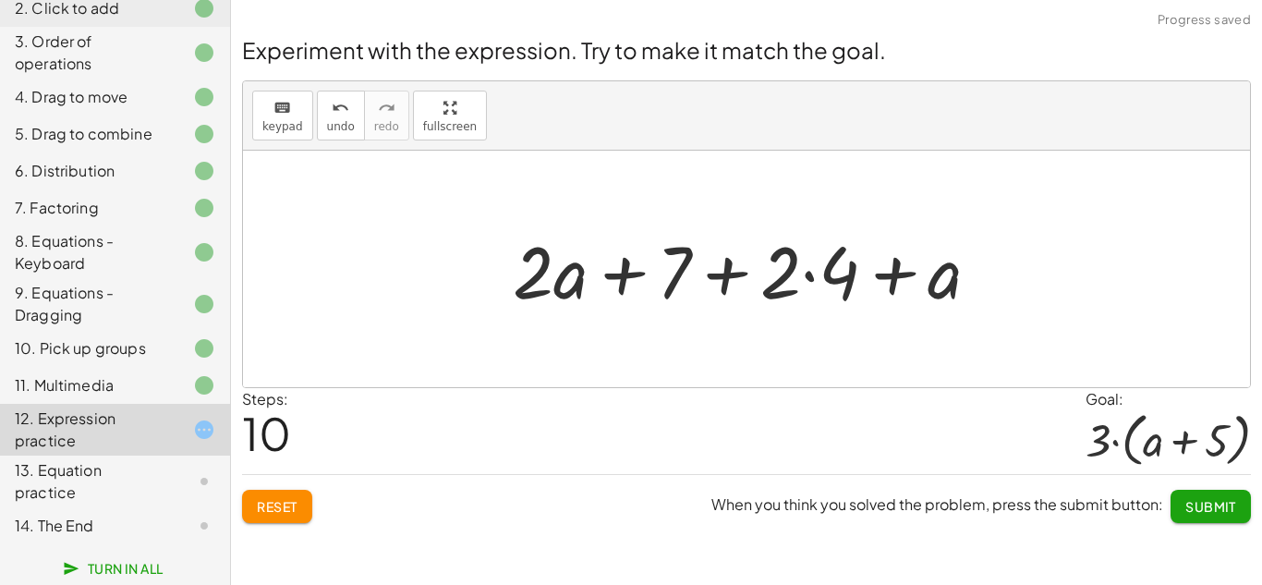
click at [613, 277] on div at bounding box center [753, 269] width 501 height 95
click at [896, 273] on div at bounding box center [753, 269] width 501 height 95
drag, startPoint x: 787, startPoint y: 282, endPoint x: 537, endPoint y: 310, distance: 251.9
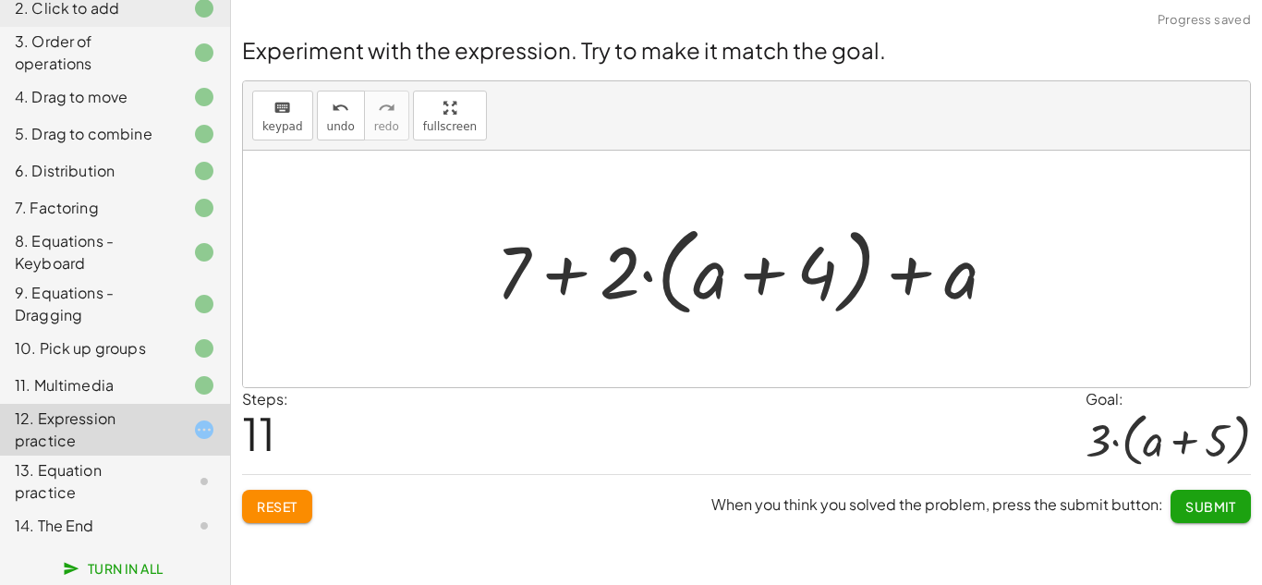
click at [740, 267] on div at bounding box center [753, 269] width 533 height 106
click at [552, 276] on div at bounding box center [753, 269] width 533 height 106
click at [926, 266] on div at bounding box center [753, 269] width 533 height 106
drag, startPoint x: 965, startPoint y: 278, endPoint x: 768, endPoint y: 288, distance: 197.0
click at [768, 288] on div at bounding box center [753, 269] width 533 height 106
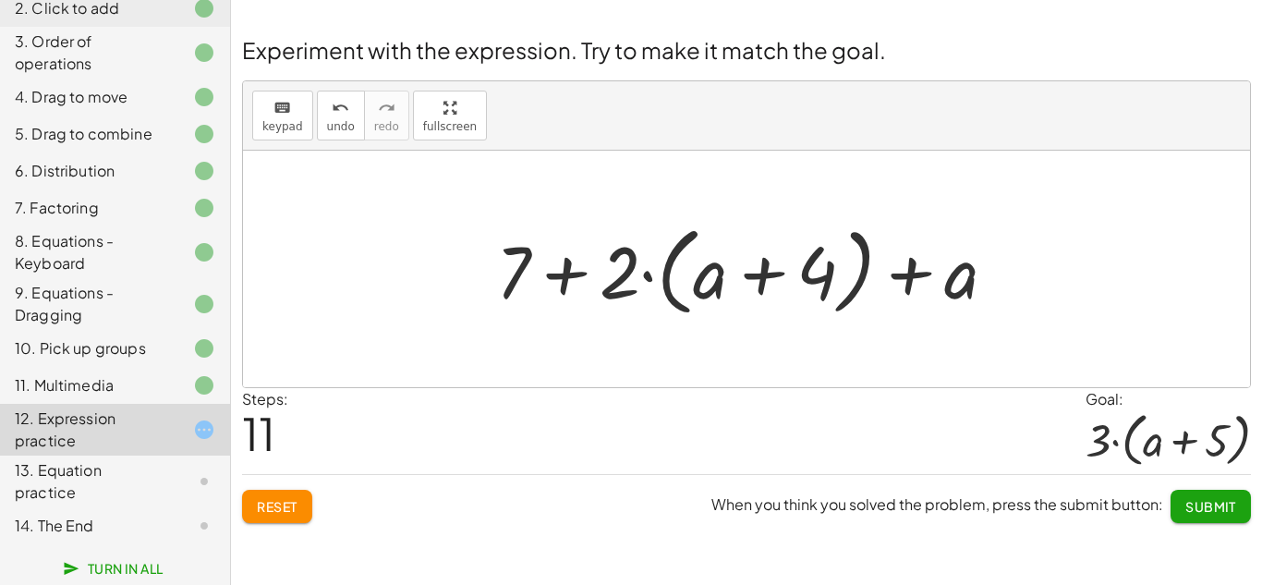
click at [759, 281] on div at bounding box center [753, 269] width 533 height 106
click at [760, 285] on div at bounding box center [753, 269] width 533 height 106
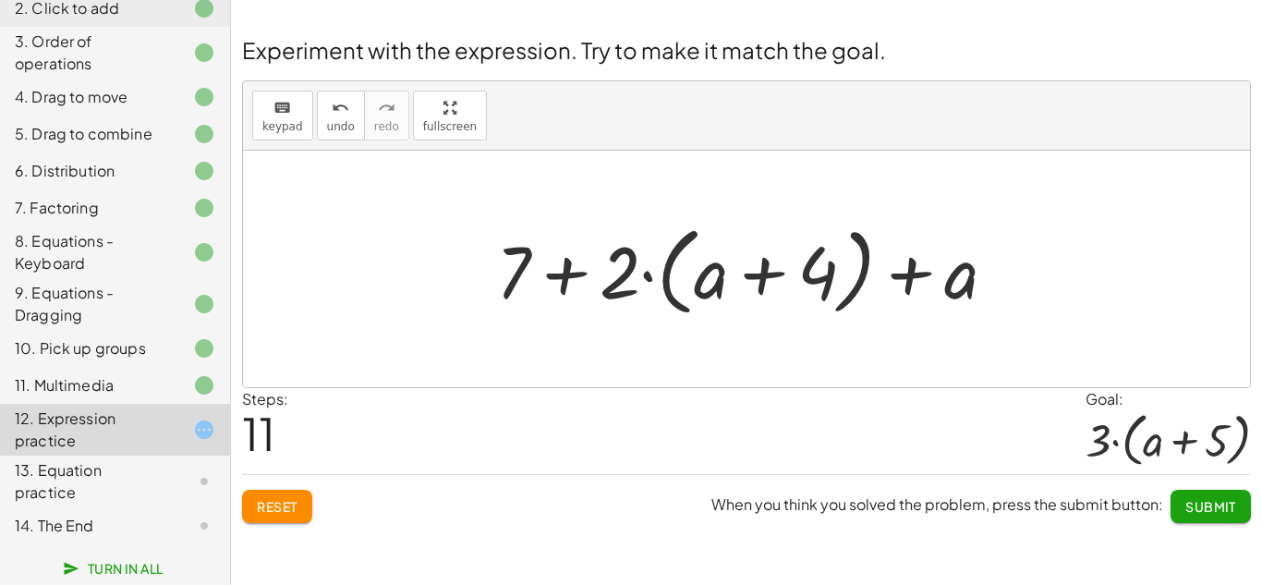
click at [760, 285] on div at bounding box center [753, 269] width 533 height 106
click at [294, 491] on button "Reset" at bounding box center [277, 506] width 70 height 33
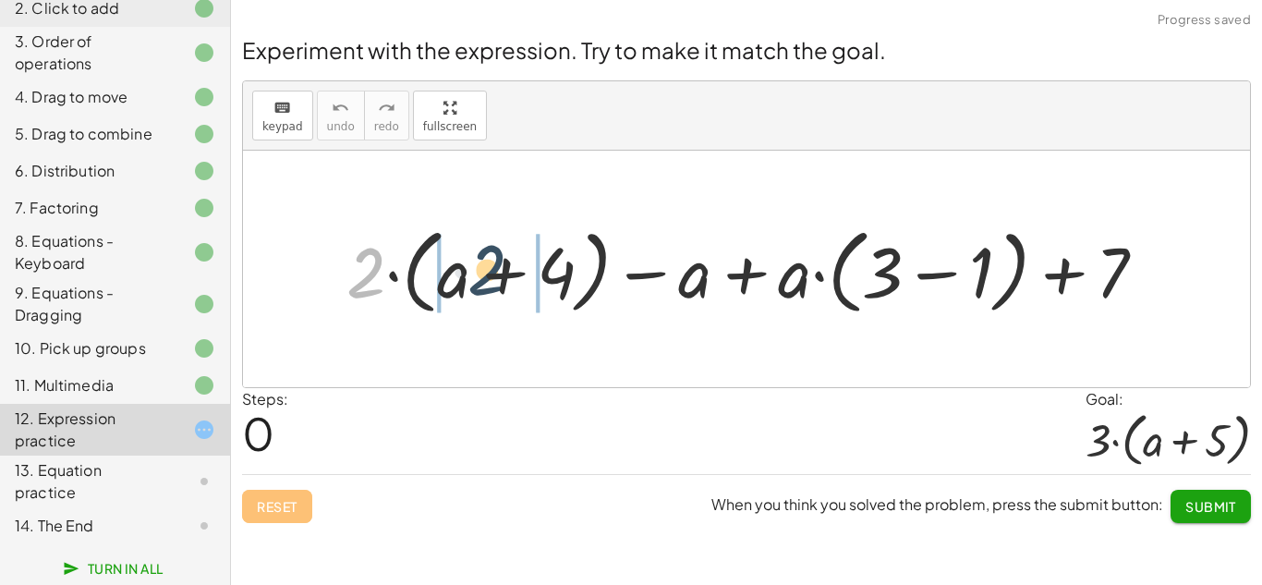
drag, startPoint x: 357, startPoint y: 278, endPoint x: 486, endPoint y: 276, distance: 128.4
click at [486, 276] on div at bounding box center [753, 269] width 833 height 103
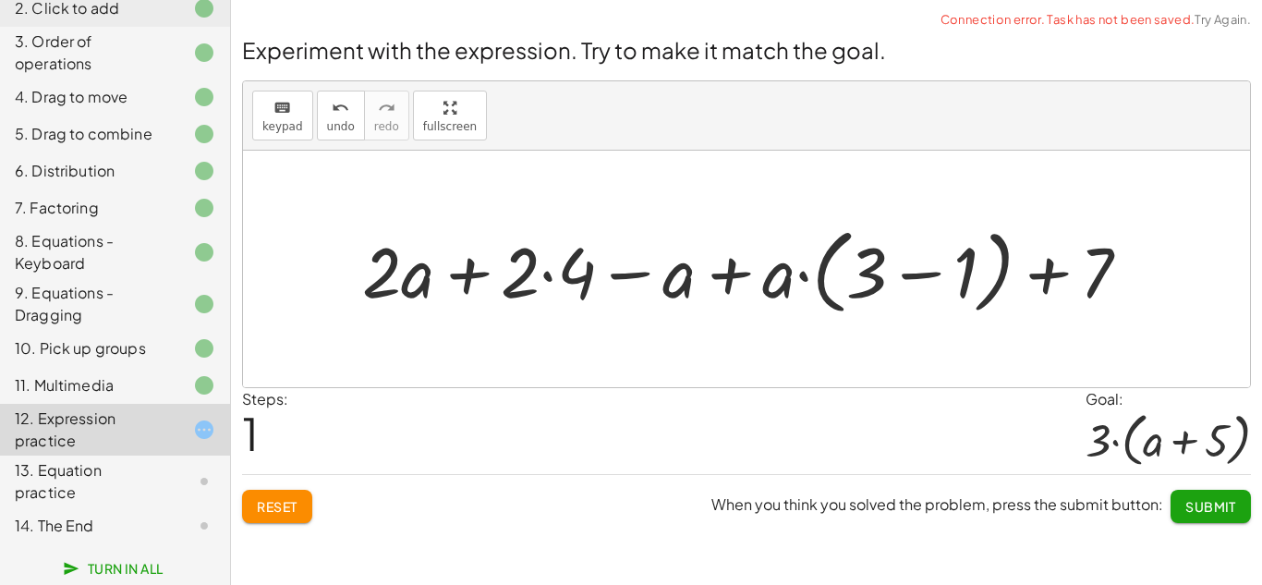
click at [514, 275] on div at bounding box center [754, 269] width 802 height 103
click at [461, 274] on div at bounding box center [754, 269] width 802 height 103
click at [725, 268] on div at bounding box center [754, 269] width 802 height 103
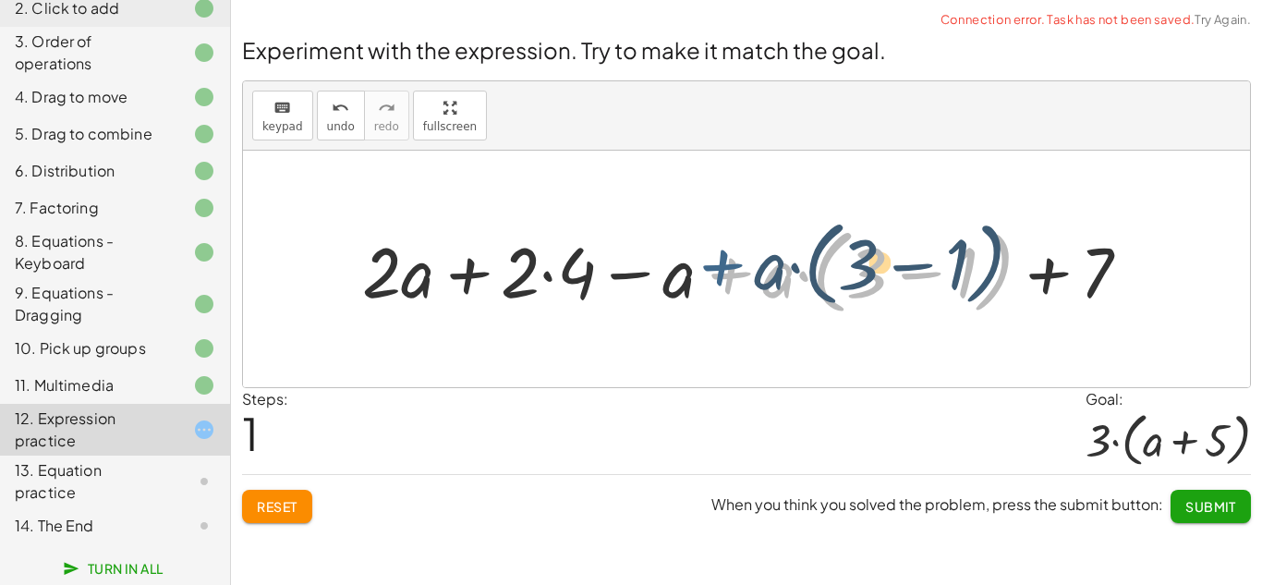
click at [705, 285] on div at bounding box center [754, 269] width 802 height 103
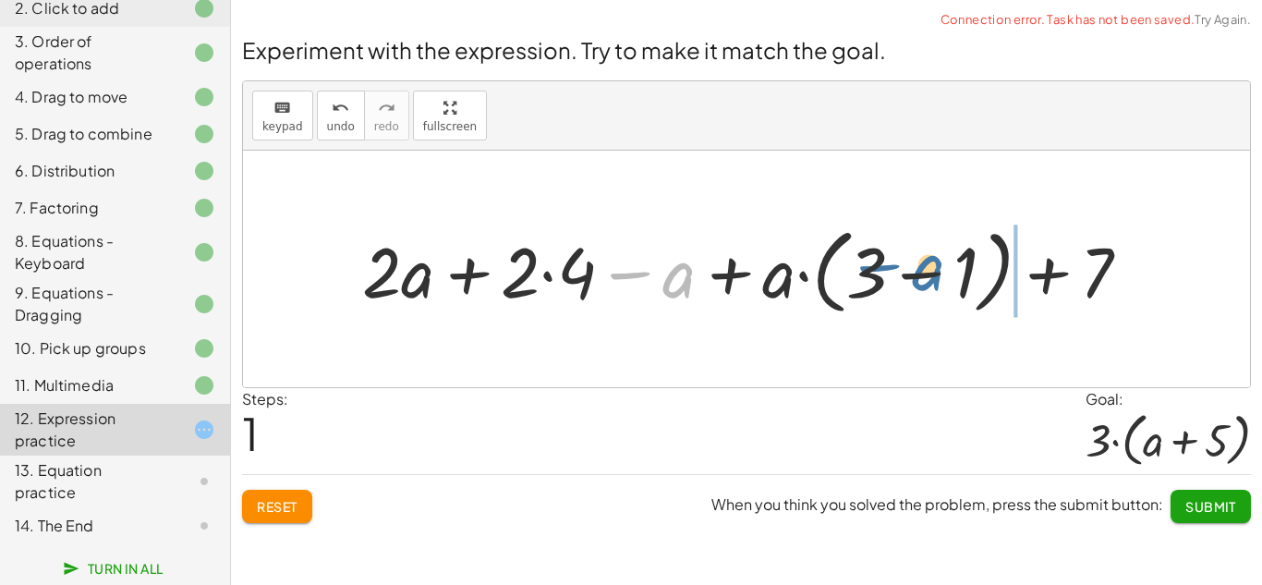
drag, startPoint x: 689, startPoint y: 282, endPoint x: 944, endPoint y: 277, distance: 255.0
click at [944, 277] on div at bounding box center [754, 269] width 802 height 103
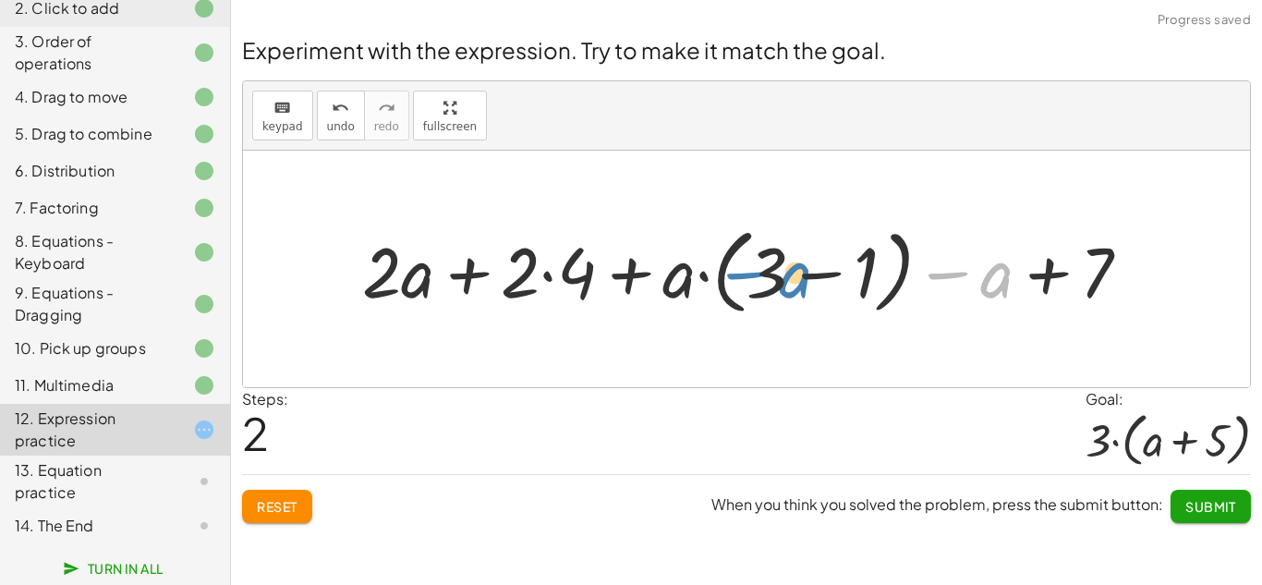
drag, startPoint x: 979, startPoint y: 284, endPoint x: 802, endPoint y: 288, distance: 177.4
click at [802, 288] on div at bounding box center [754, 269] width 802 height 103
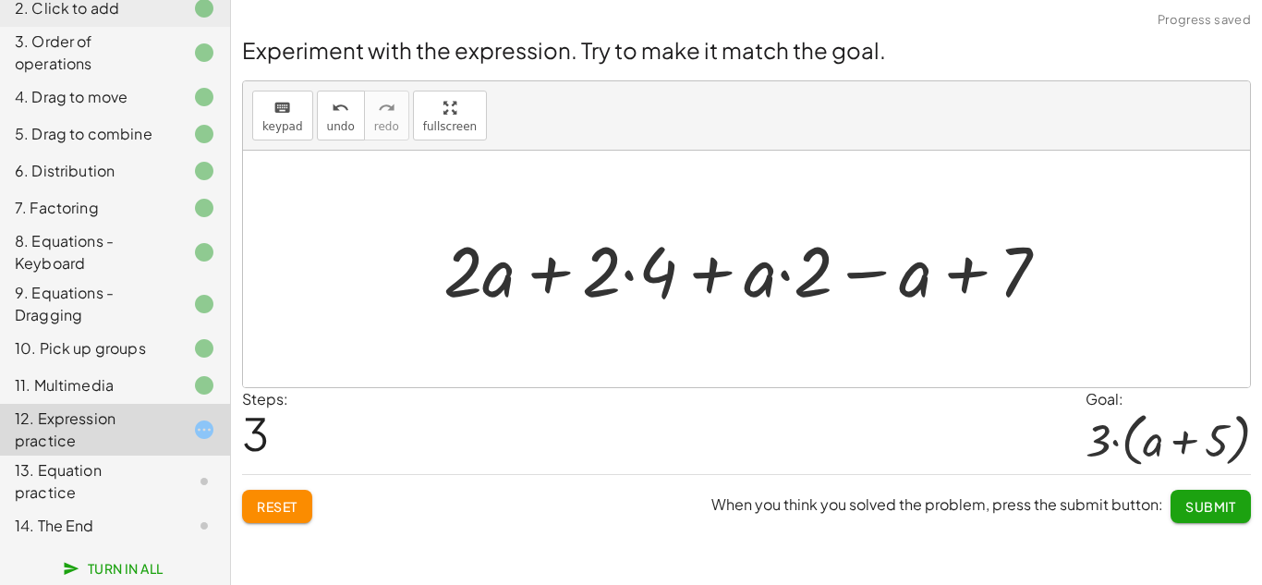
click at [870, 265] on div at bounding box center [753, 268] width 639 height 91
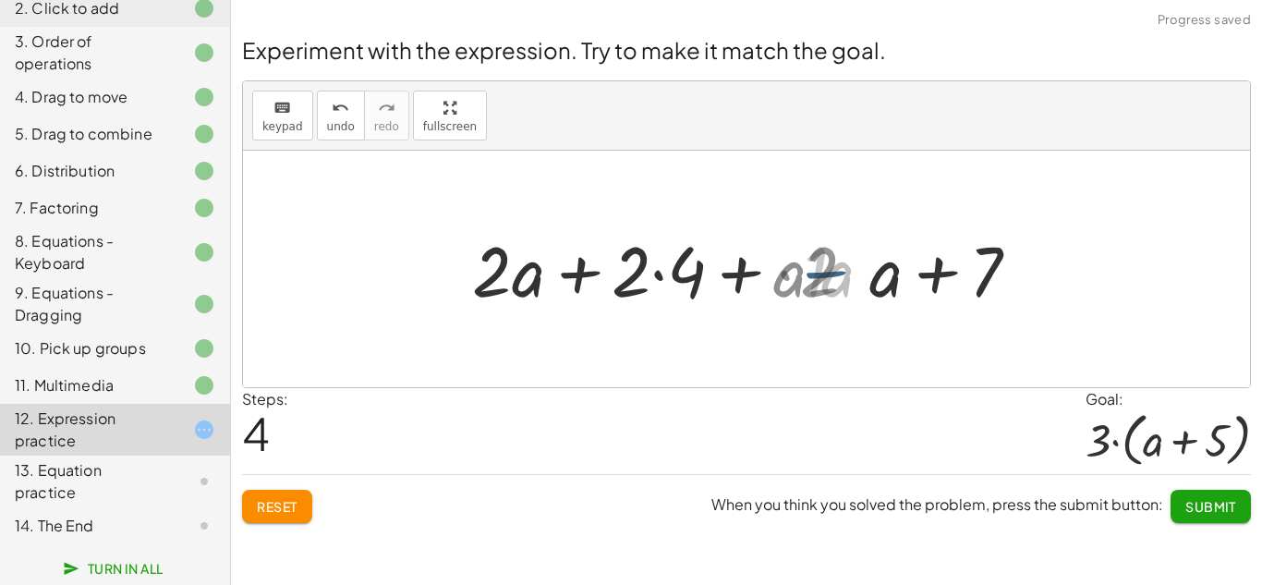
click at [877, 282] on div at bounding box center [753, 268] width 483 height 91
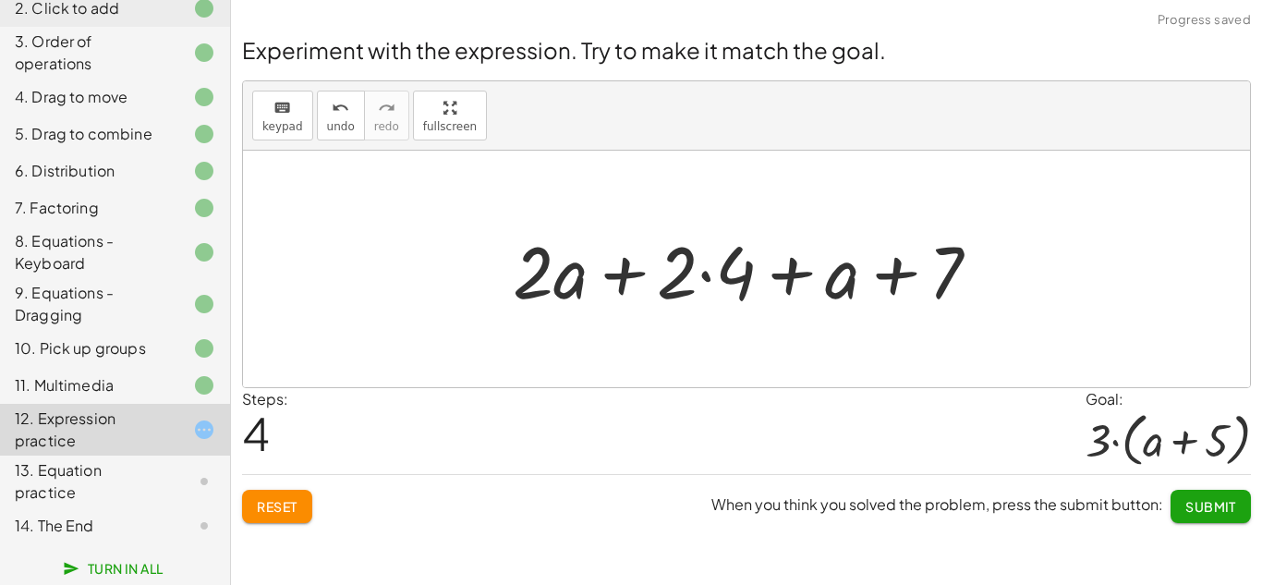
click at [897, 277] on div at bounding box center [753, 269] width 501 height 95
click at [794, 276] on div at bounding box center [753, 269] width 501 height 95
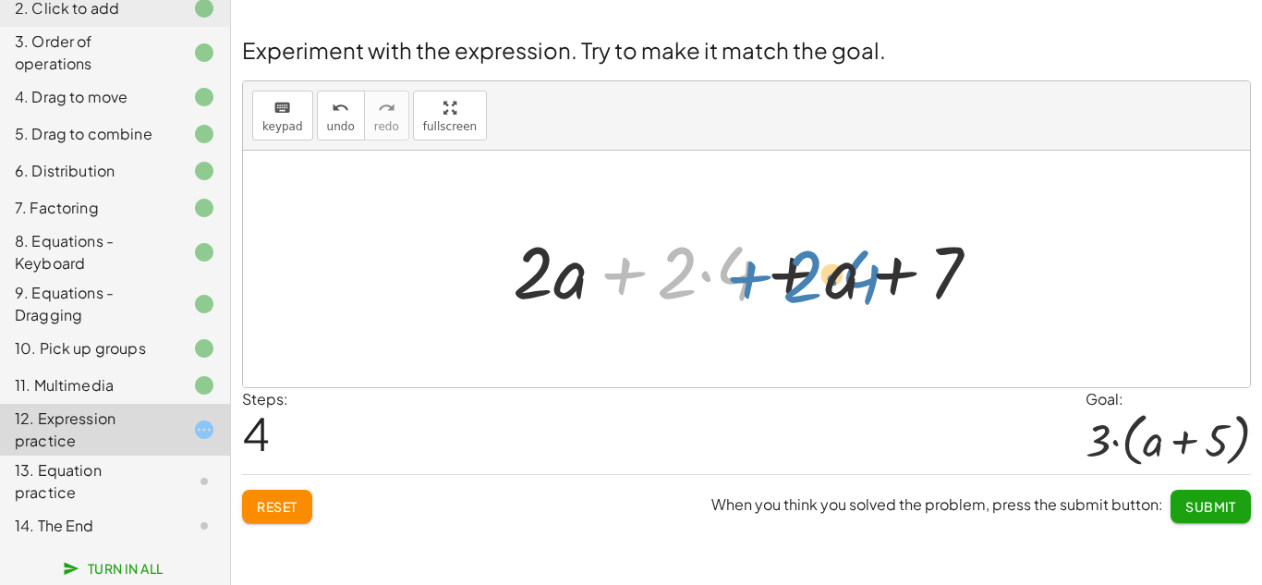
drag, startPoint x: 623, startPoint y: 271, endPoint x: 764, endPoint y: 272, distance: 140.4
click at [764, 272] on div at bounding box center [753, 269] width 501 height 95
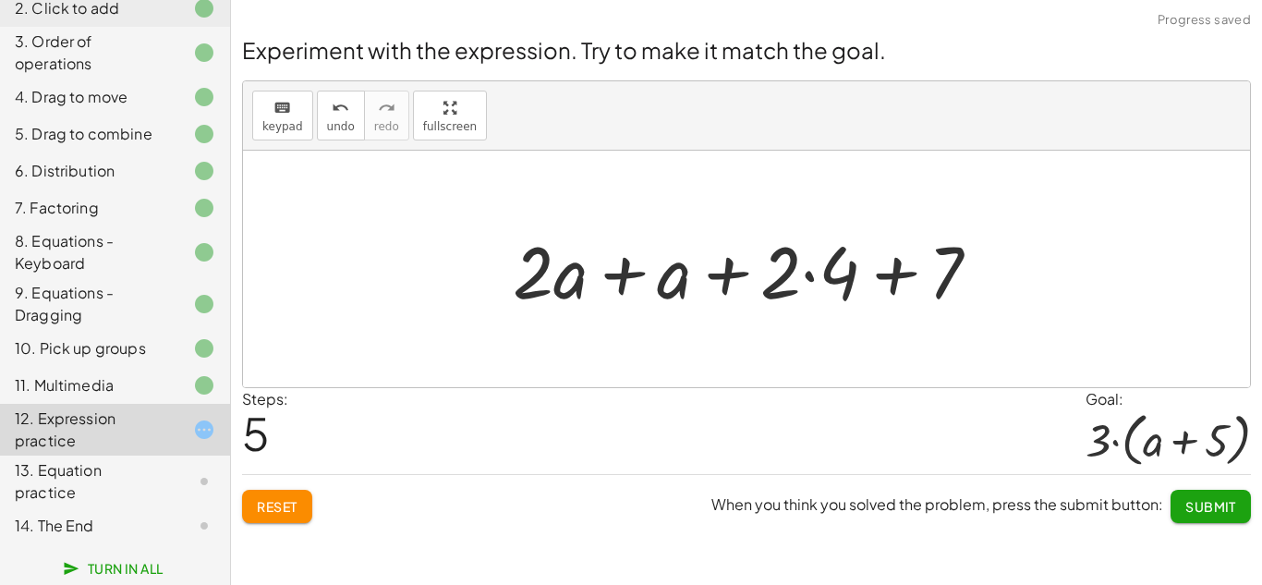
click at [737, 270] on div at bounding box center [753, 269] width 501 height 95
click at [901, 258] on div at bounding box center [753, 269] width 501 height 95
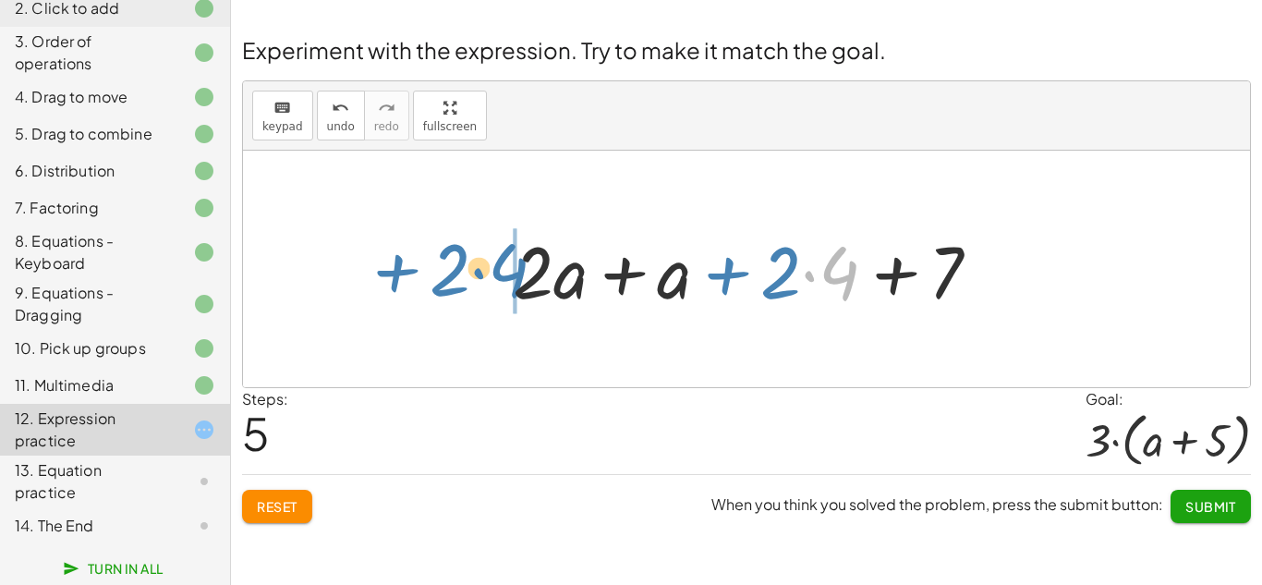
drag, startPoint x: 836, startPoint y: 276, endPoint x: 504, endPoint y: 278, distance: 331.6
click at [504, 278] on div at bounding box center [753, 269] width 501 height 95
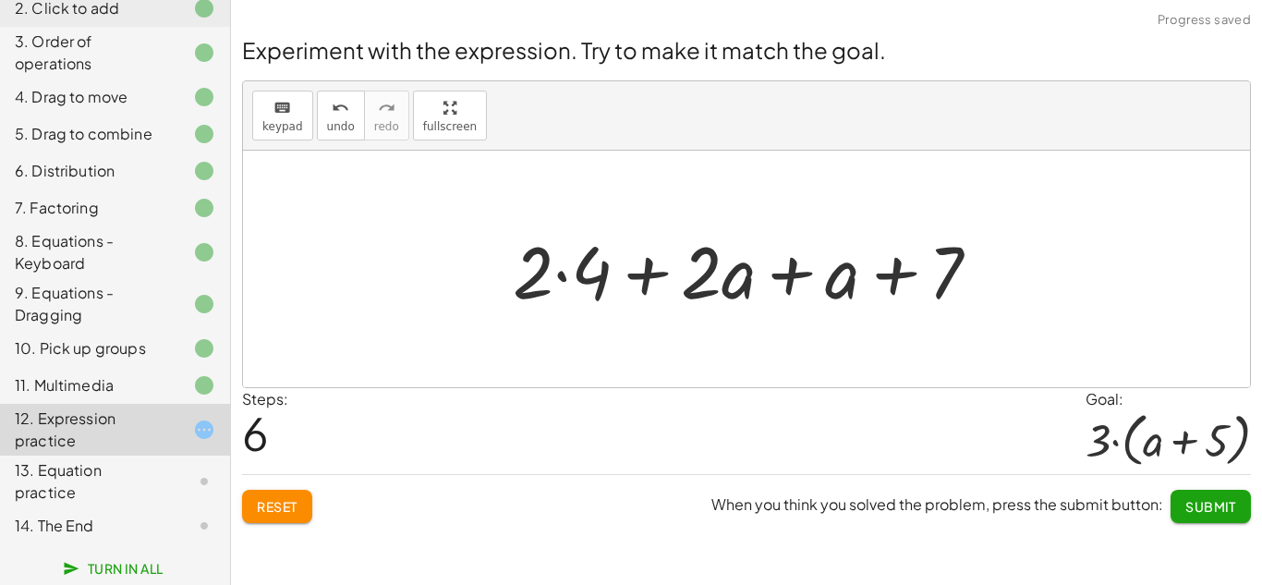
click at [635, 272] on div at bounding box center [753, 269] width 501 height 95
click at [727, 273] on div at bounding box center [753, 269] width 501 height 95
click at [815, 266] on div at bounding box center [753, 269] width 501 height 95
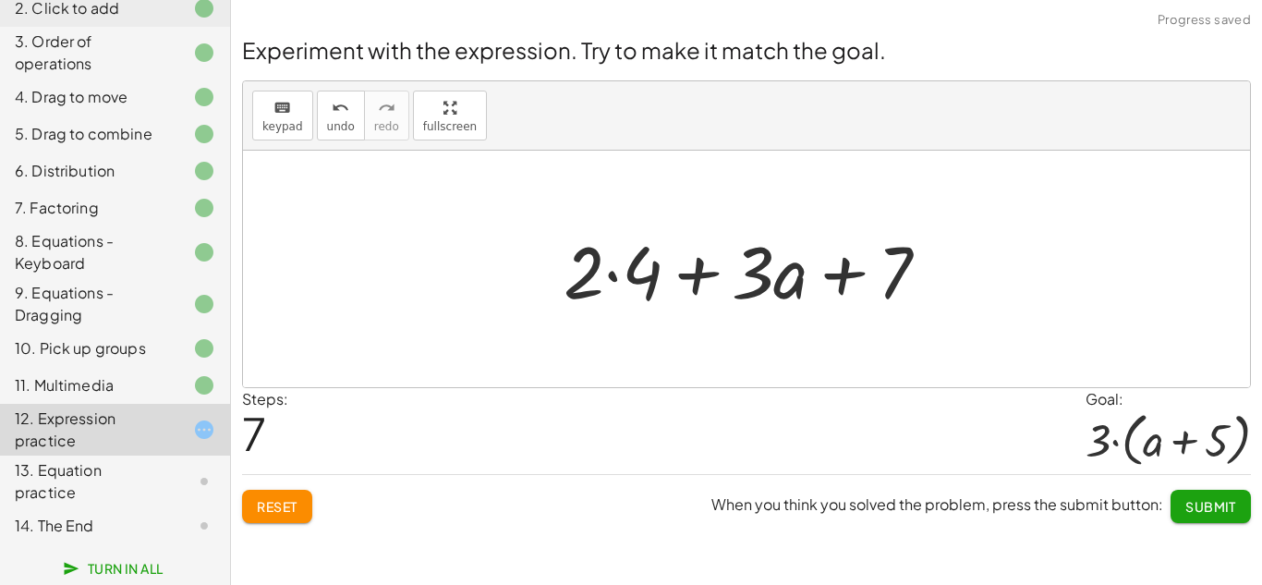
click at [836, 274] on div at bounding box center [753, 269] width 398 height 95
click at [900, 271] on div at bounding box center [753, 269] width 398 height 95
click at [838, 272] on div at bounding box center [753, 269] width 398 height 95
click at [657, 271] on div at bounding box center [753, 269] width 398 height 95
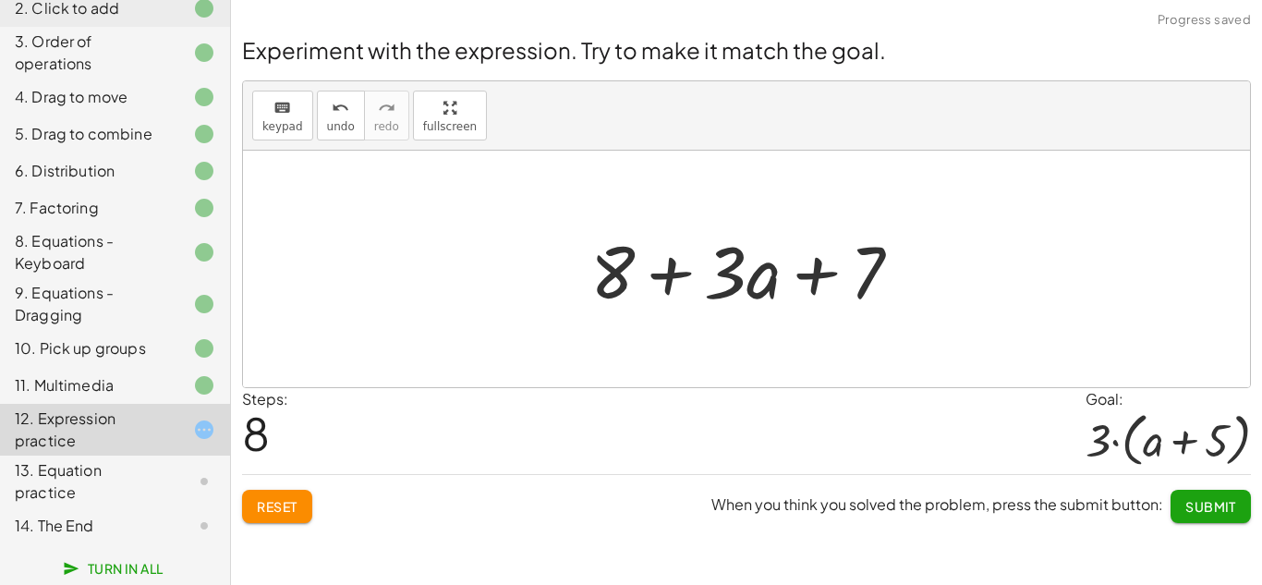
click at [666, 272] on div at bounding box center [753, 269] width 345 height 95
click at [795, 281] on div at bounding box center [753, 269] width 345 height 95
drag, startPoint x: 623, startPoint y: 269, endPoint x: 749, endPoint y: 275, distance: 125.8
click at [749, 275] on div at bounding box center [753, 269] width 345 height 95
drag, startPoint x: 582, startPoint y: 286, endPoint x: 789, endPoint y: 285, distance: 206.9
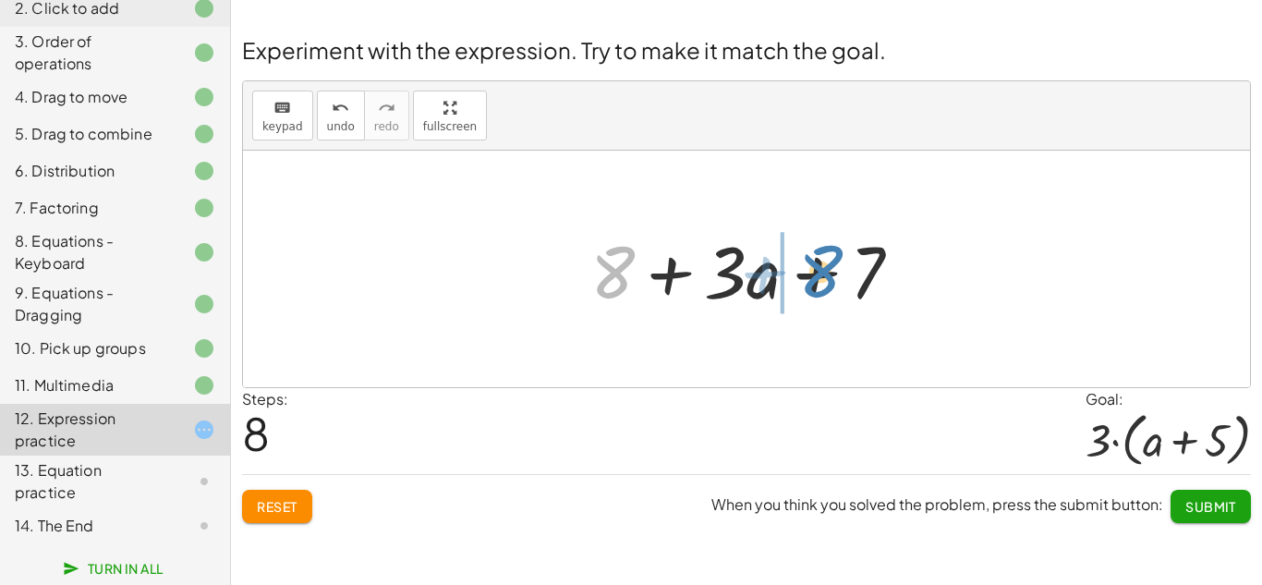
click at [789, 285] on div at bounding box center [753, 269] width 345 height 95
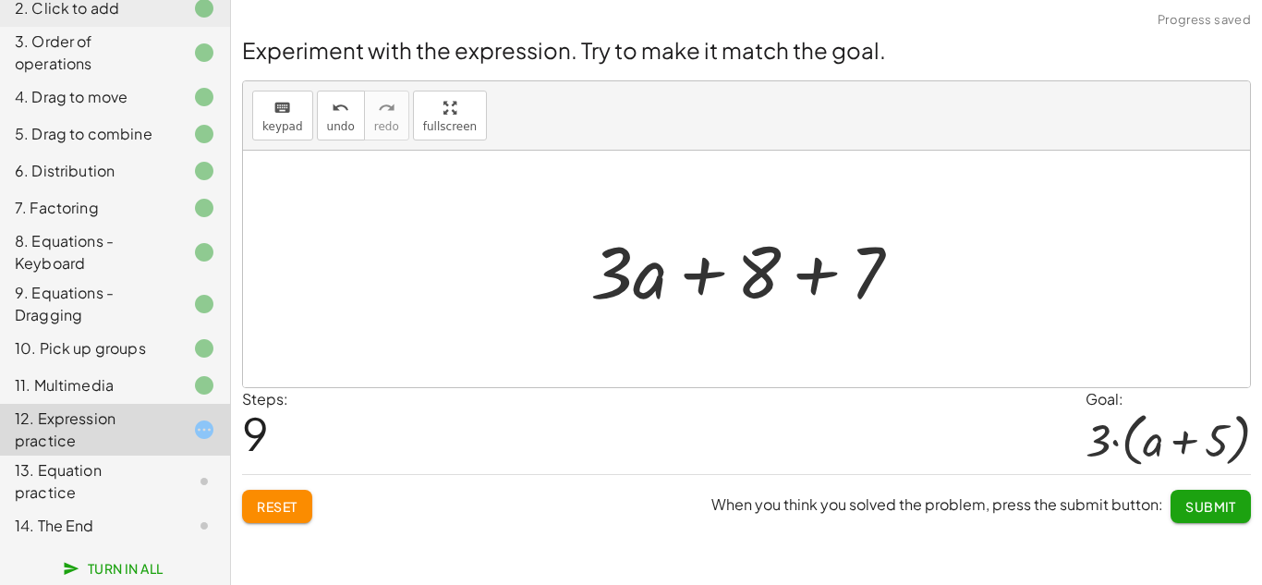
click at [692, 263] on div at bounding box center [753, 269] width 345 height 95
drag, startPoint x: 810, startPoint y: 276, endPoint x: 406, endPoint y: 286, distance: 403.8
click at [406, 286] on div "+ · 2 · ( + a + 4 ) − a + · a · ( + 3 − 1 ) + 7 + · 2 · a + · 2 · 4 − a + · a ·…" at bounding box center [746, 269] width 1007 height 236
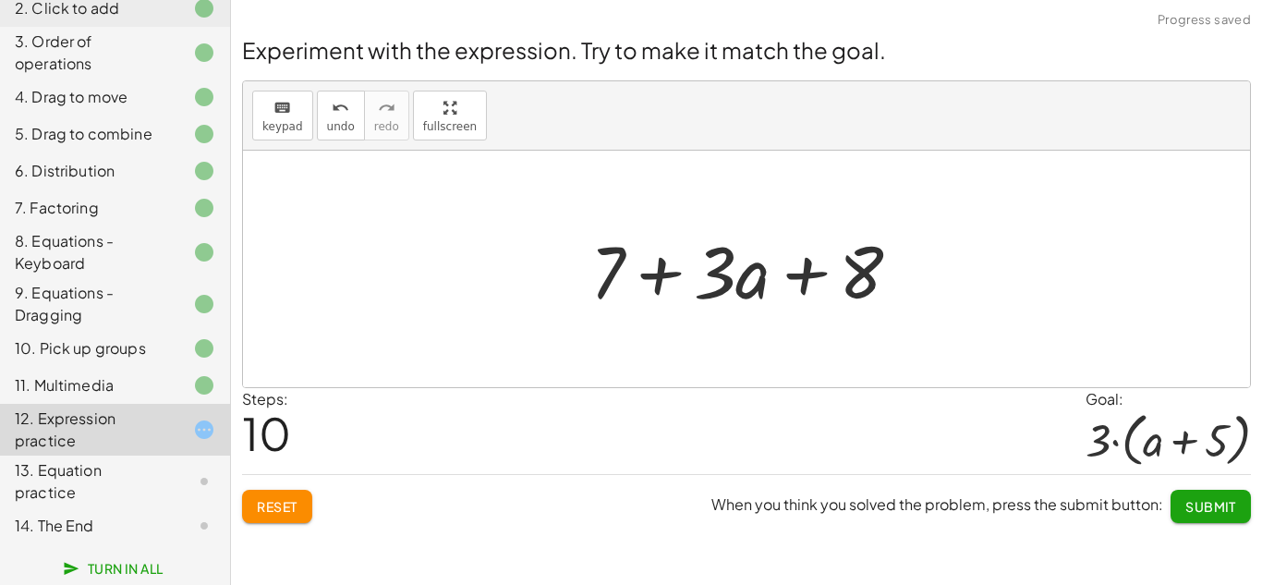
click at [660, 279] on div at bounding box center [753, 269] width 345 height 95
click at [807, 272] on div at bounding box center [753, 269] width 345 height 95
drag, startPoint x: 728, startPoint y: 287, endPoint x: 871, endPoint y: 281, distance: 143.3
click at [871, 281] on div at bounding box center [753, 269] width 345 height 95
click at [284, 512] on span "Reset" at bounding box center [277, 506] width 41 height 17
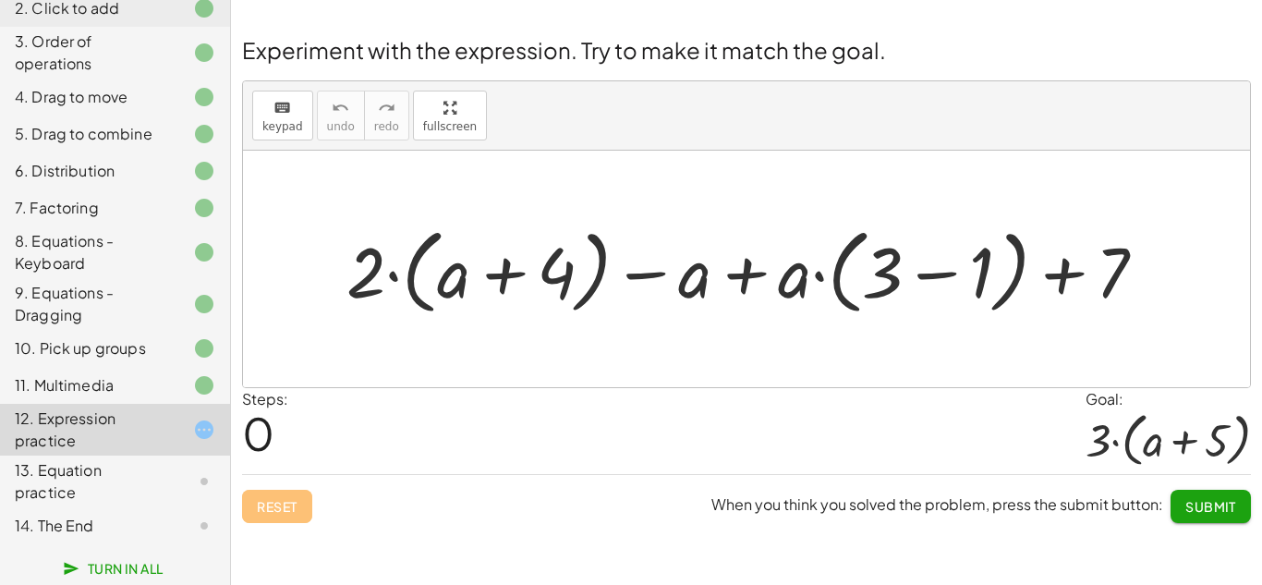
click at [1227, 491] on button "Submit" at bounding box center [1210, 506] width 80 height 33
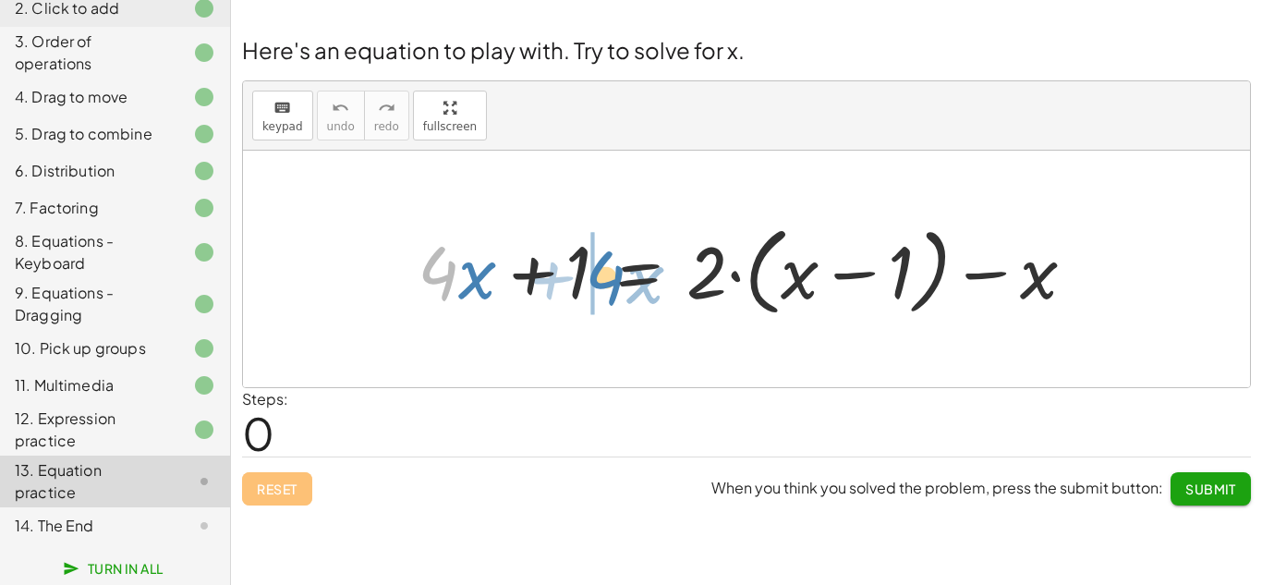
drag, startPoint x: 428, startPoint y: 272, endPoint x: 597, endPoint y: 278, distance: 169.1
click at [597, 278] on div at bounding box center [753, 269] width 691 height 106
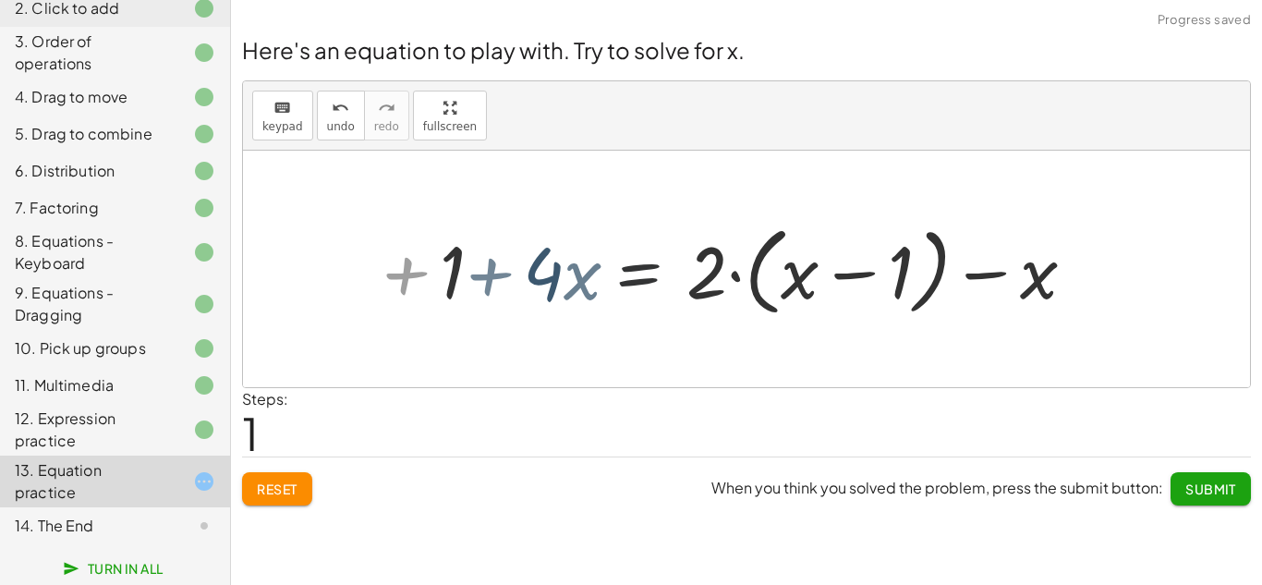
click at [597, 278] on div at bounding box center [753, 269] width 691 height 106
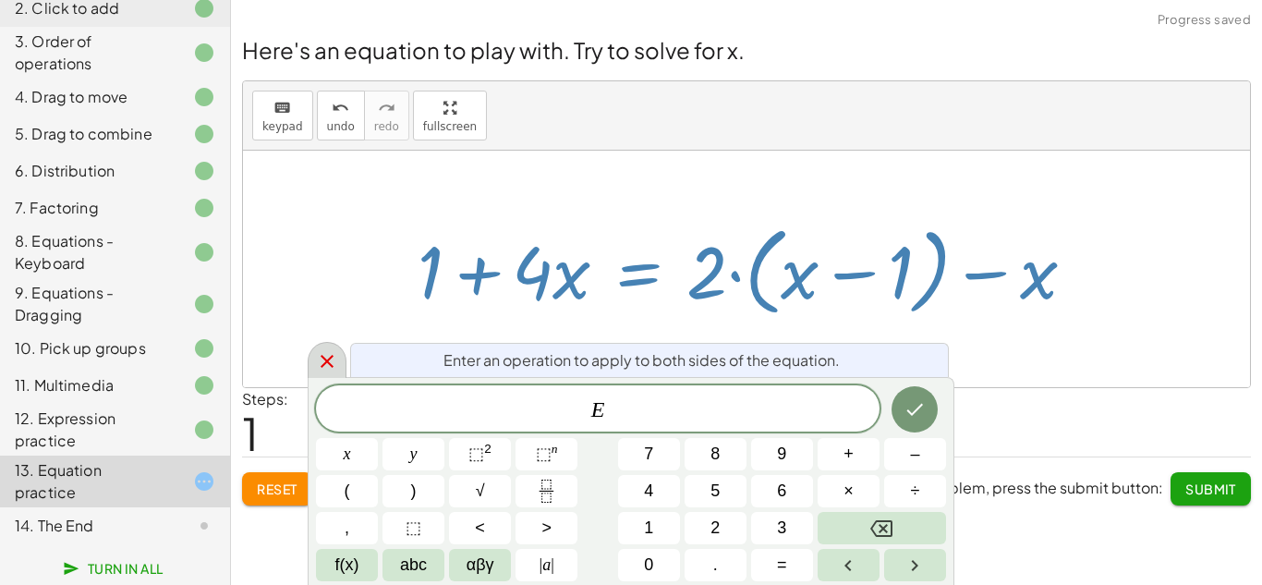
click at [309, 352] on div at bounding box center [327, 360] width 39 height 36
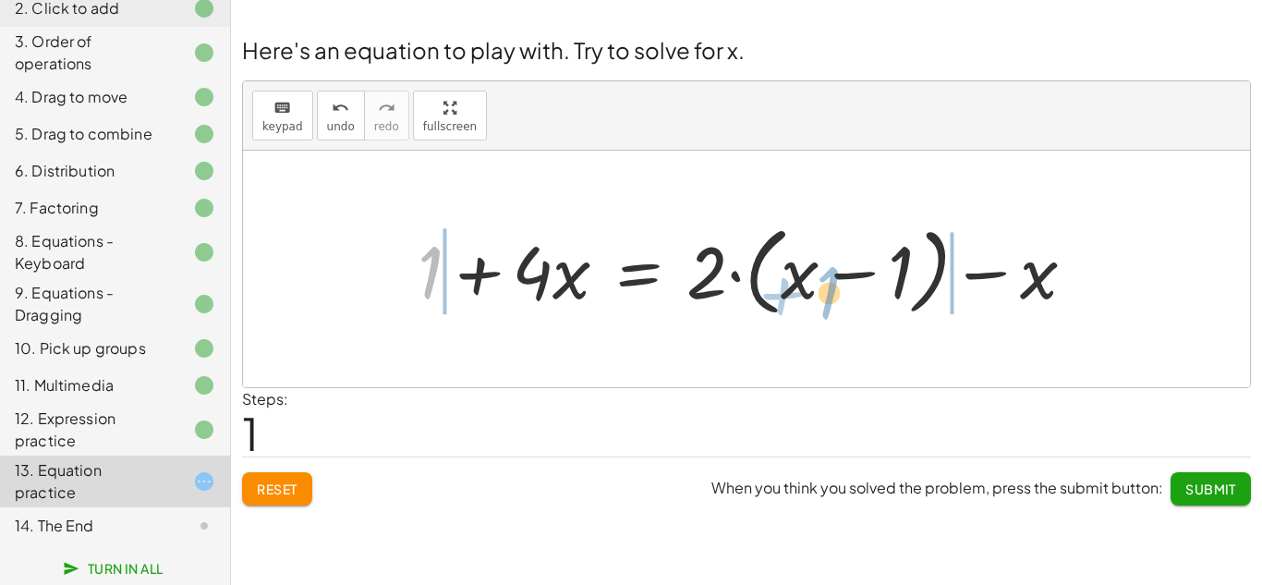
drag, startPoint x: 424, startPoint y: 289, endPoint x: 824, endPoint y: 307, distance: 400.3
click at [824, 307] on div at bounding box center [753, 269] width 691 height 106
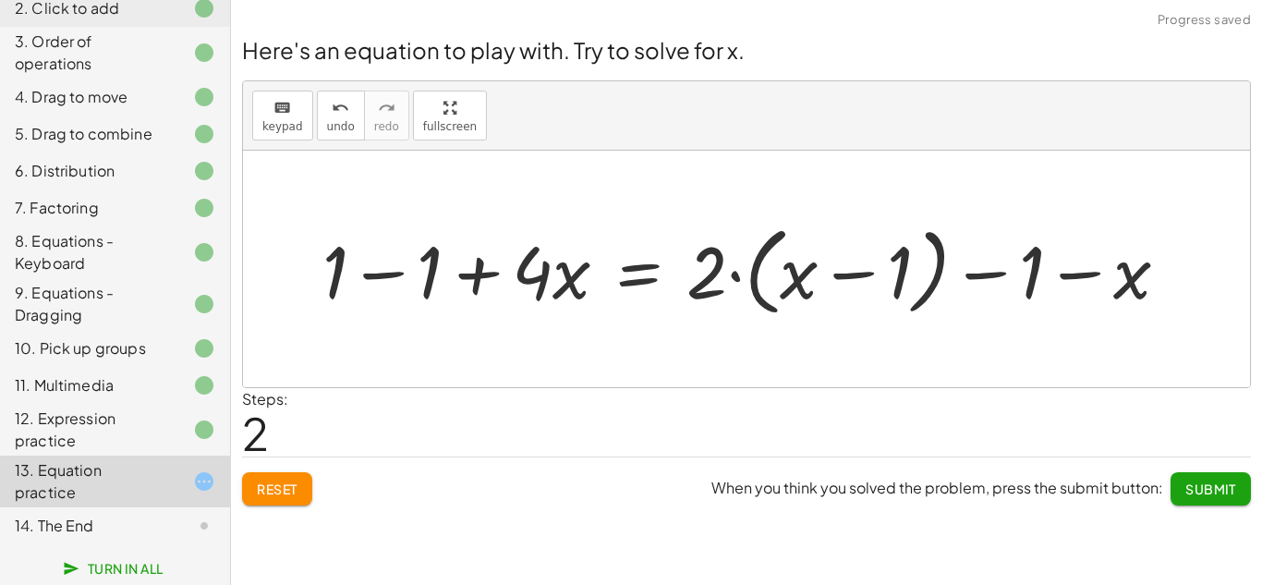
click at [1076, 274] on div at bounding box center [752, 269] width 879 height 106
drag, startPoint x: 1131, startPoint y: 279, endPoint x: 712, endPoint y: 287, distance: 418.5
click at [712, 287] on div at bounding box center [752, 269] width 879 height 106
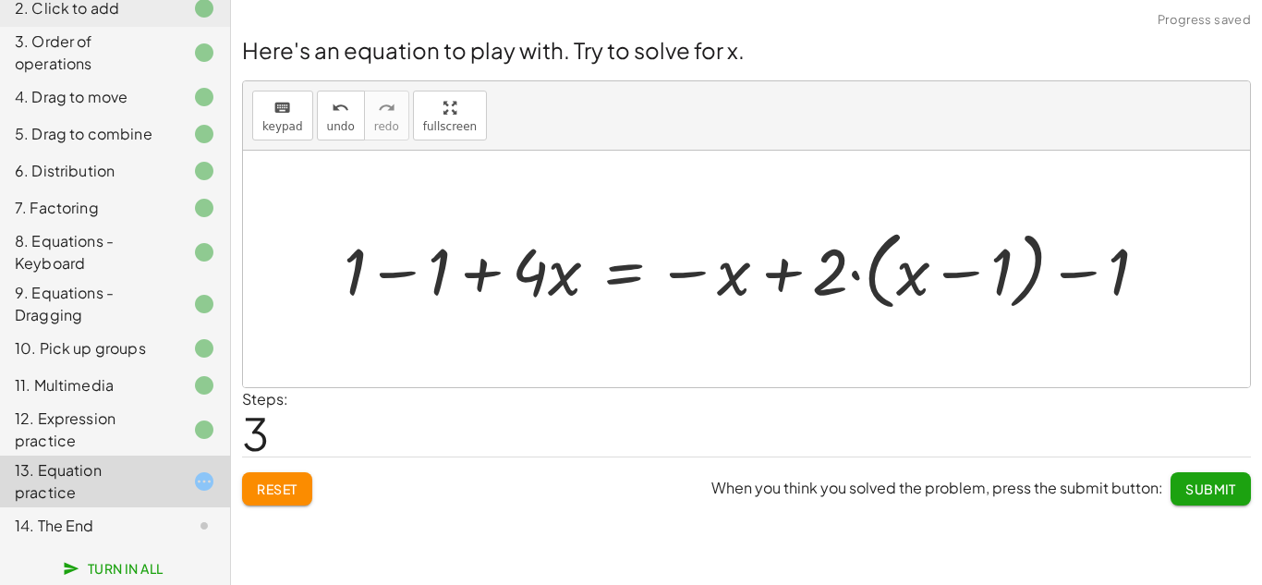
click at [780, 272] on div at bounding box center [753, 268] width 838 height 95
click at [950, 272] on div at bounding box center [753, 268] width 838 height 95
drag, startPoint x: 914, startPoint y: 272, endPoint x: 283, endPoint y: 262, distance: 631.9
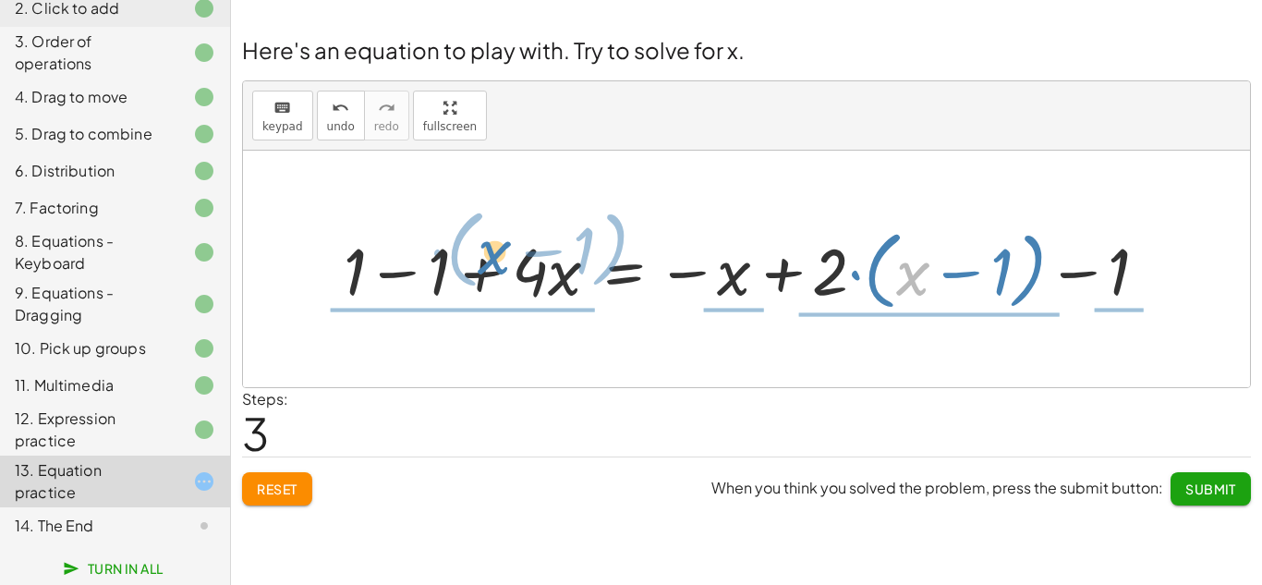
drag, startPoint x: 914, startPoint y: 286, endPoint x: 492, endPoint y: 271, distance: 421.5
click at [492, 271] on div at bounding box center [753, 268] width 838 height 95
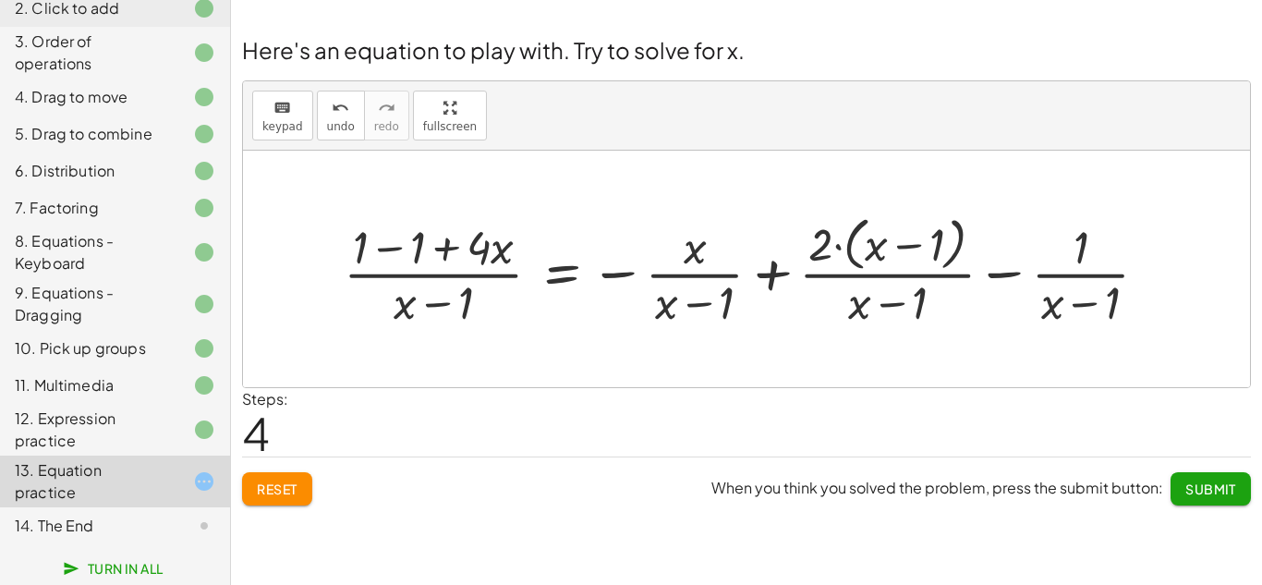
click at [1187, 493] on span "Submit" at bounding box center [1210, 488] width 51 height 17
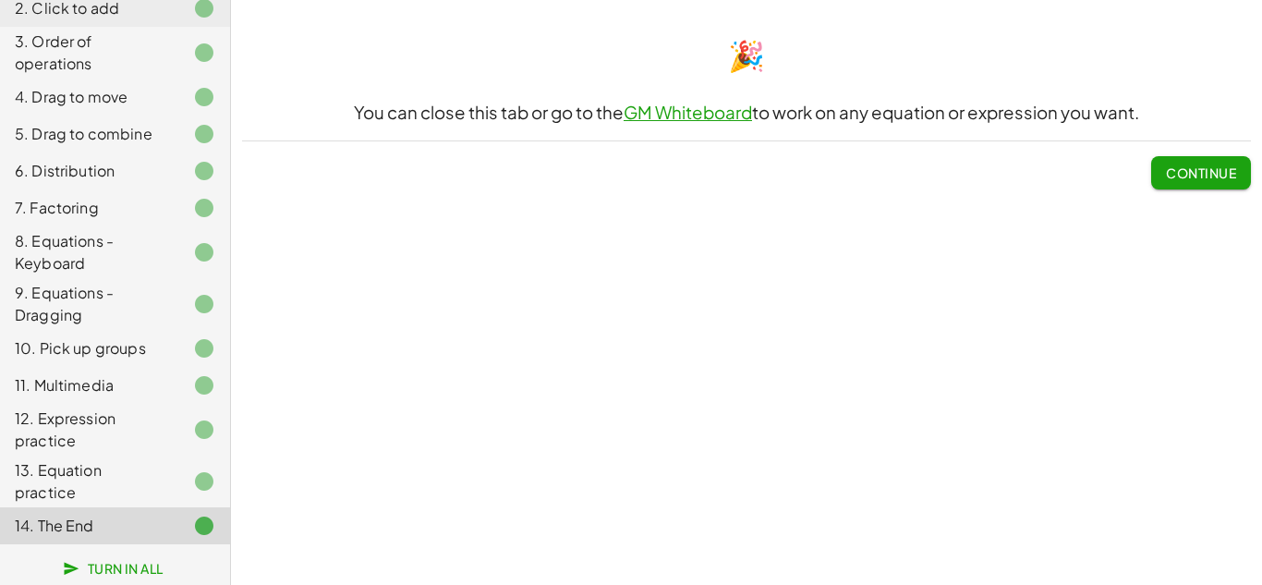
click at [1228, 172] on span "Continue" at bounding box center [1201, 172] width 70 height 17
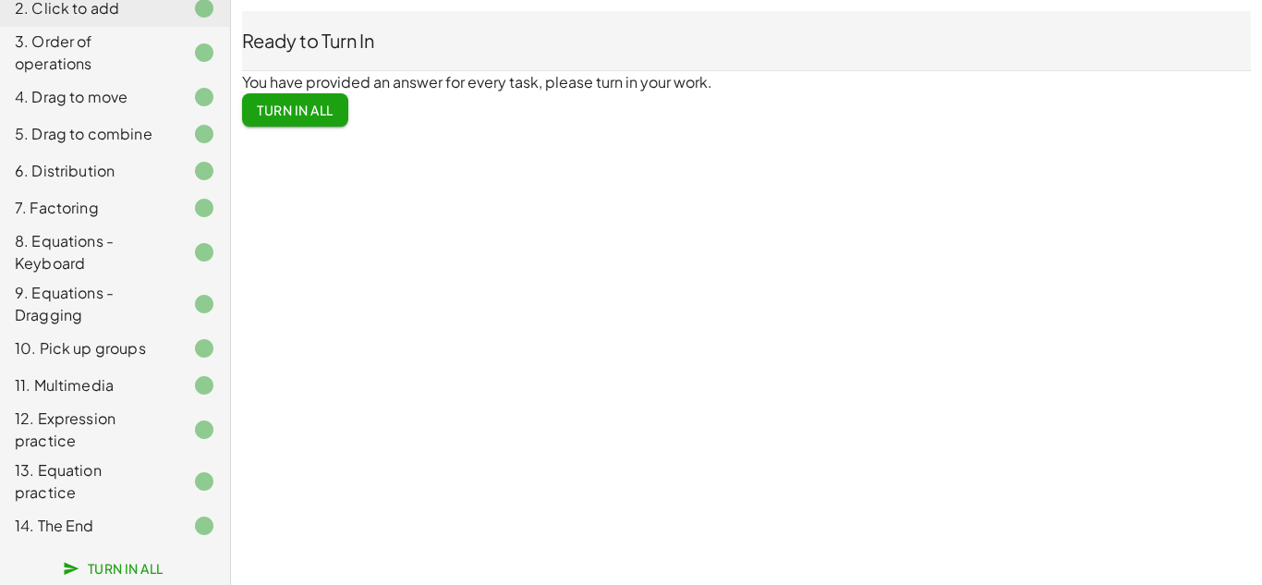
click at [333, 100] on button "Turn In All" at bounding box center [295, 109] width 106 height 33
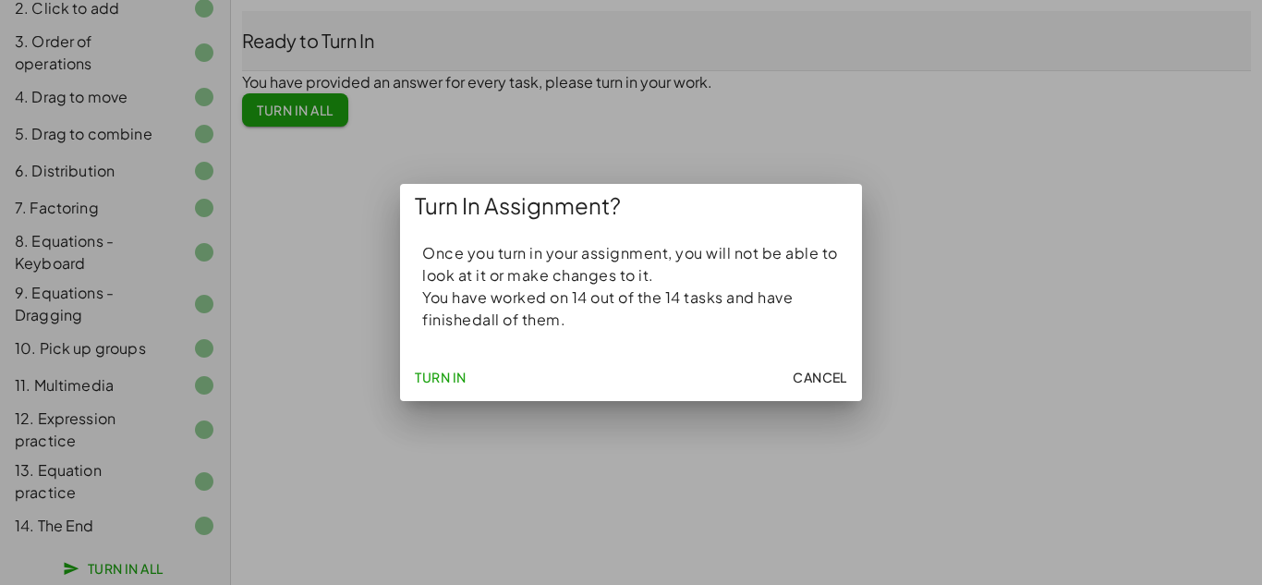
click at [832, 360] on button "Cancel" at bounding box center [819, 376] width 69 height 33
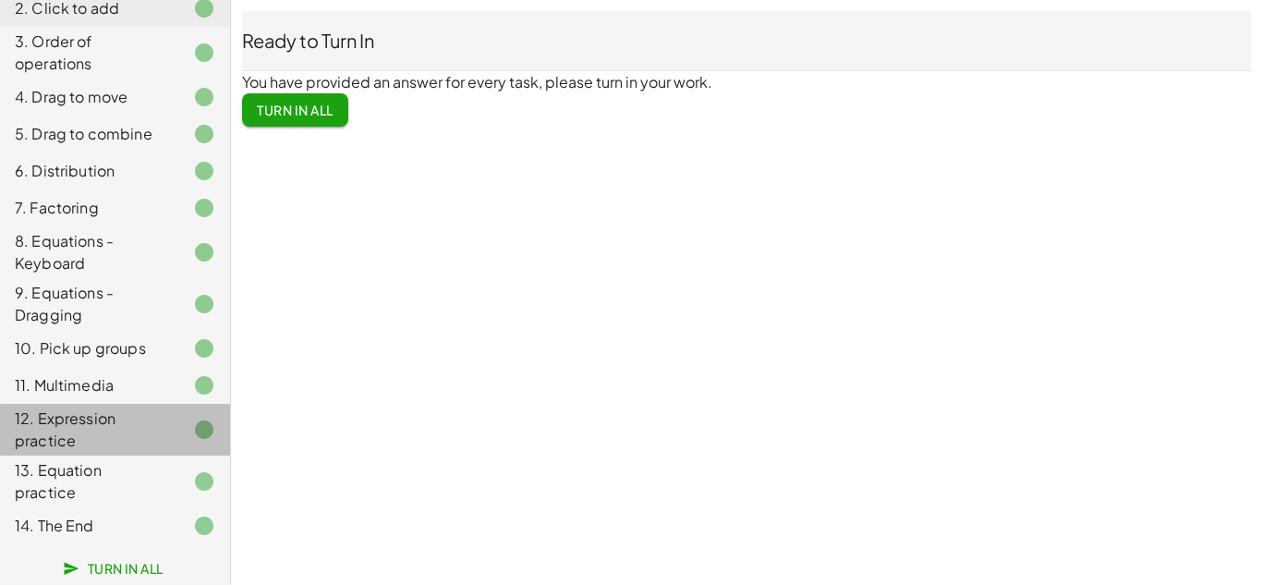
click at [127, 436] on div "12. Expression practice" at bounding box center [89, 429] width 149 height 44
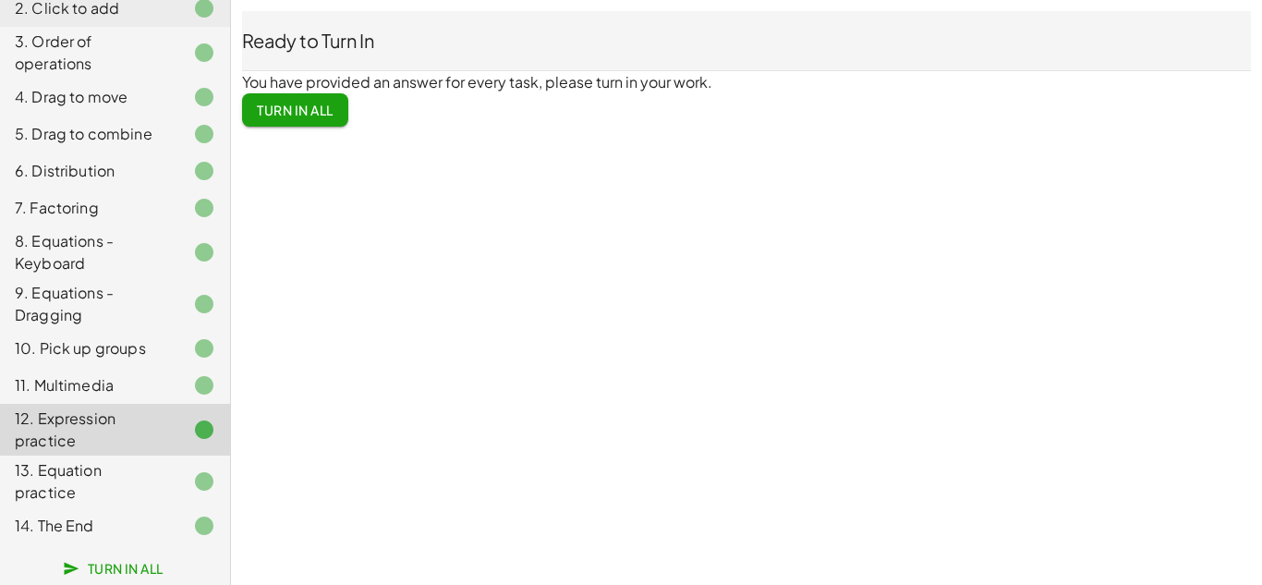
click at [113, 445] on div "12. Expression practice" at bounding box center [89, 429] width 149 height 44
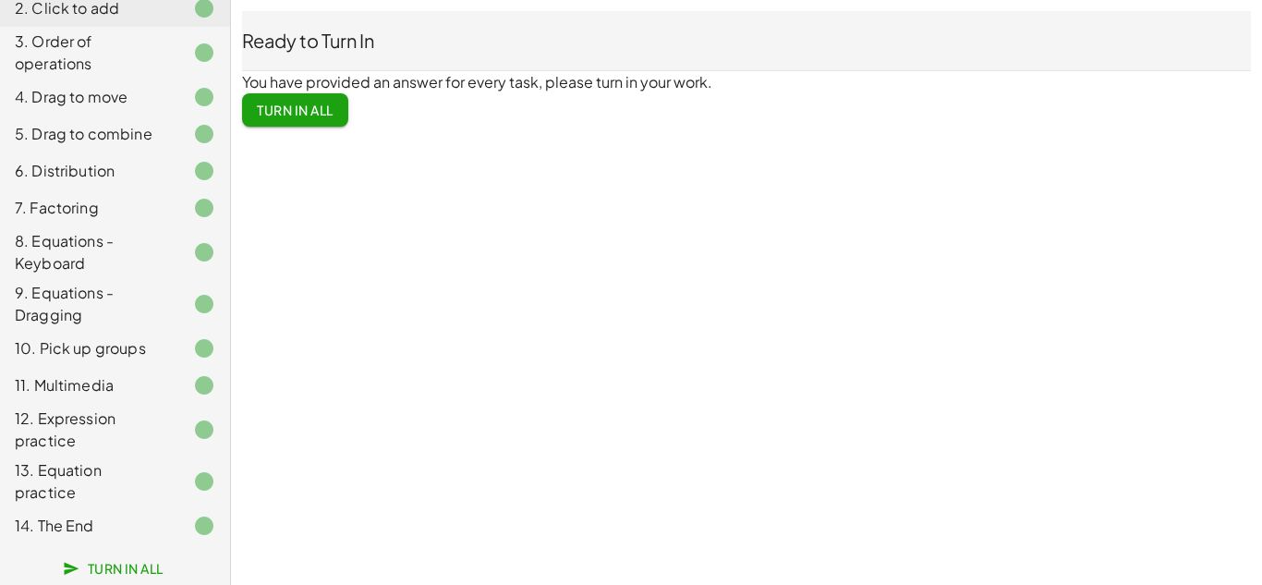
click at [140, 479] on div "13. Equation practice" at bounding box center [89, 481] width 149 height 44
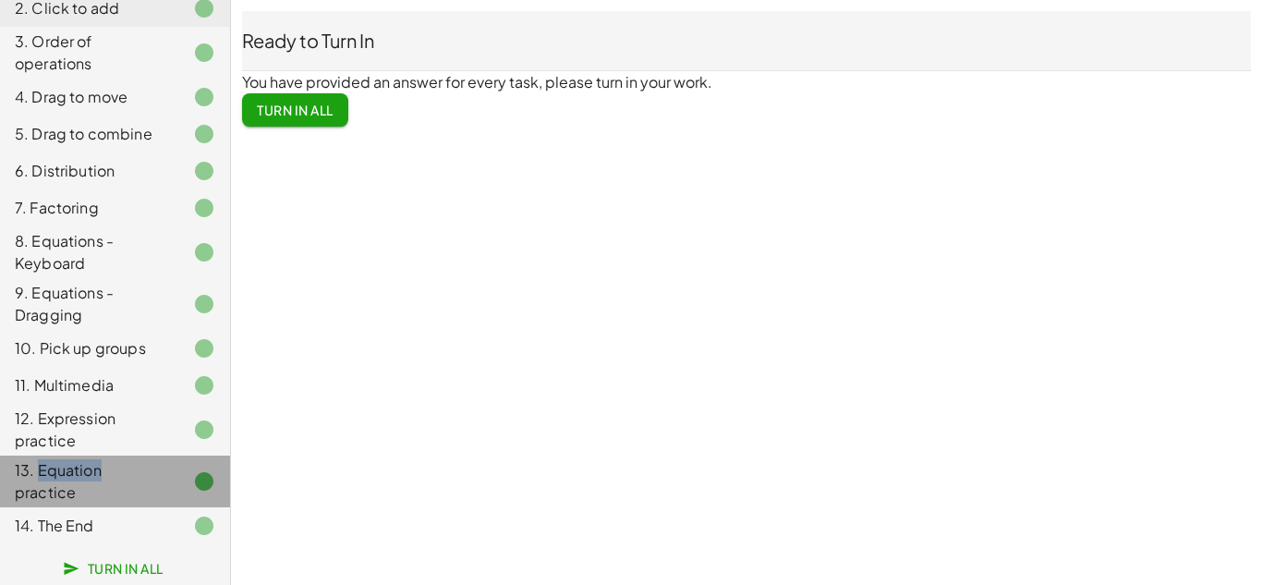
click at [140, 479] on div "13. Equation practice" at bounding box center [89, 481] width 149 height 44
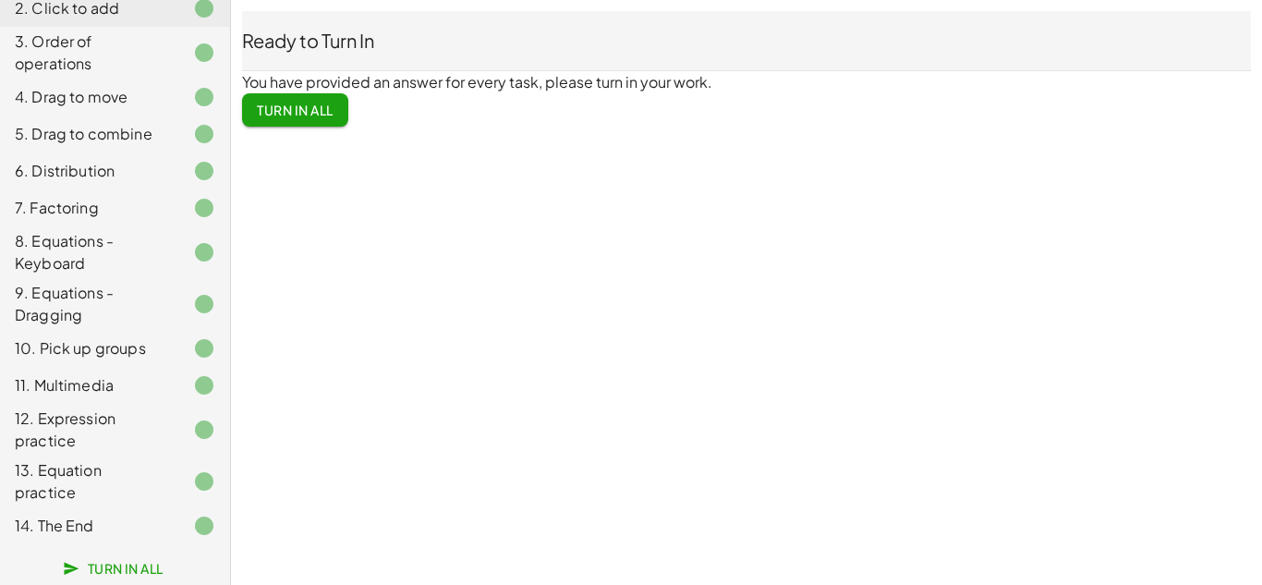
click at [0, 0] on div "5 Minute Introduction [PERSON_NAME] B Not you? Tasks 1. Welcome :) 2. Click to …" at bounding box center [0, 0] width 0 height 0
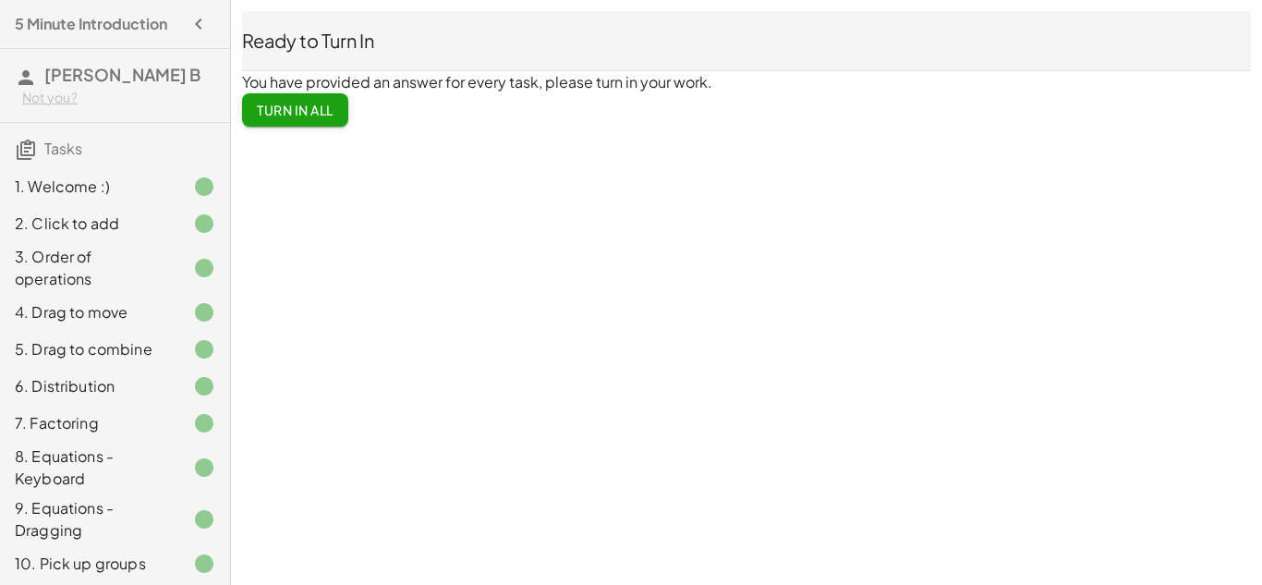
scroll to position [215, 0]
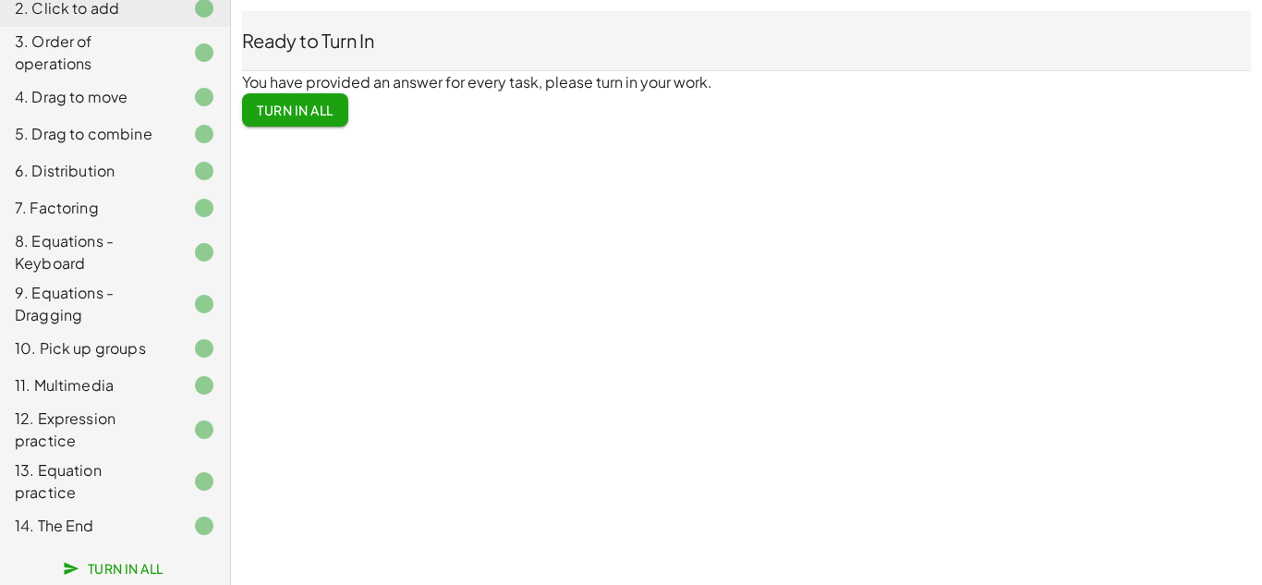
click at [129, 128] on div "5. Drag to combine" at bounding box center [89, 134] width 149 height 22
click at [146, 217] on div "7. Factoring" at bounding box center [89, 208] width 149 height 22
click at [176, 306] on div at bounding box center [189, 304] width 52 height 22
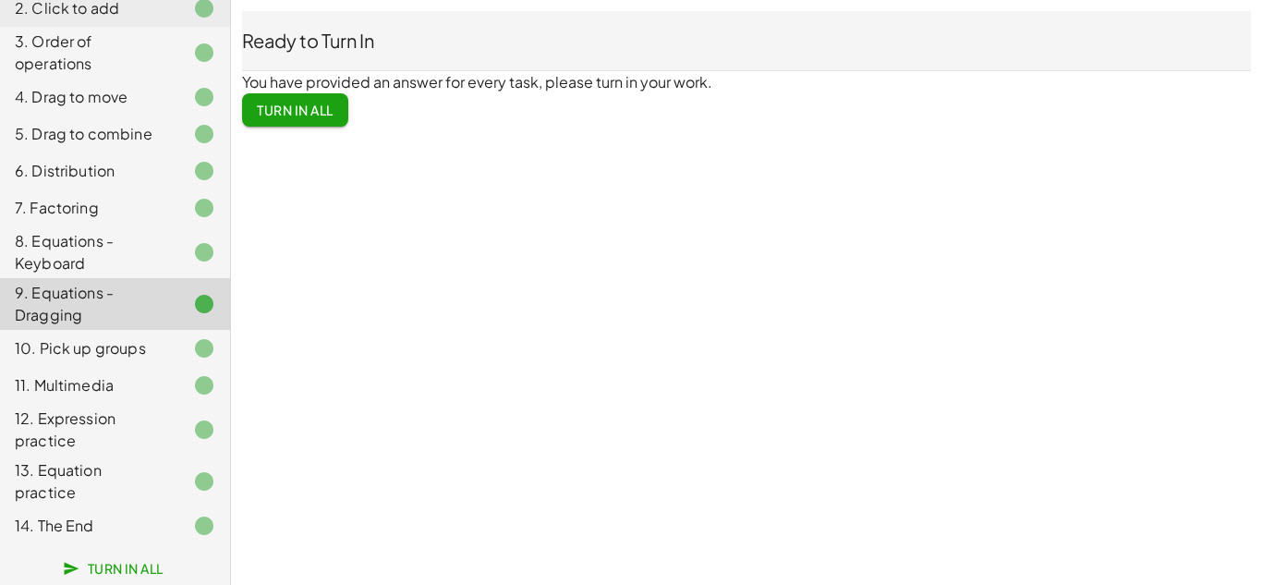
click at [191, 428] on div at bounding box center [189, 429] width 52 height 22
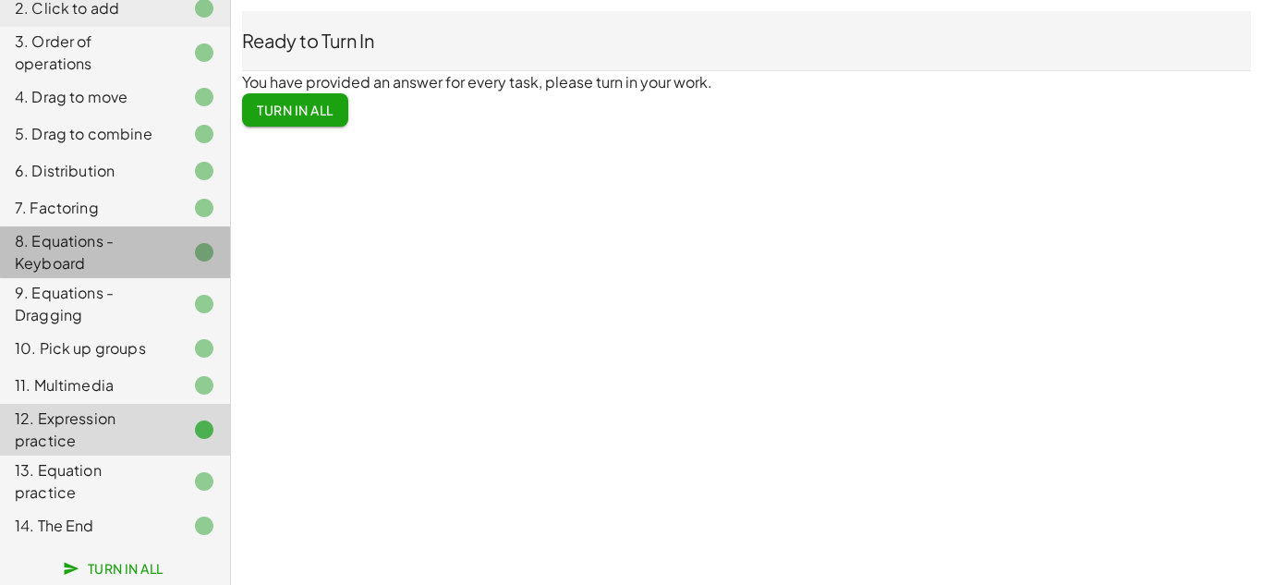
click at [96, 256] on div "8. Equations - Keyboard" at bounding box center [89, 252] width 149 height 44
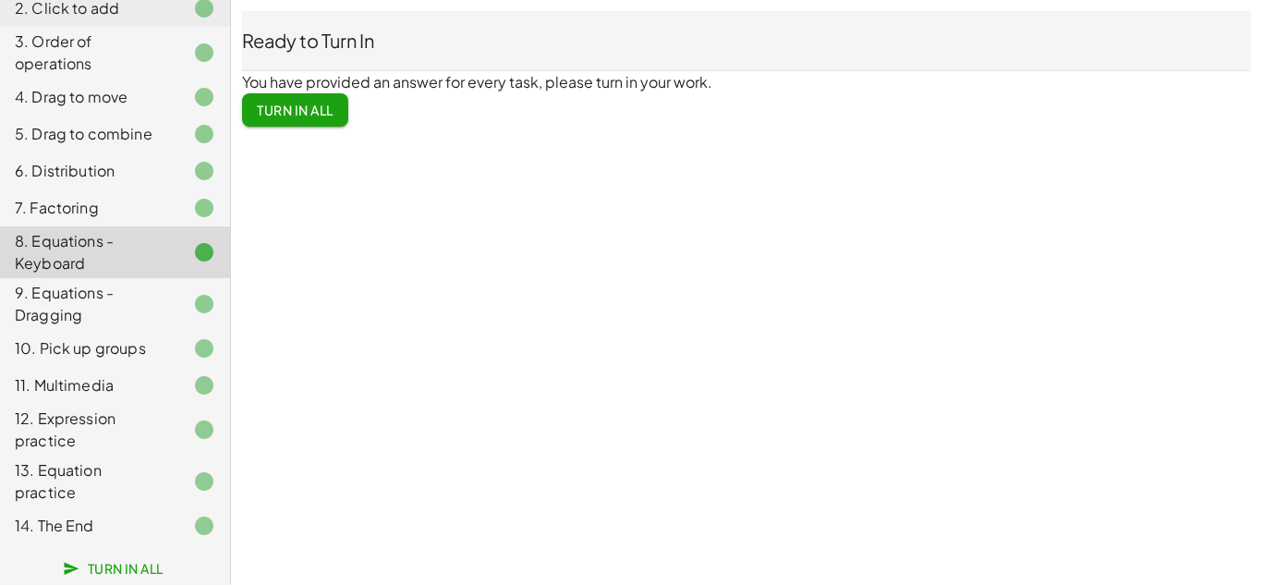
click at [112, 314] on div "9. Equations - Dragging" at bounding box center [89, 304] width 149 height 44
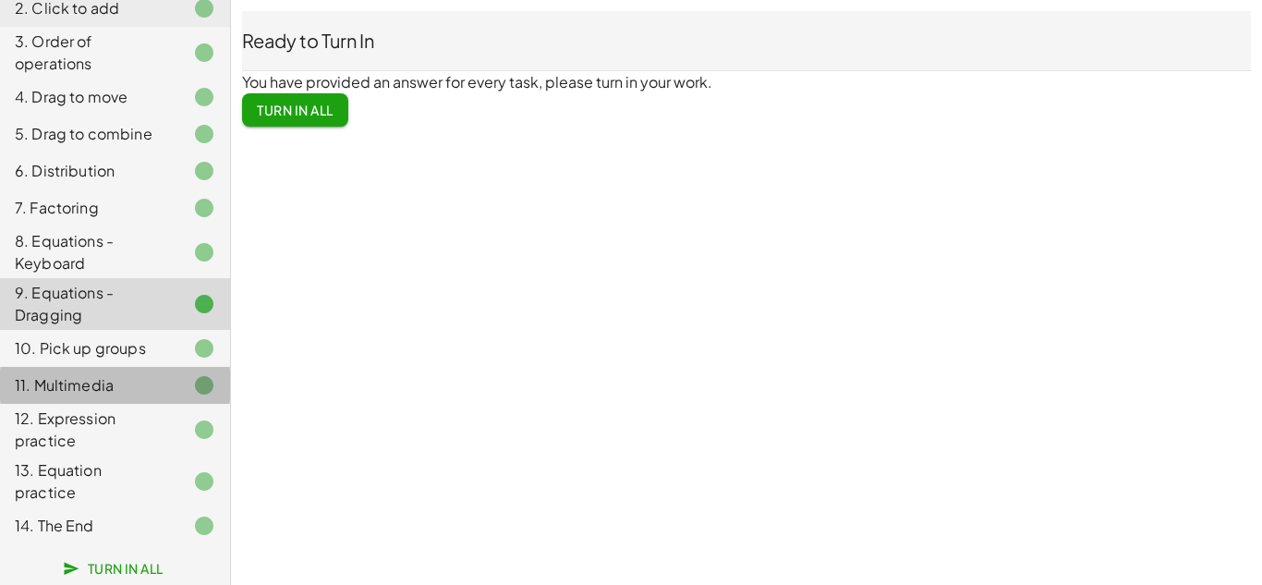
click at [139, 381] on div "11. Multimedia" at bounding box center [89, 385] width 149 height 22
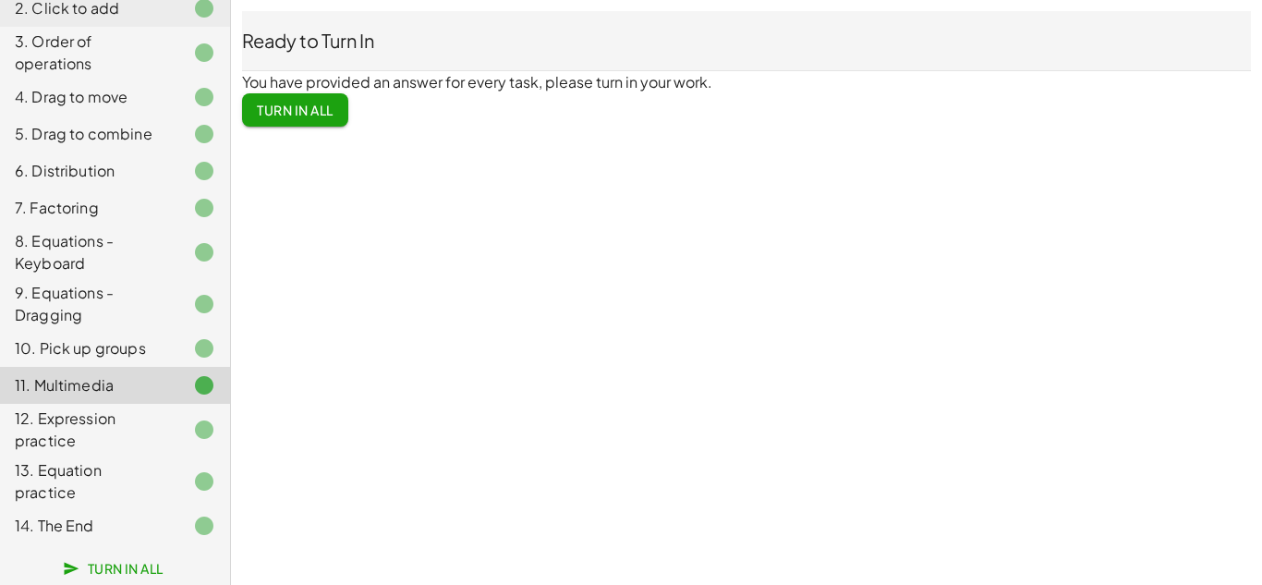
click at [162, 466] on div "13. Equation practice" at bounding box center [89, 481] width 149 height 44
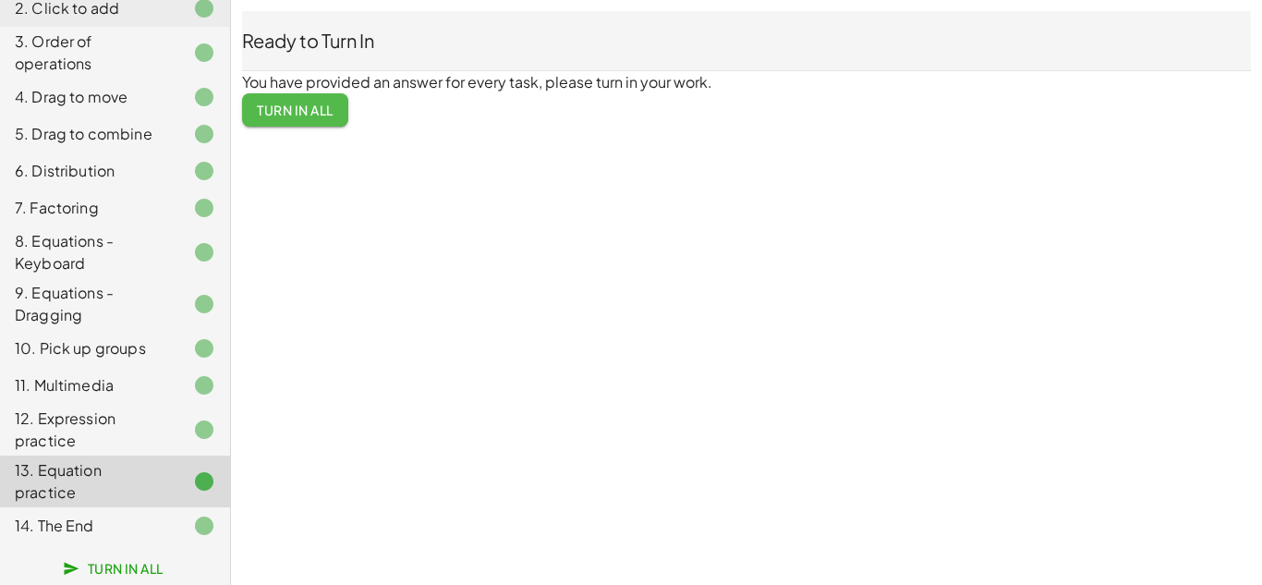
click at [328, 116] on span "Turn In All" at bounding box center [295, 110] width 77 height 17
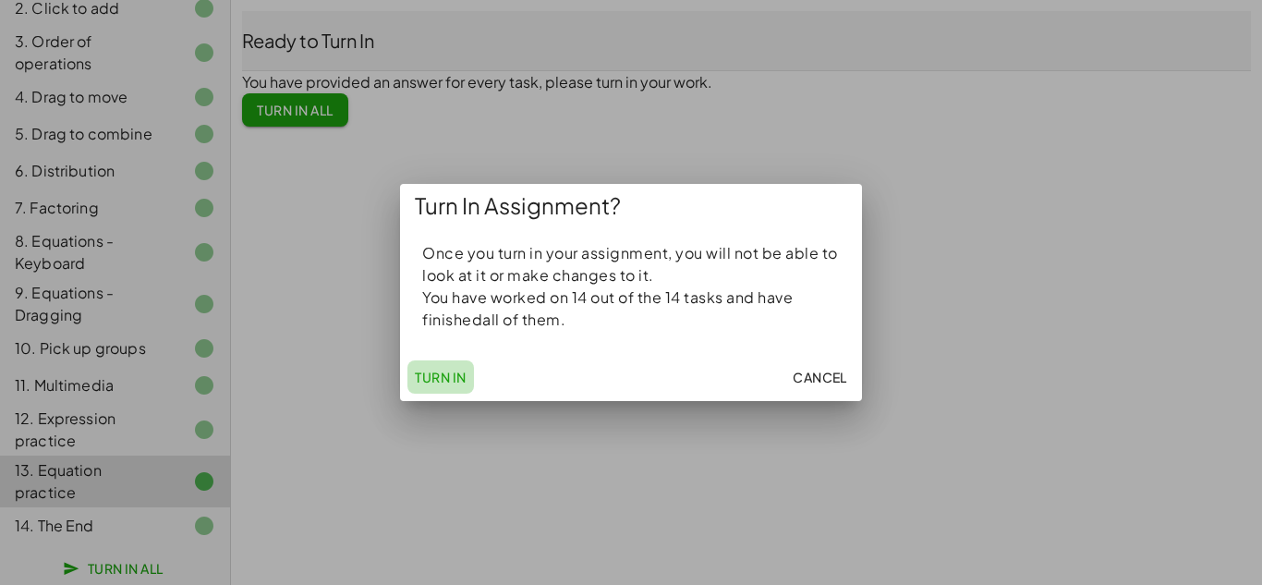
click at [445, 364] on button "Turn In" at bounding box center [440, 376] width 67 height 33
